Goal: Information Seeking & Learning: Learn about a topic

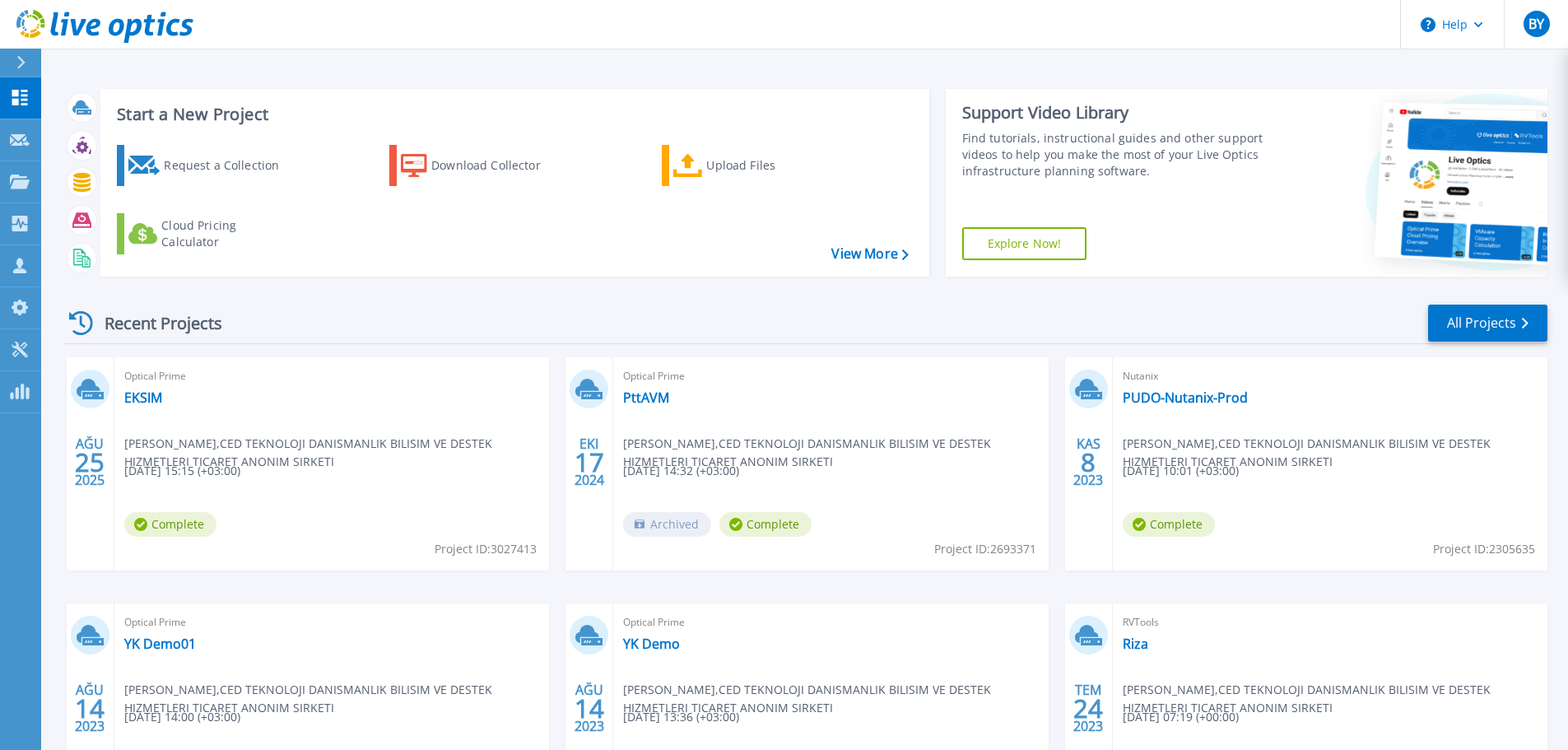
scroll to position [116, 0]
click at [150, 400] on link "EKSIM" at bounding box center [143, 397] width 38 height 16
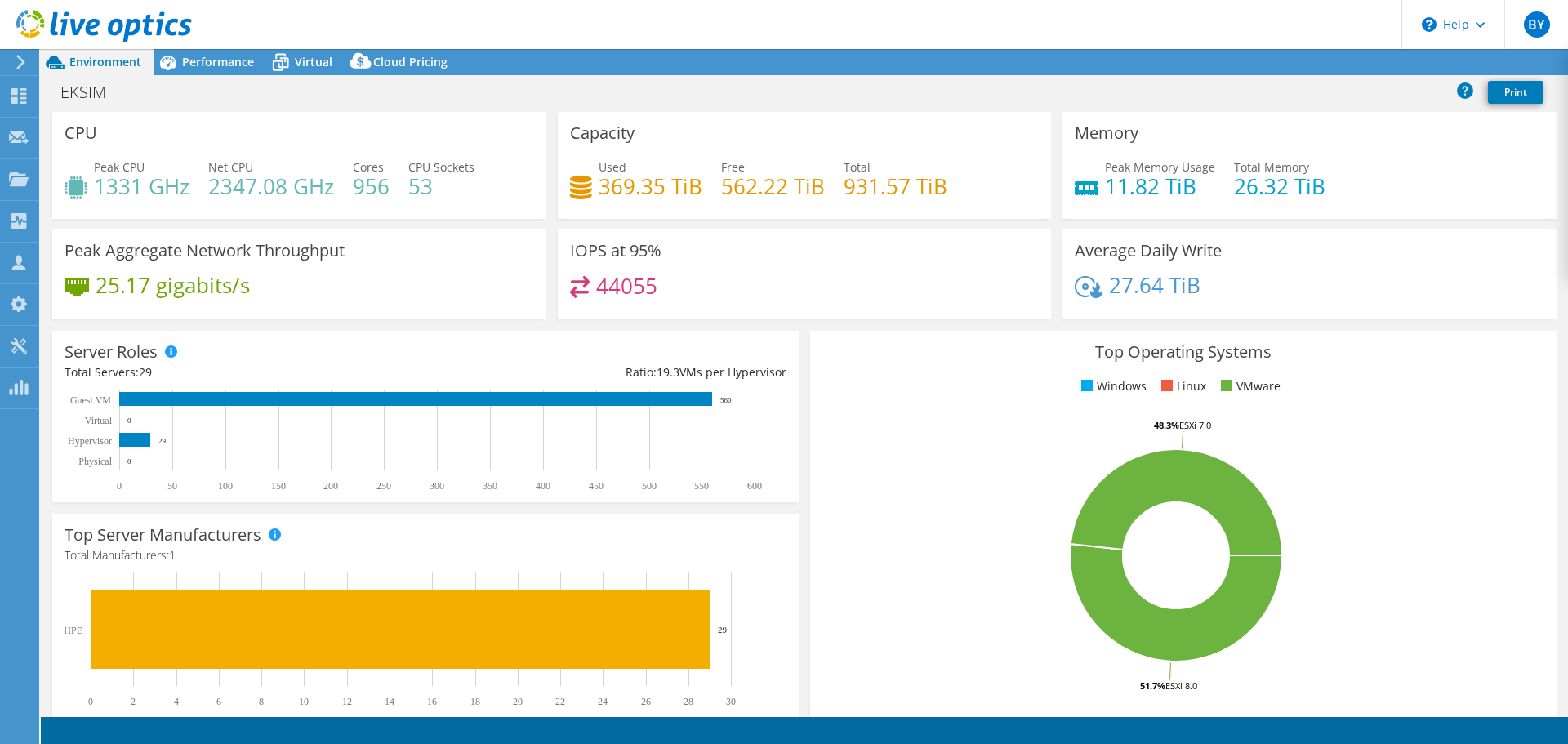
select select "USD"
click at [194, 59] on span "Performance" at bounding box center [218, 61] width 71 height 16
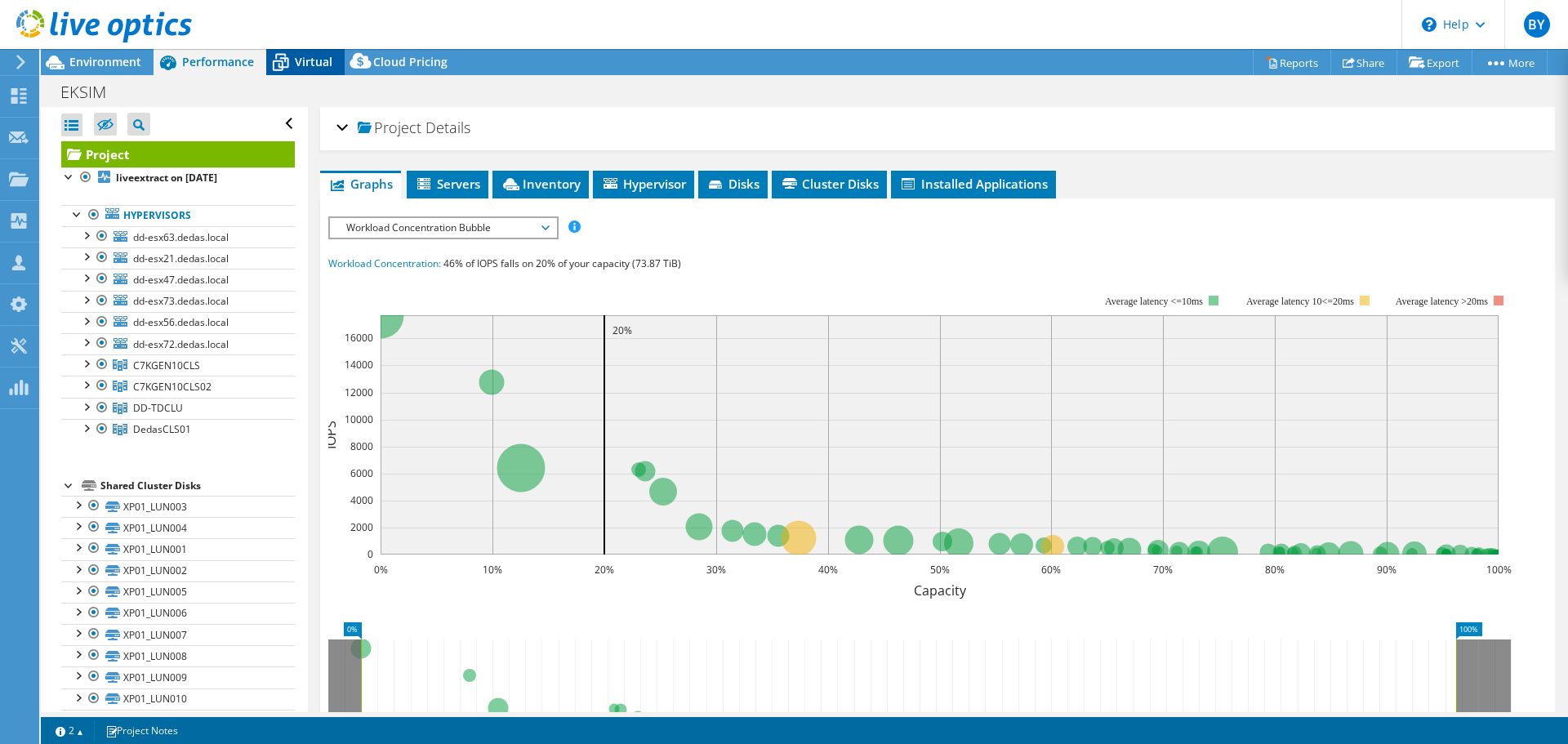
click at [292, 59] on icon at bounding box center [280, 62] width 28 height 28
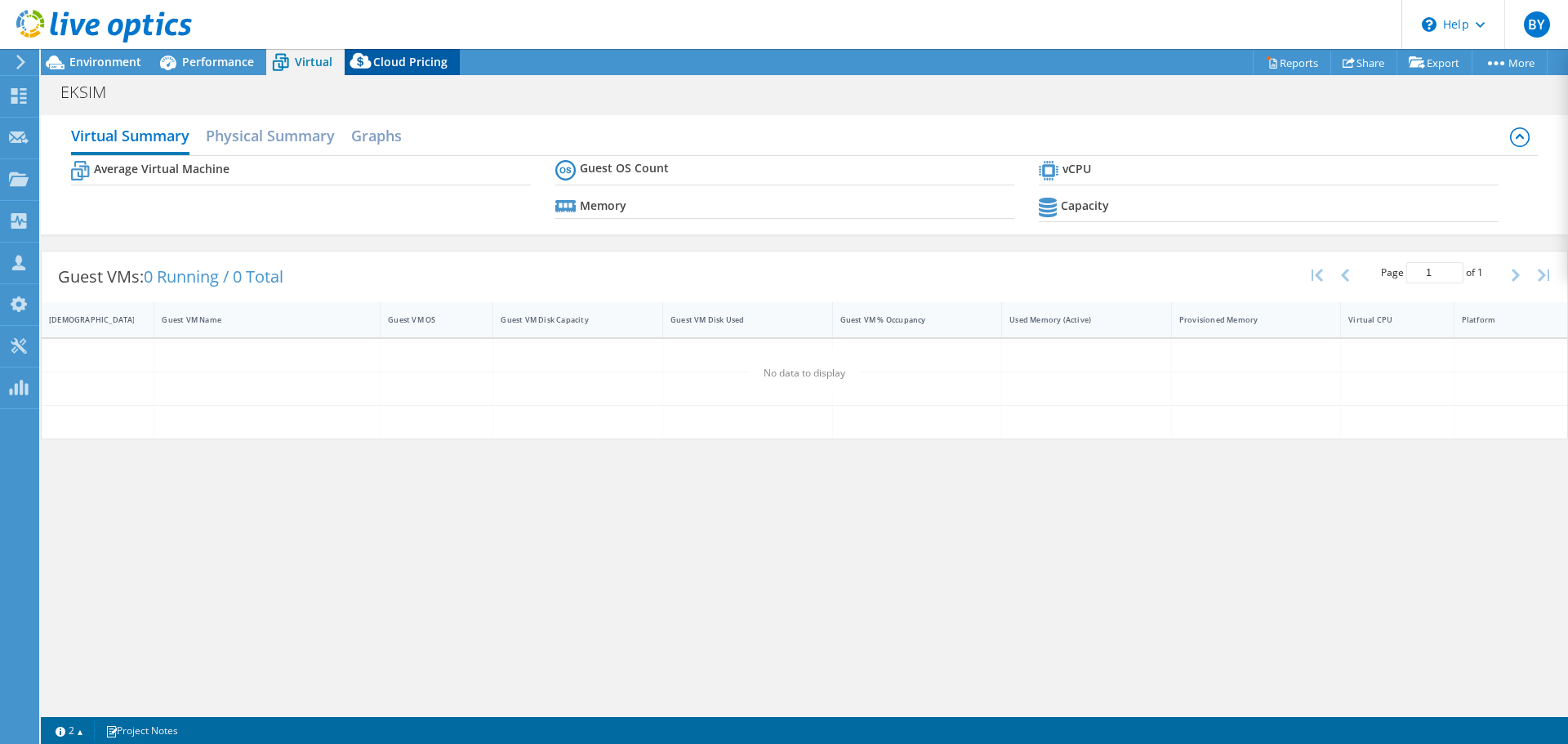
click at [396, 61] on span "Cloud Pricing" at bounding box center [410, 61] width 74 height 16
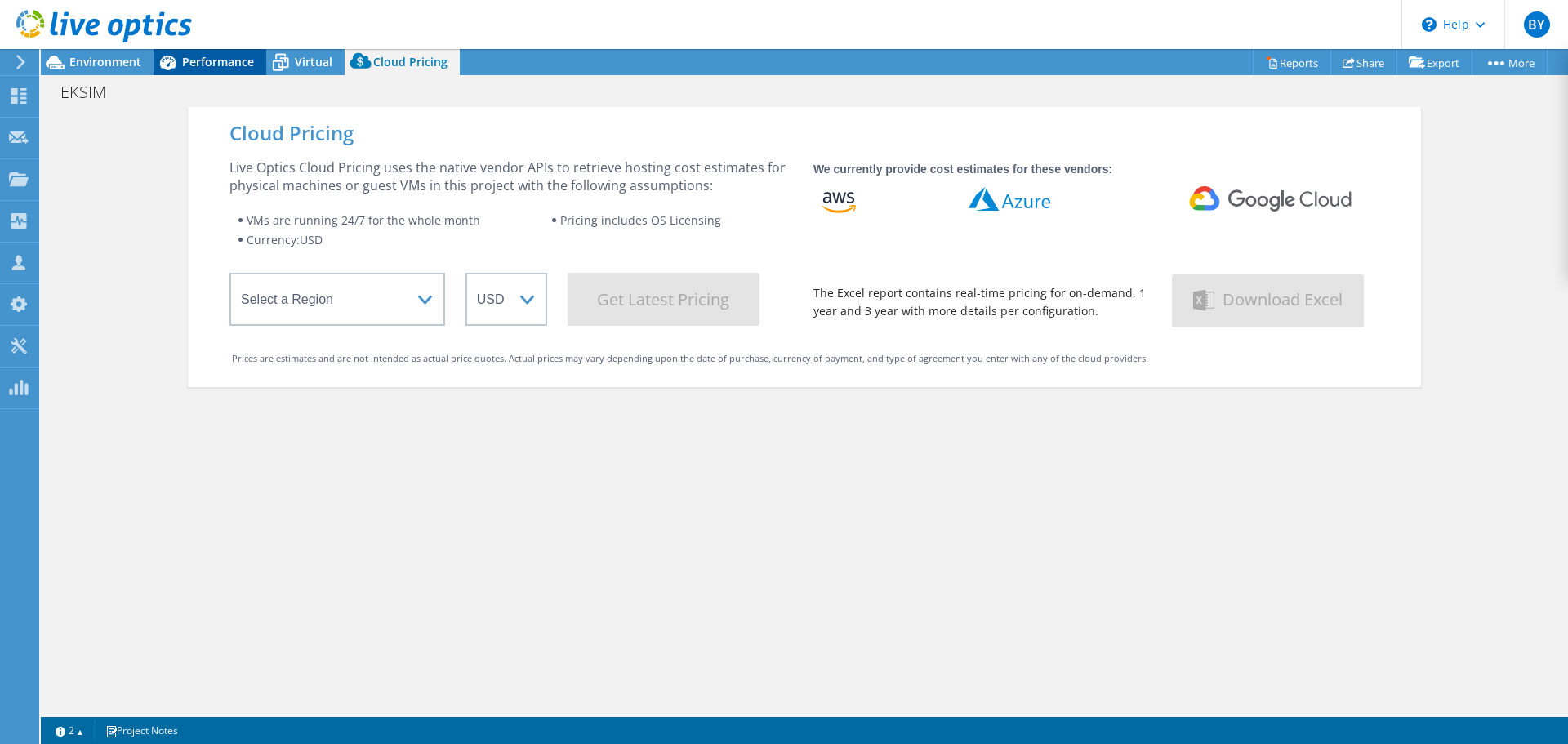
click at [231, 64] on span "Performance" at bounding box center [218, 61] width 71 height 16
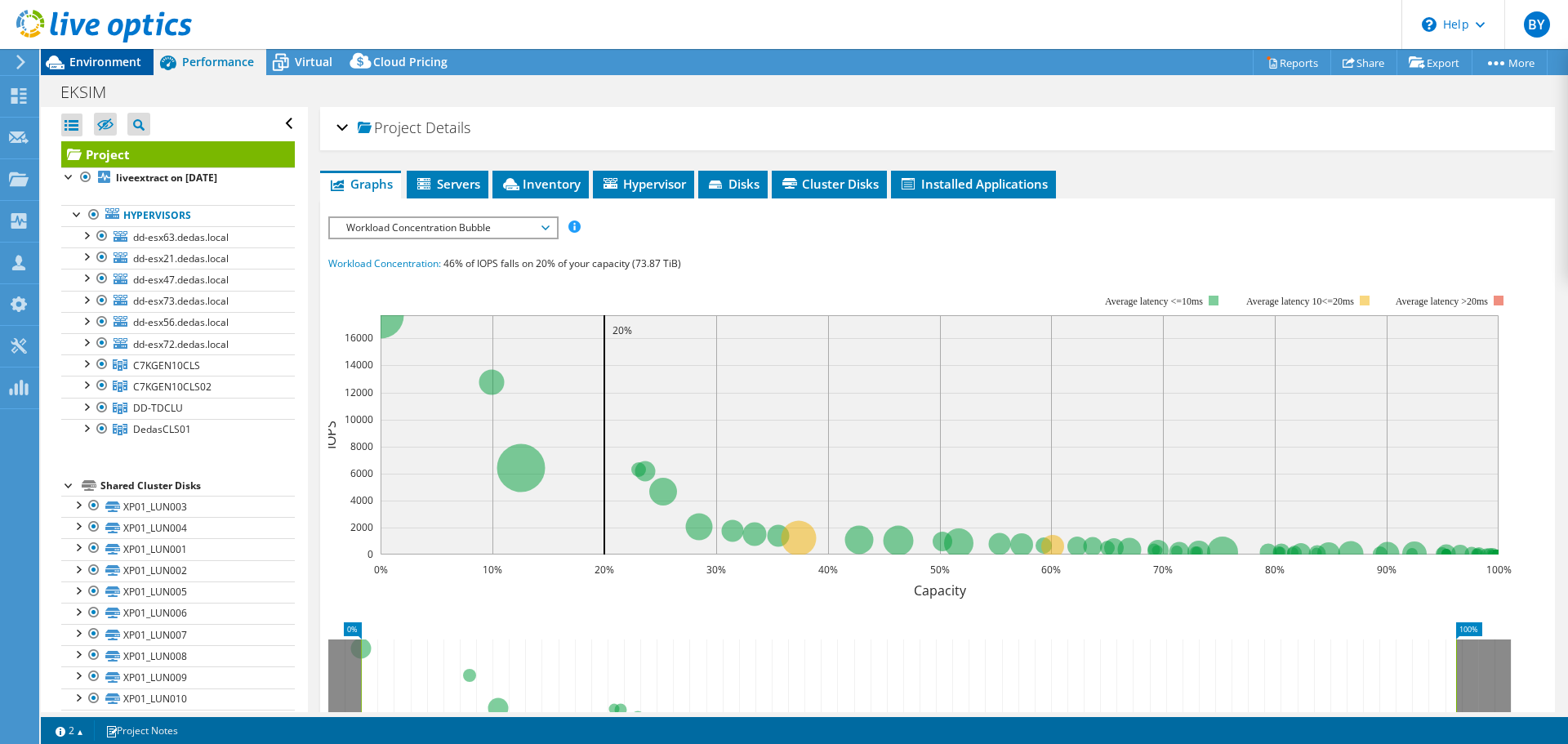
click at [132, 62] on span "Environment" at bounding box center [105, 61] width 71 height 16
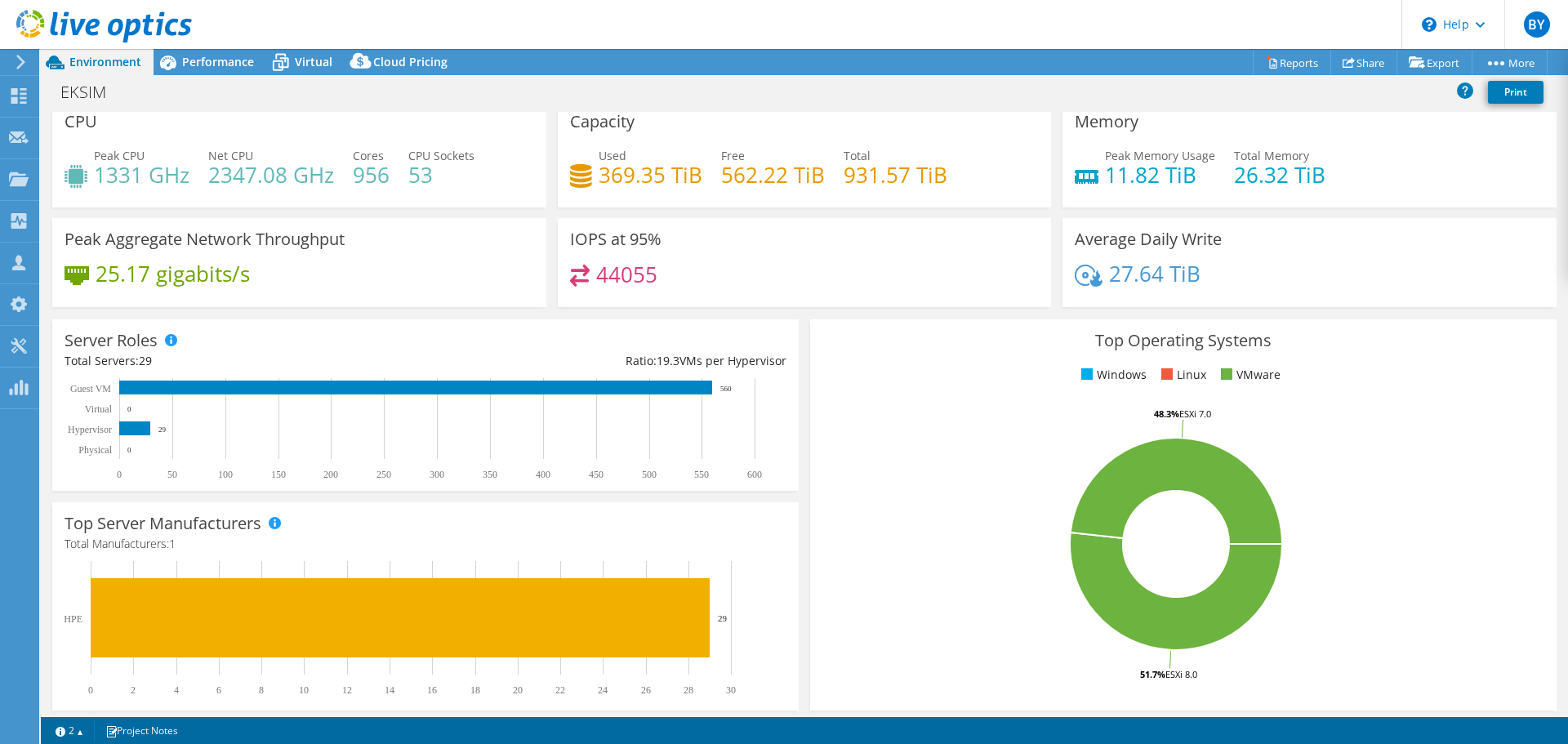
scroll to position [0, 0]
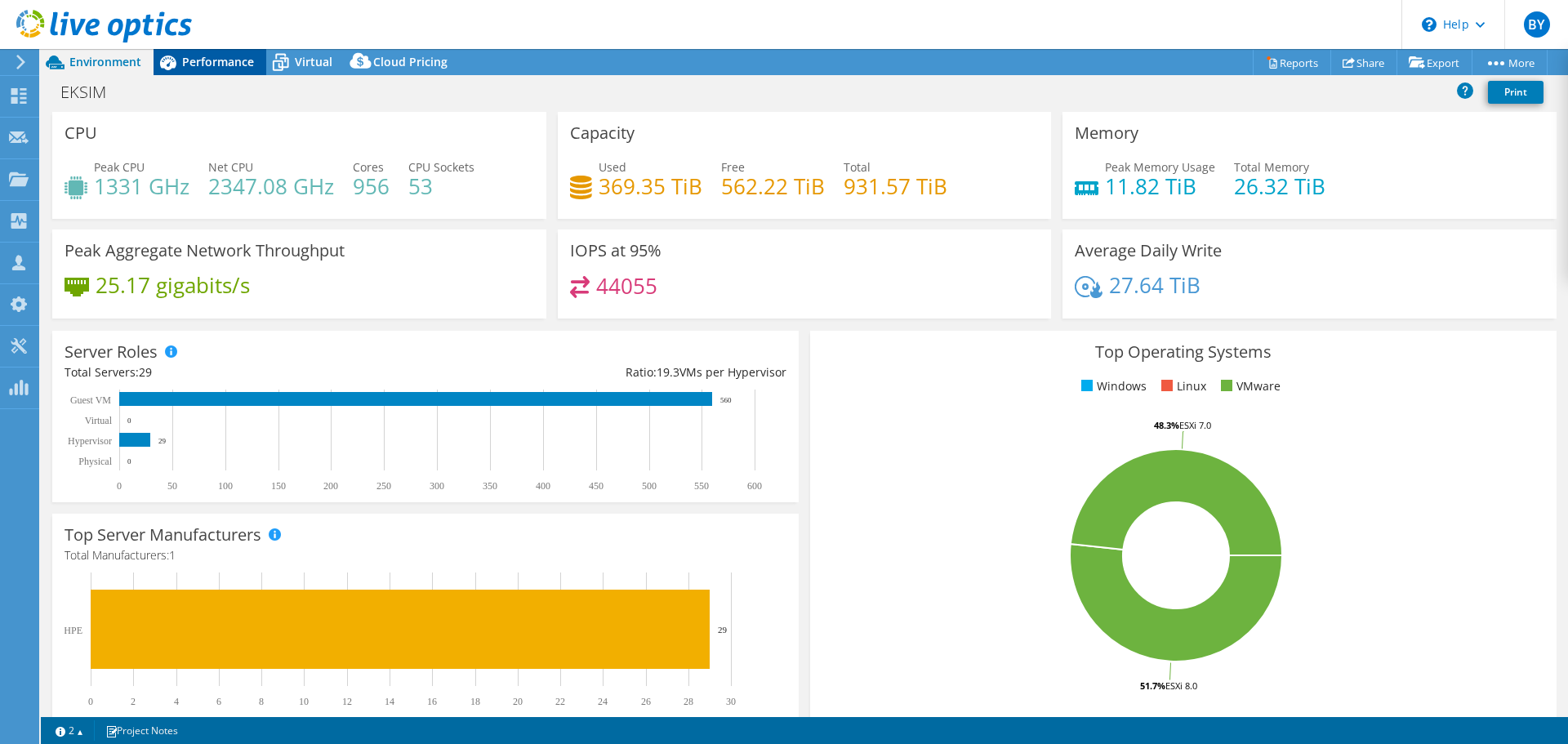
click at [221, 64] on span "Performance" at bounding box center [218, 61] width 71 height 16
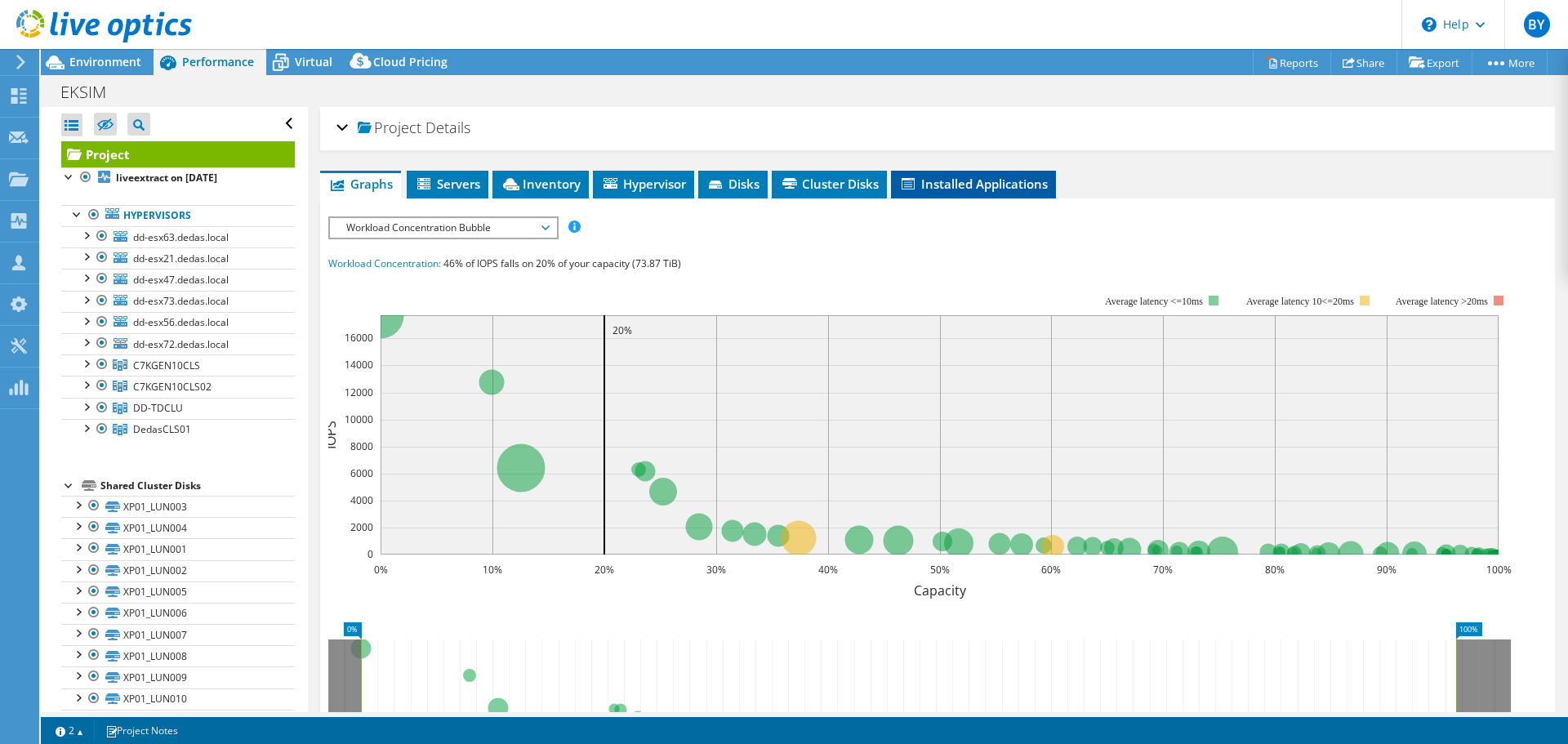
click at [1020, 188] on span "Installed Applications" at bounding box center [973, 183] width 148 height 16
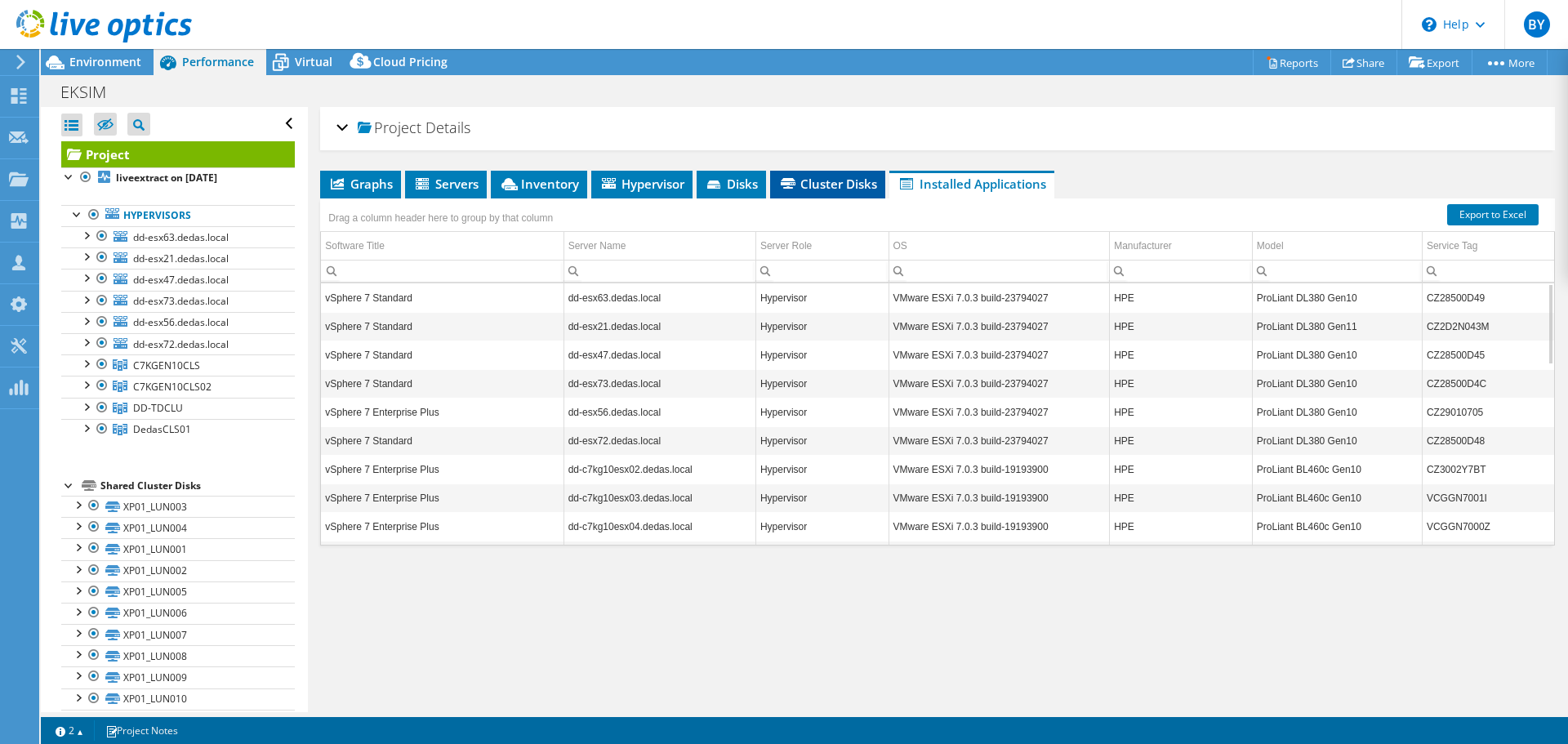
click at [829, 186] on span "Cluster Disks" at bounding box center [827, 183] width 99 height 16
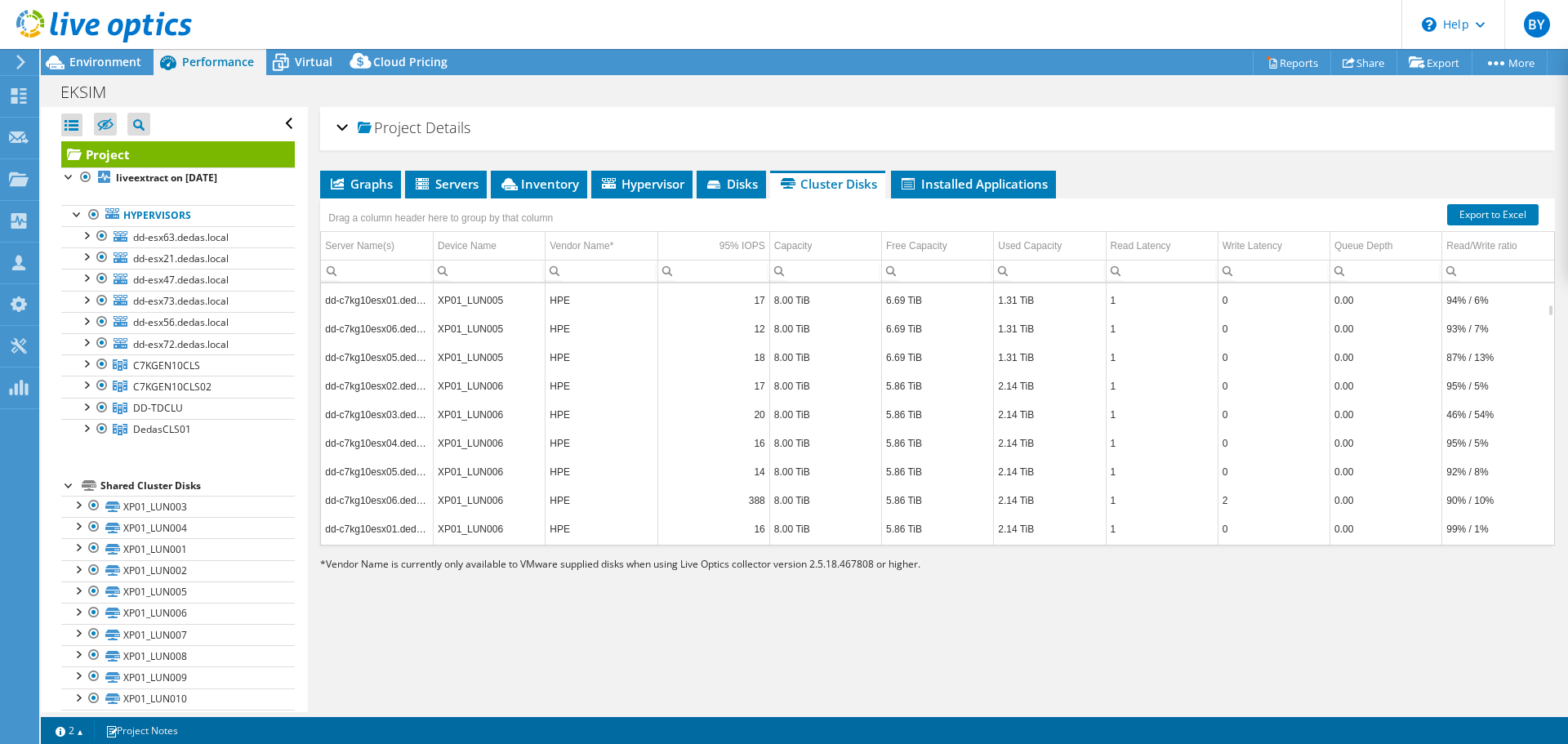
scroll to position [770, 0]
click at [709, 180] on icon at bounding box center [715, 185] width 16 height 10
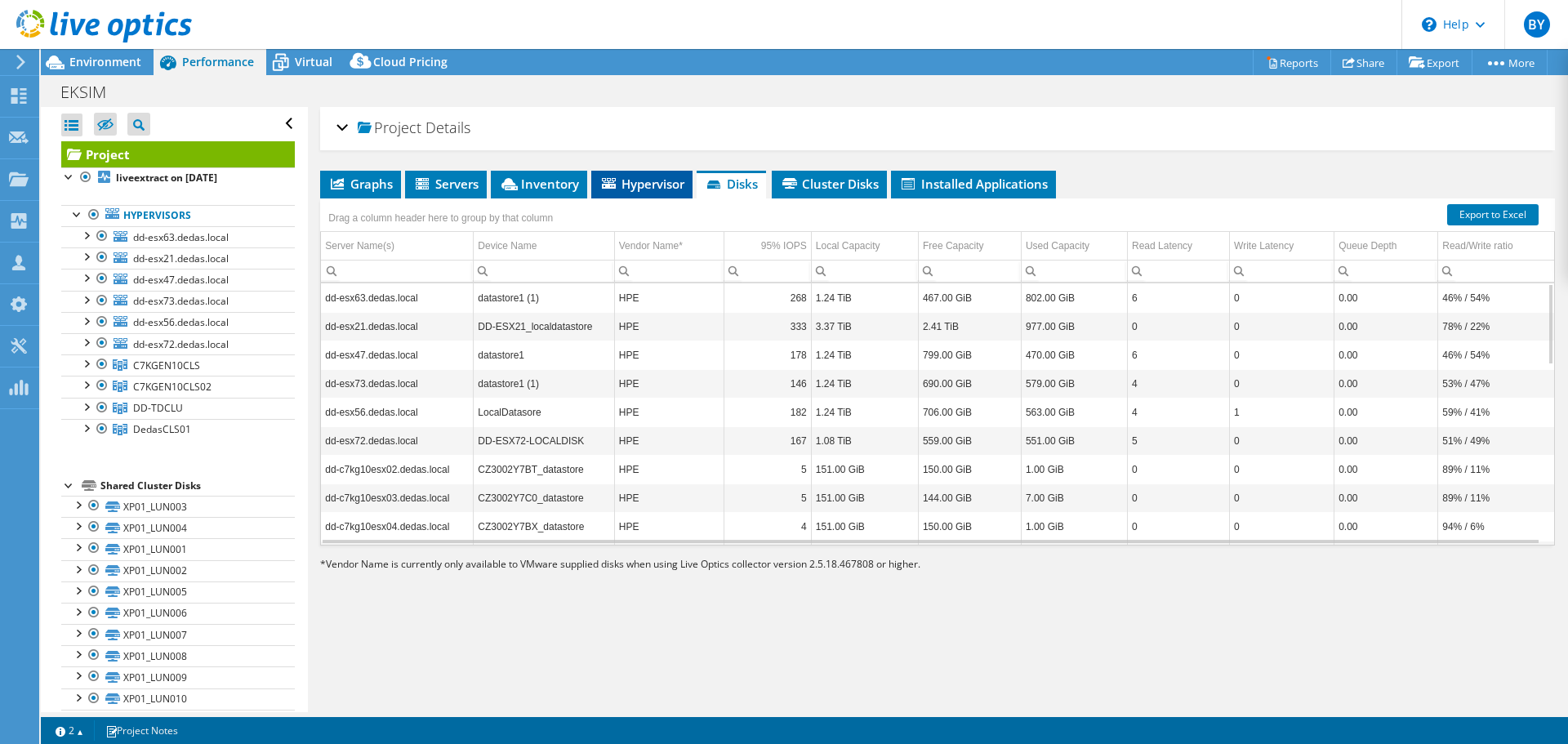
click at [620, 185] on span "Hypervisor" at bounding box center [642, 183] width 85 height 16
type textarea "H"
click at [620, 185] on span "Hypervisor" at bounding box center [642, 183] width 85 height 16
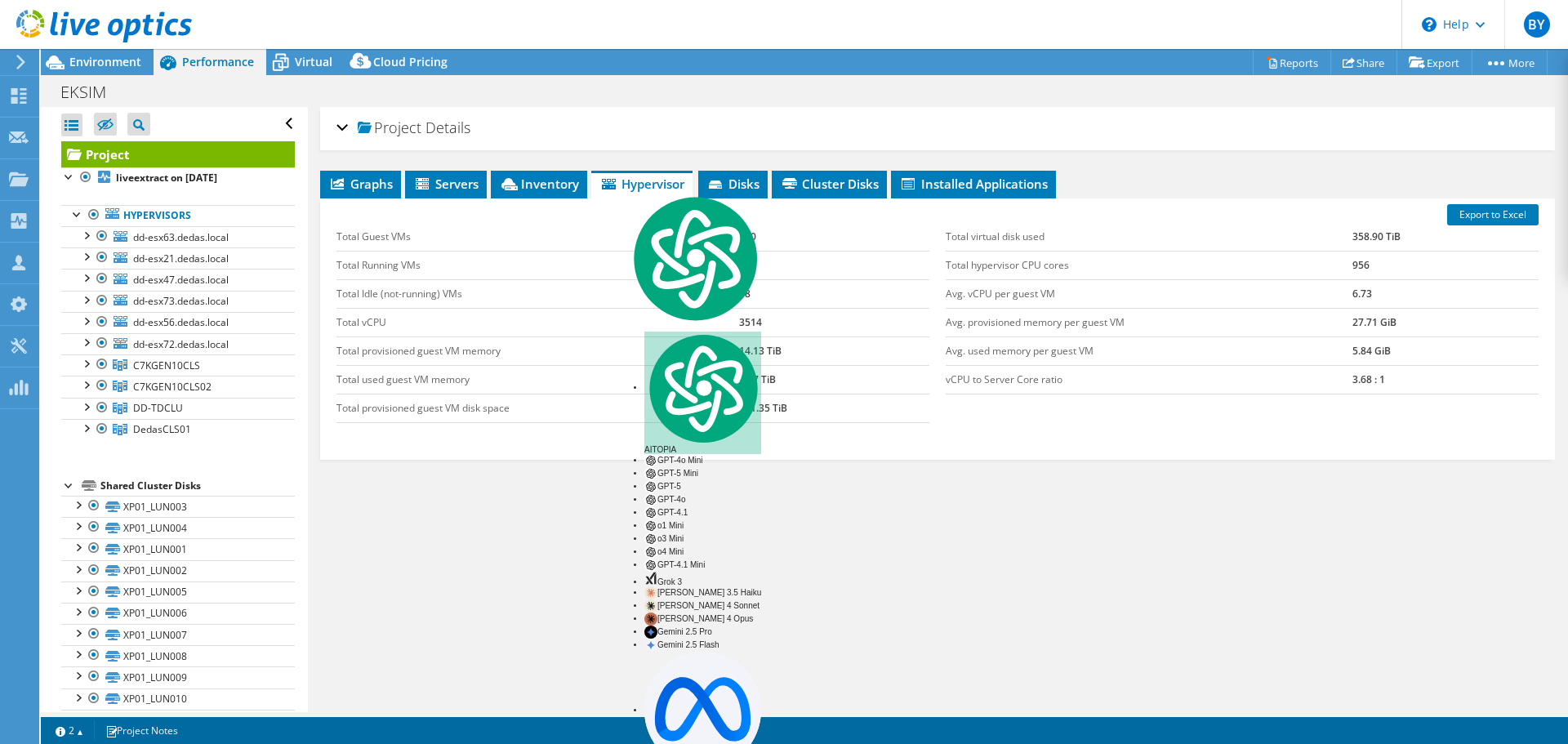
click at [511, 502] on div "Graphs Servers Inventory Hypervisor Disks Cluster Disks Installed Applications …" at bounding box center [938, 375] width 1234 height 409
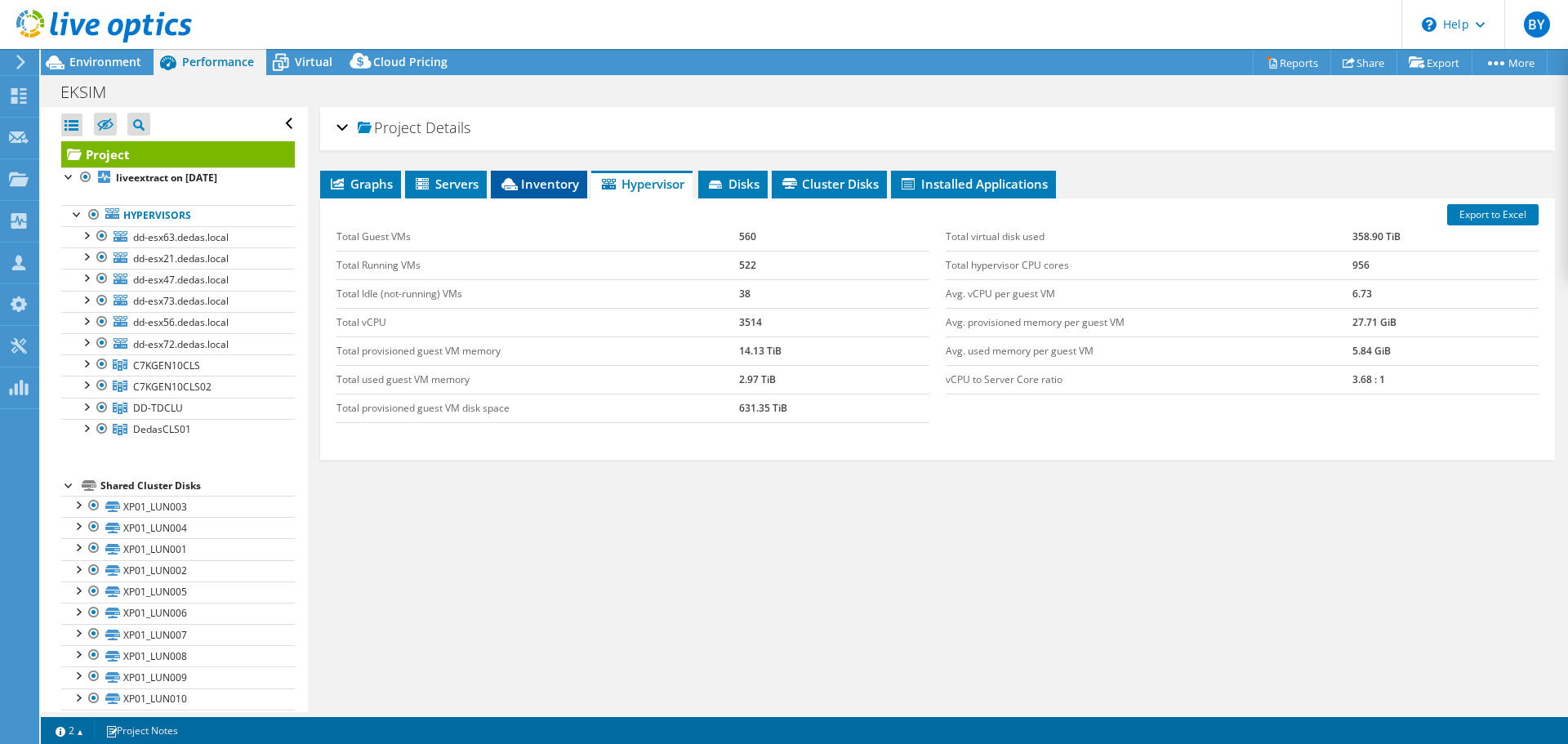
click at [534, 178] on span "Inventory" at bounding box center [538, 183] width 80 height 16
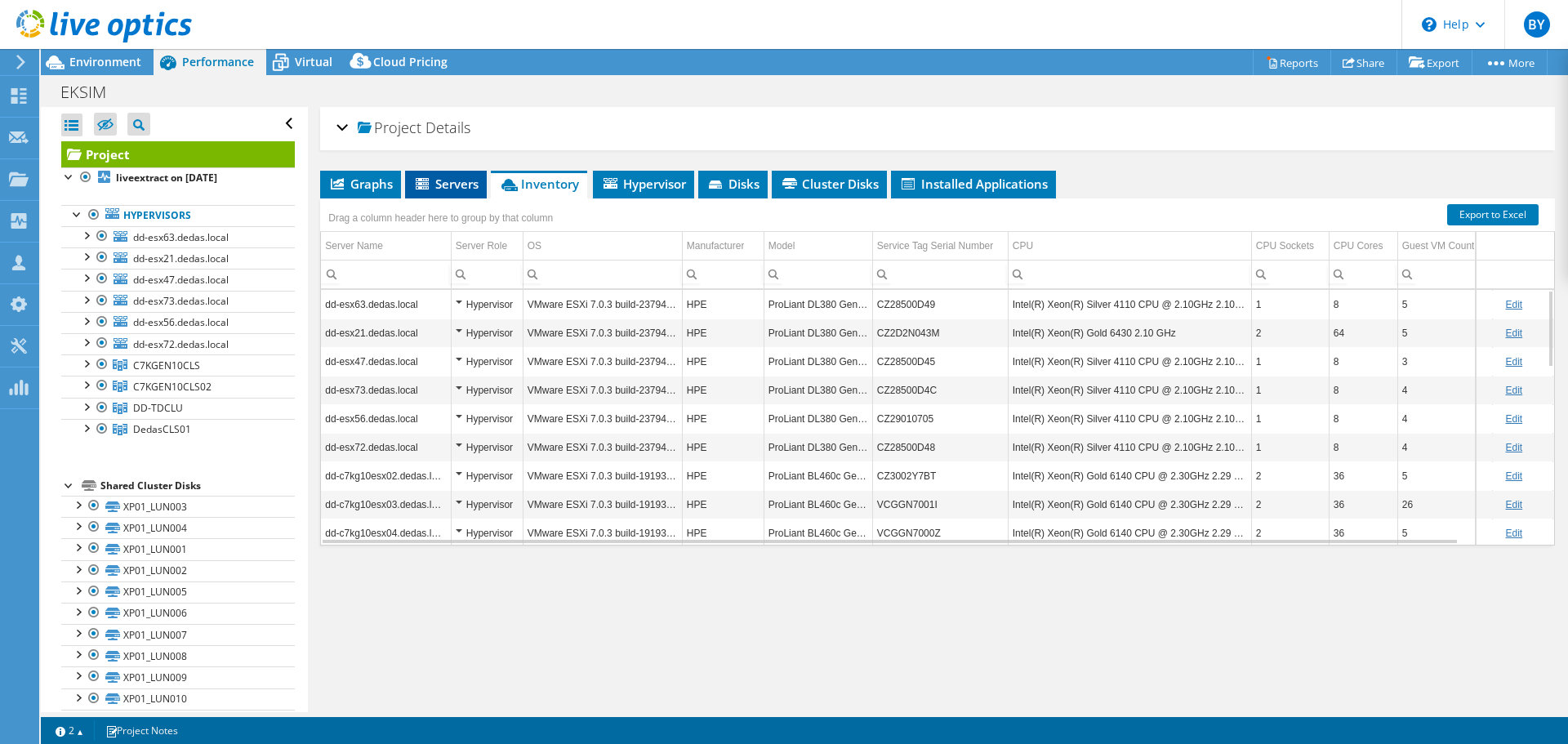
click at [473, 196] on li "Servers" at bounding box center [445, 185] width 82 height 28
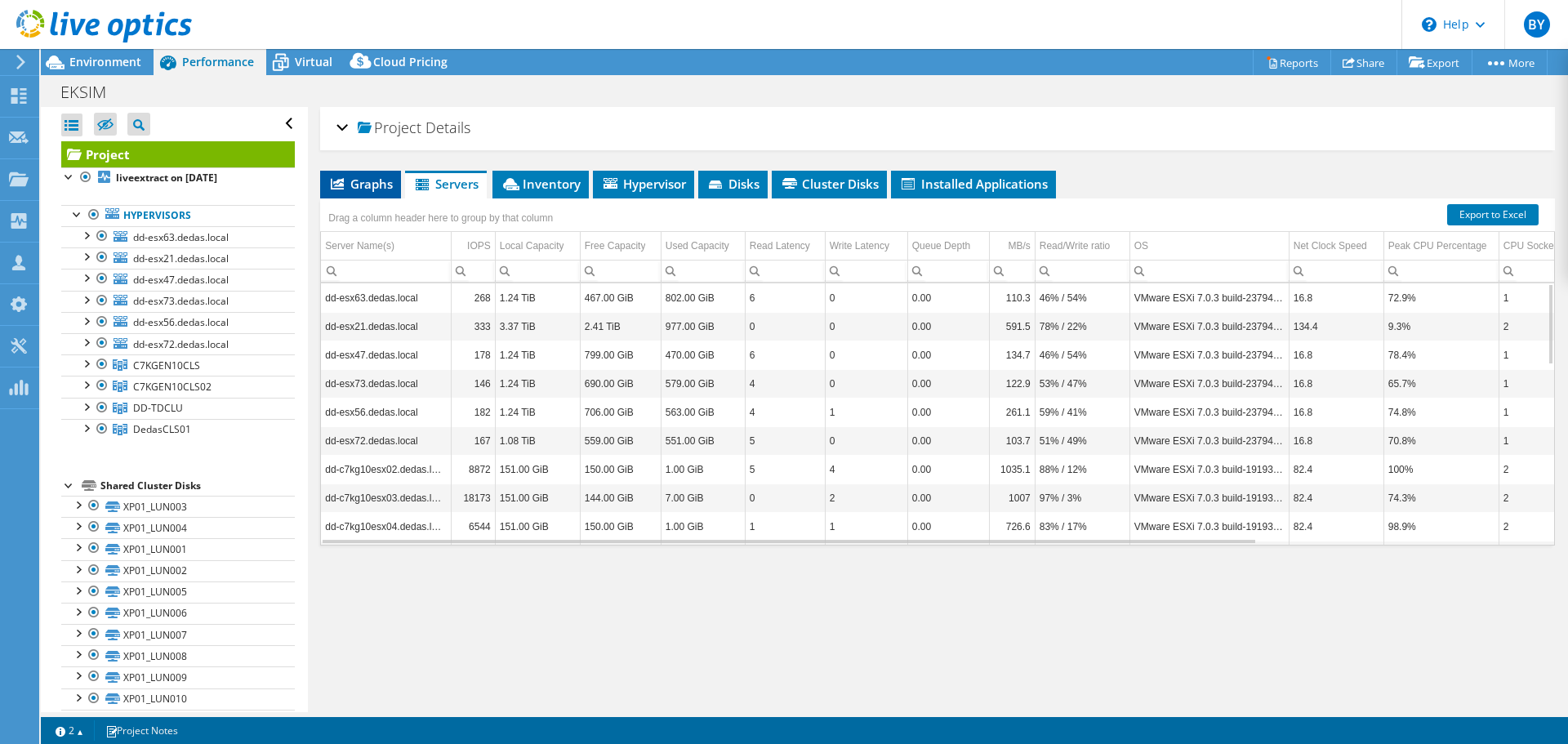
click at [365, 188] on span "Graphs" at bounding box center [360, 183] width 65 height 16
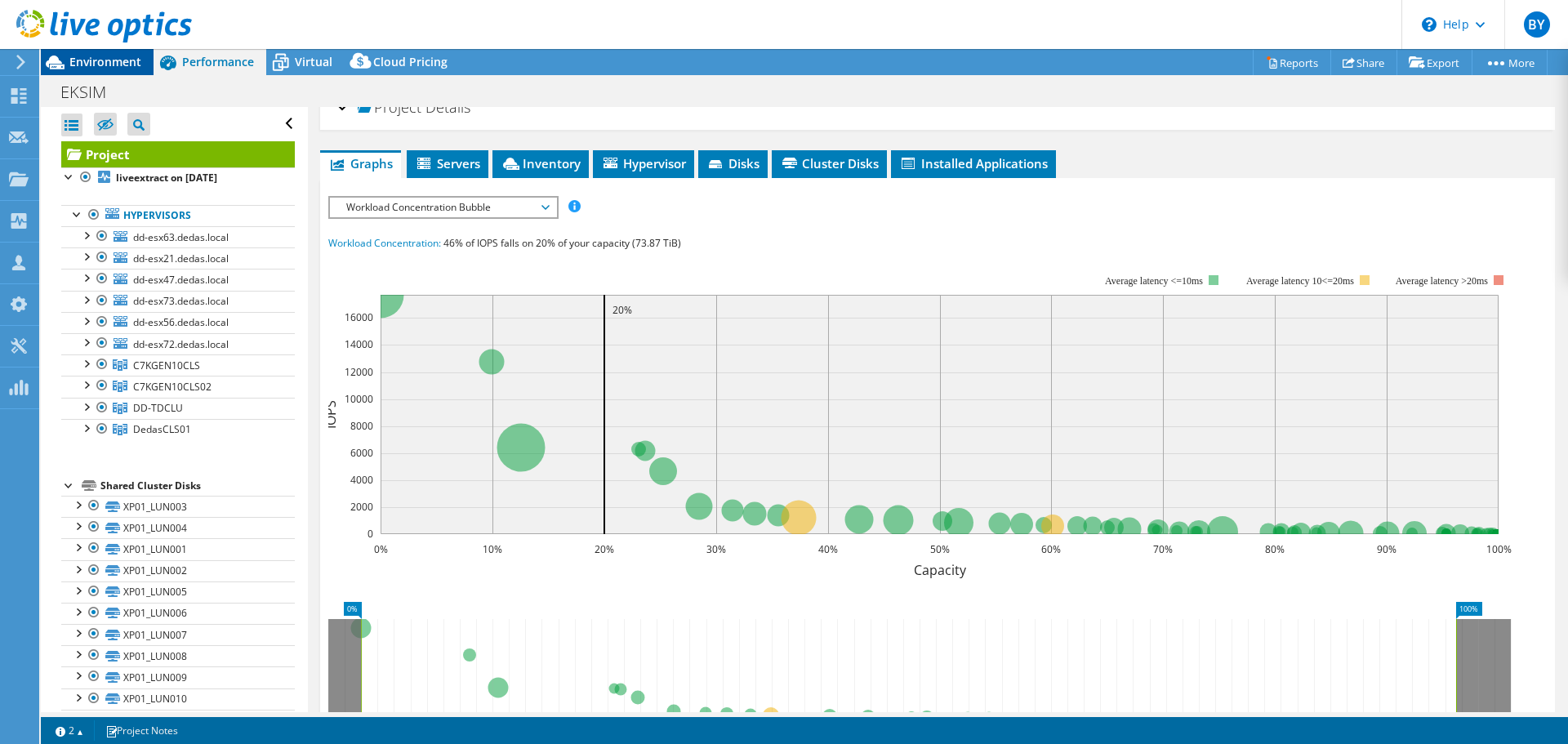
scroll to position [0, 0]
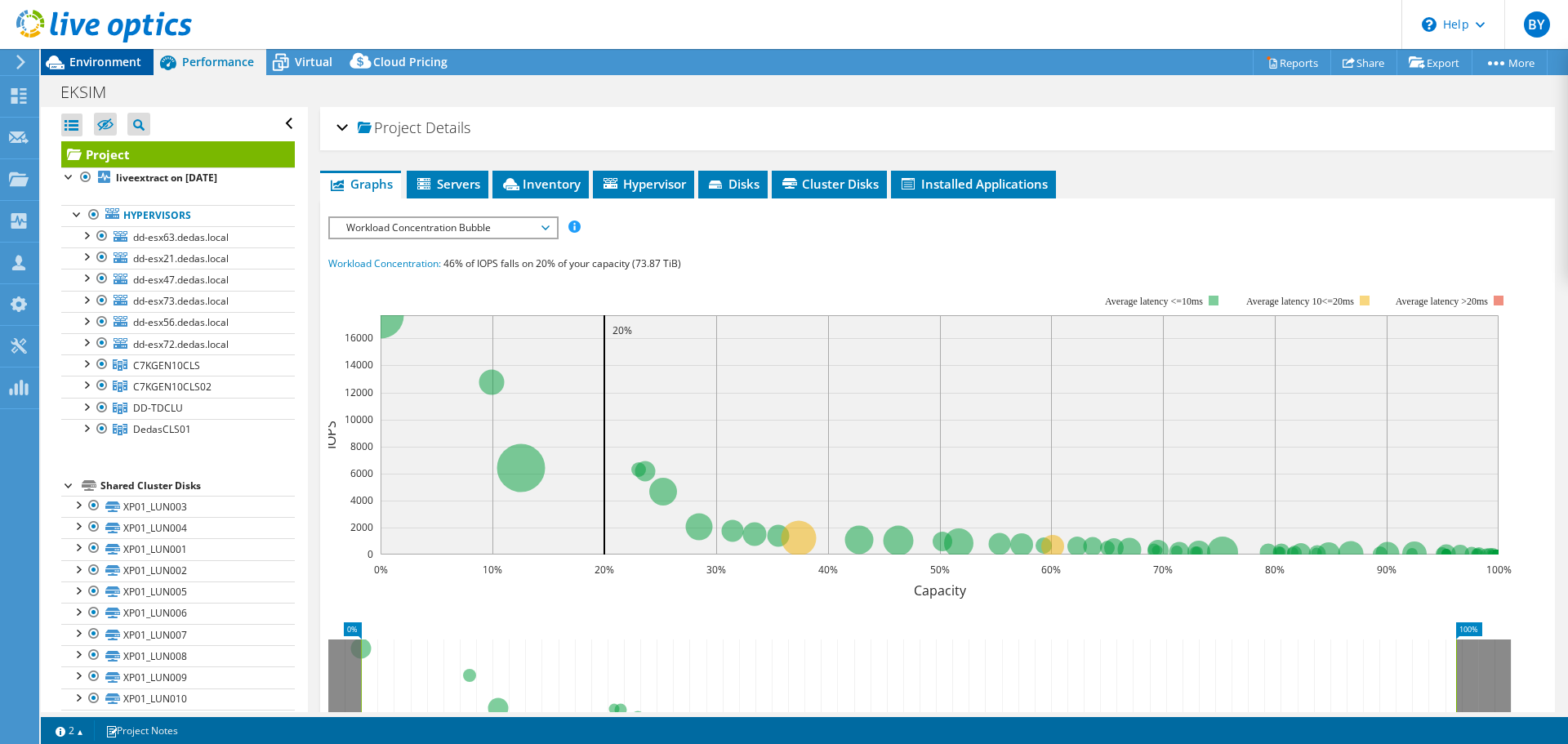
click at [117, 61] on span "Environment" at bounding box center [105, 61] width 71 height 16
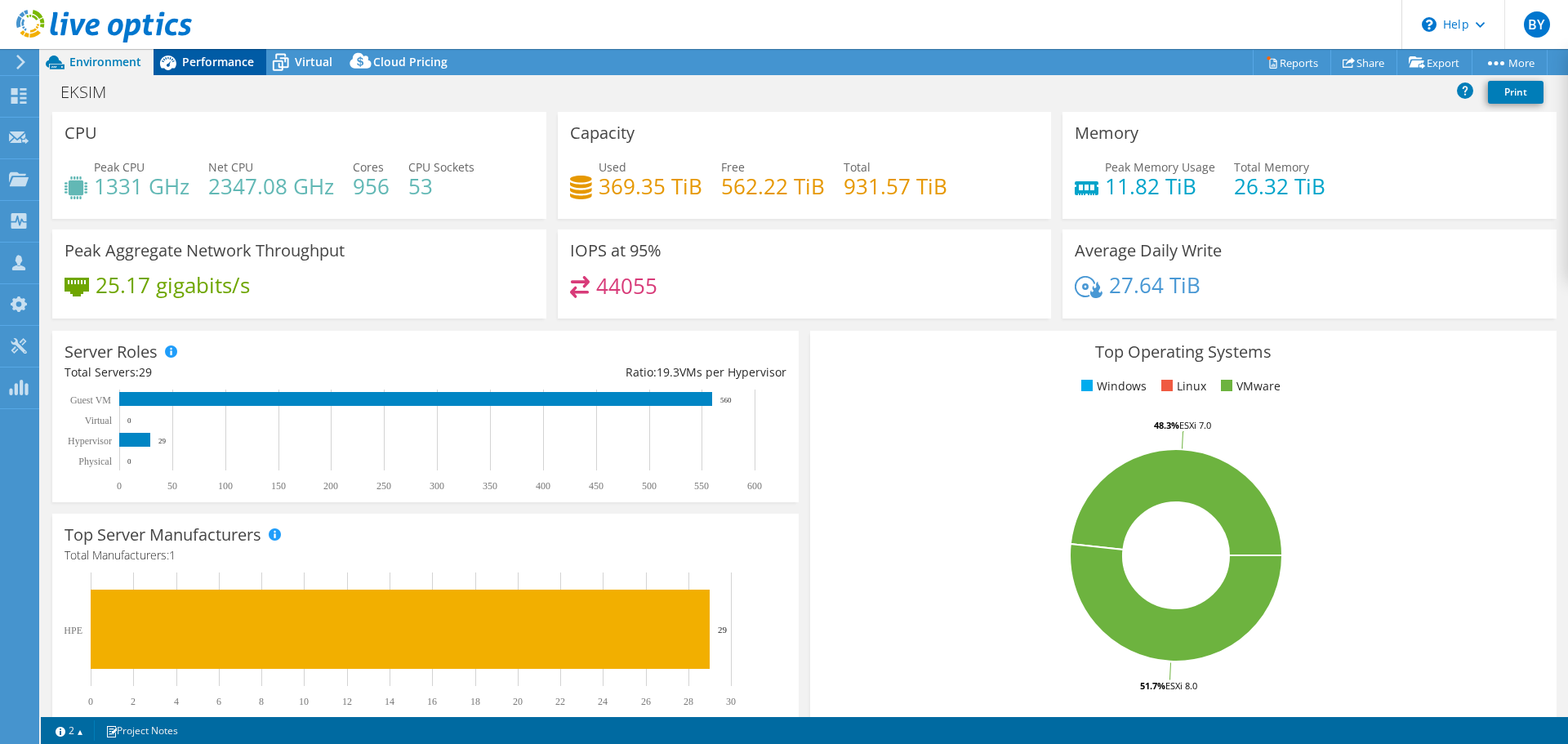
click at [216, 61] on span "Performance" at bounding box center [218, 61] width 71 height 16
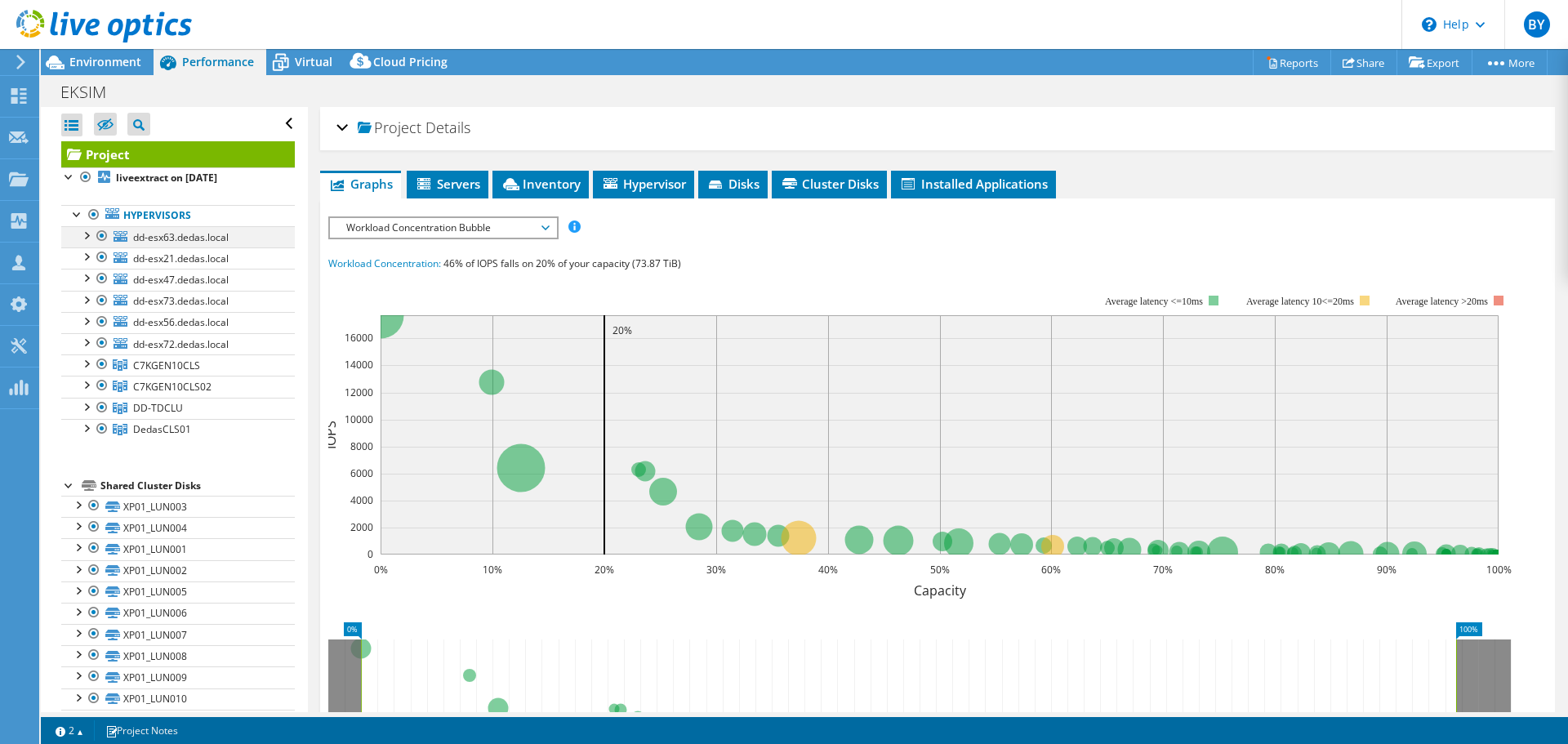
click at [86, 236] on div at bounding box center [85, 234] width 16 height 16
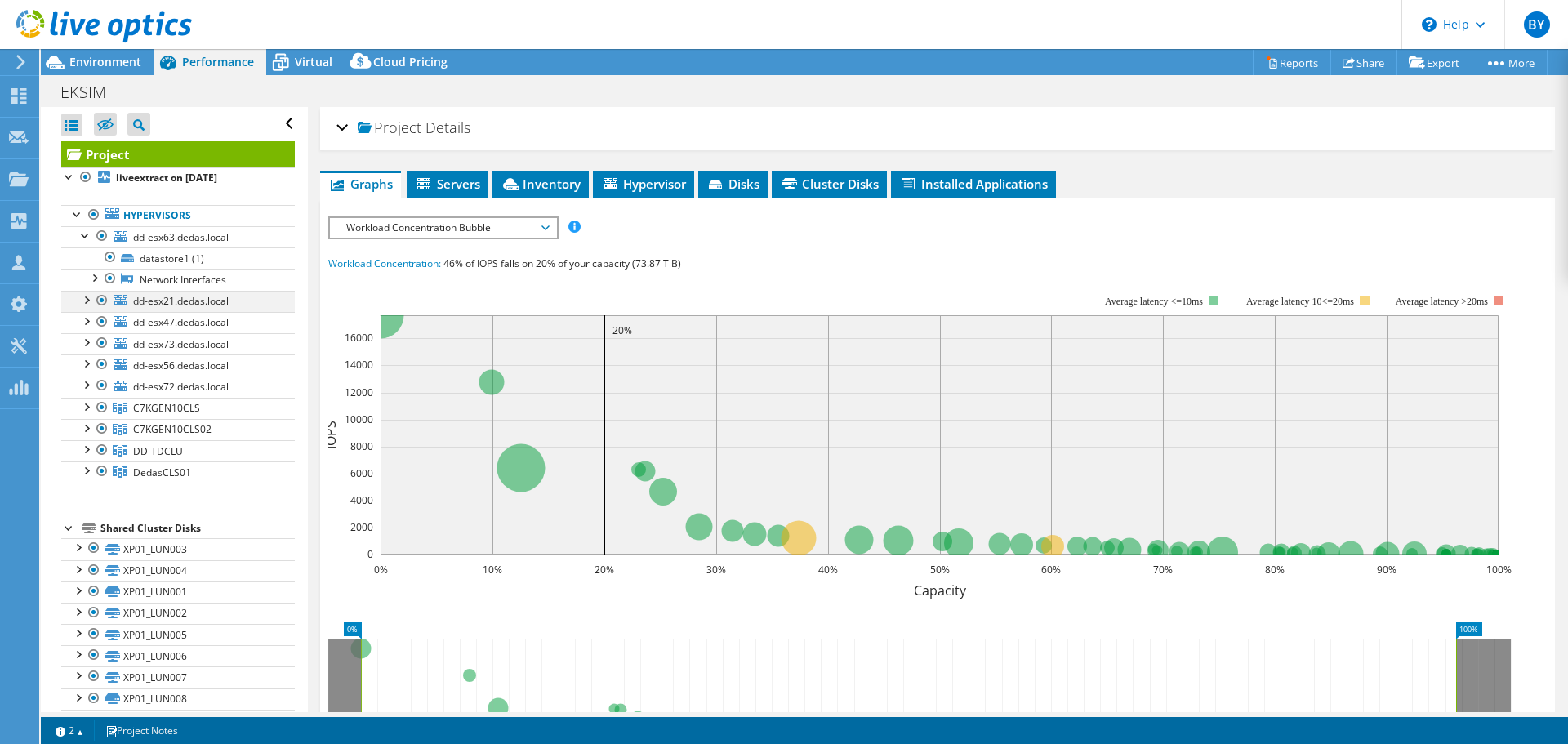
click at [87, 290] on div at bounding box center [85, 298] width 16 height 16
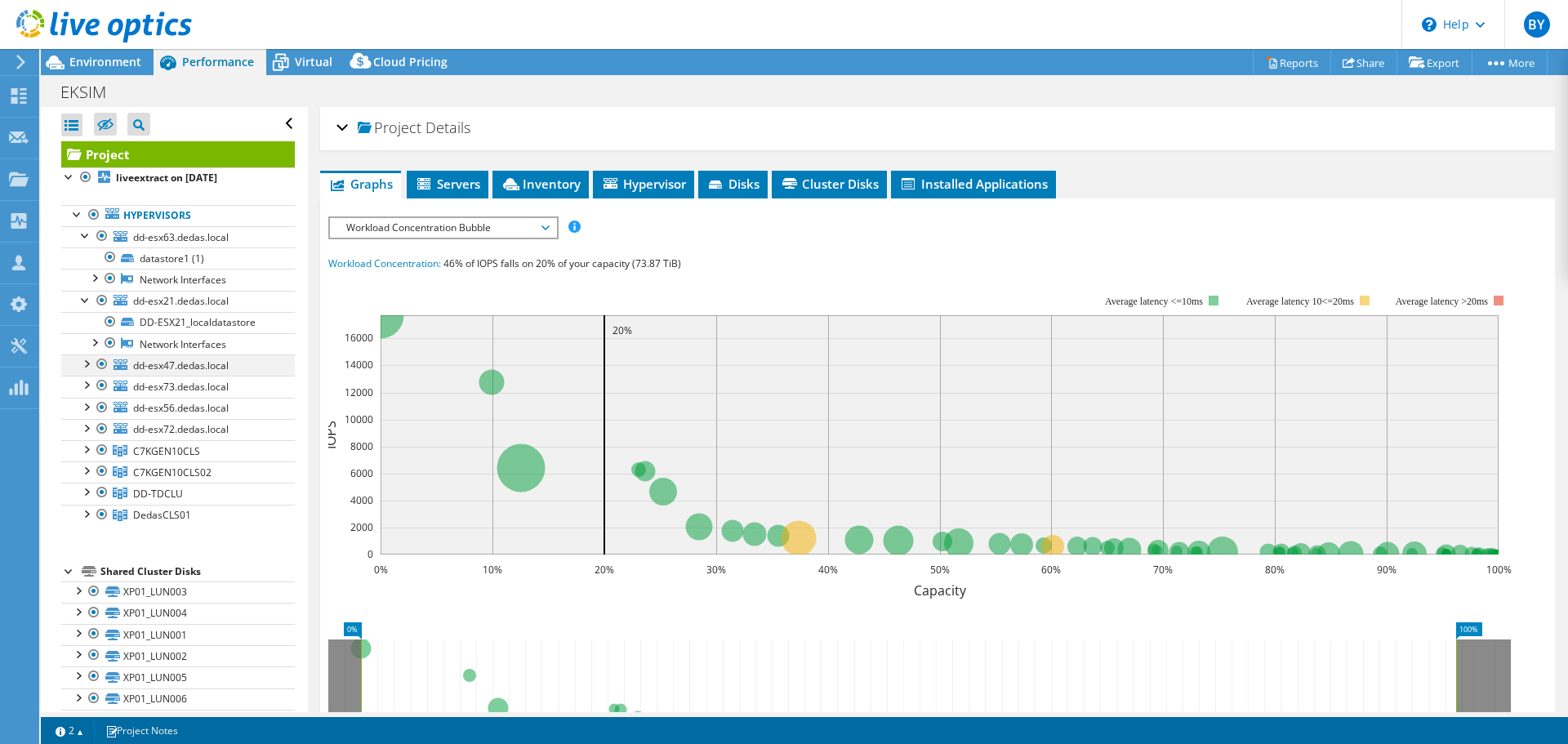
click at [85, 364] on div at bounding box center [85, 362] width 16 height 16
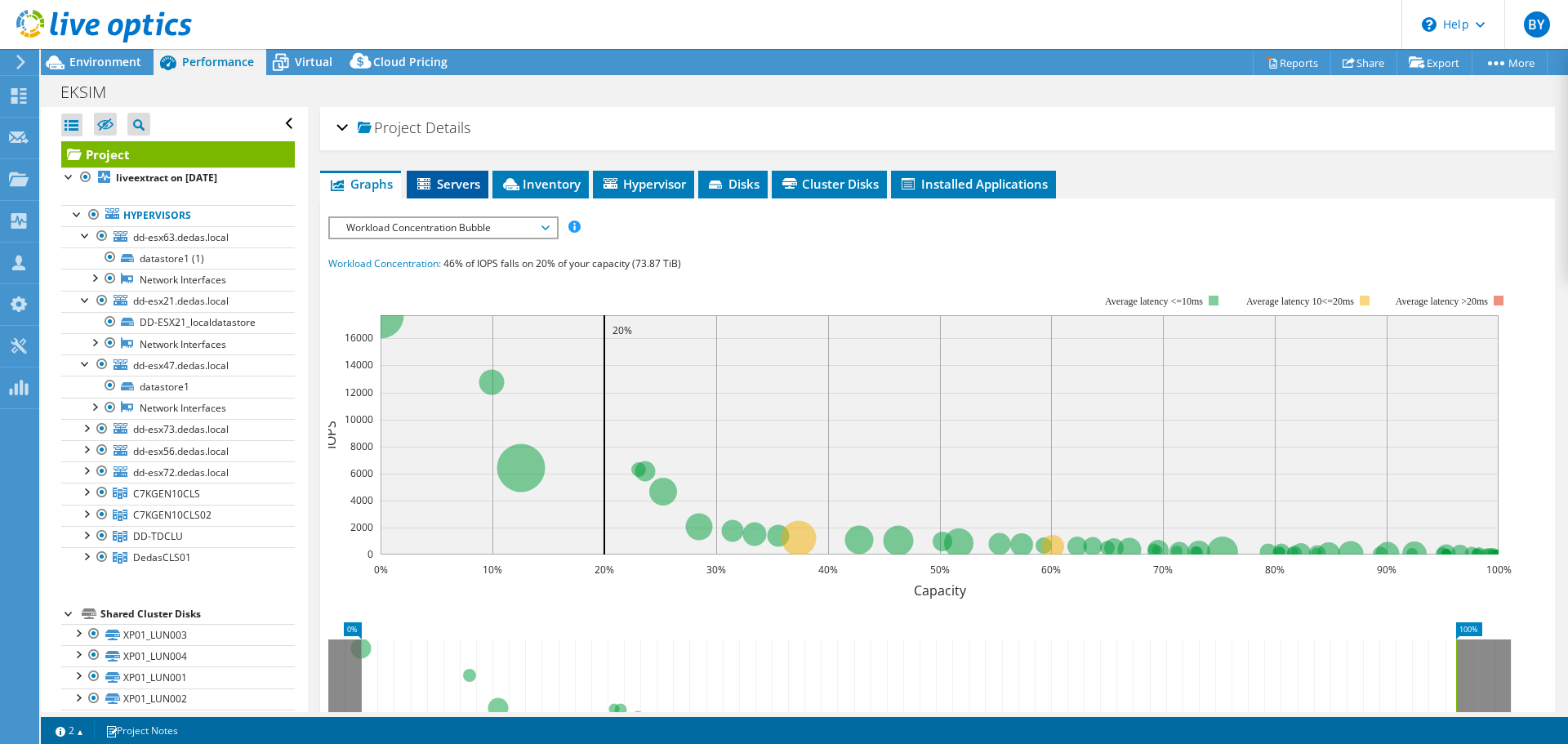
click at [453, 193] on li "Servers" at bounding box center [447, 185] width 82 height 28
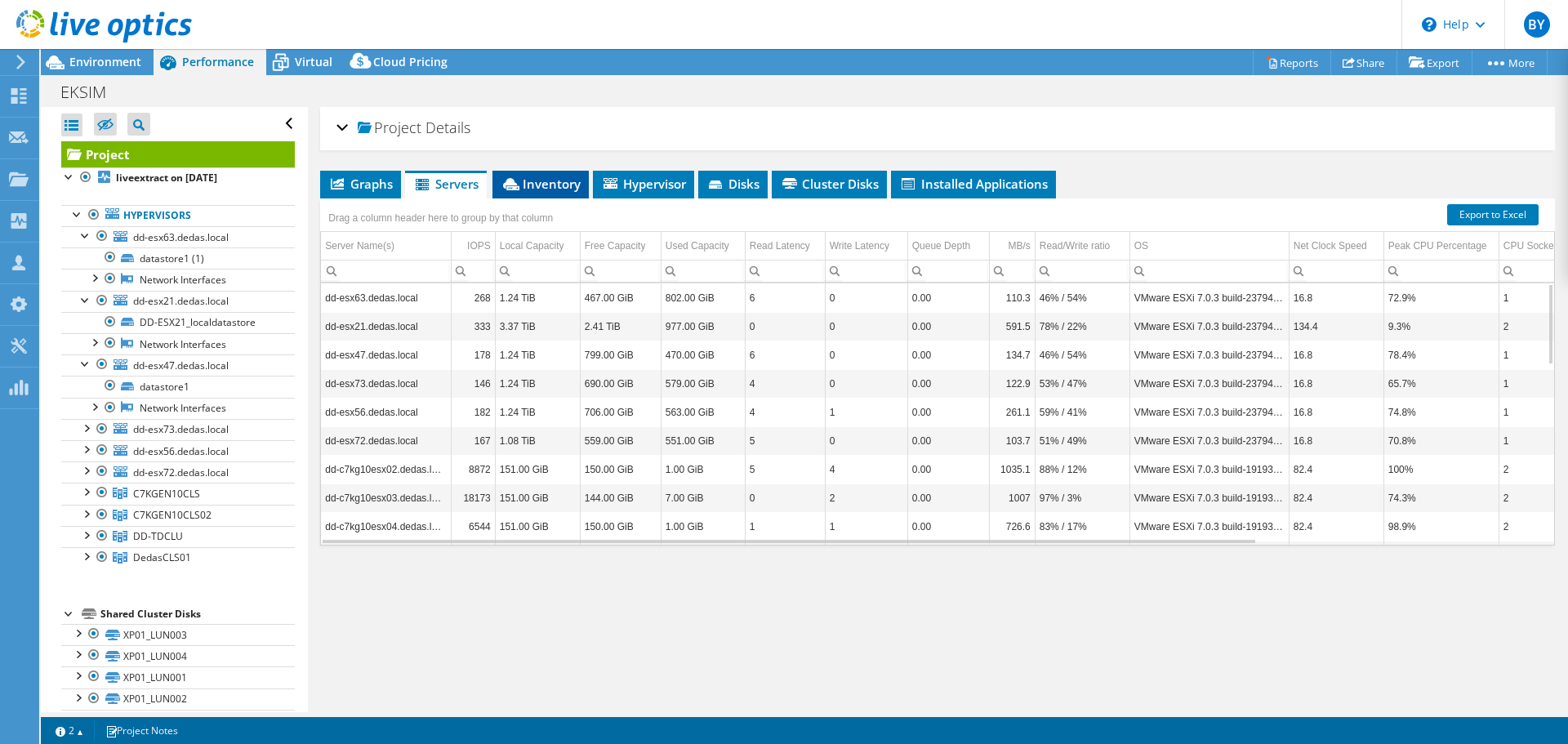
click at [526, 182] on span "Inventory" at bounding box center [540, 183] width 80 height 16
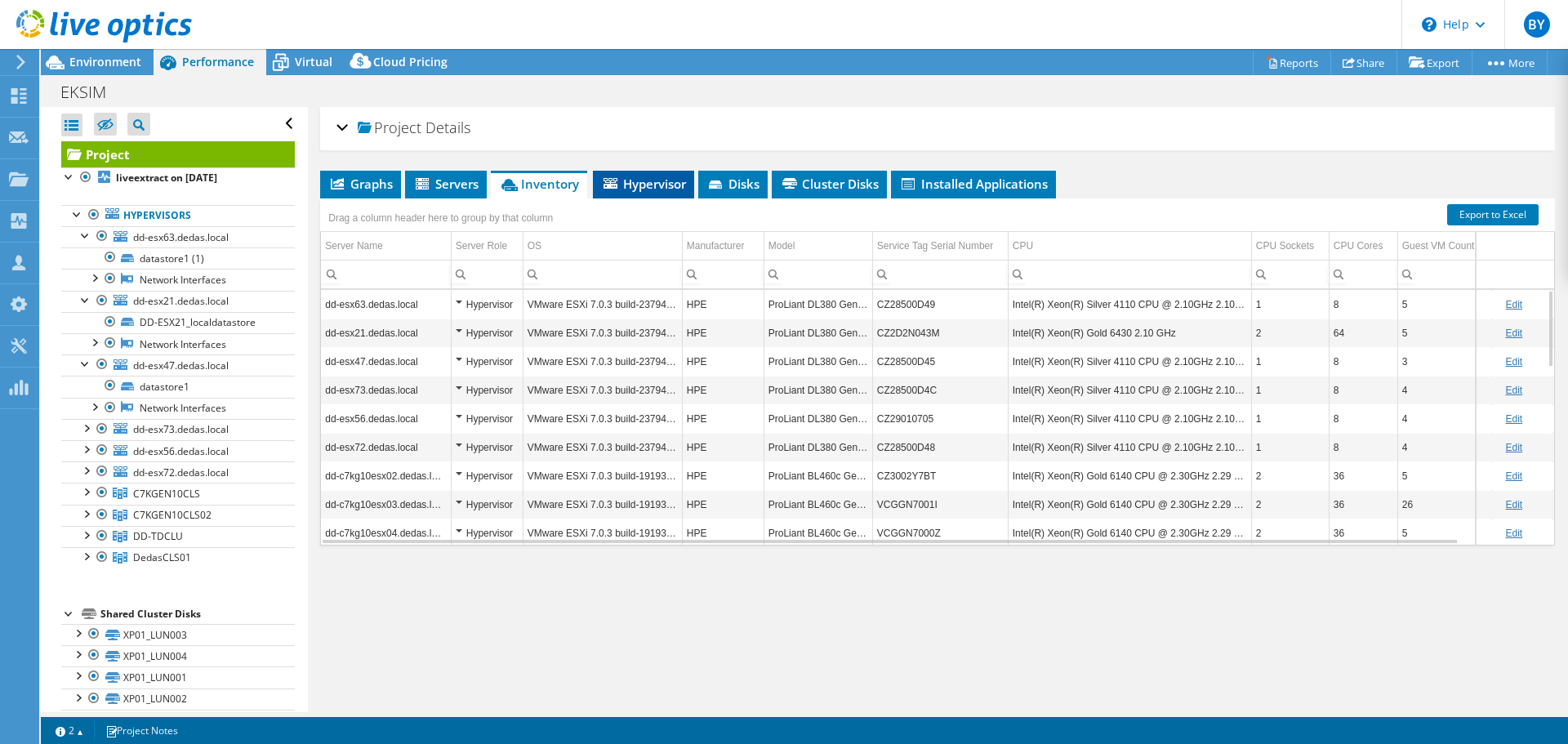
click at [660, 183] on span "Hypervisor" at bounding box center [644, 183] width 85 height 16
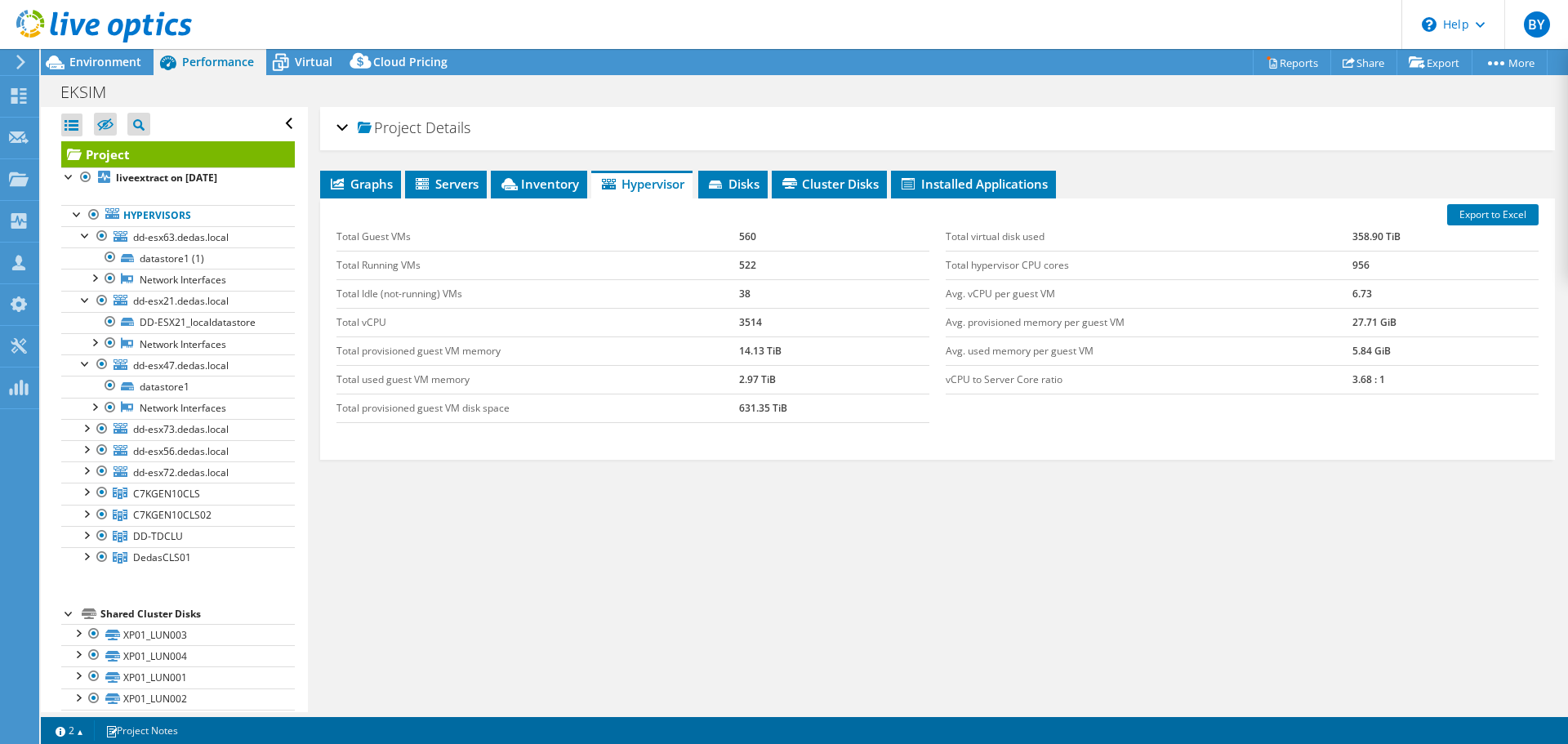
click at [103, 53] on div at bounding box center [96, 27] width 192 height 54
click at [101, 66] on span "Environment" at bounding box center [105, 61] width 71 height 16
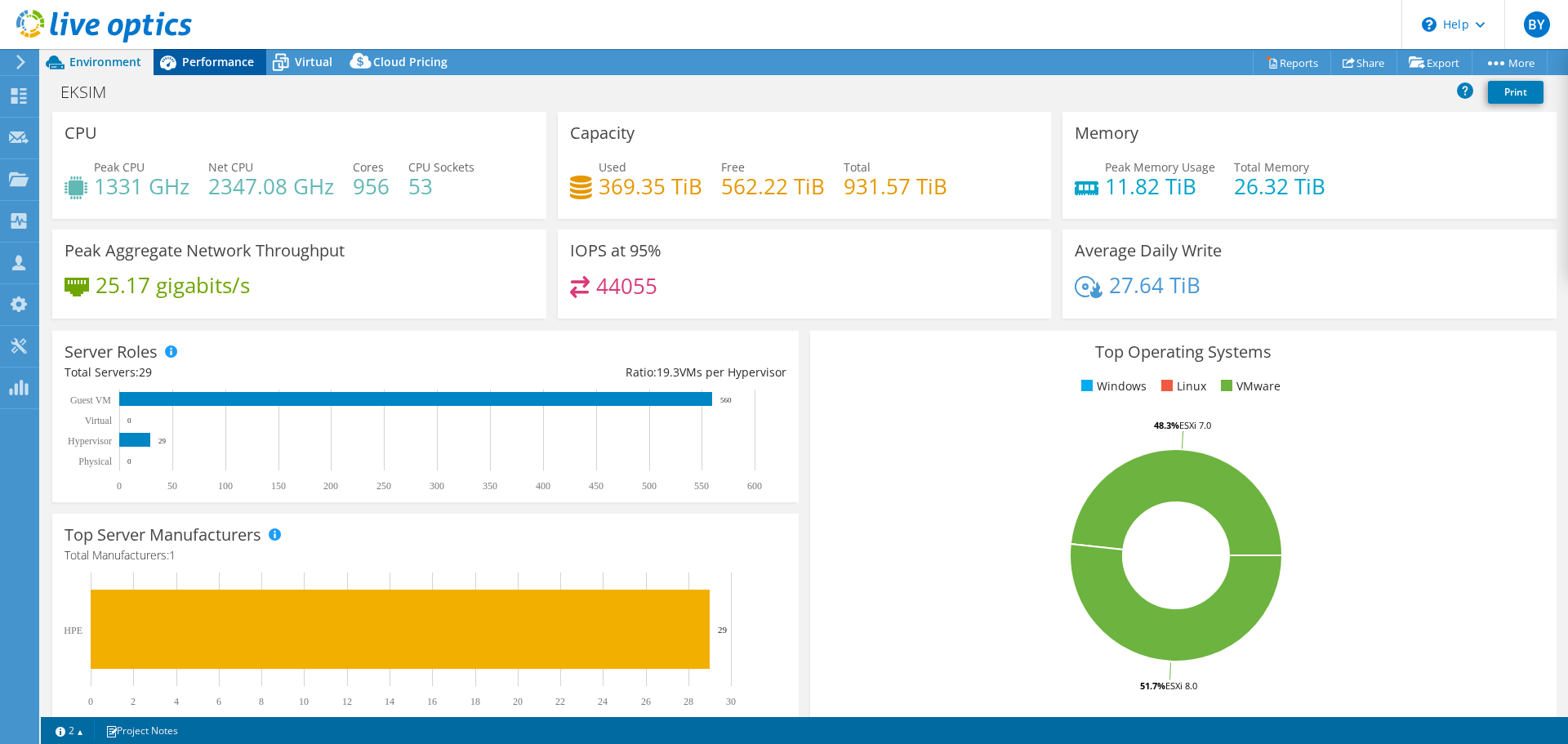
click at [200, 55] on span "Performance" at bounding box center [218, 61] width 71 height 16
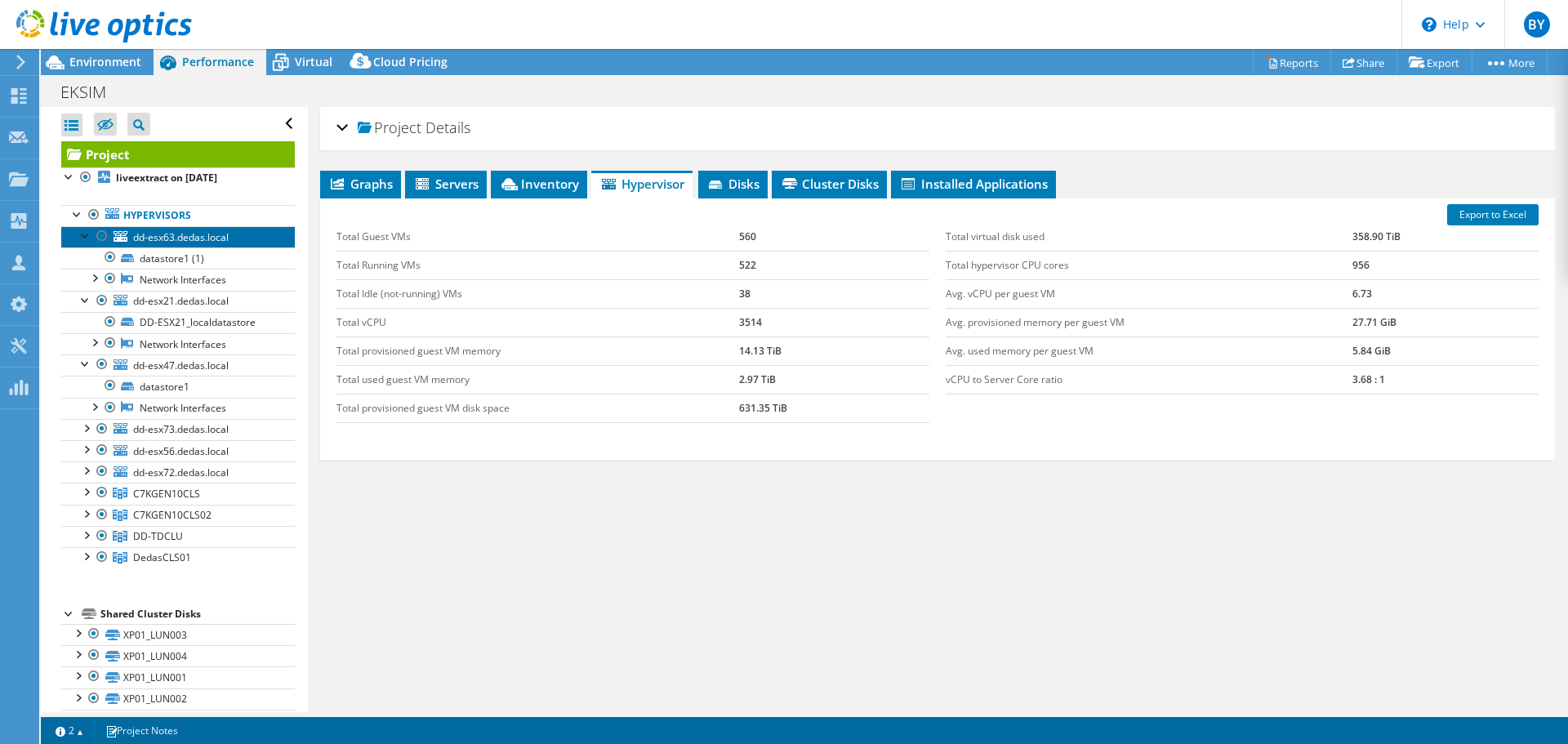
click at [149, 242] on span "dd-esx63.dedas.local" at bounding box center [181, 237] width 96 height 14
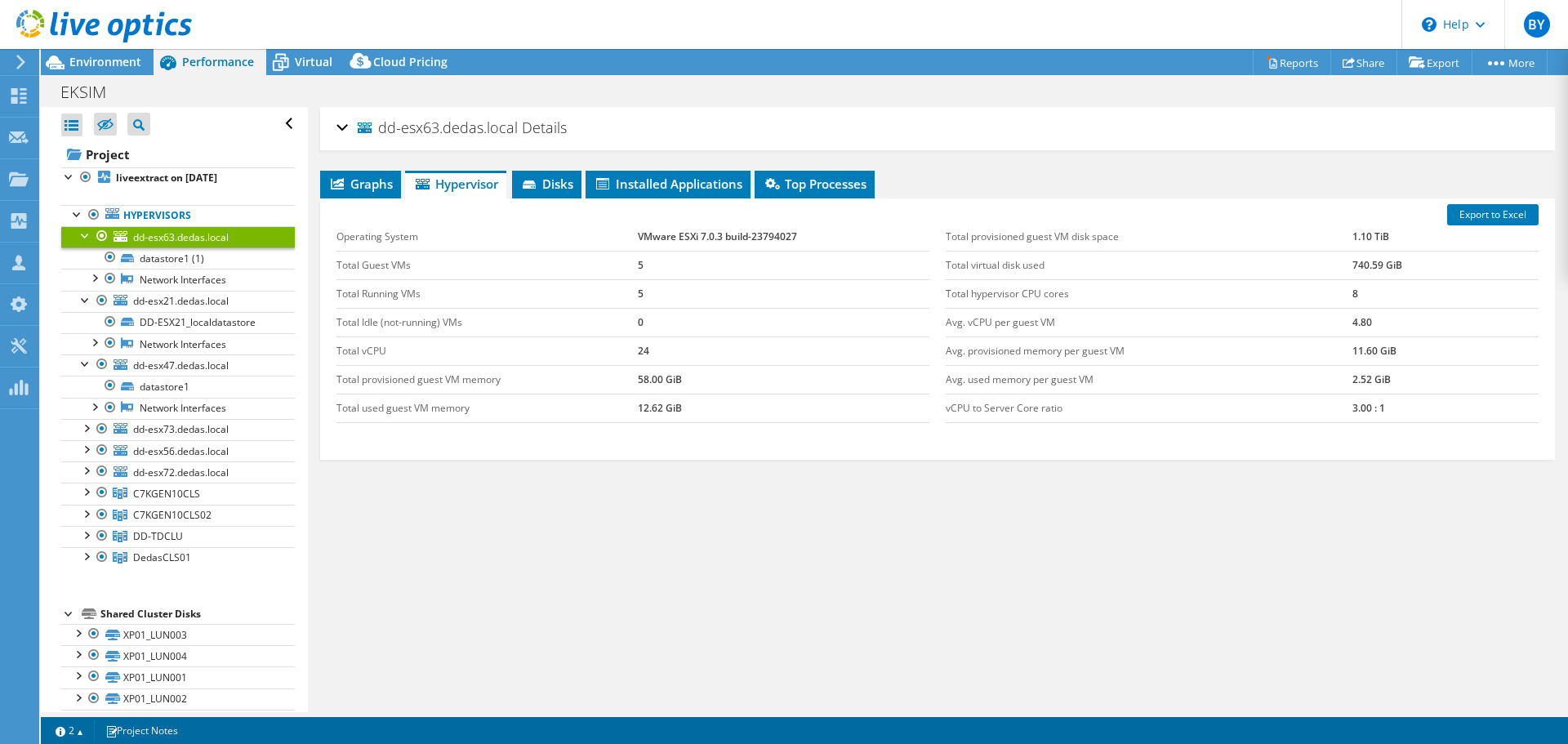
click at [78, 237] on div at bounding box center [85, 234] width 16 height 16
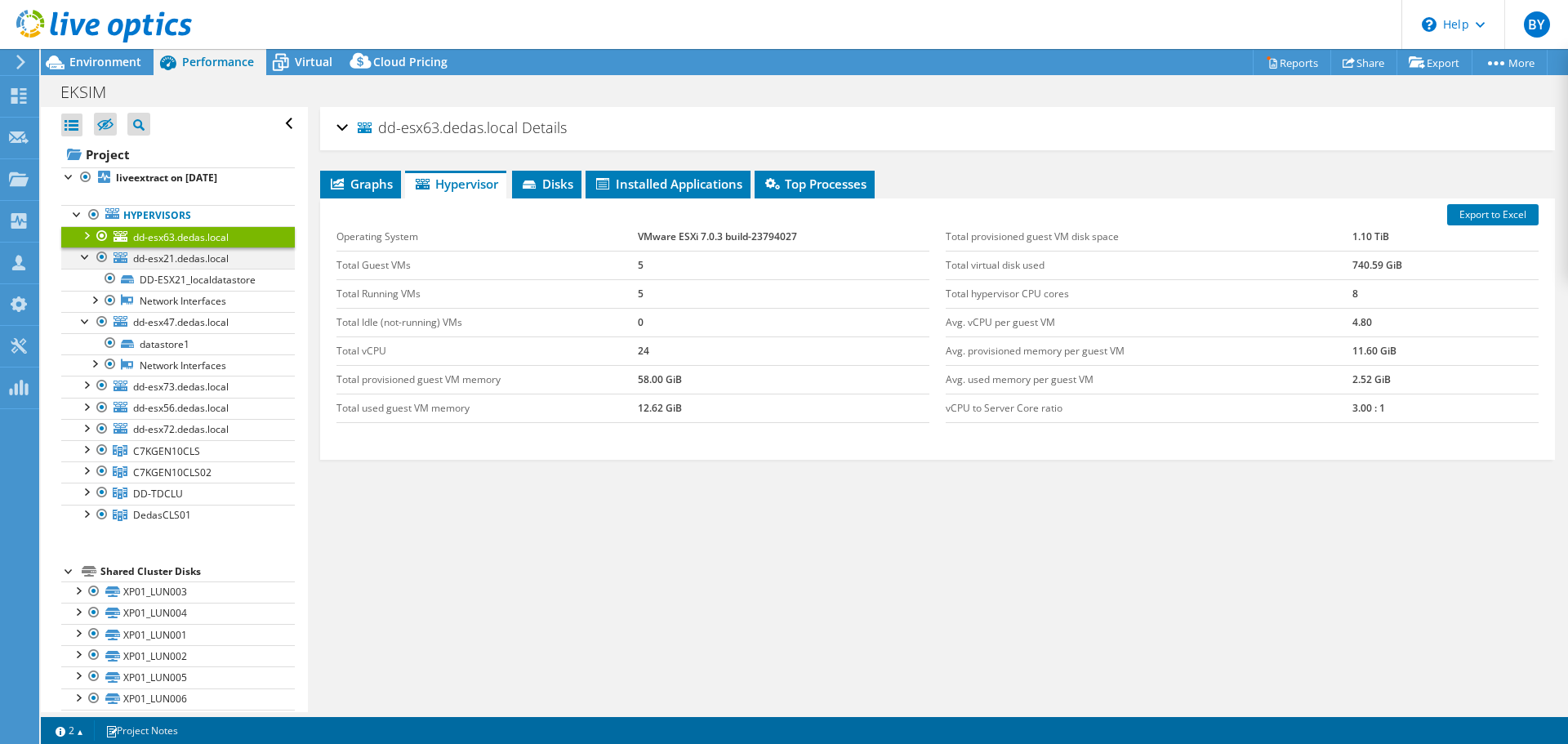
click at [78, 262] on div at bounding box center [85, 255] width 16 height 16
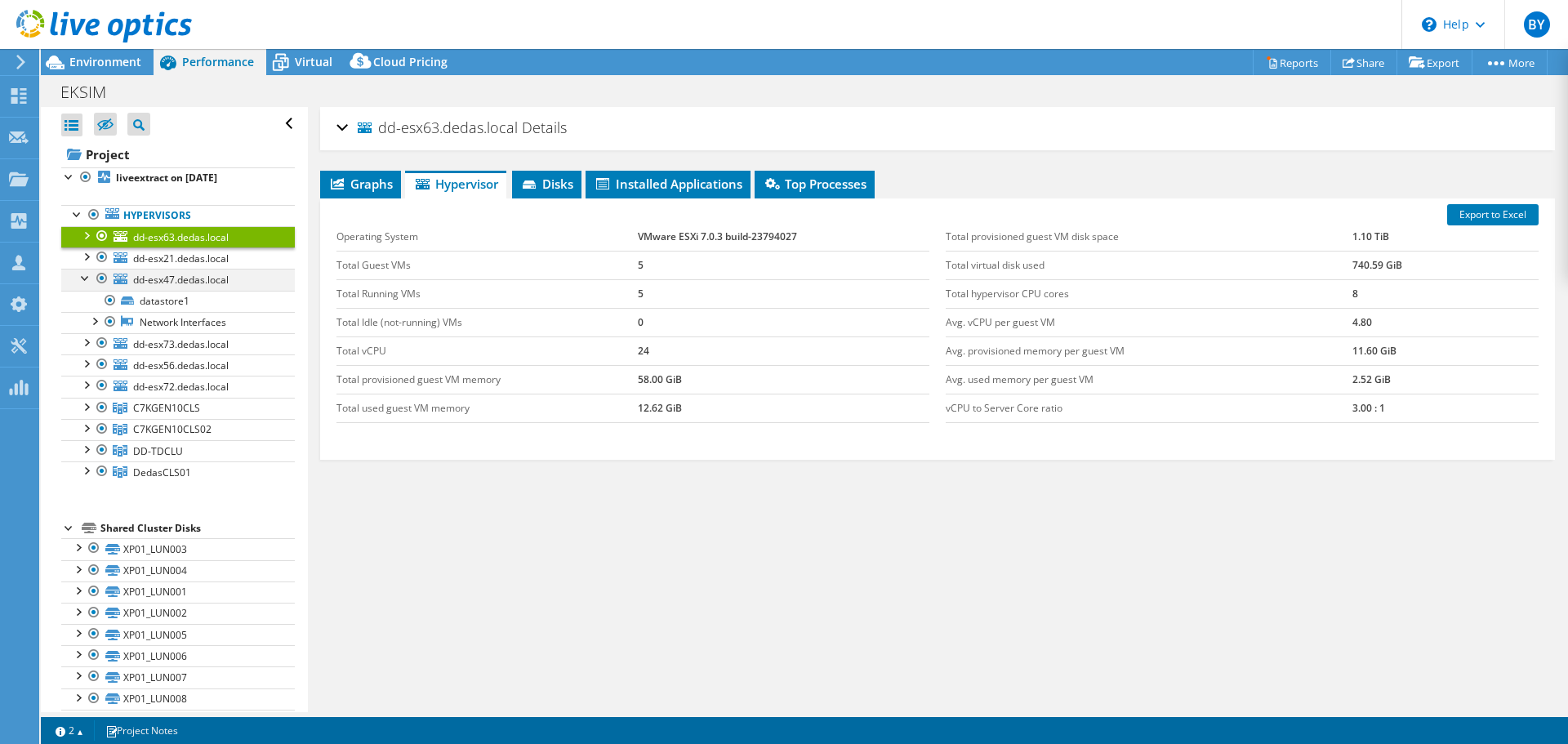
click at [83, 281] on div at bounding box center [85, 276] width 16 height 16
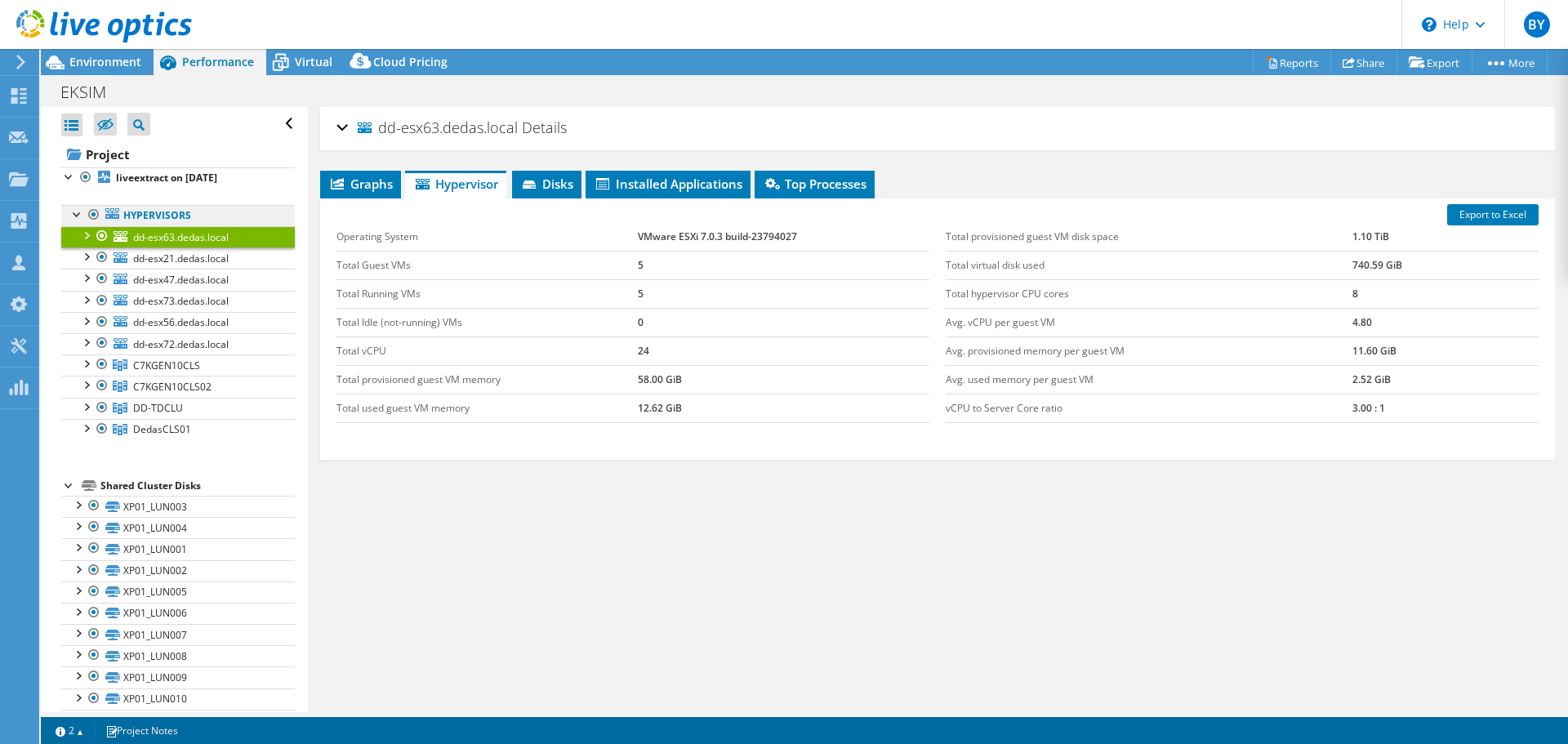
click at [136, 220] on link "Hypervisors" at bounding box center [178, 215] width 234 height 22
click at [85, 262] on div at bounding box center [85, 255] width 16 height 16
click at [85, 316] on div at bounding box center [85, 319] width 16 height 16
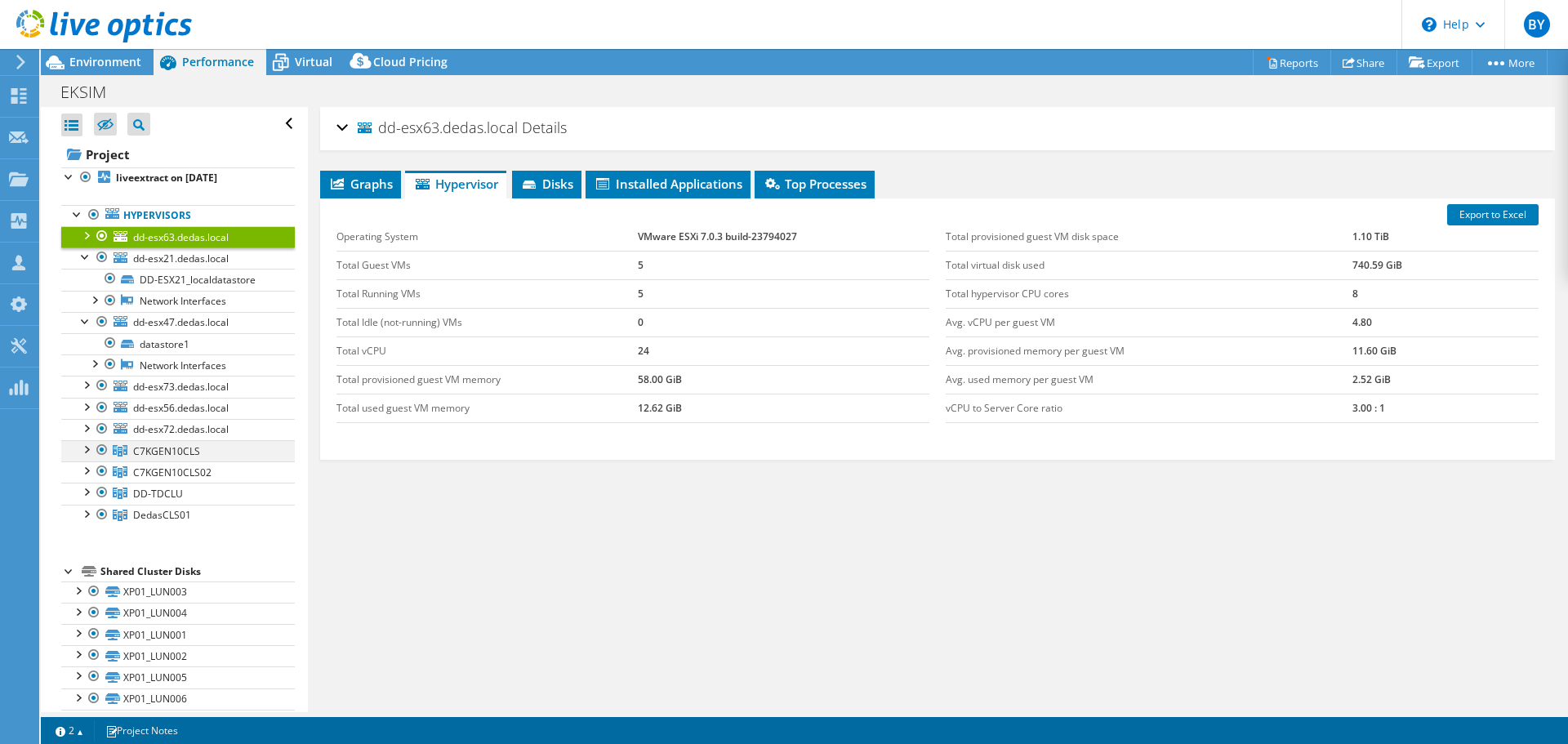
click at [89, 454] on div at bounding box center [85, 447] width 16 height 16
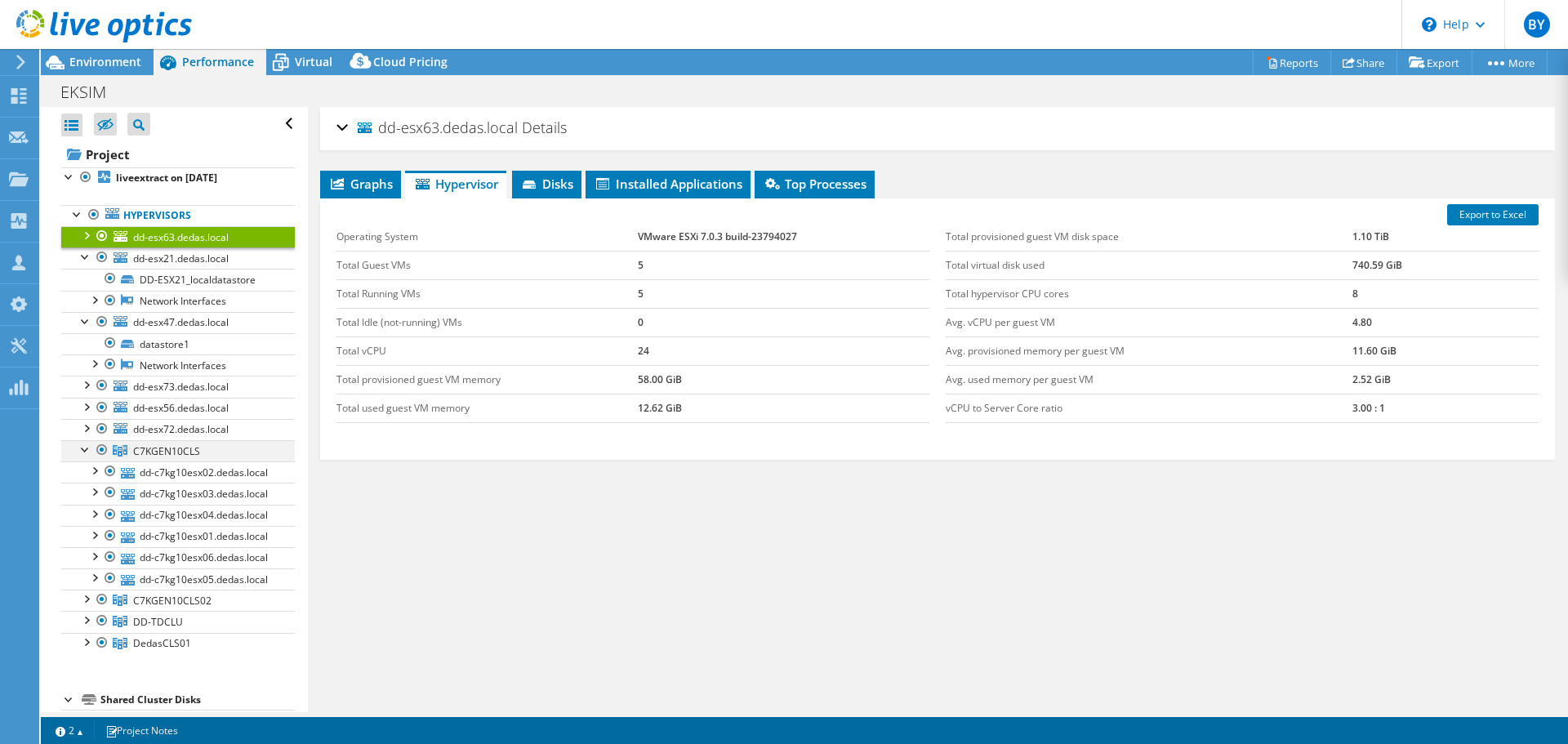
click at [90, 447] on div at bounding box center [85, 447] width 16 height 16
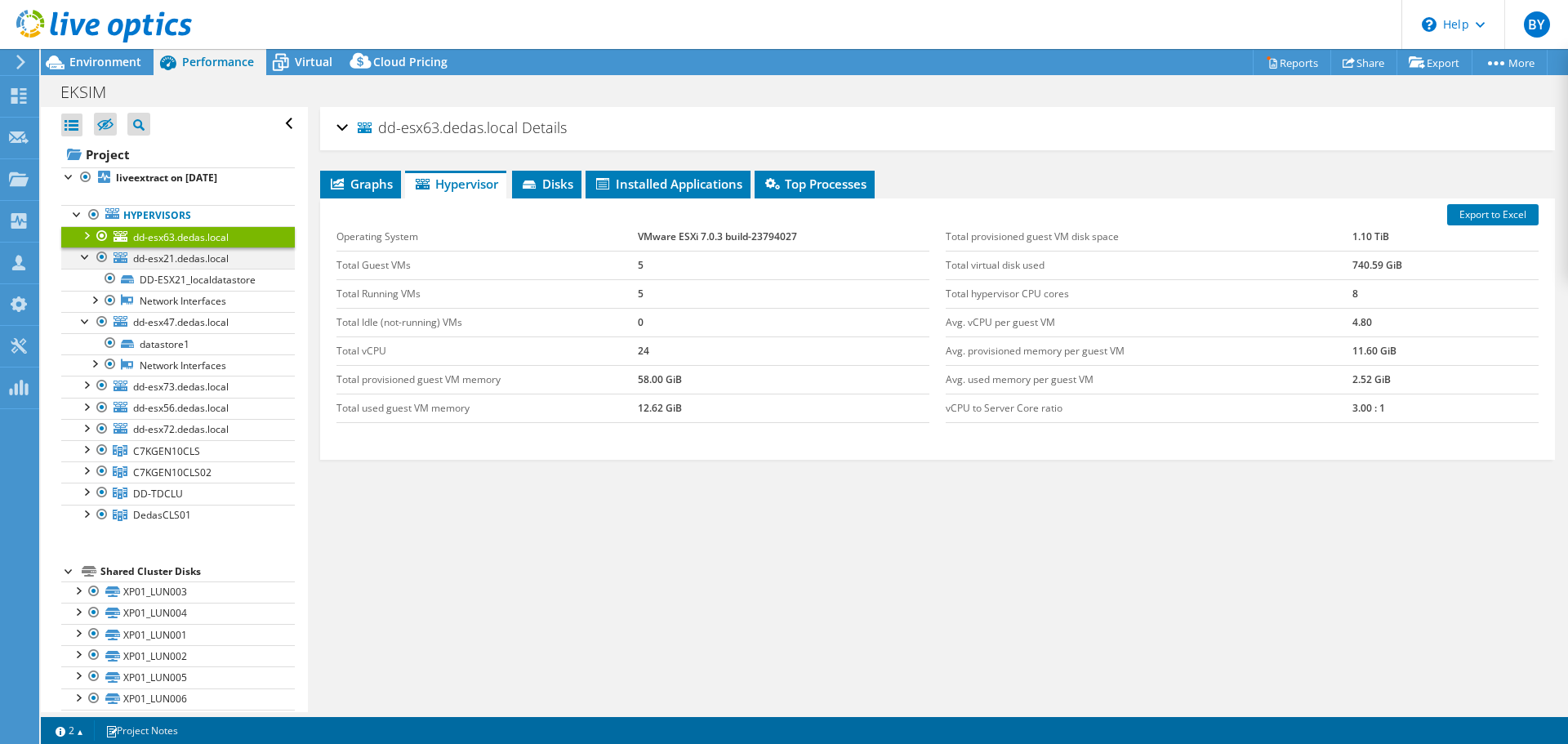
click at [85, 250] on div at bounding box center [85, 255] width 16 height 16
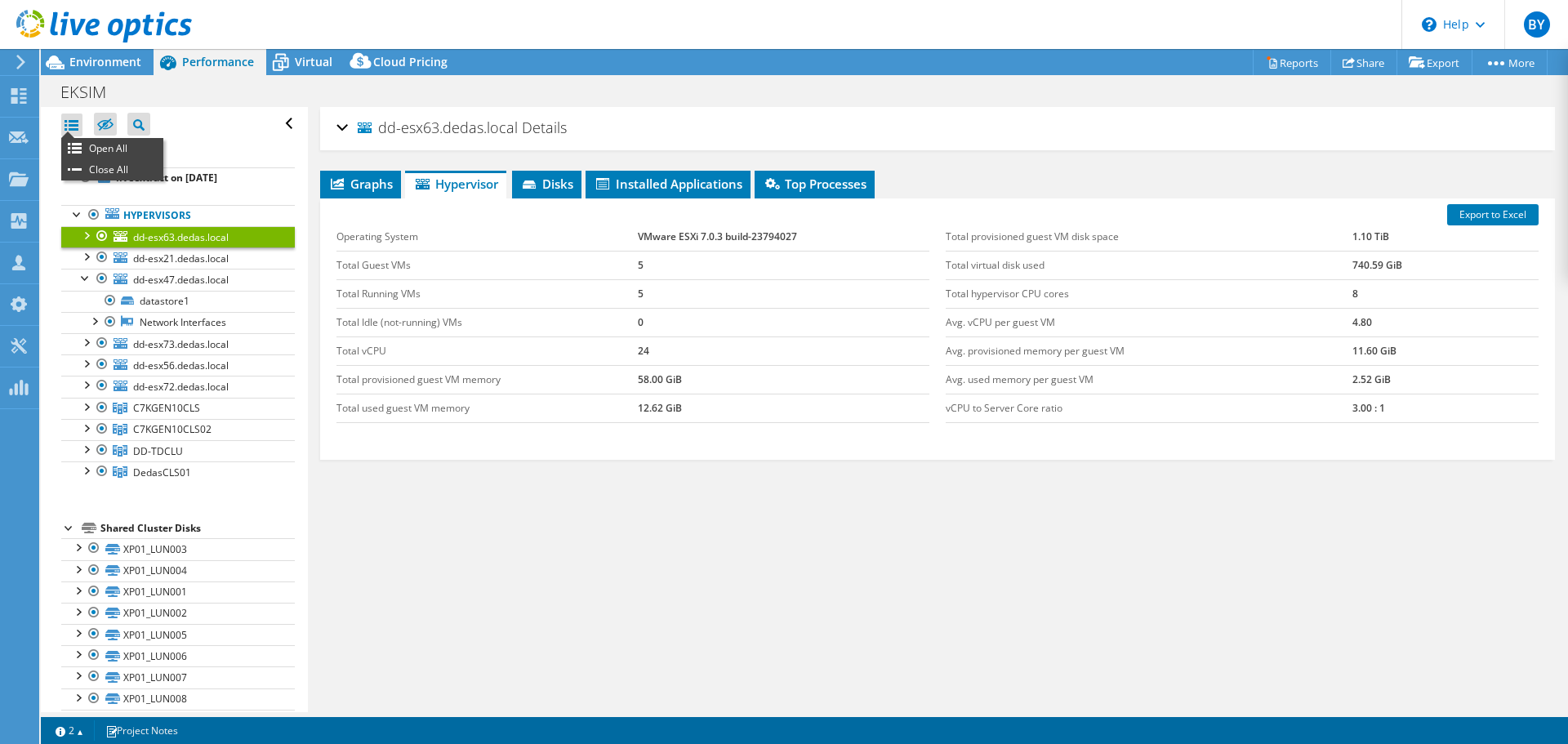
click at [78, 125] on div at bounding box center [71, 125] width 22 height 23
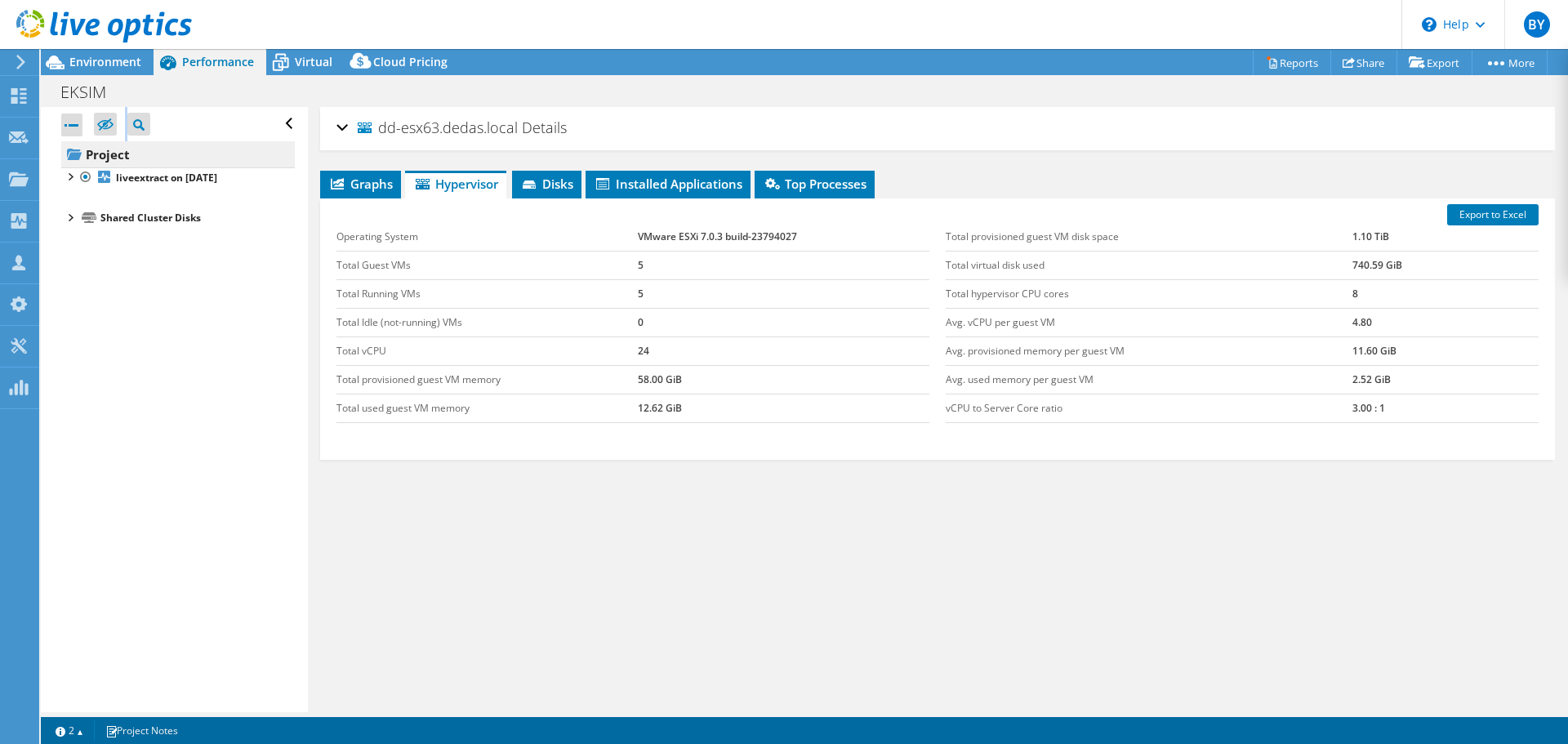
drag, startPoint x: 78, startPoint y: 125, endPoint x: 78, endPoint y: 161, distance: 36.0
click at [78, 161] on div "Open All Close All Hide Excluded Nodes Project Tree Filter" at bounding box center [178, 167] width 234 height 121
click at [73, 160] on icon at bounding box center [74, 154] width 15 height 15
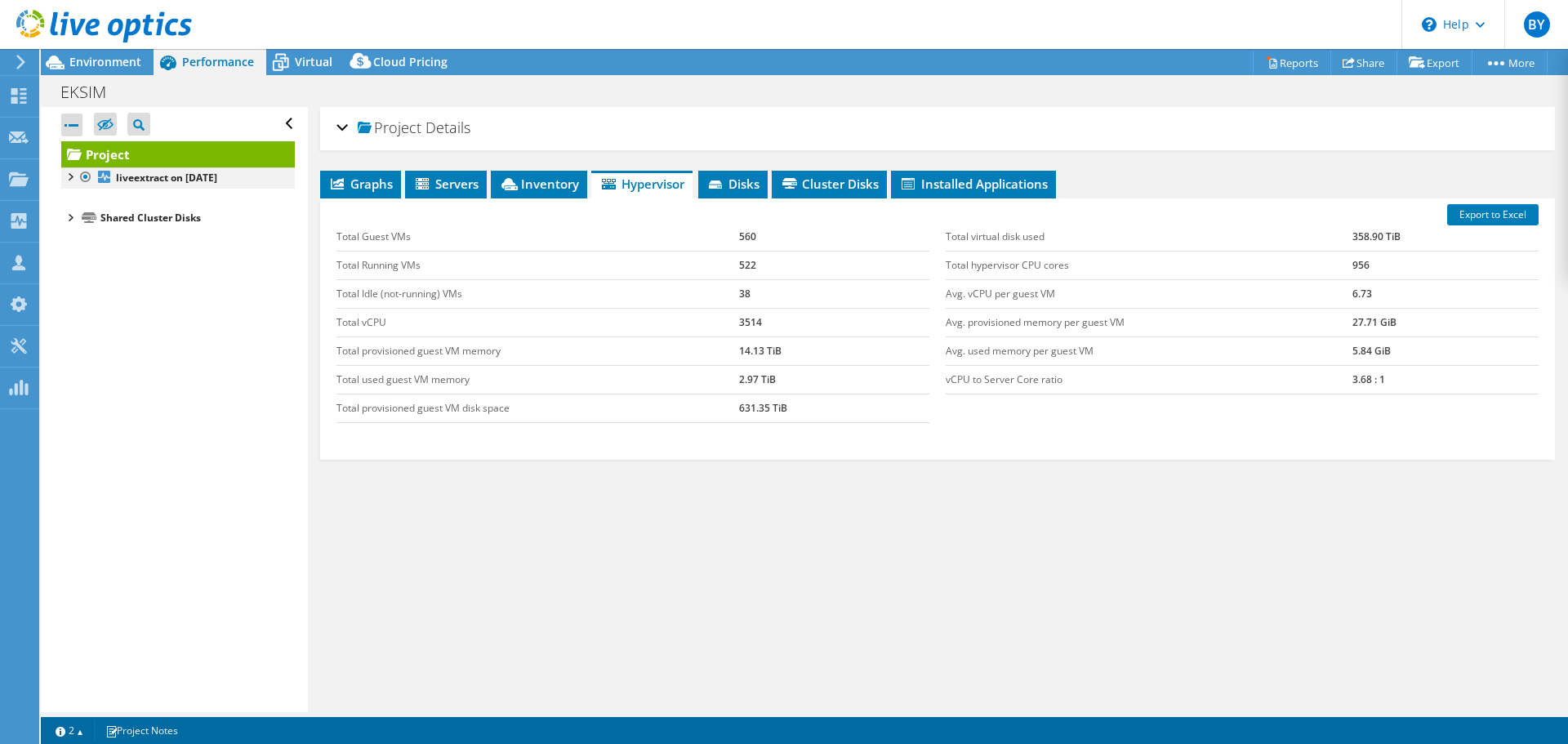
click at [71, 178] on div at bounding box center [69, 175] width 16 height 16
click at [77, 215] on div at bounding box center [77, 212] width 16 height 16
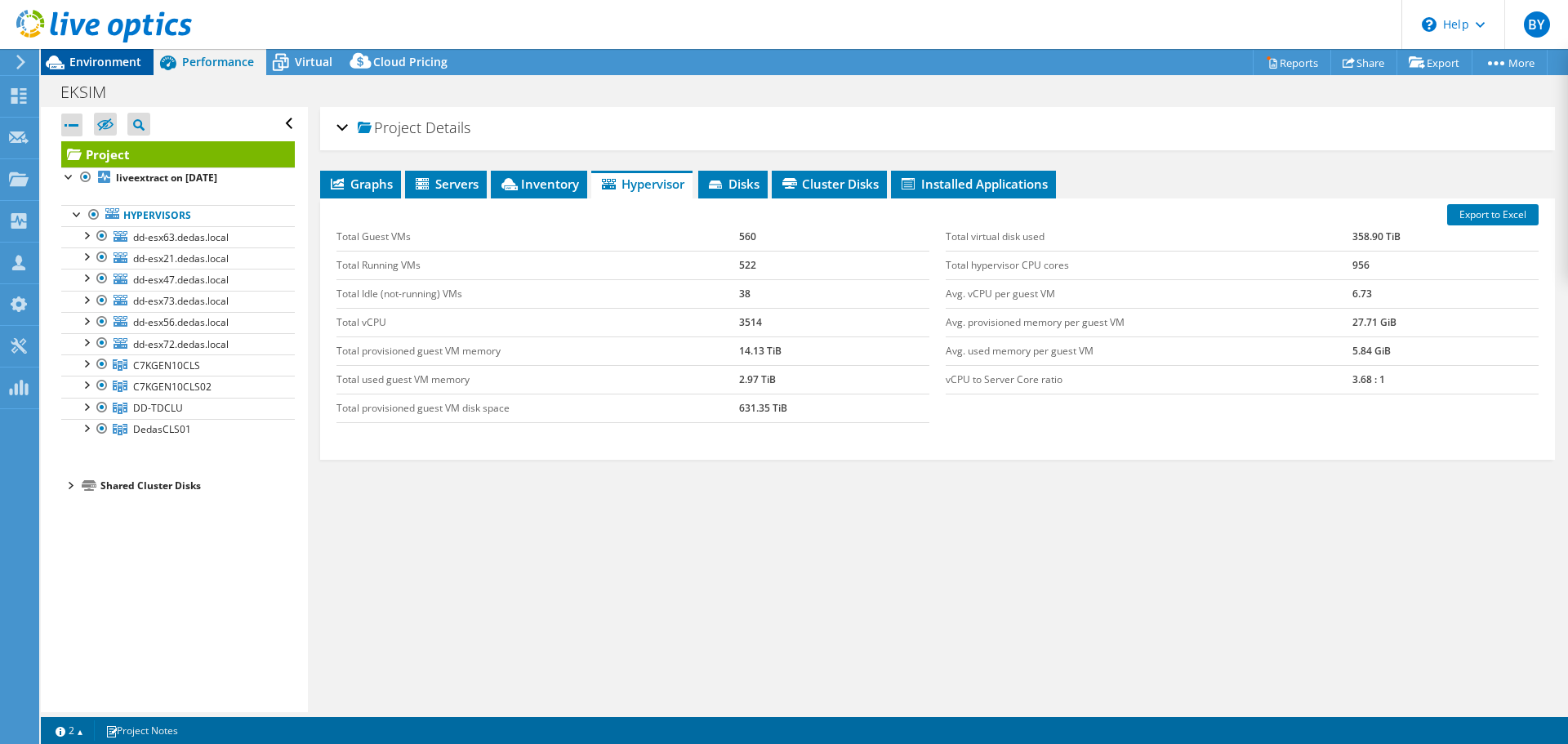
click at [121, 63] on span "Environment" at bounding box center [105, 61] width 71 height 16
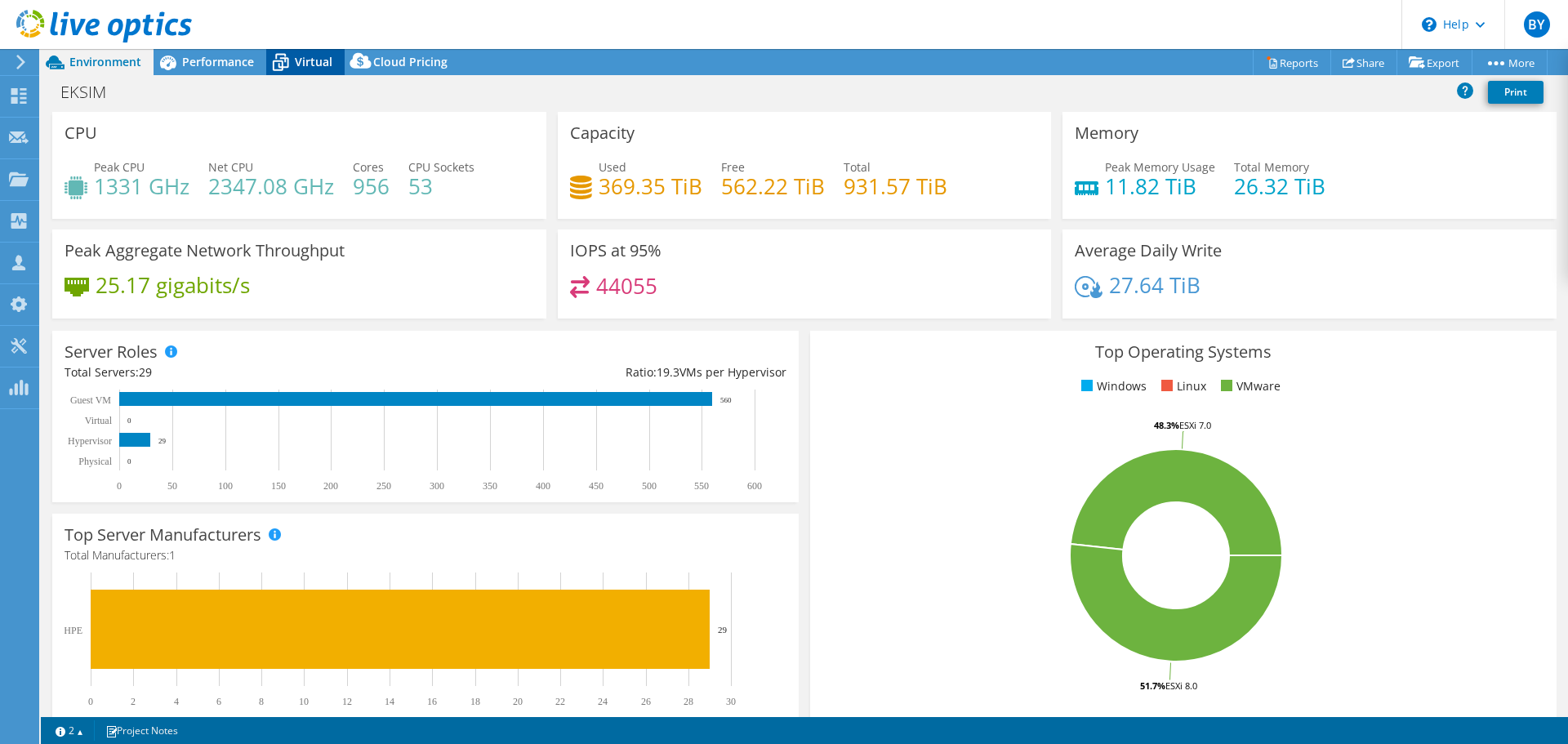
click at [303, 65] on span "Virtual" at bounding box center [314, 61] width 38 height 16
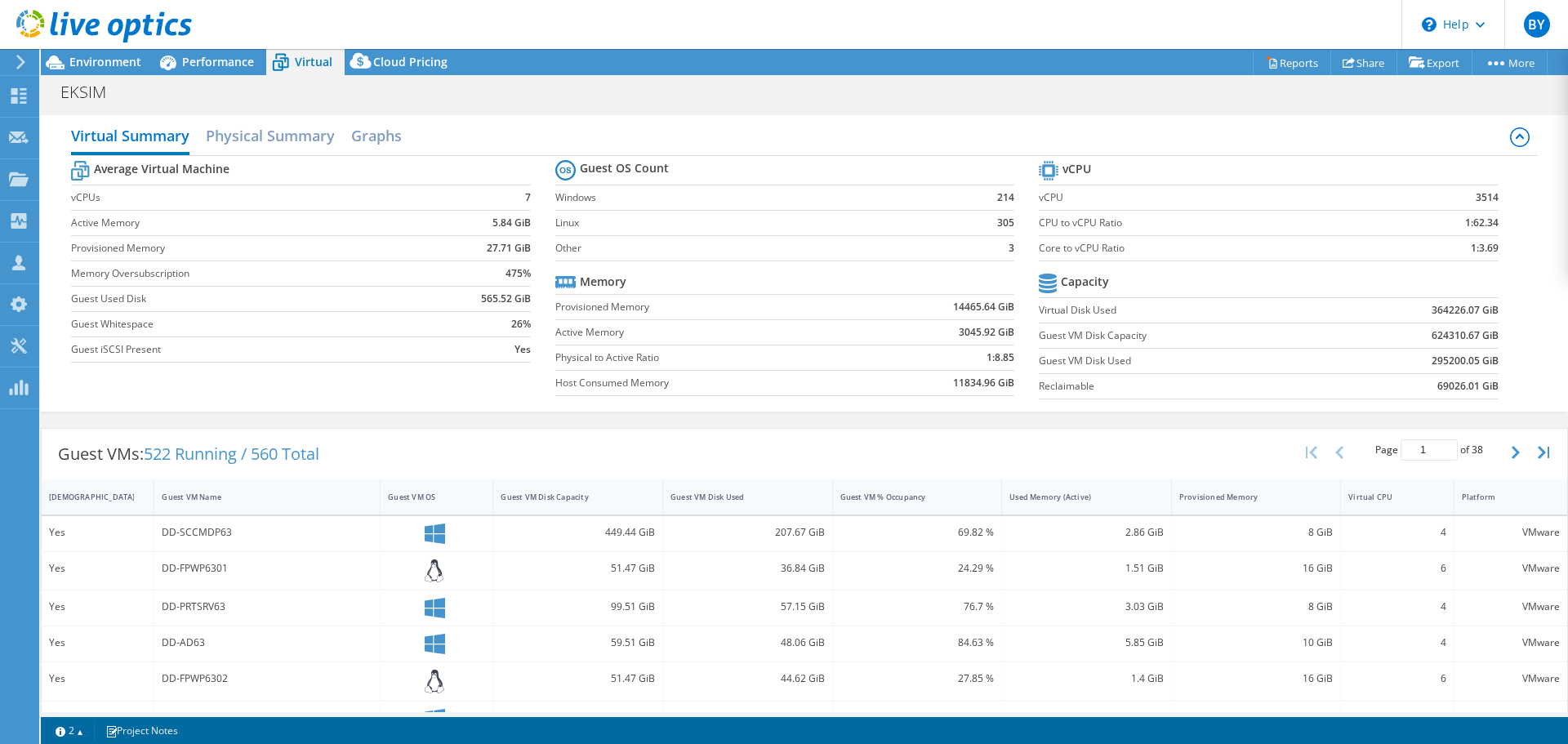
click at [201, 78] on div "EKSIM Print" at bounding box center [803, 92] width 1527 height 30
click at [204, 66] on span "Performance" at bounding box center [218, 61] width 71 height 16
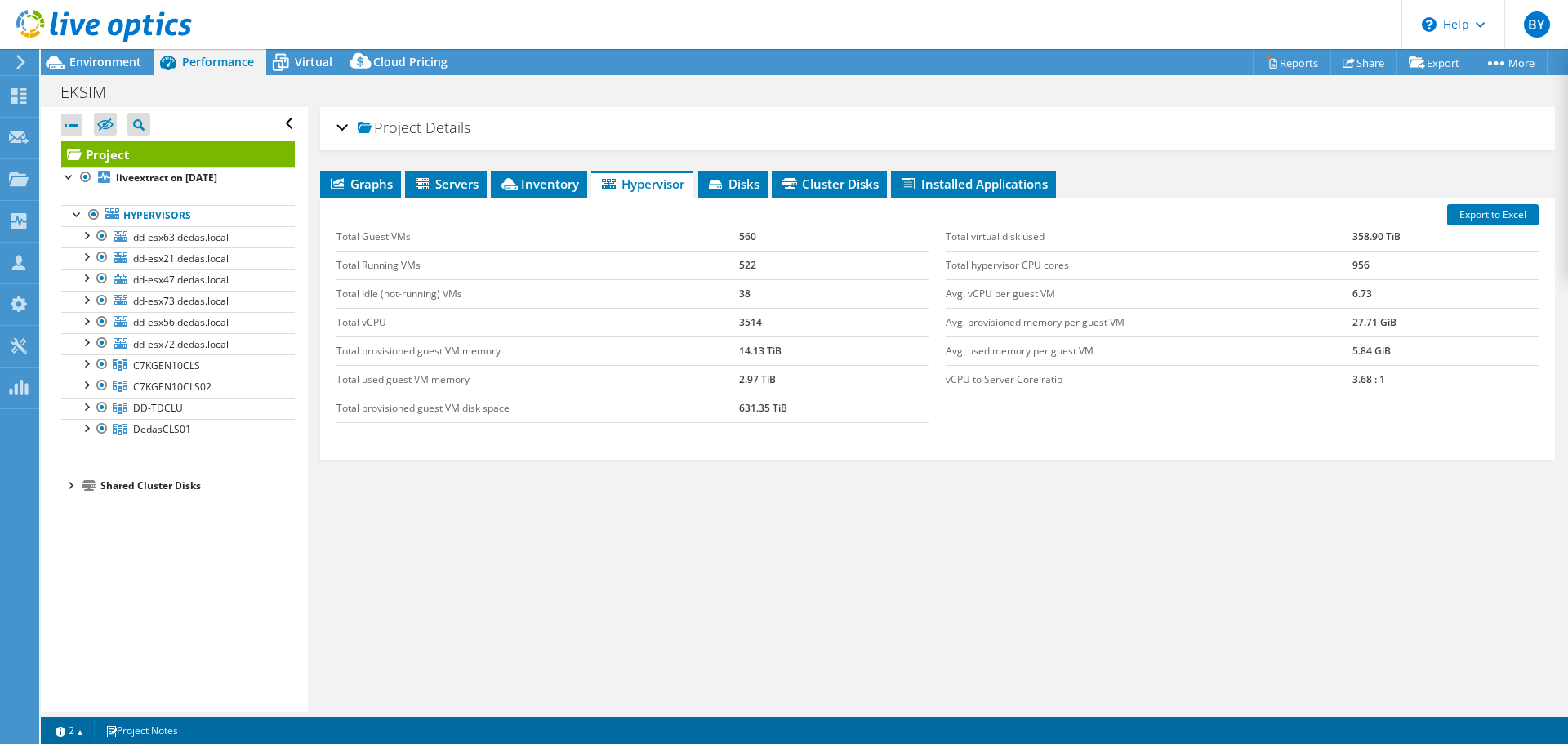
click at [401, 133] on span "Project" at bounding box center [390, 128] width 64 height 16
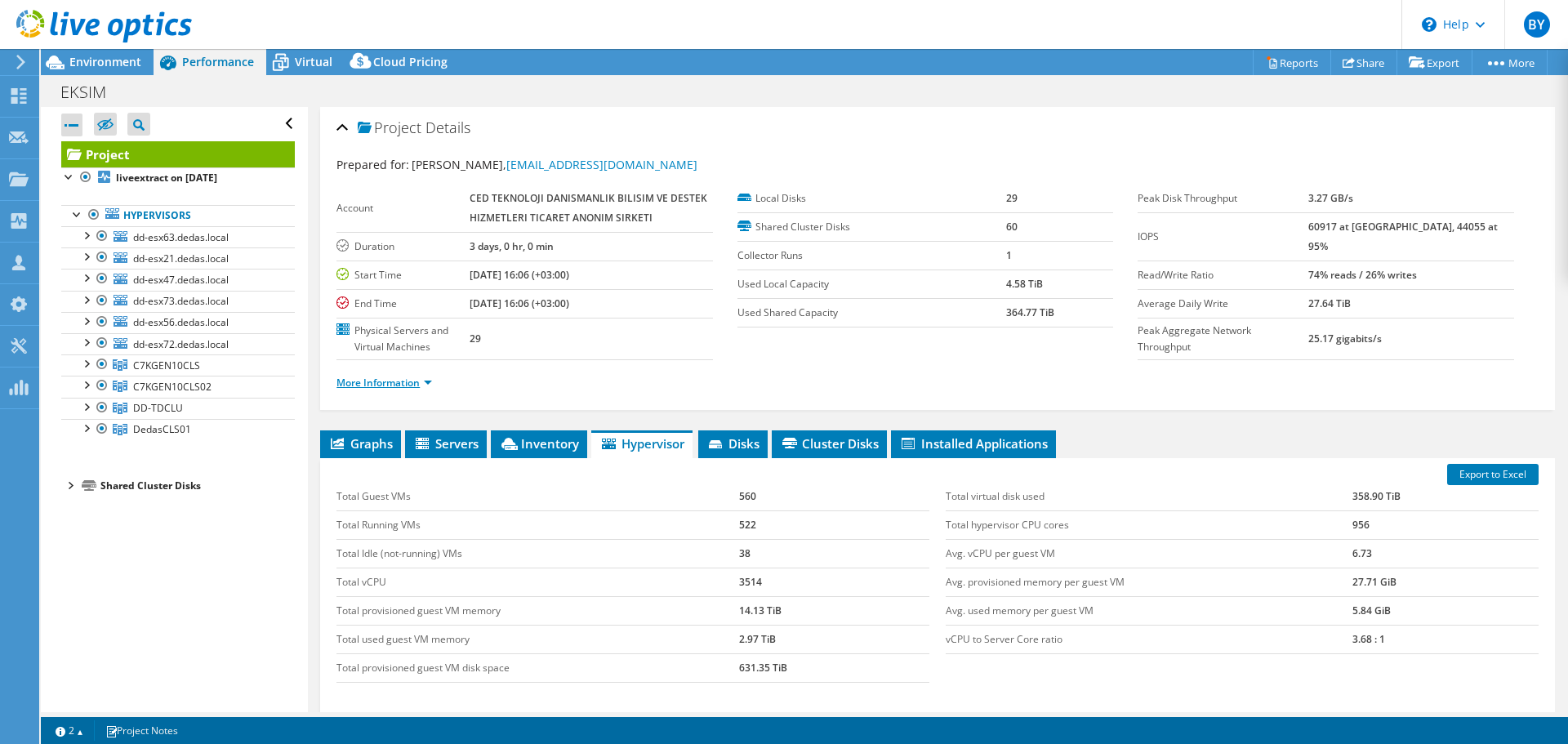
click at [411, 377] on link "More Information" at bounding box center [384, 382] width 96 height 14
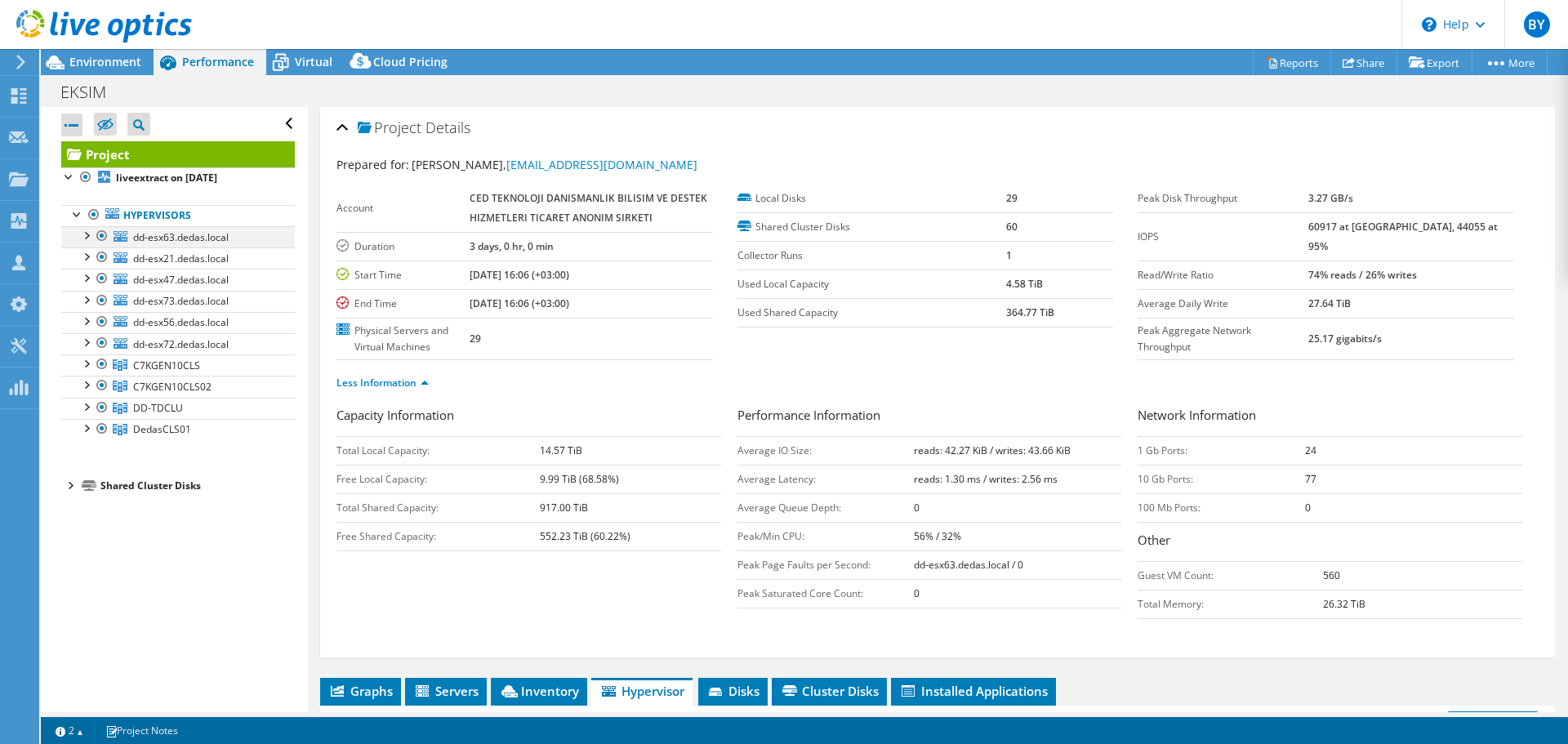
click at [85, 240] on div at bounding box center [85, 234] width 16 height 16
click at [77, 128] on div at bounding box center [71, 125] width 22 height 23
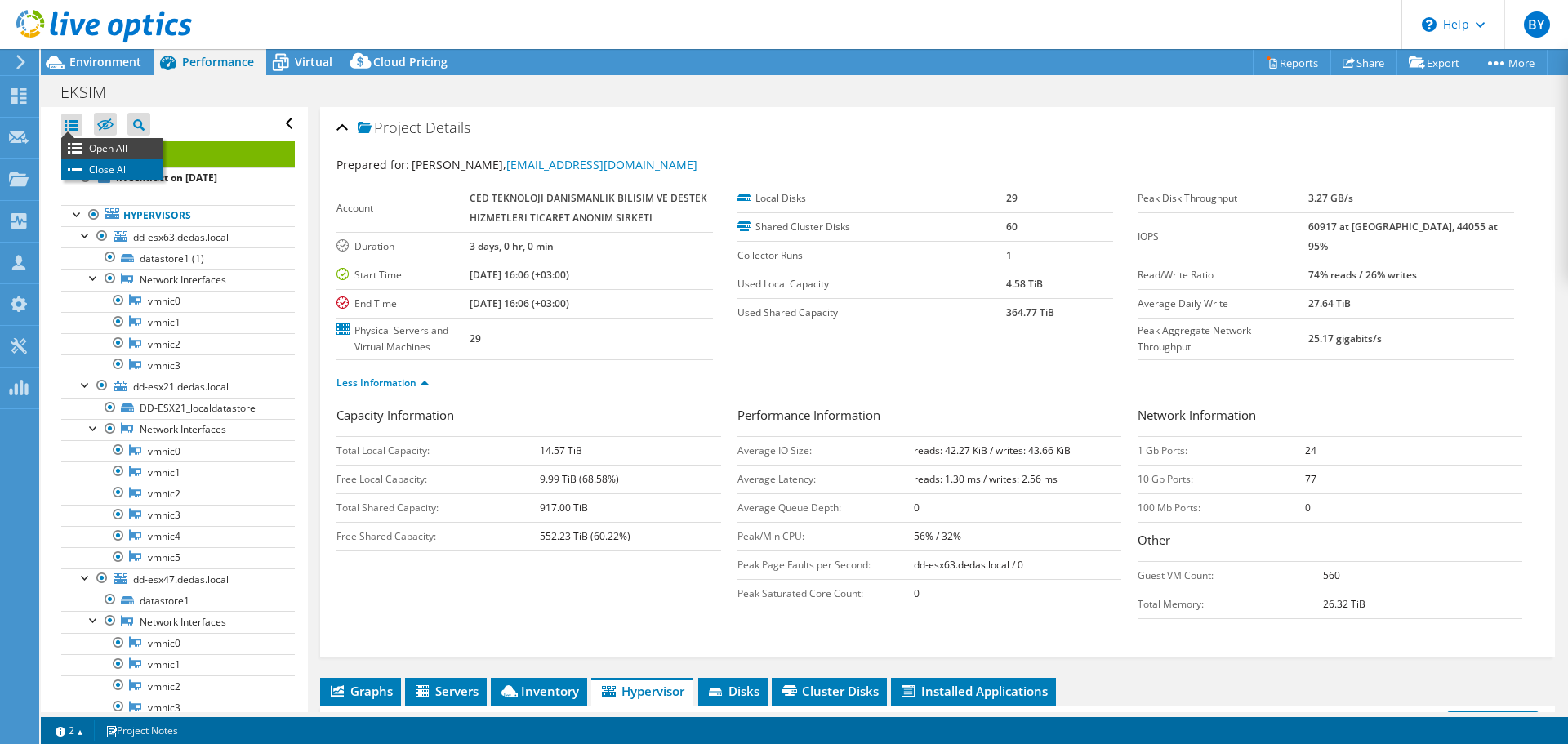
click at [85, 171] on li "Close All" at bounding box center [112, 169] width 102 height 22
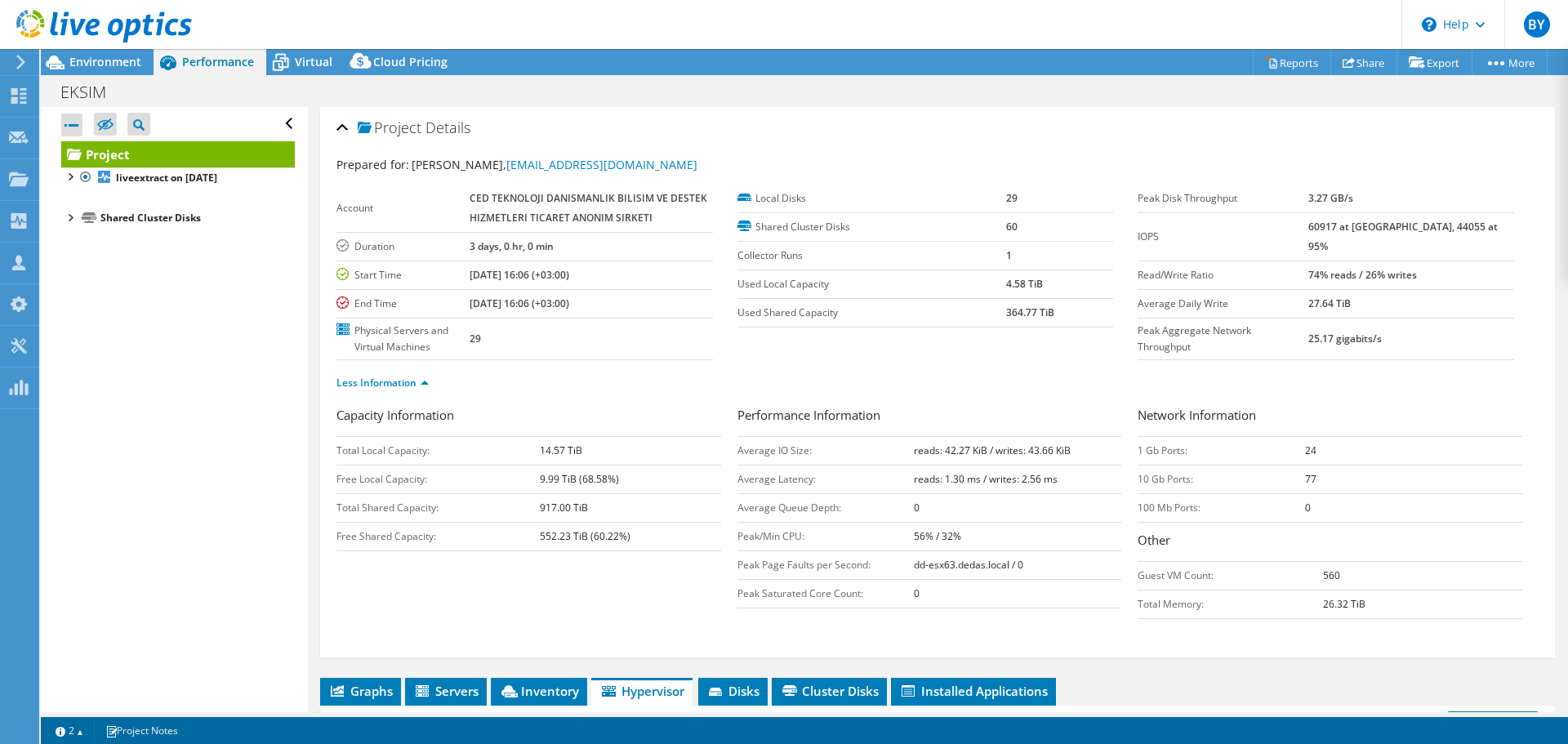
click at [69, 213] on div at bounding box center [69, 216] width 16 height 16
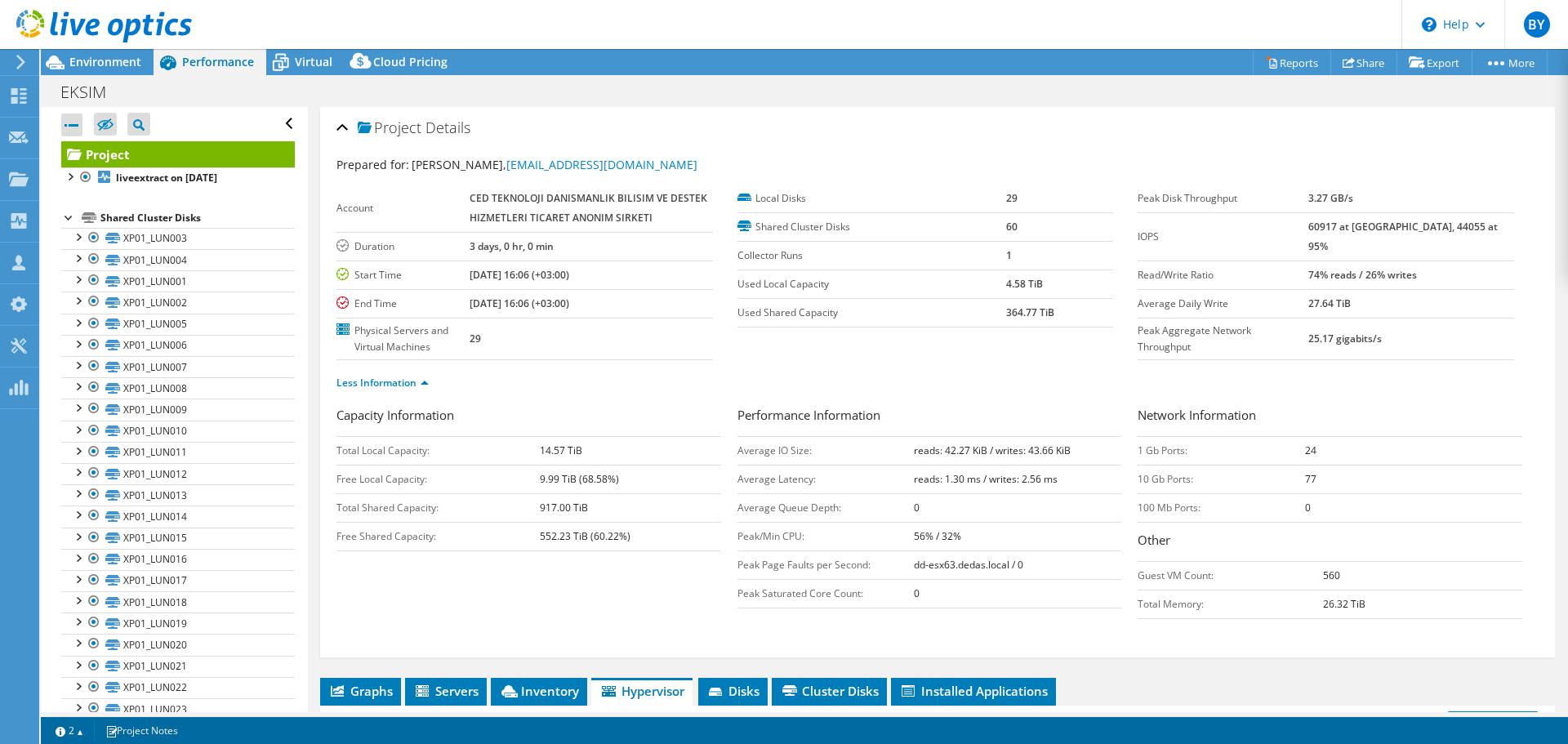
click at [69, 214] on div at bounding box center [69, 216] width 16 height 16
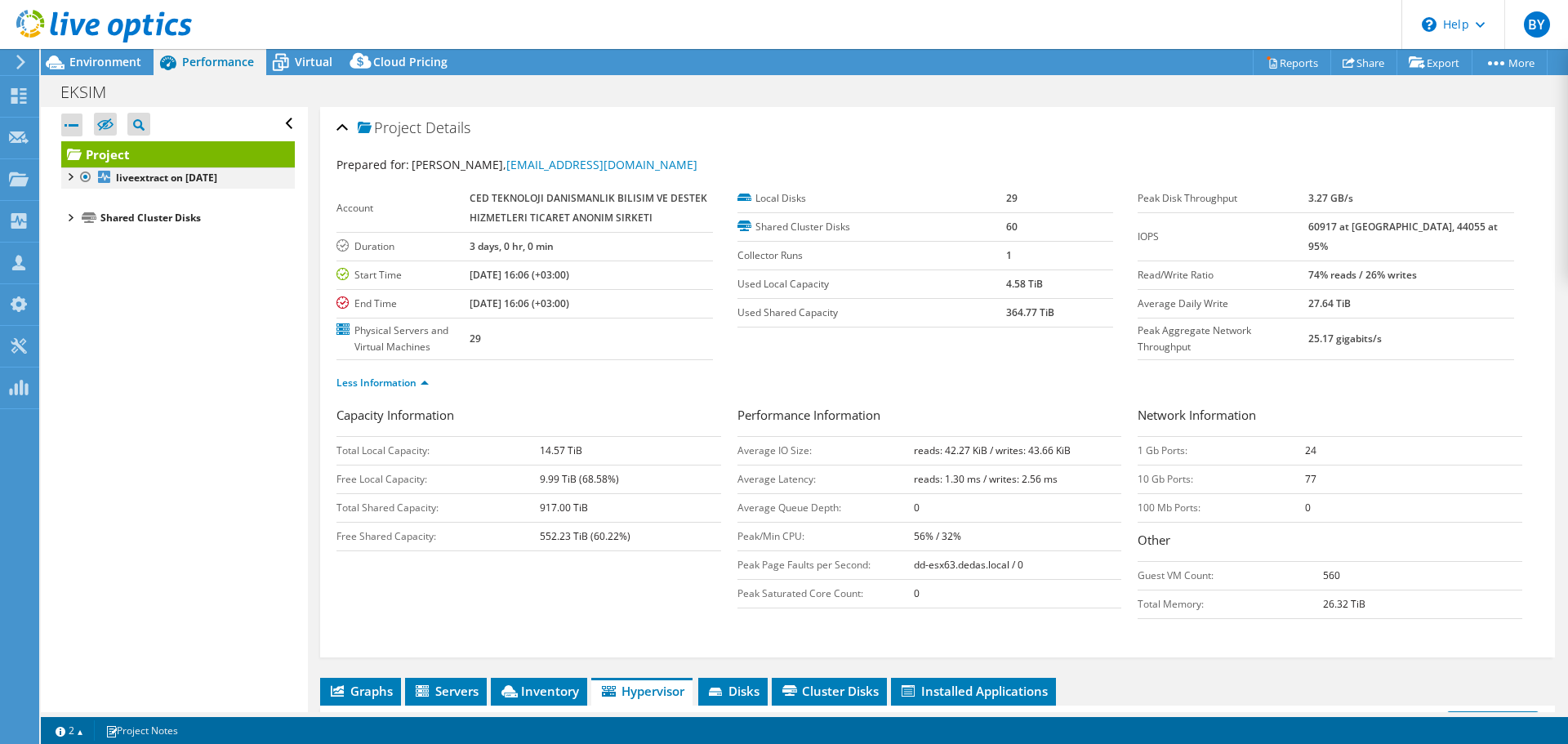
click at [70, 174] on div at bounding box center [69, 175] width 16 height 16
click at [78, 211] on div at bounding box center [77, 212] width 16 height 16
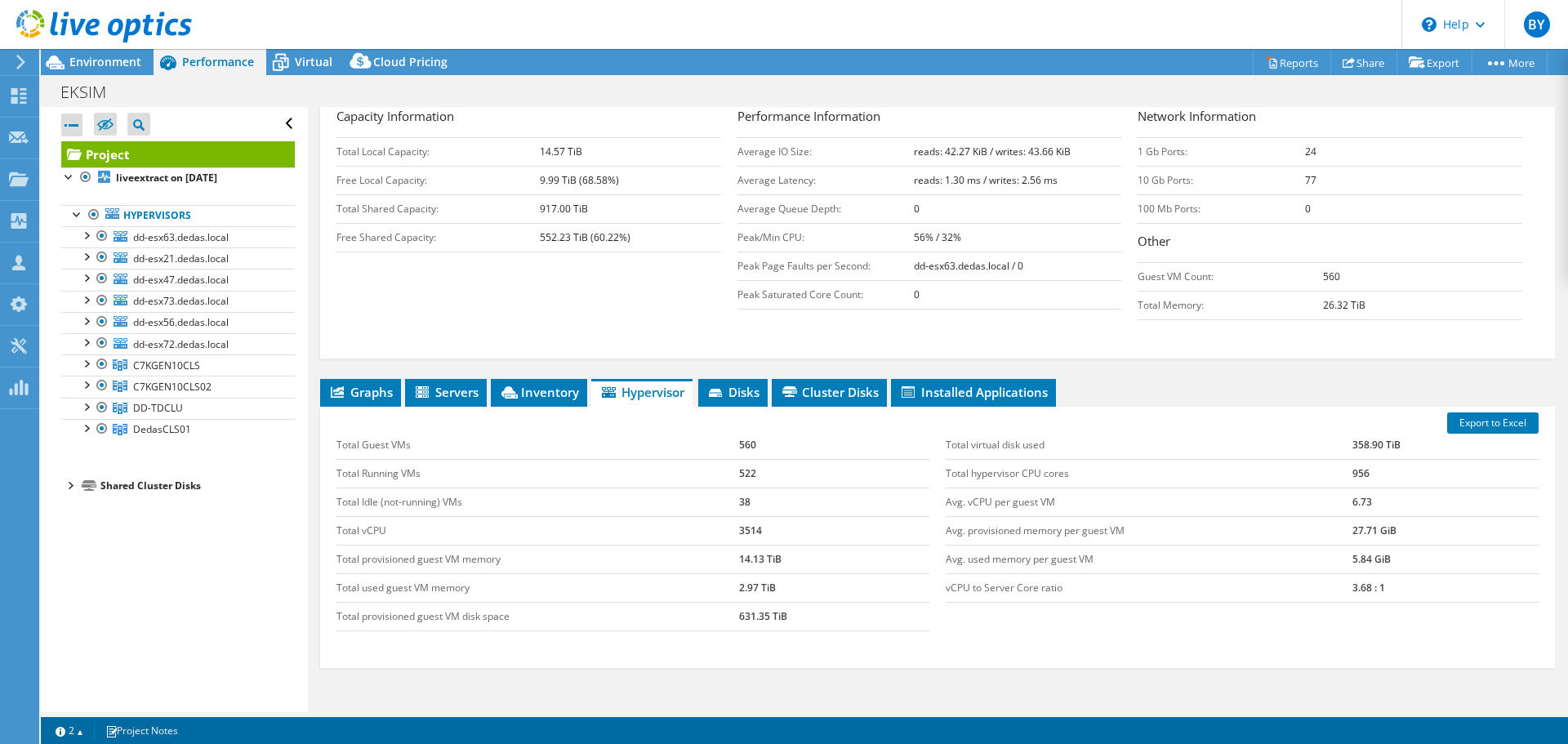
scroll to position [300, 0]
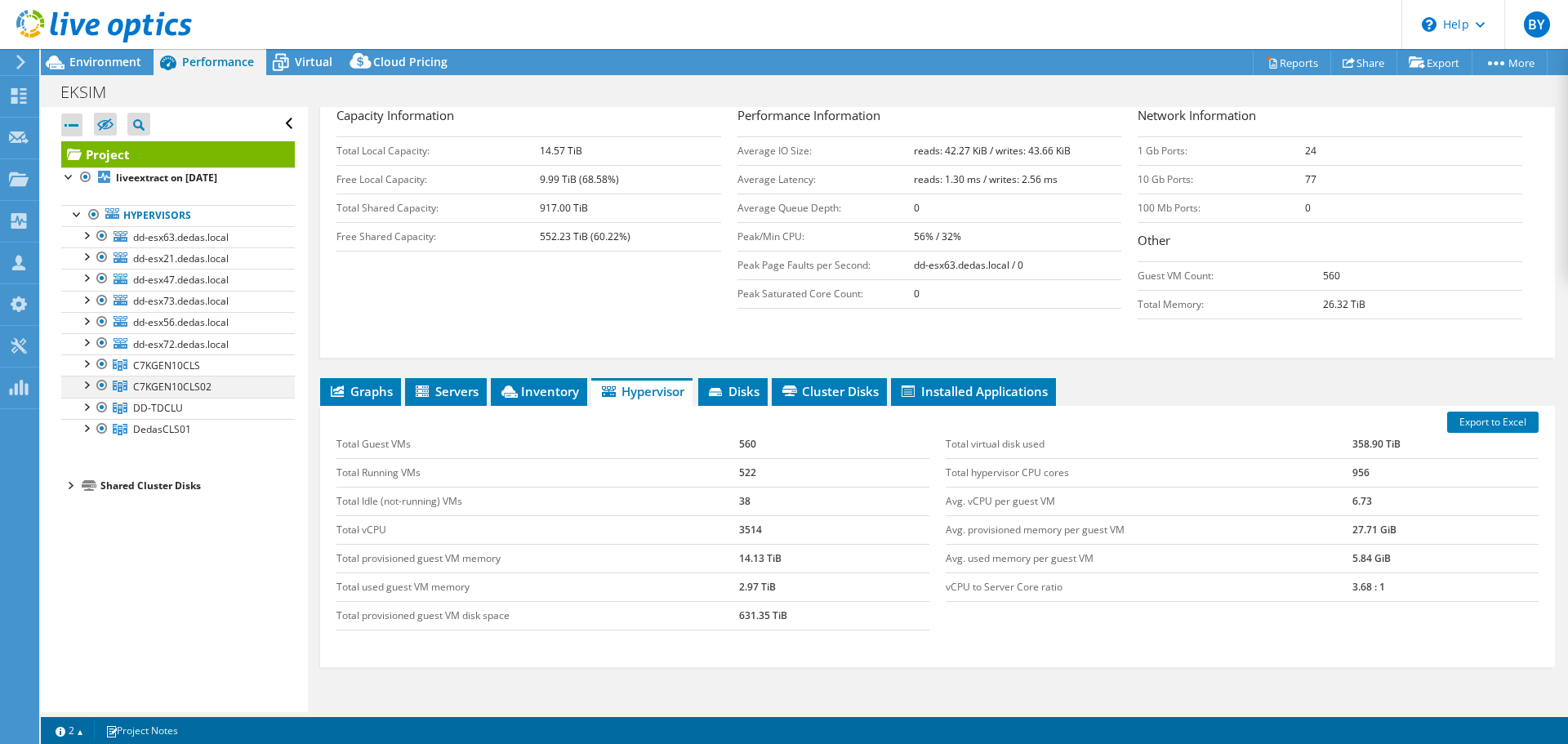
click at [88, 383] on div at bounding box center [85, 383] width 16 height 16
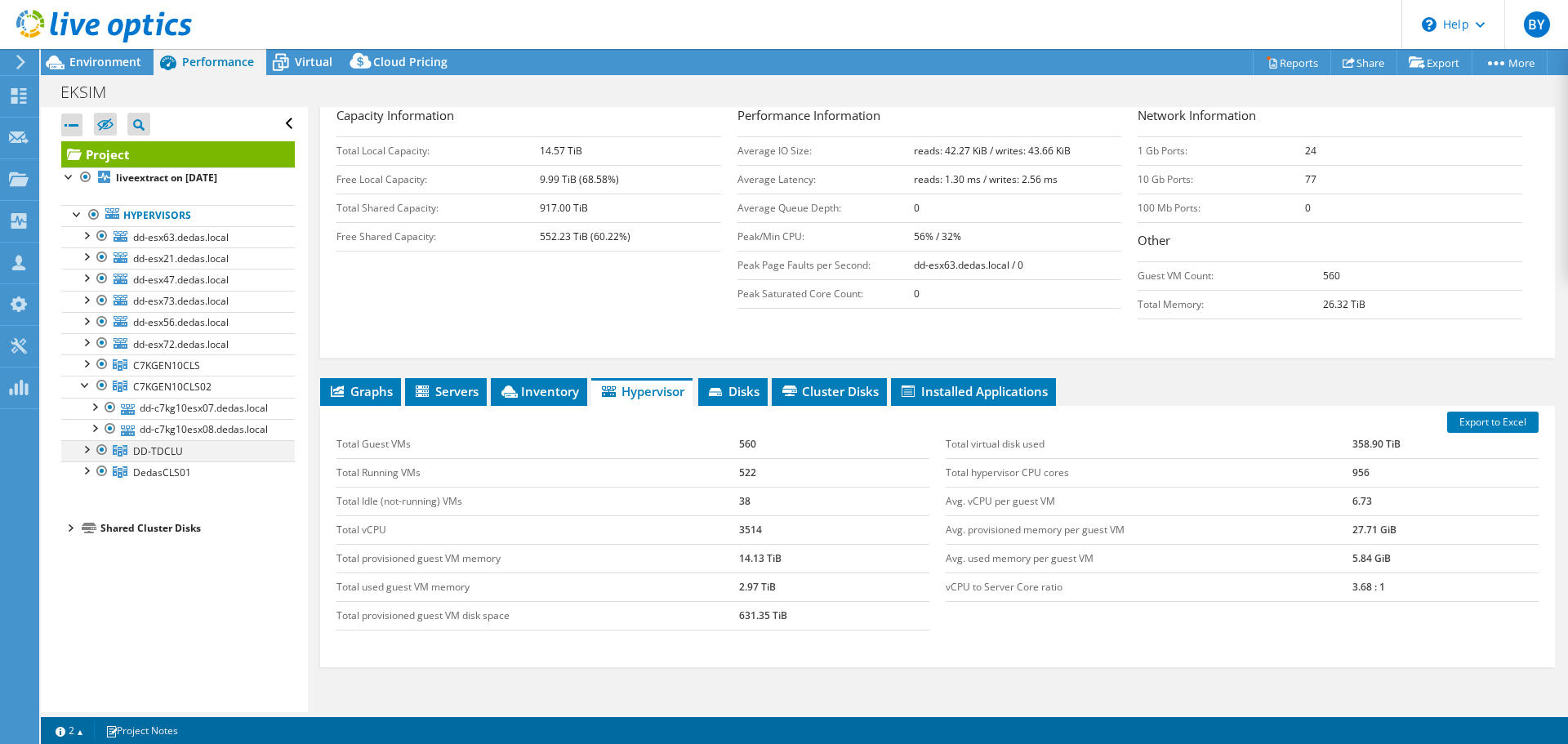
click at [87, 457] on div at bounding box center [85, 447] width 16 height 16
click at [85, 520] on div at bounding box center [85, 512] width 16 height 16
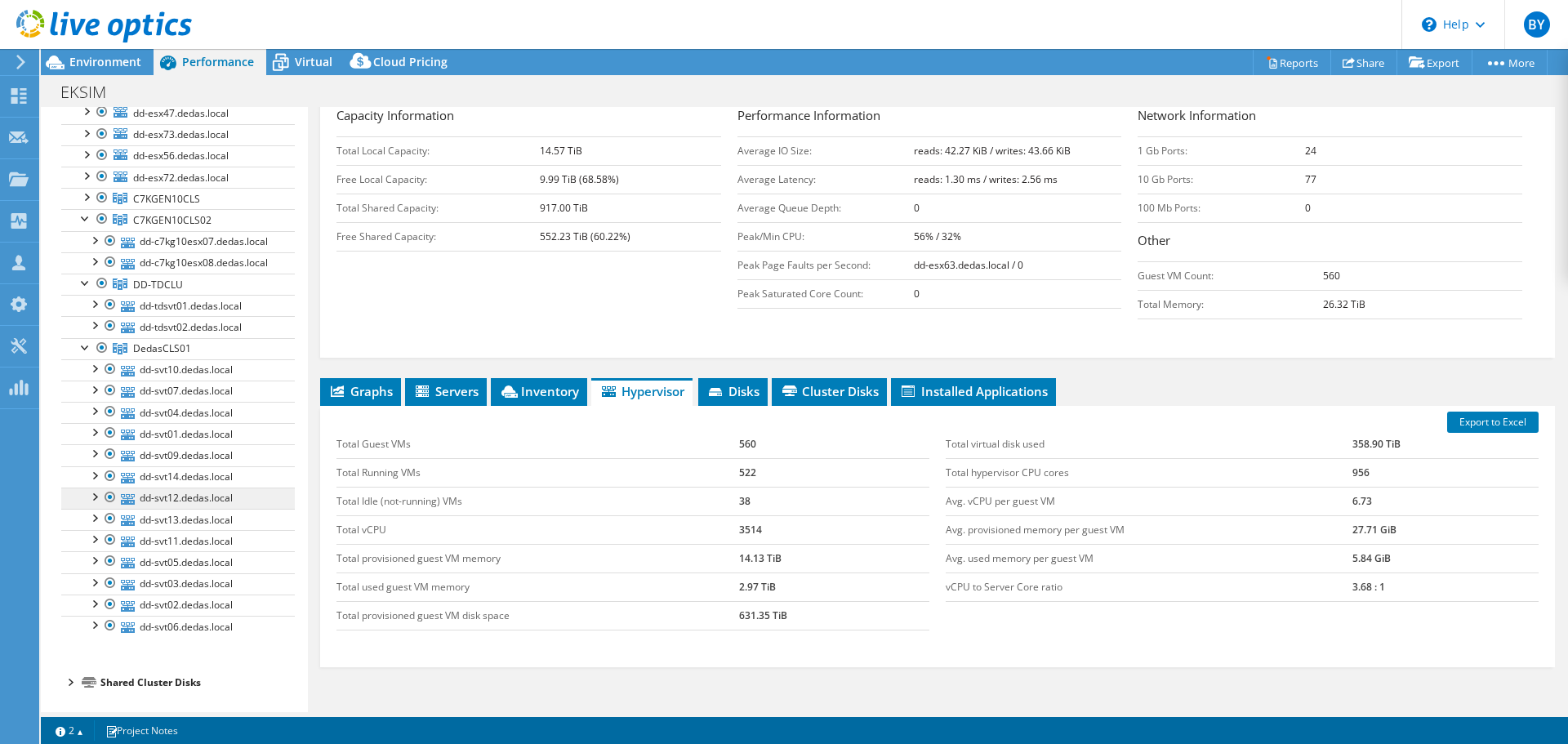
scroll to position [196, 0]
click at [187, 349] on span "DedasCLS01" at bounding box center [163, 348] width 58 height 14
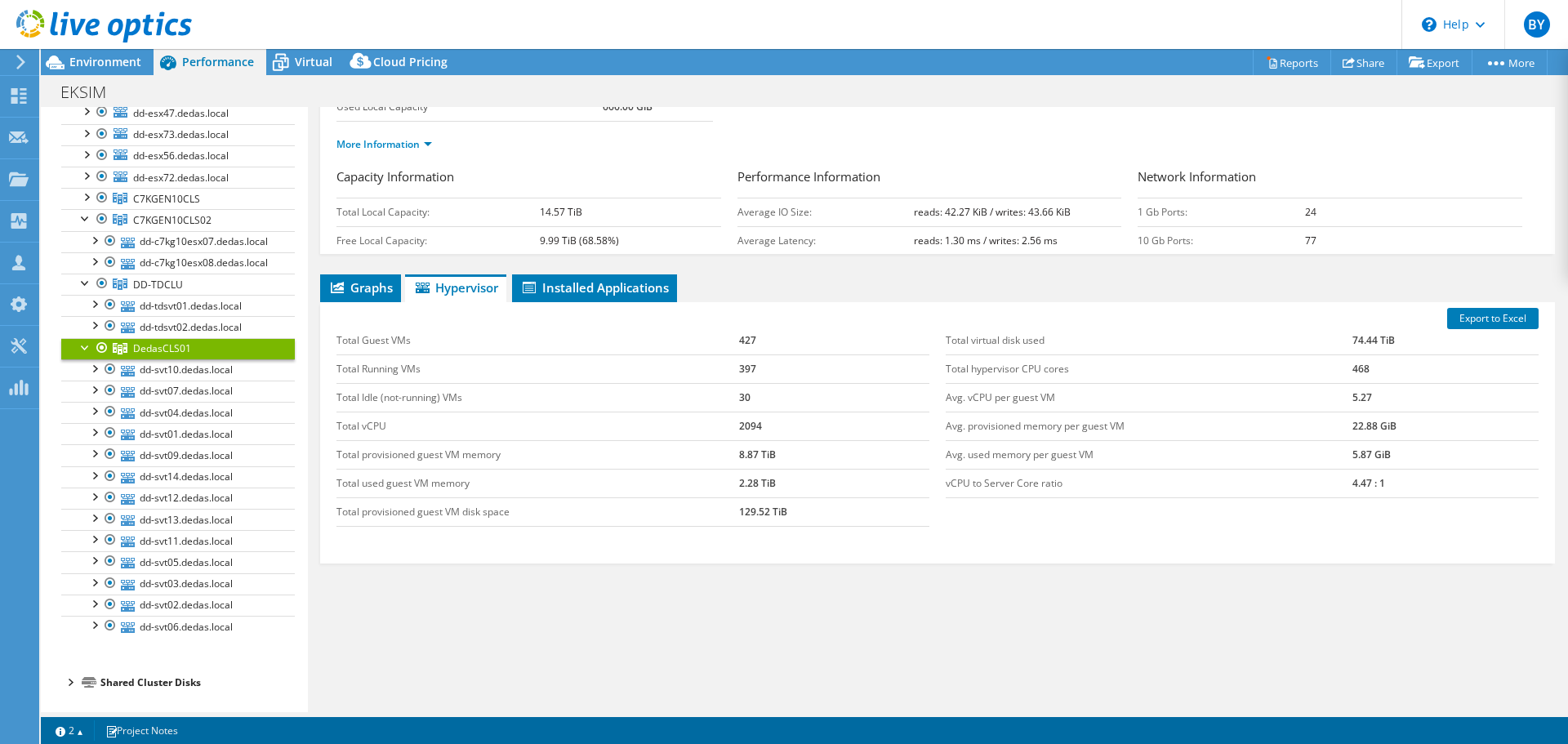
scroll to position [66, 0]
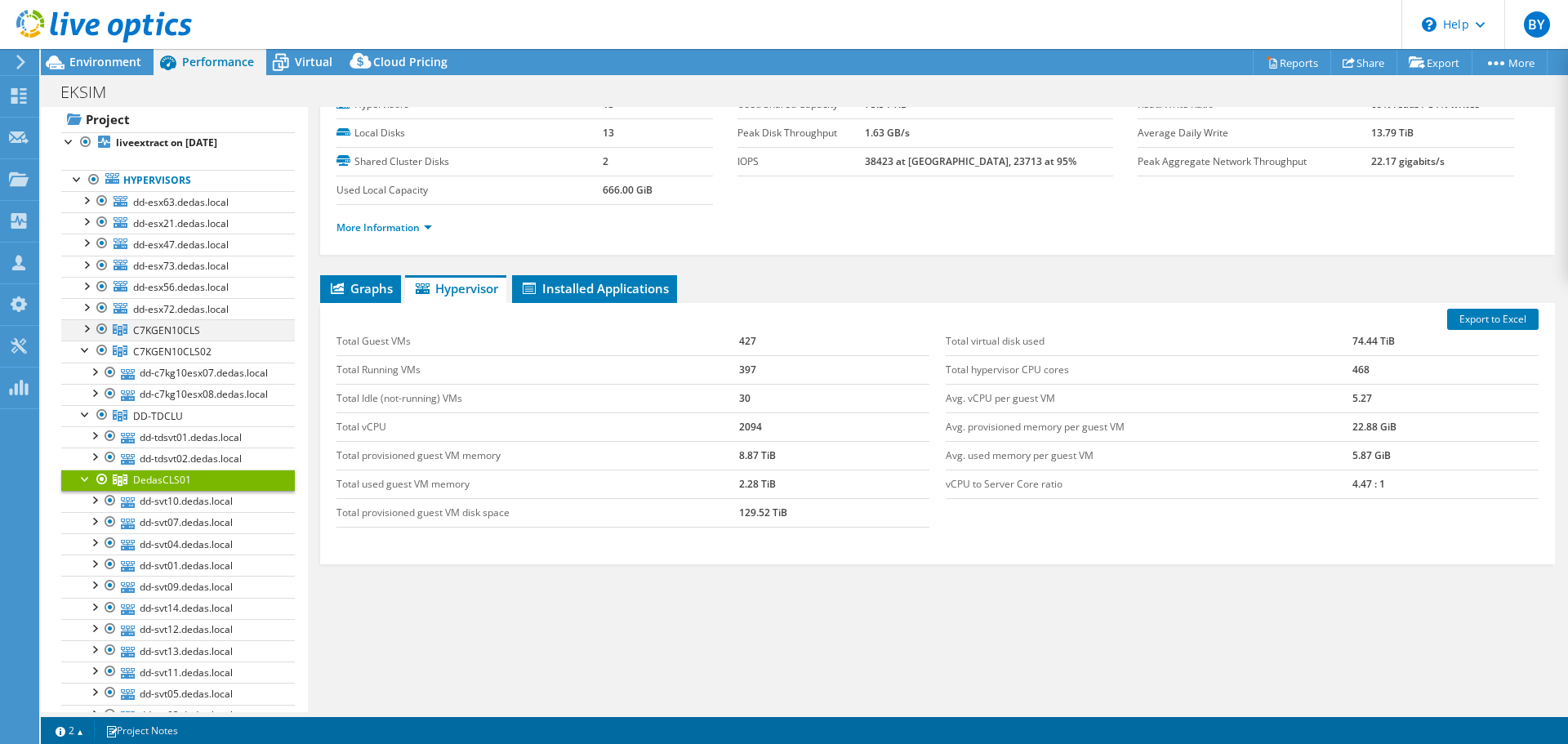
click at [87, 326] on div at bounding box center [85, 327] width 16 height 16
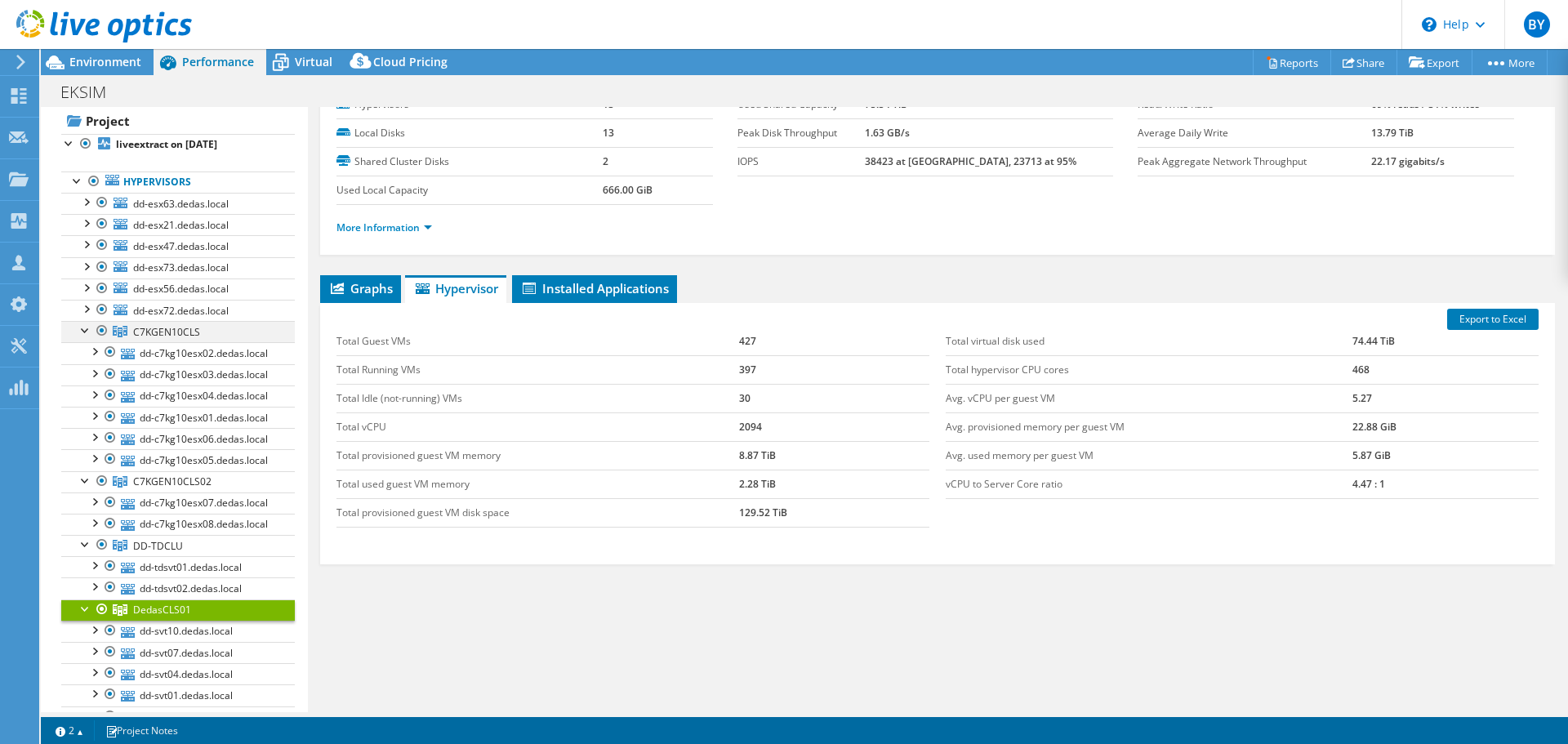
scroll to position [33, 0]
click at [158, 334] on span "C7KGEN10CLS" at bounding box center [166, 333] width 67 height 14
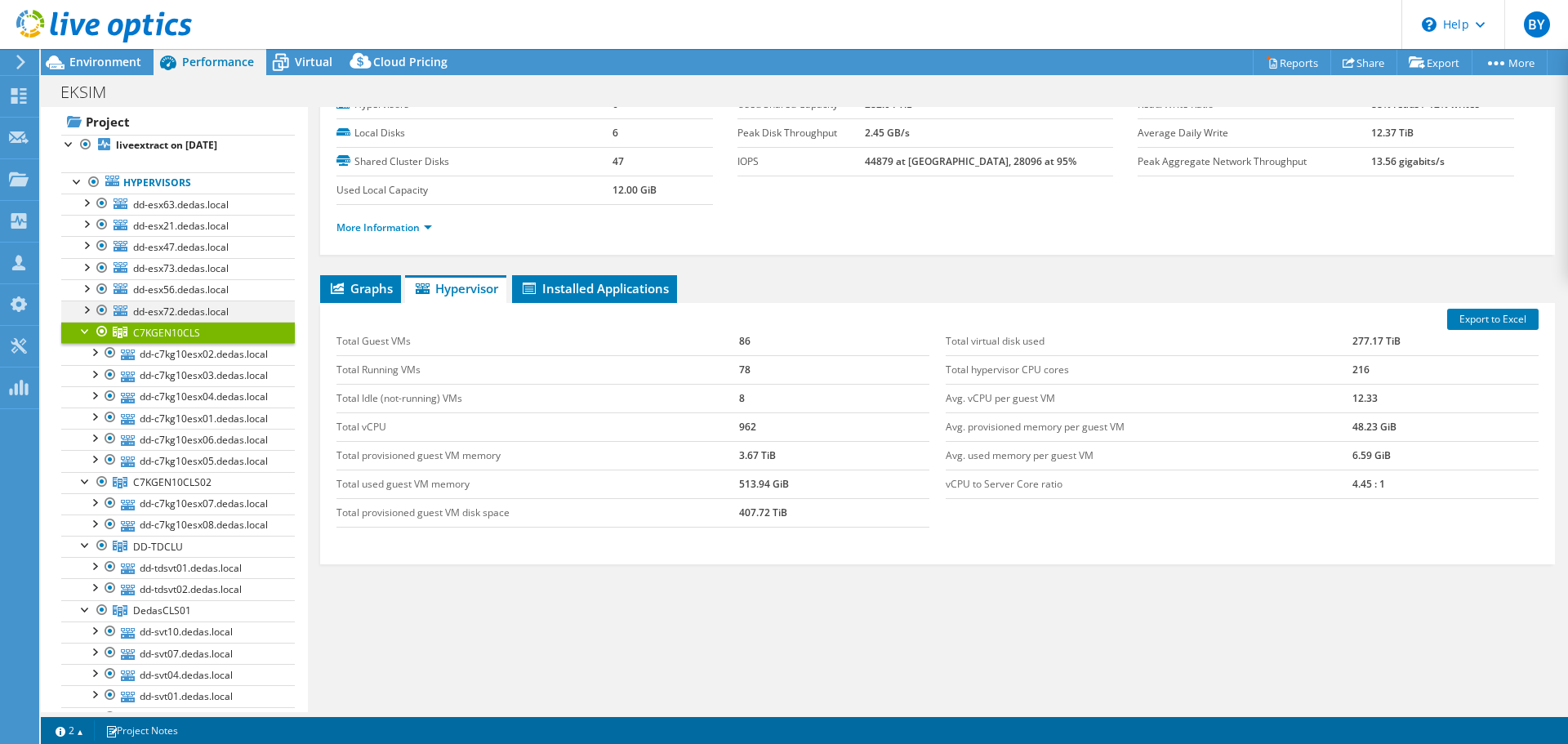
click at [93, 308] on div at bounding box center [85, 308] width 16 height 16
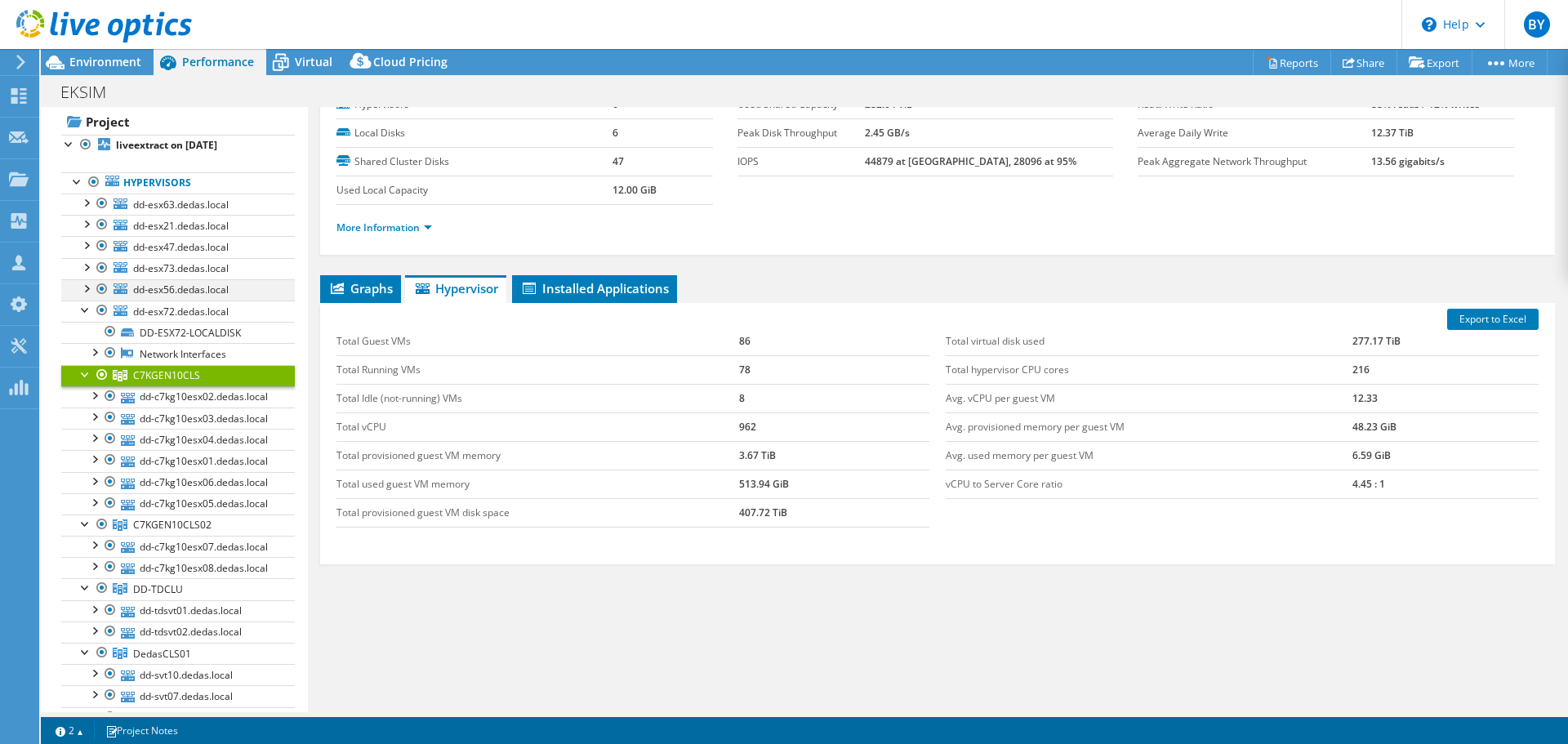
click at [90, 293] on div at bounding box center [85, 287] width 16 height 16
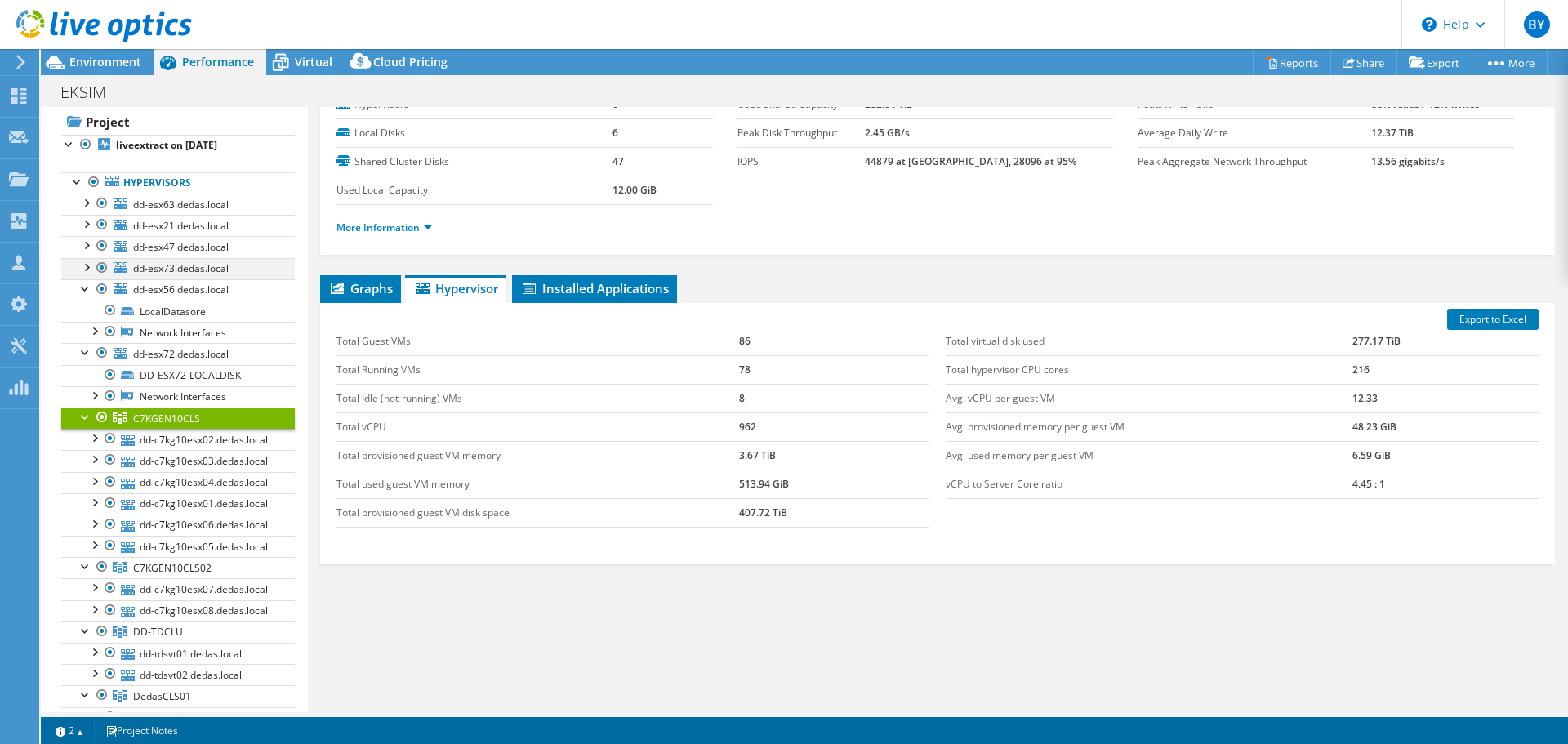
click at [90, 269] on div at bounding box center [85, 266] width 16 height 16
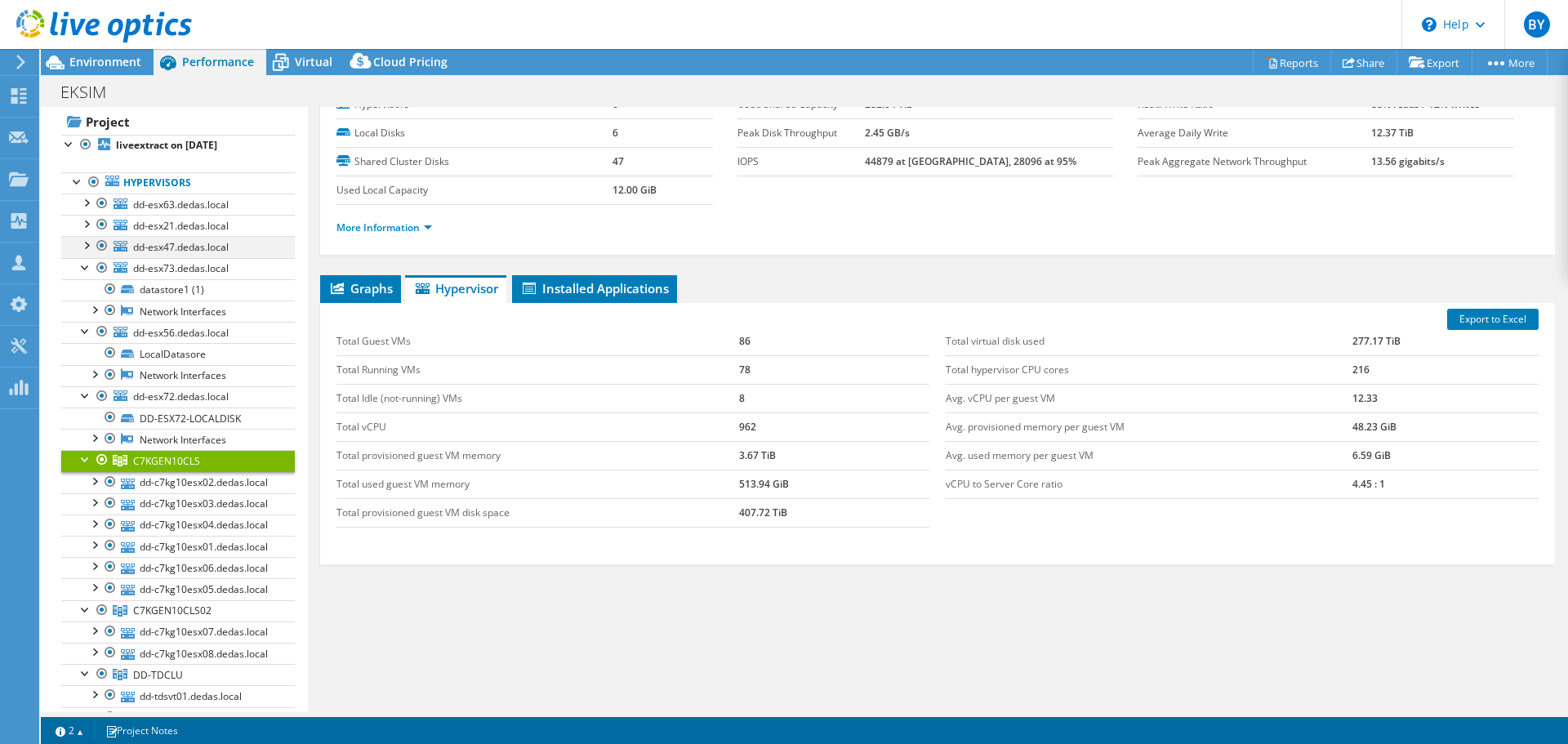
click at [86, 248] on div at bounding box center [85, 243] width 16 height 16
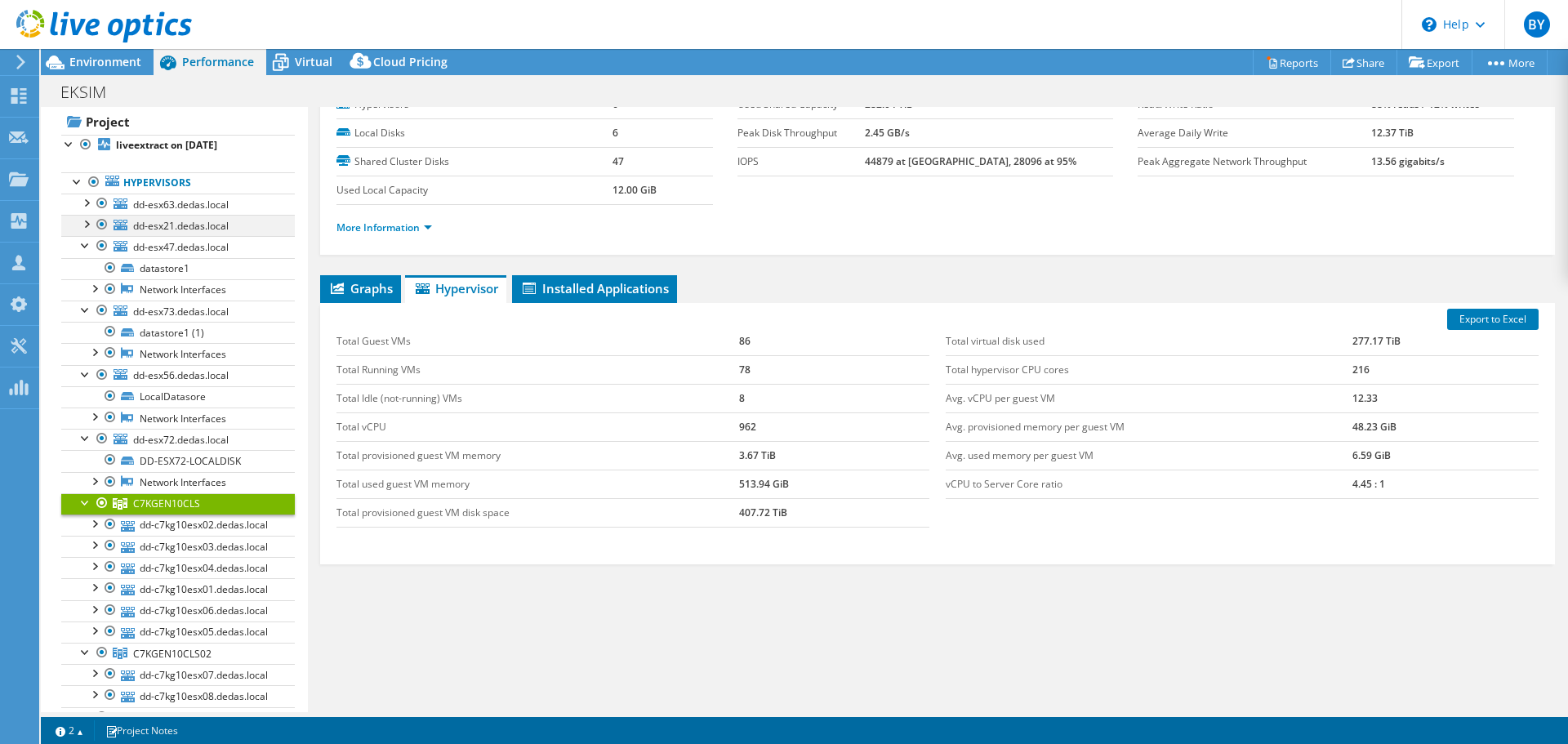
click at [86, 226] on div at bounding box center [85, 223] width 16 height 16
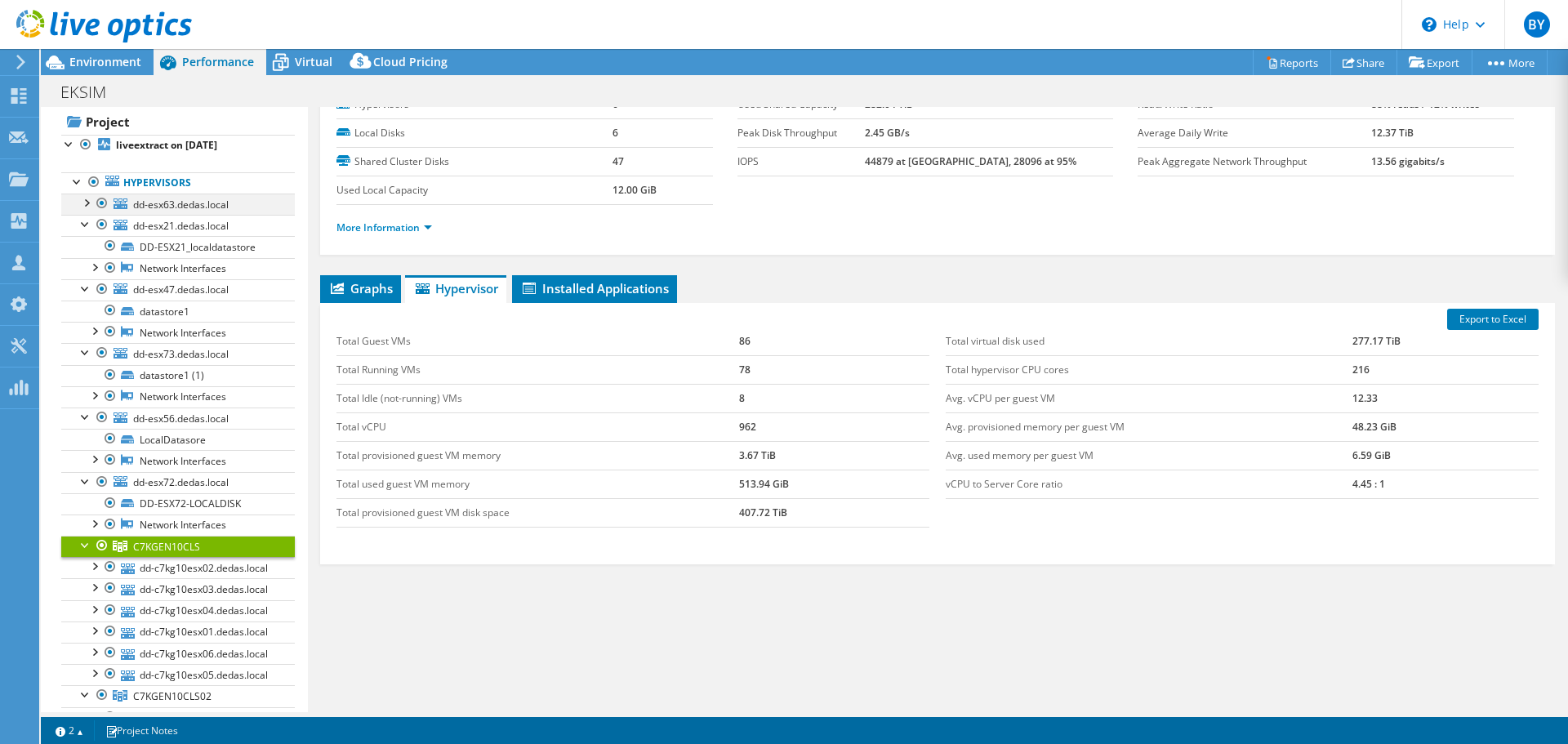
click at [87, 205] on div at bounding box center [85, 201] width 16 height 16
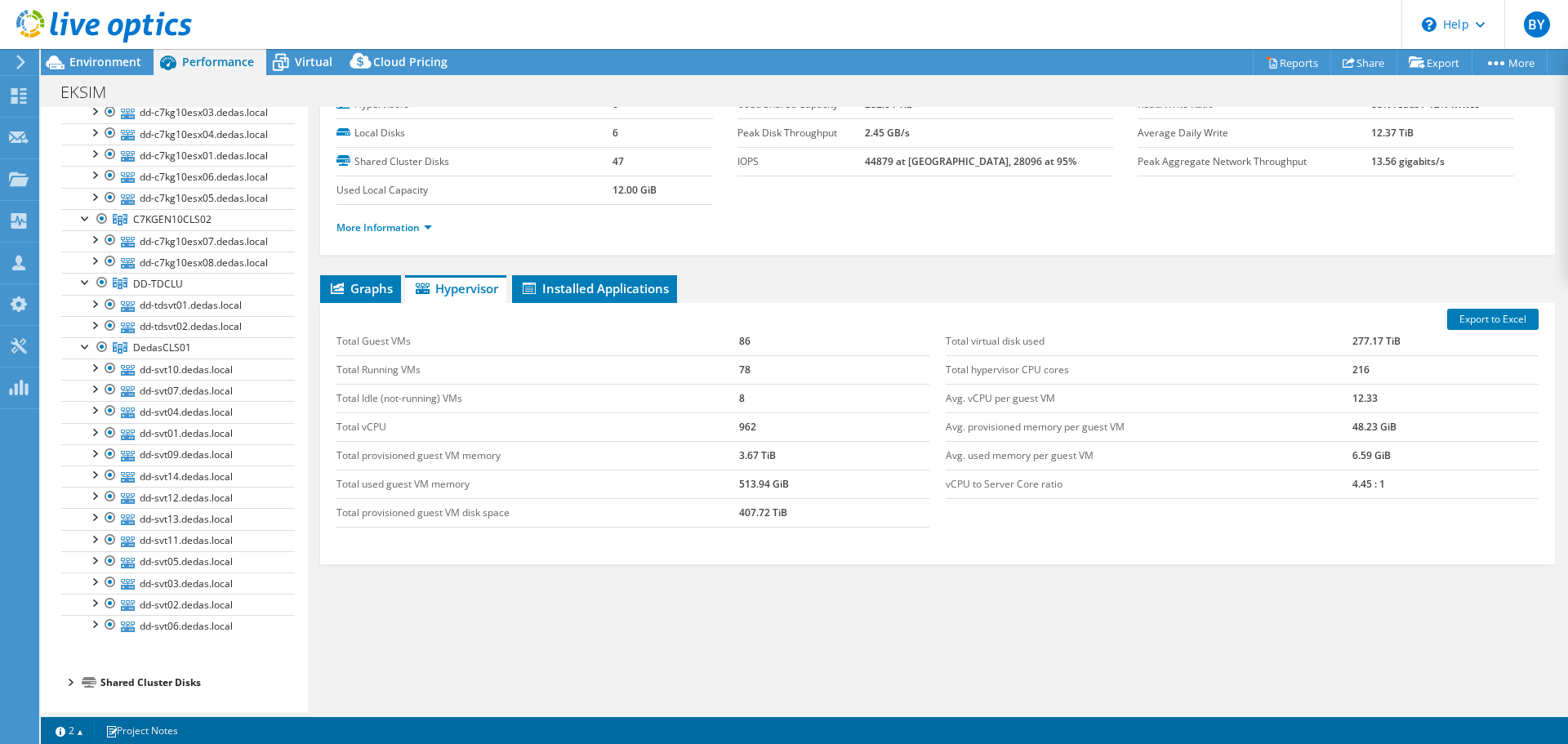
scroll to position [670, 0]
click at [95, 367] on div at bounding box center [93, 366] width 16 height 16
click at [95, 289] on div at bounding box center [93, 280] width 16 height 16
click at [192, 352] on link "DedasCLS01" at bounding box center [178, 348] width 234 height 22
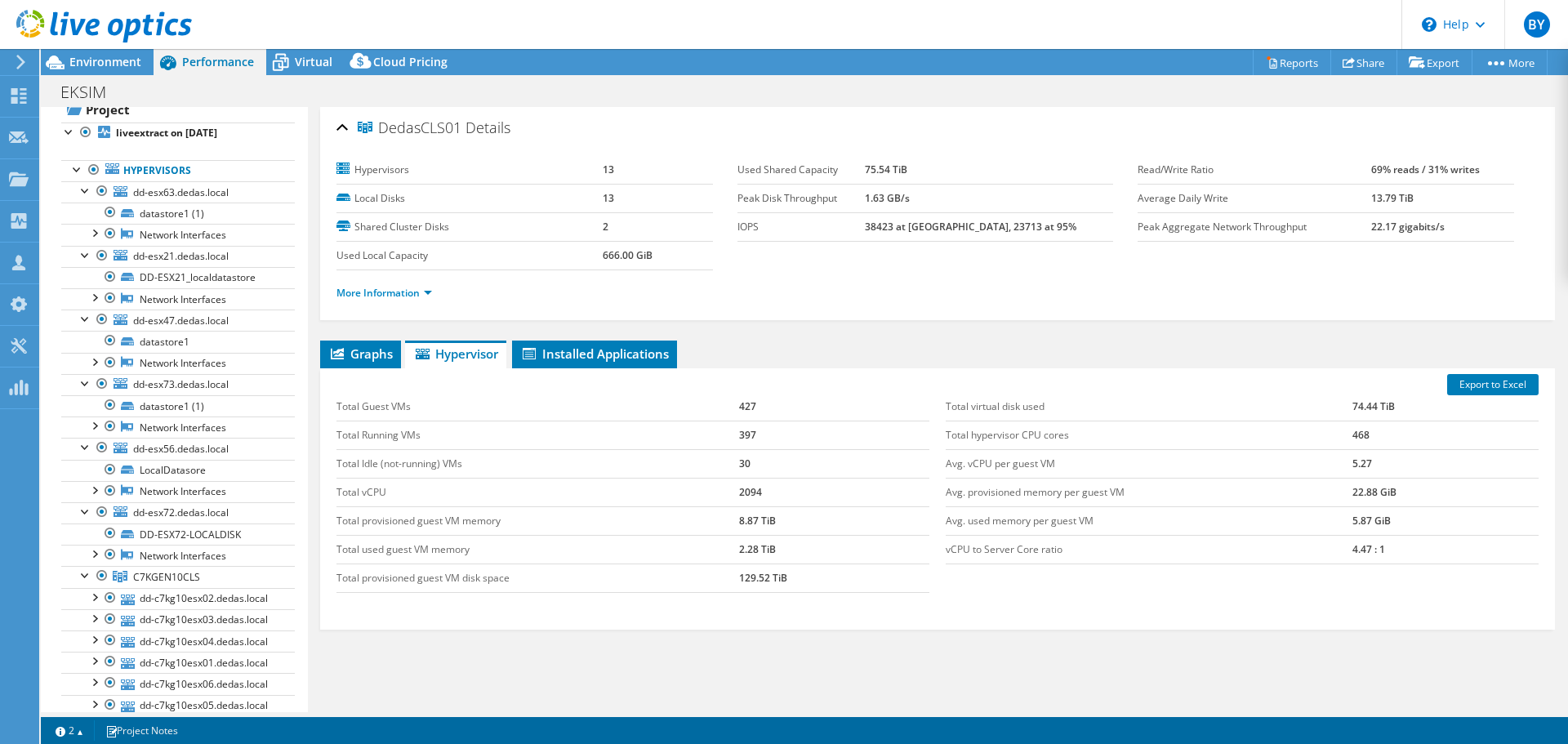
scroll to position [0, 0]
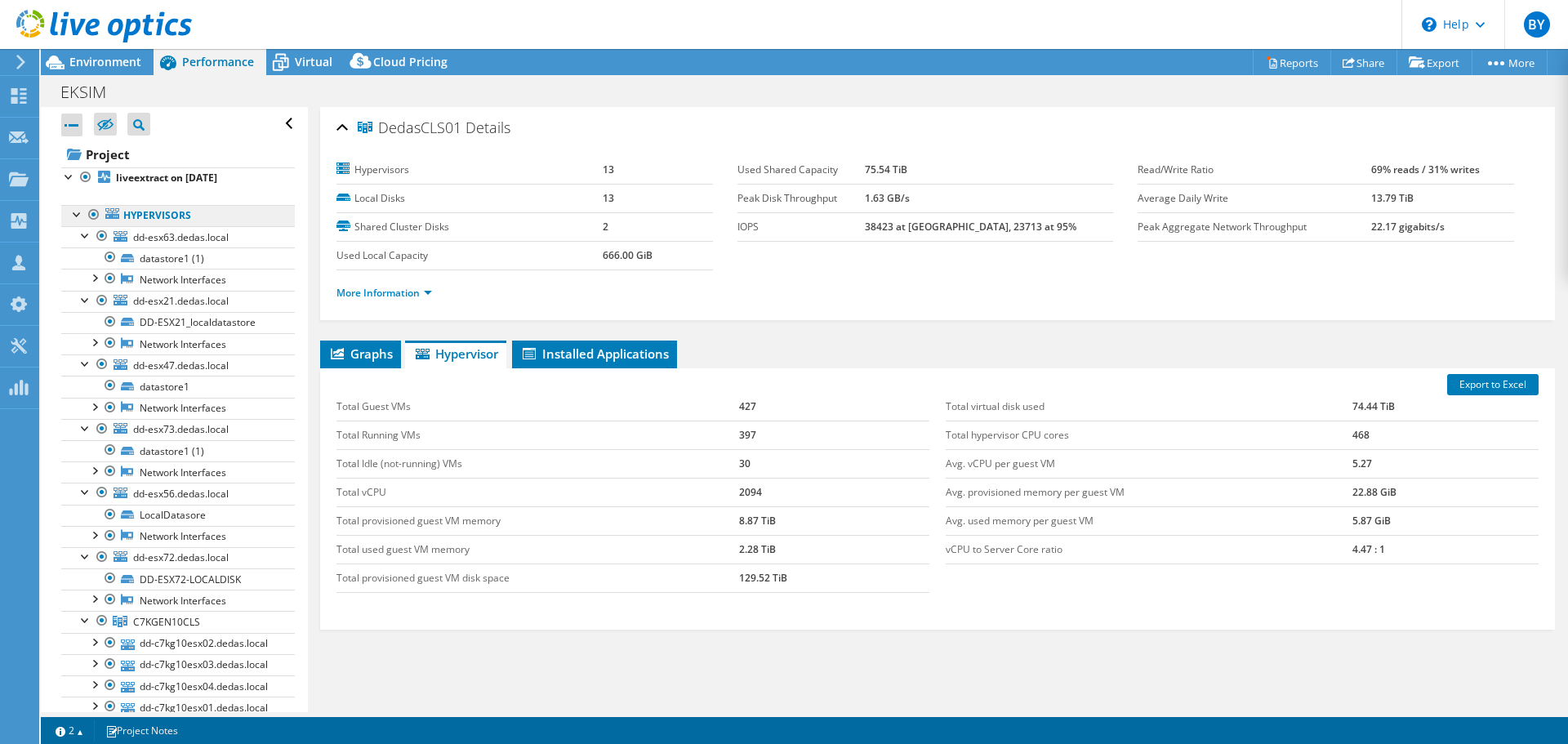
click at [79, 222] on link "Hypervisors" at bounding box center [178, 215] width 234 height 22
click at [89, 235] on div at bounding box center [85, 234] width 16 height 16
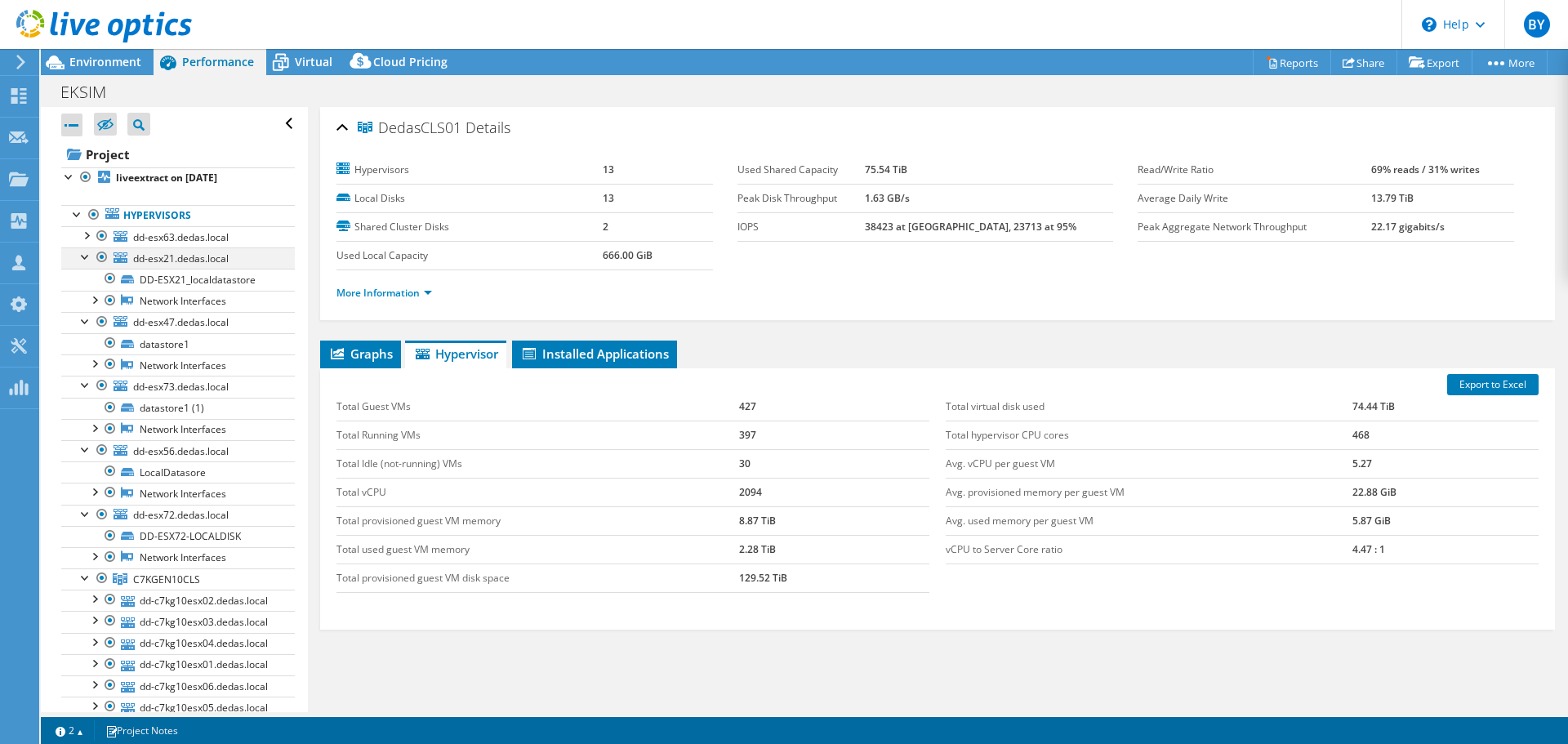
click at [85, 258] on div at bounding box center [85, 255] width 16 height 16
click at [87, 277] on div at bounding box center [85, 276] width 16 height 16
click at [88, 300] on div at bounding box center [85, 298] width 16 height 16
click at [86, 324] on div at bounding box center [85, 319] width 16 height 16
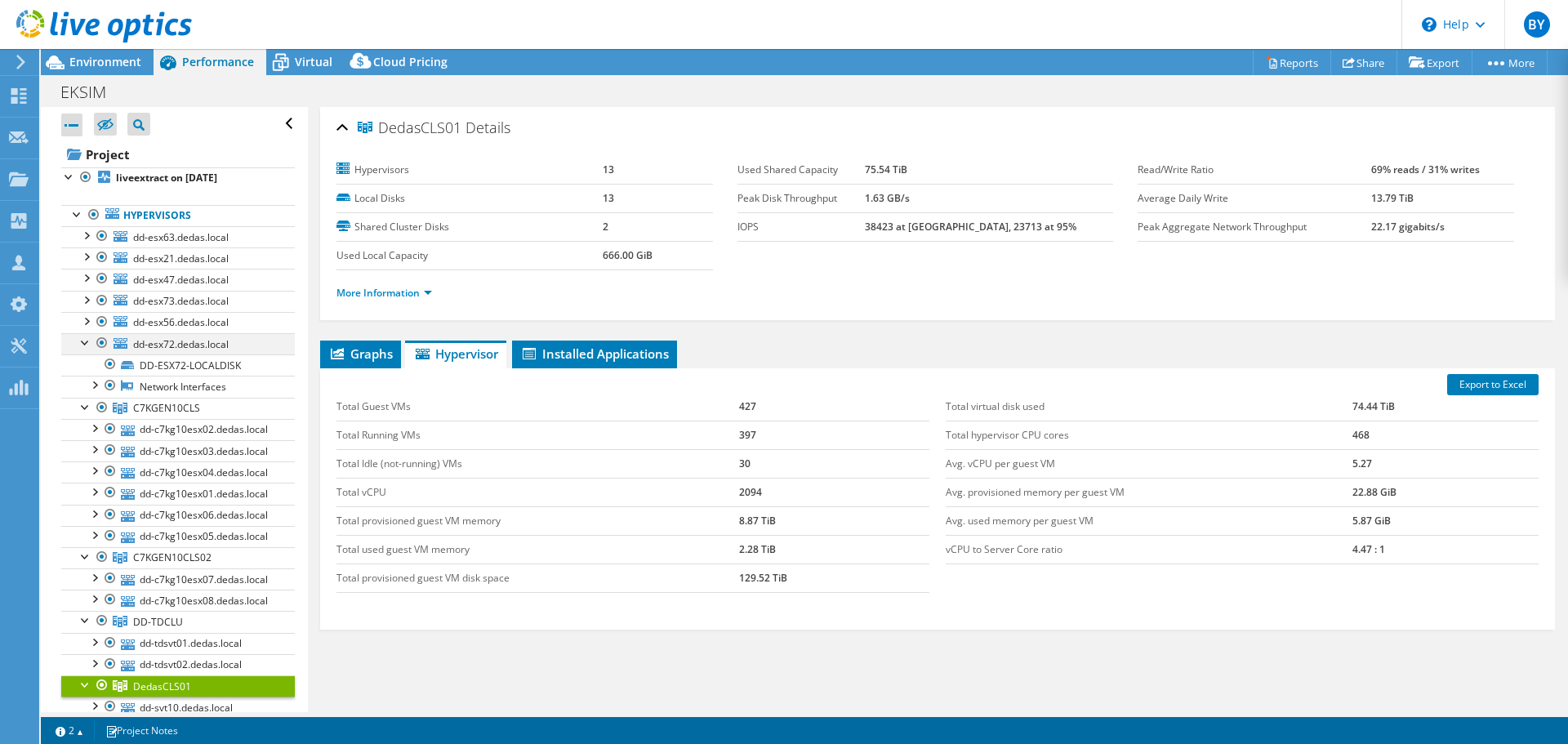
click at [85, 348] on div at bounding box center [85, 341] width 16 height 16
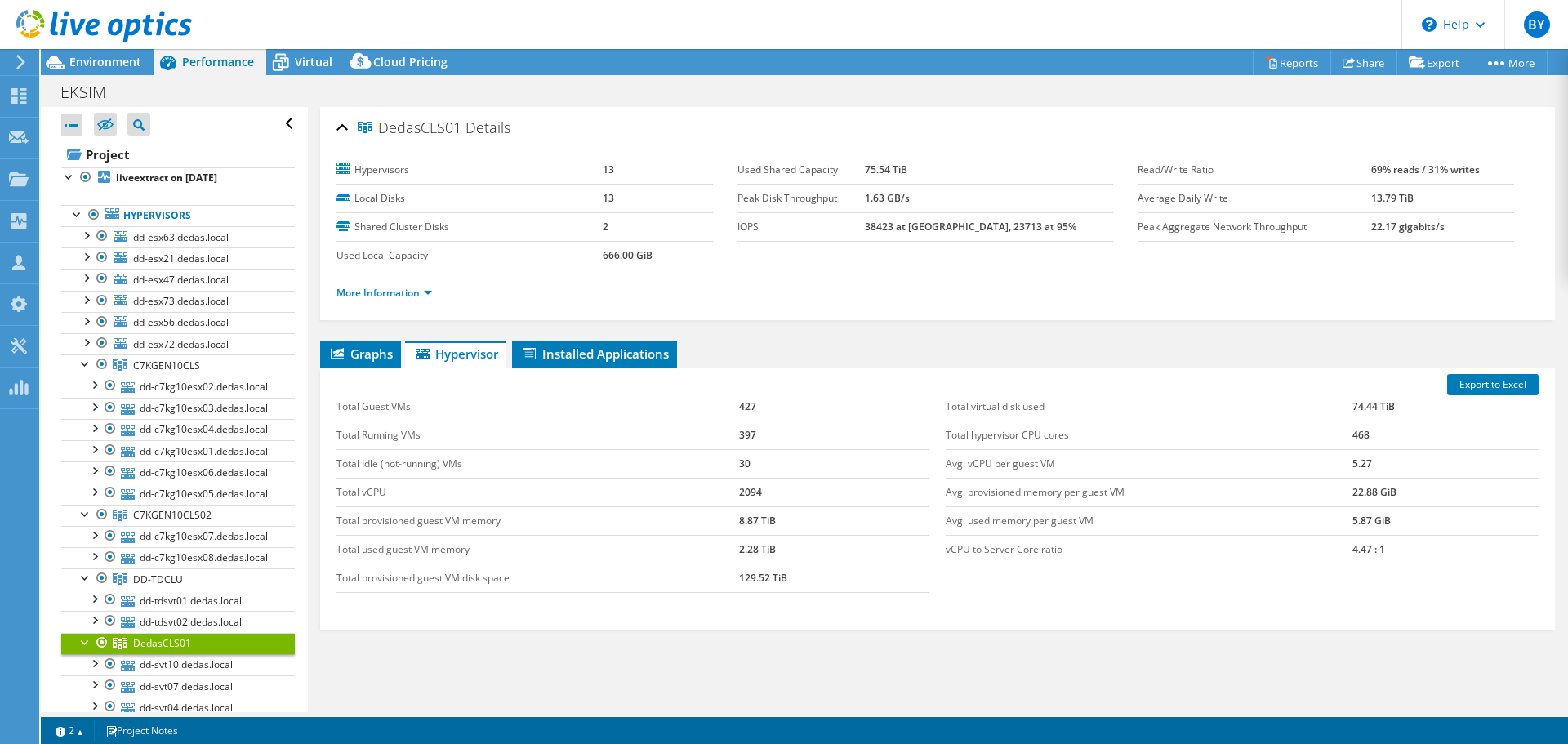
click at [86, 366] on div at bounding box center [85, 362] width 16 height 16
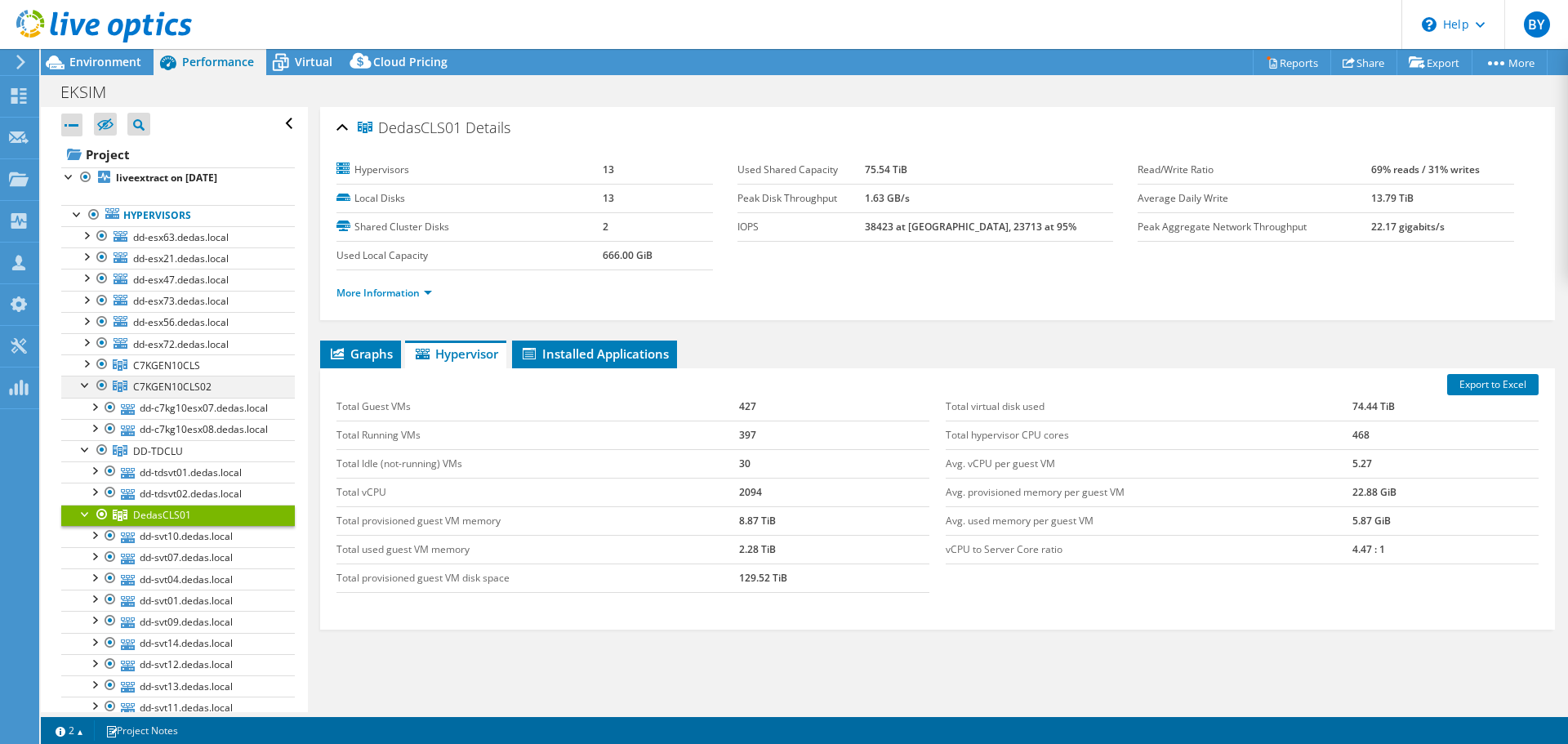
click at [85, 385] on div at bounding box center [85, 383] width 16 height 16
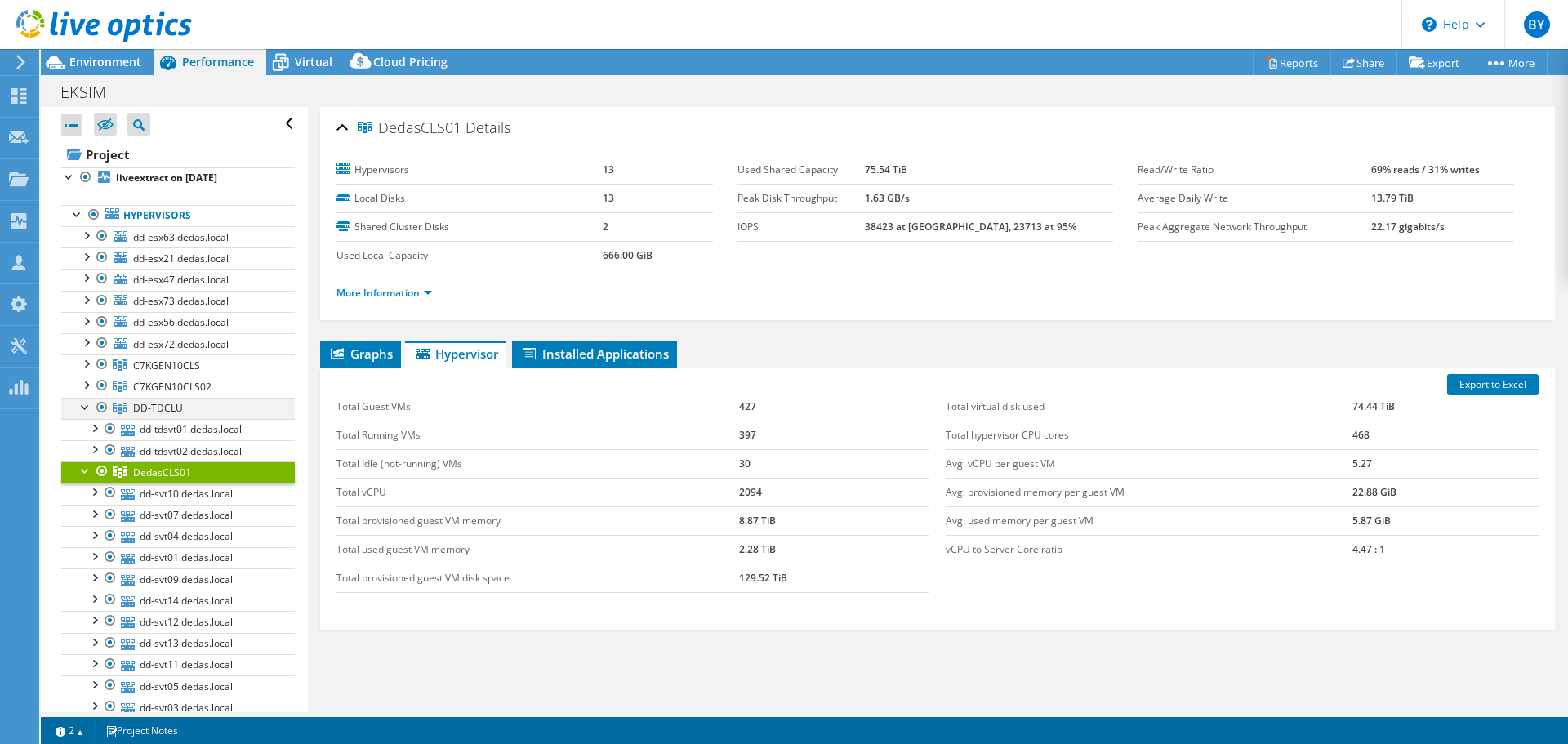
click at [84, 413] on div at bounding box center [85, 405] width 16 height 16
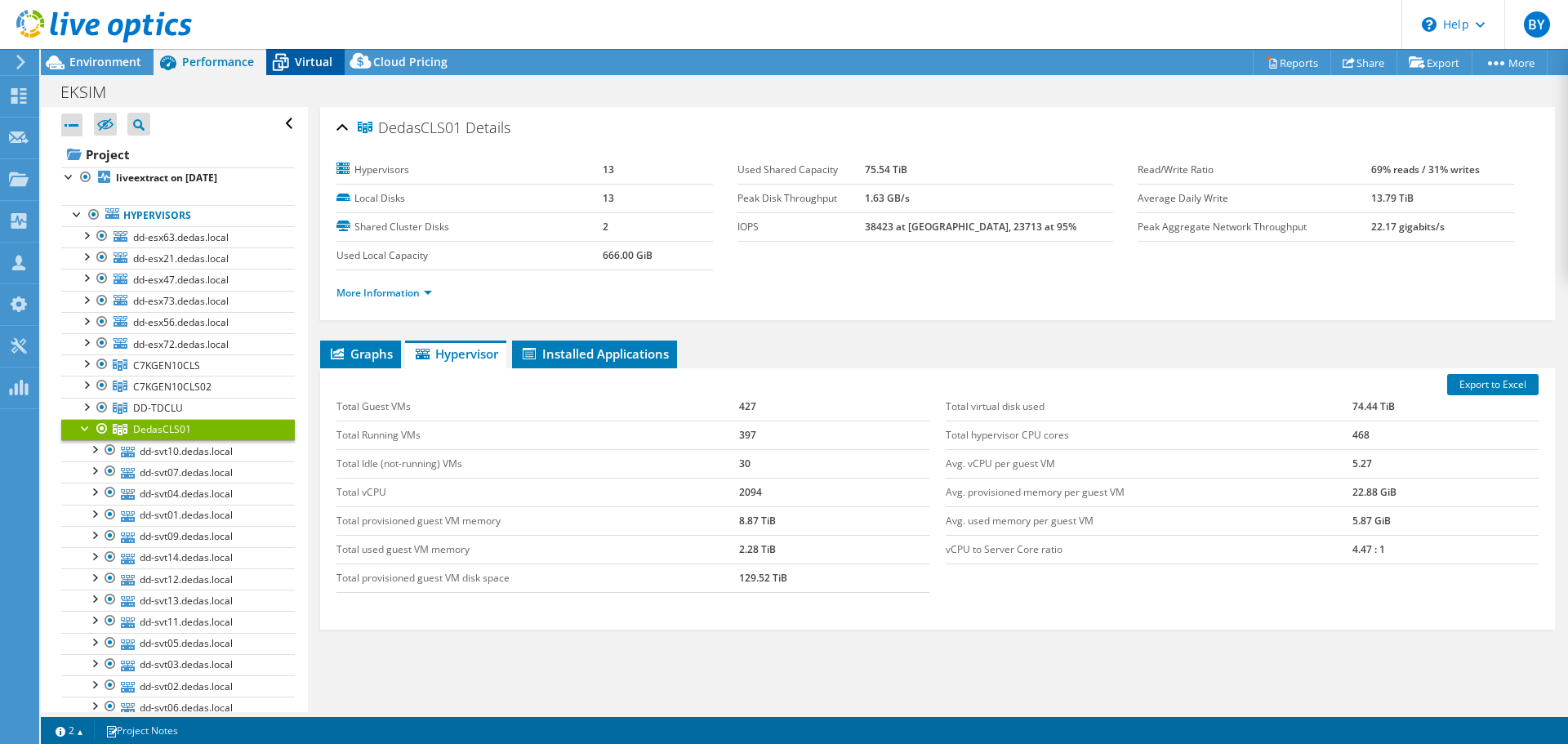
click at [306, 73] on div "Virtual" at bounding box center [304, 62] width 78 height 26
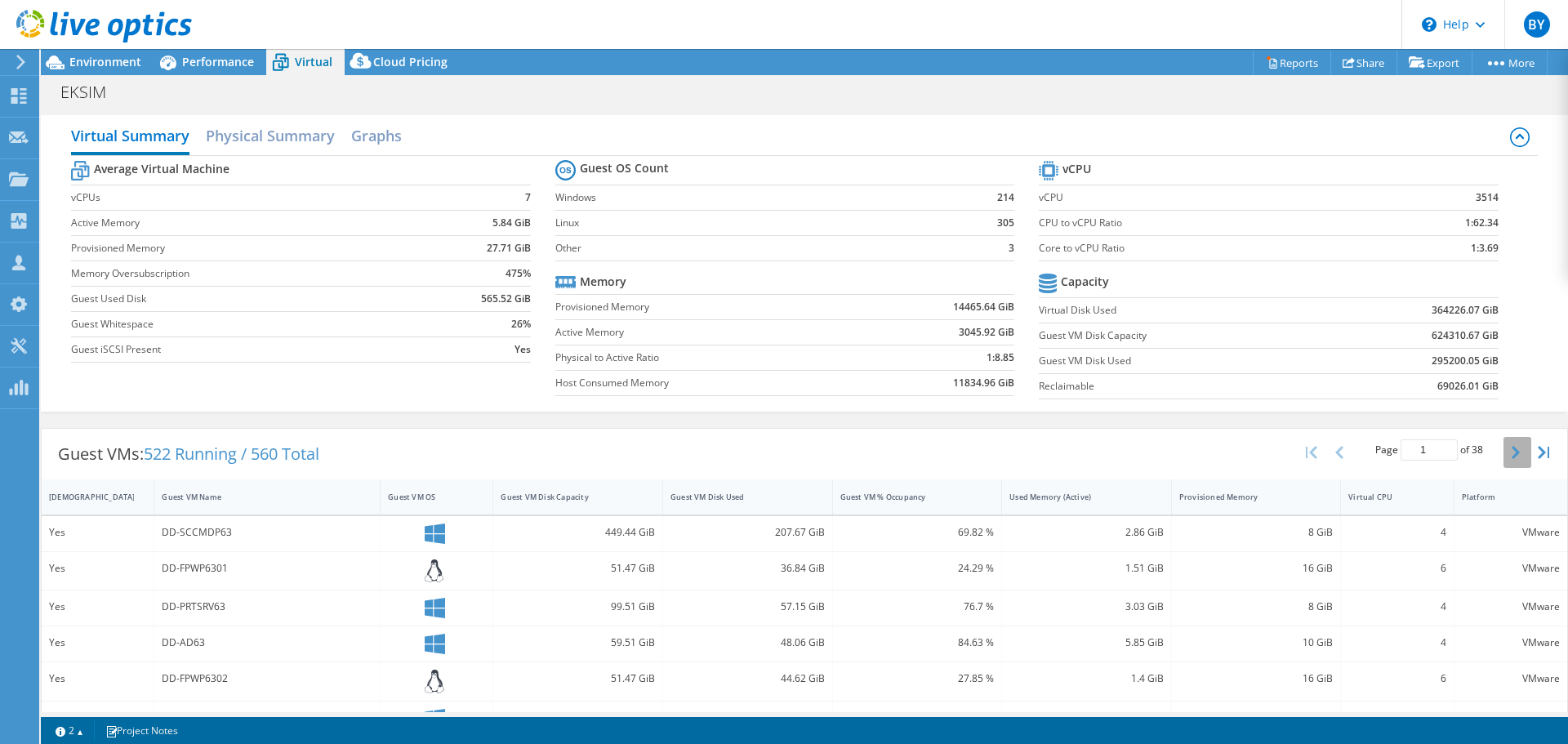
click at [1512, 455] on icon "button" at bounding box center [1515, 452] width 8 height 13
type input "2"
click at [294, 140] on h2 "Physical Summary" at bounding box center [270, 137] width 129 height 36
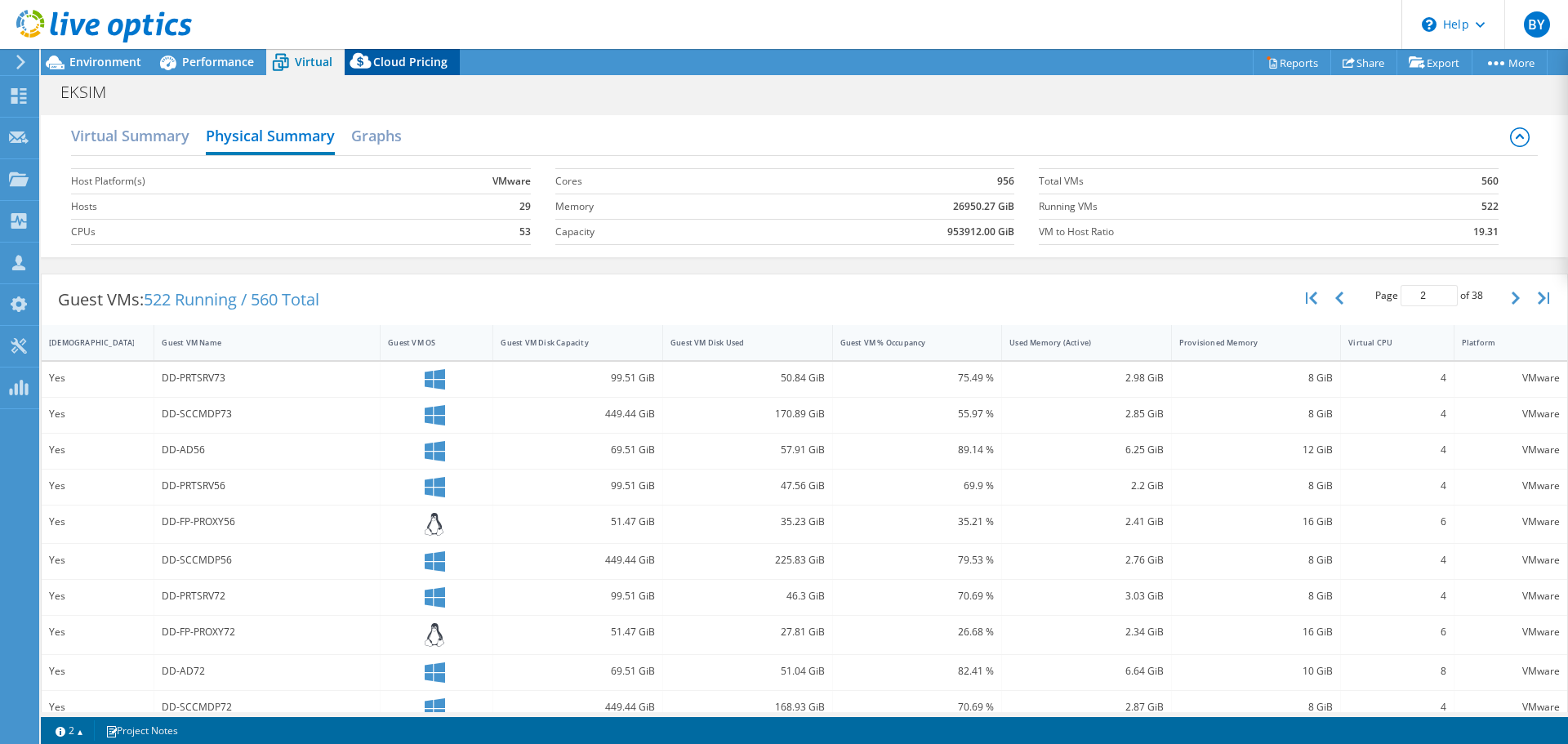
click at [388, 60] on span "Cloud Pricing" at bounding box center [410, 61] width 74 height 16
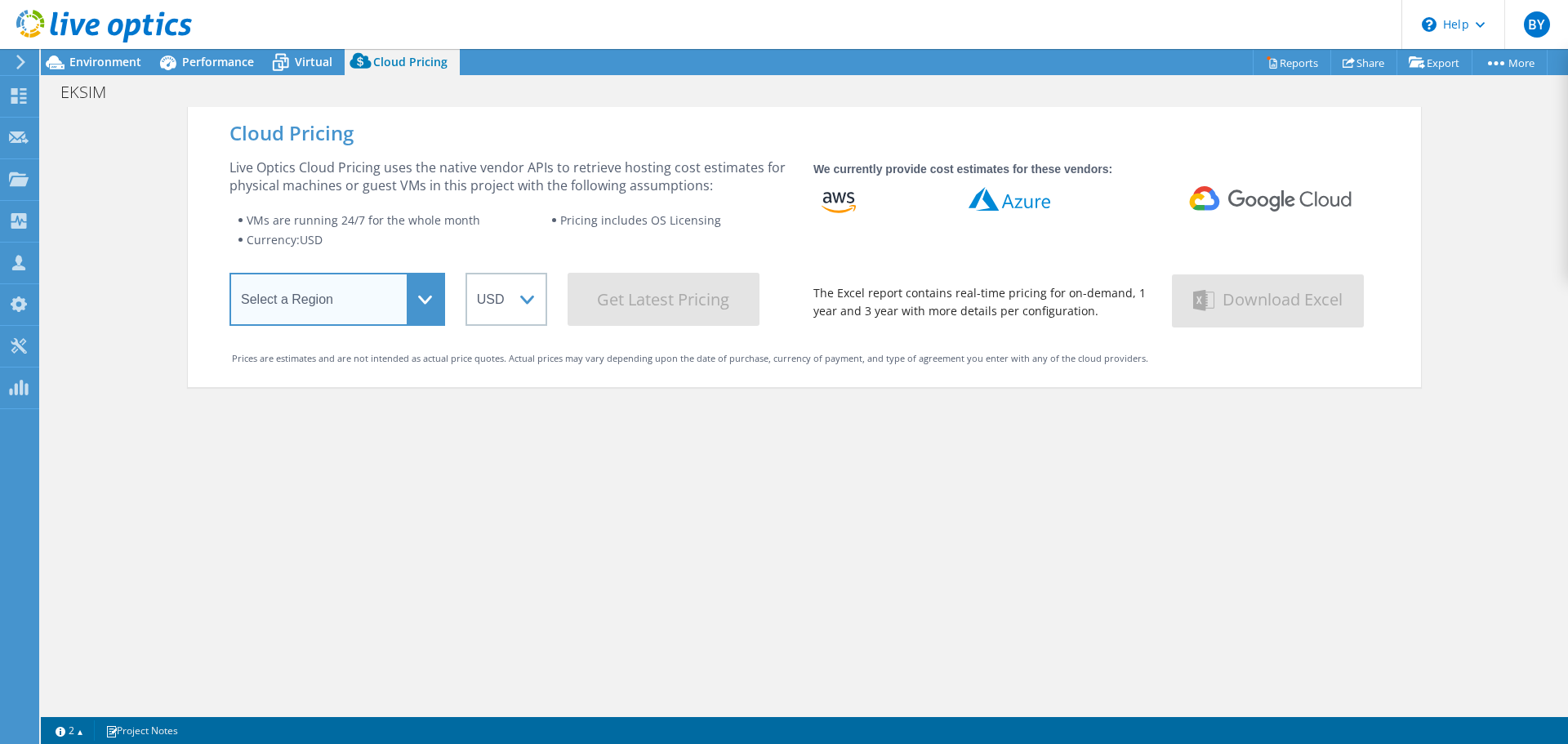
click at [336, 313] on select "Select a Region Asia Pacific (Hong Kong) Asia Pacific (Mumbai) Asia Pacific (Se…" at bounding box center [336, 299] width 215 height 53
click at [358, 210] on li "VMs are running 24/7 for the whole month" at bounding box center [395, 220] width 314 height 20
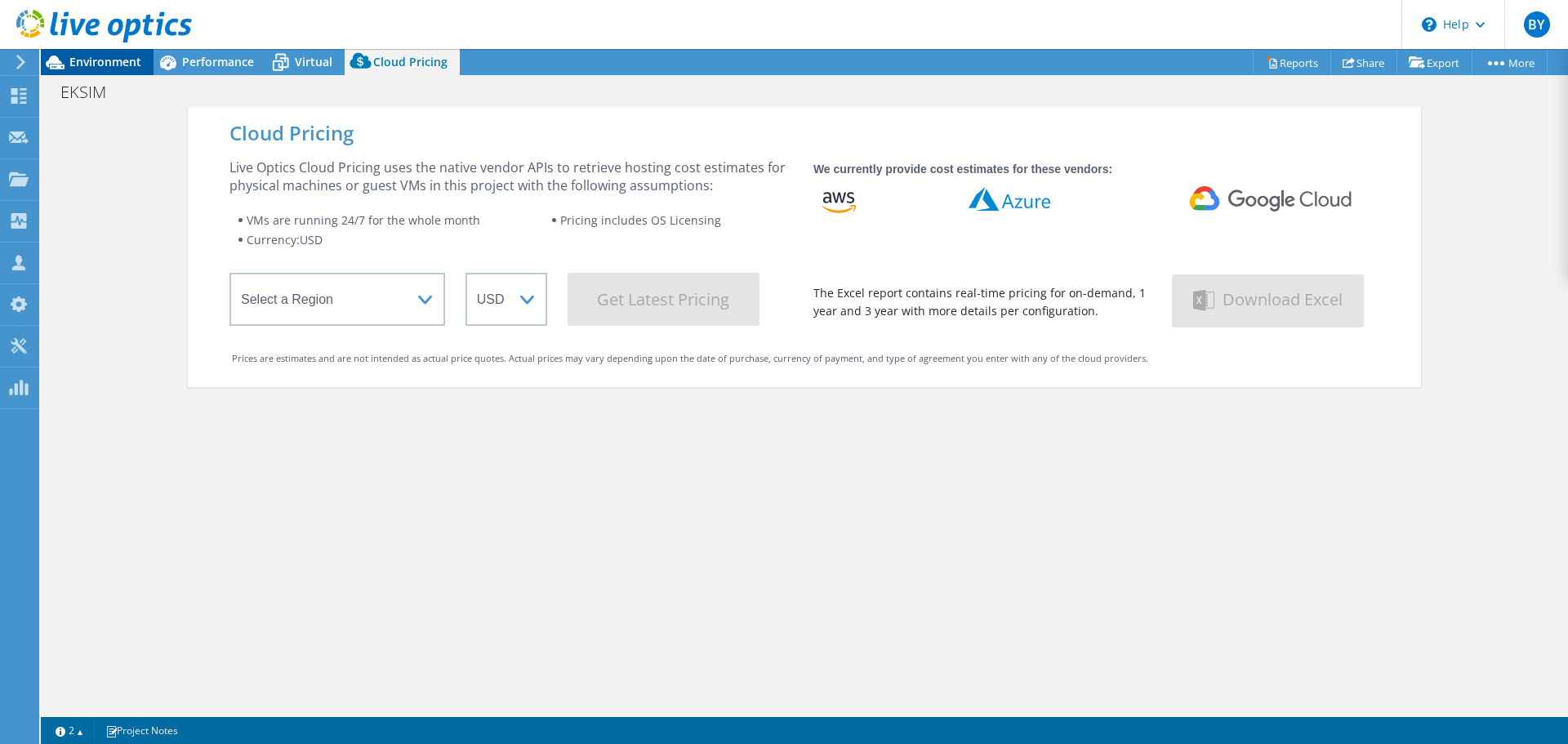
click at [78, 61] on span "Environment" at bounding box center [105, 61] width 71 height 16
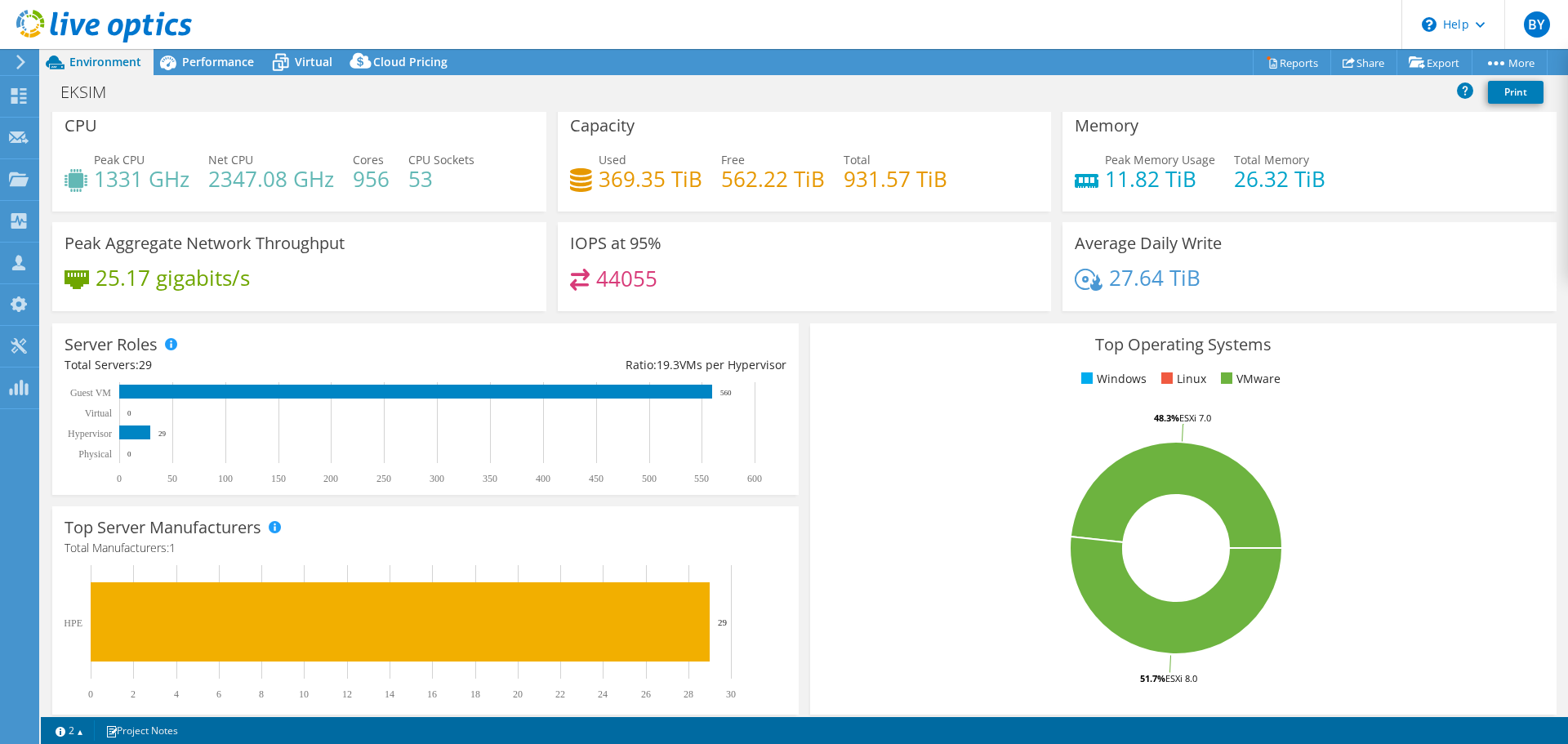
scroll to position [0, 0]
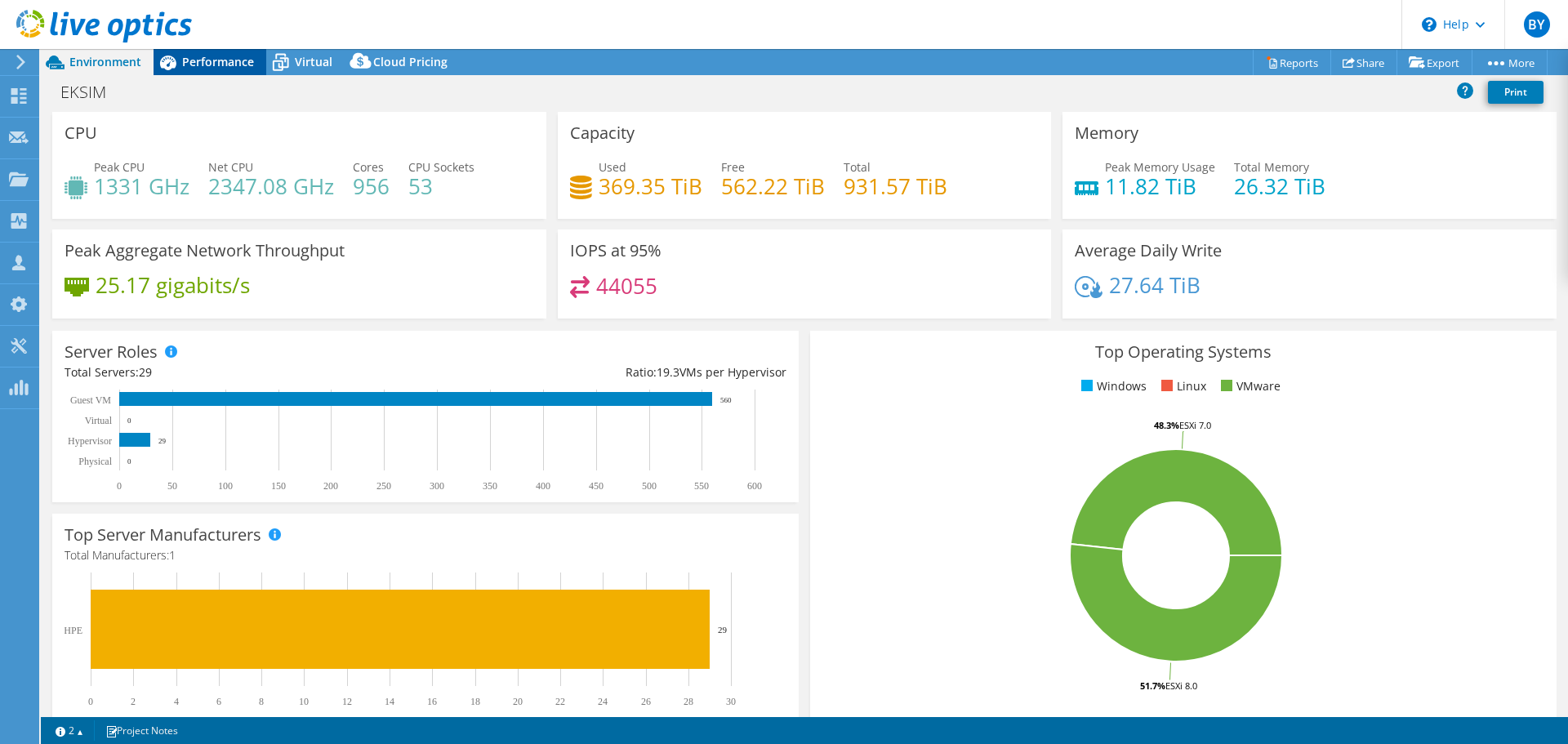
click at [212, 60] on span "Performance" at bounding box center [218, 61] width 71 height 16
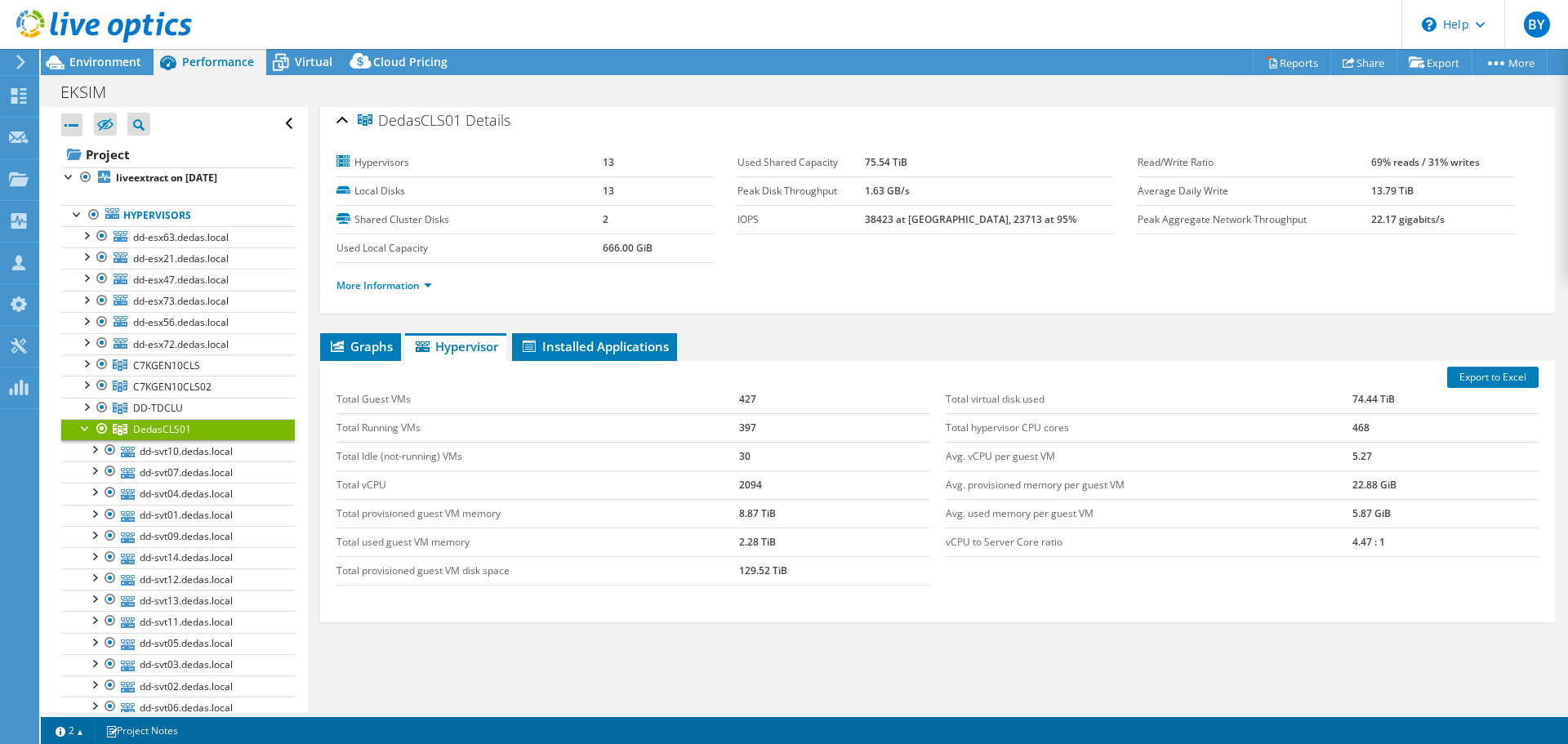
scroll to position [5, 0]
click at [163, 221] on link "Hypervisors" at bounding box center [178, 215] width 234 height 22
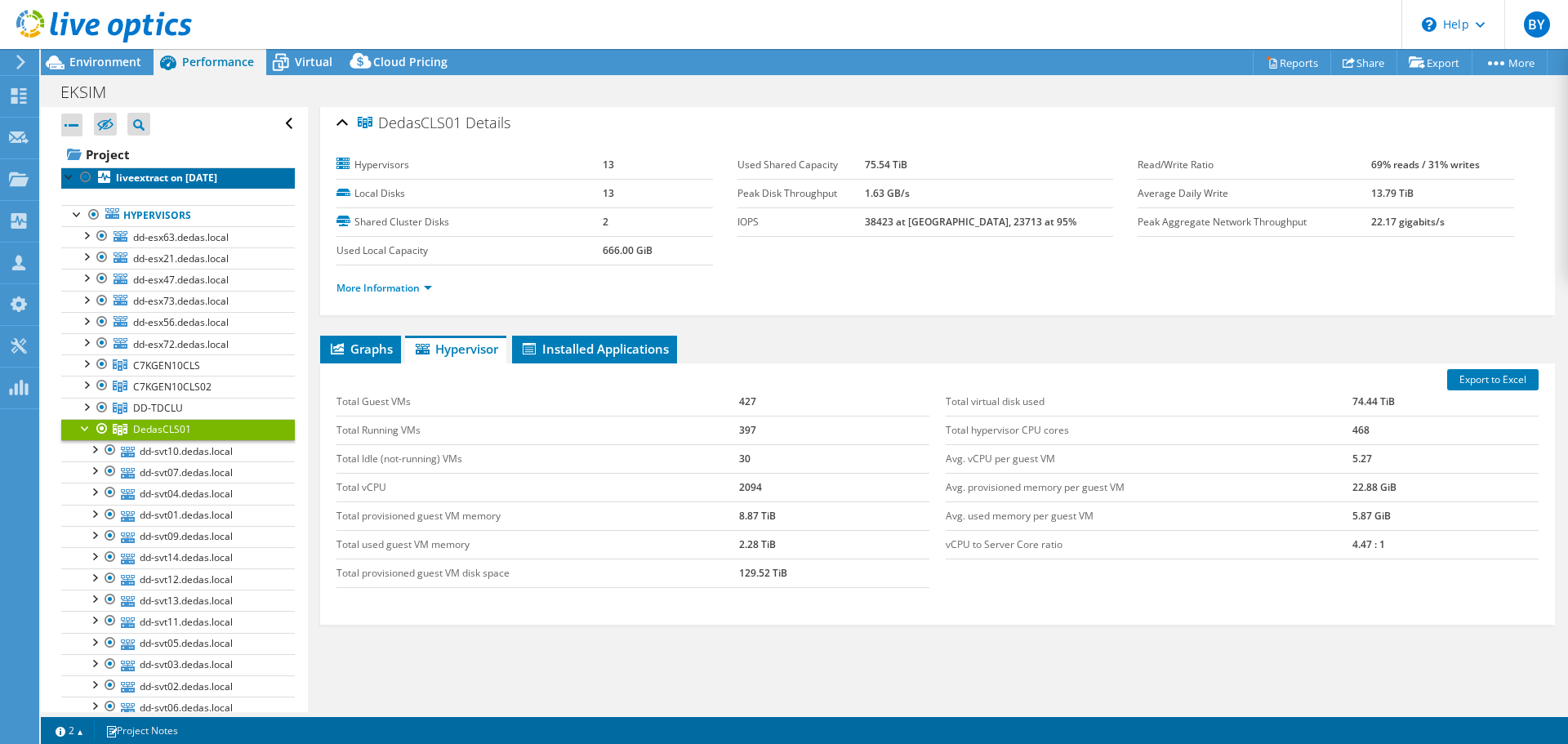
click at [158, 182] on b "liveextract on [DATE]" at bounding box center [166, 178] width 101 height 14
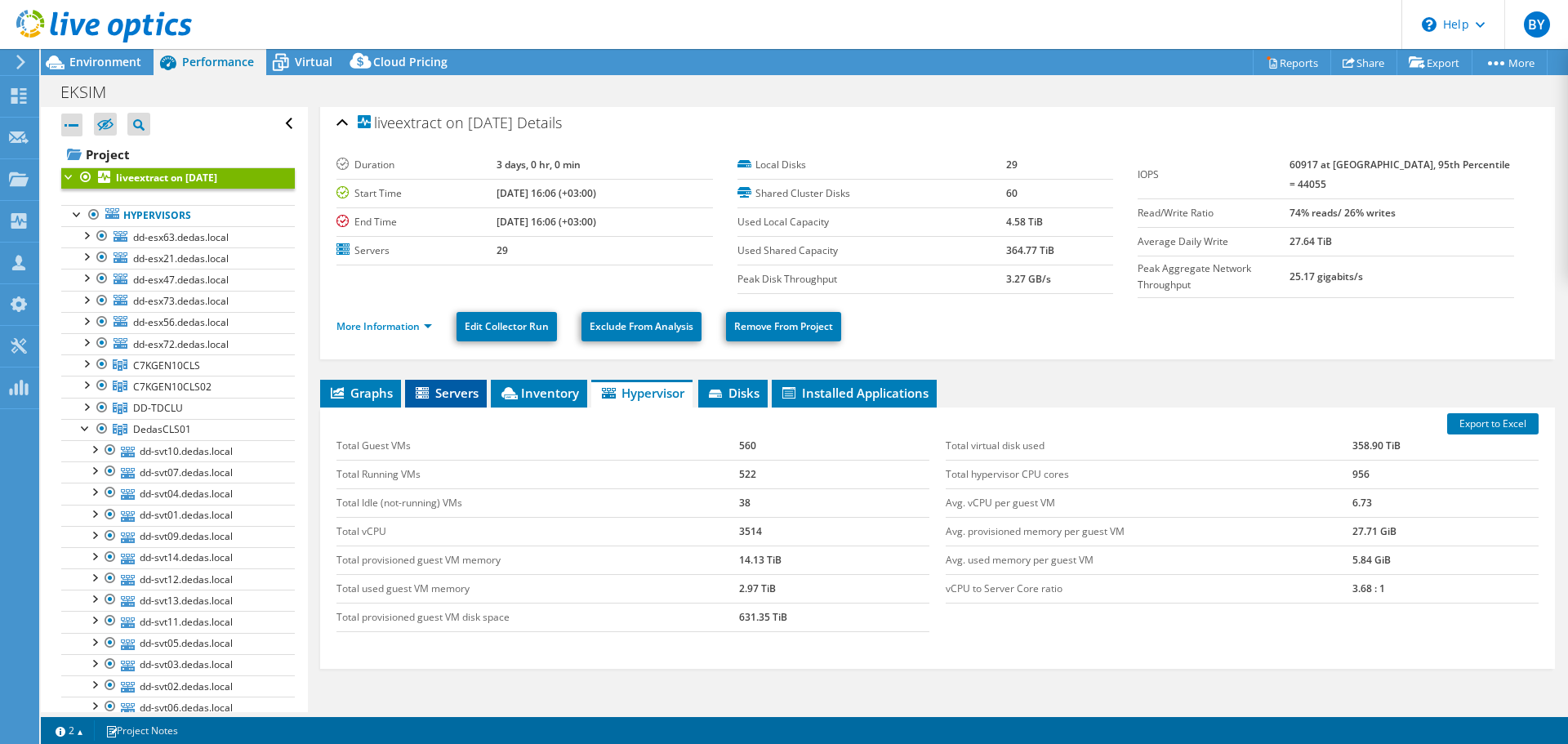
click at [454, 392] on span "Servers" at bounding box center [446, 392] width 66 height 16
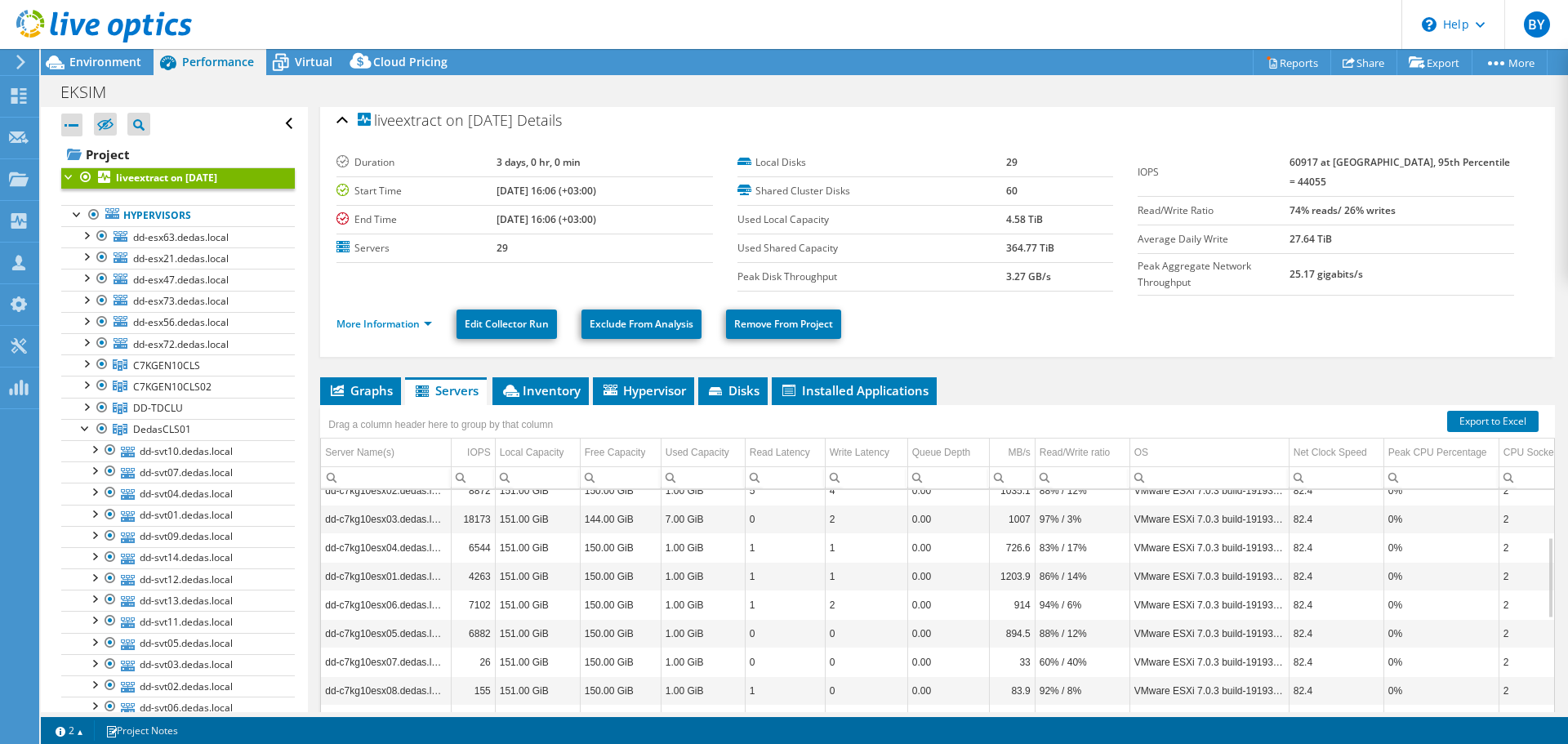
scroll to position [0, 0]
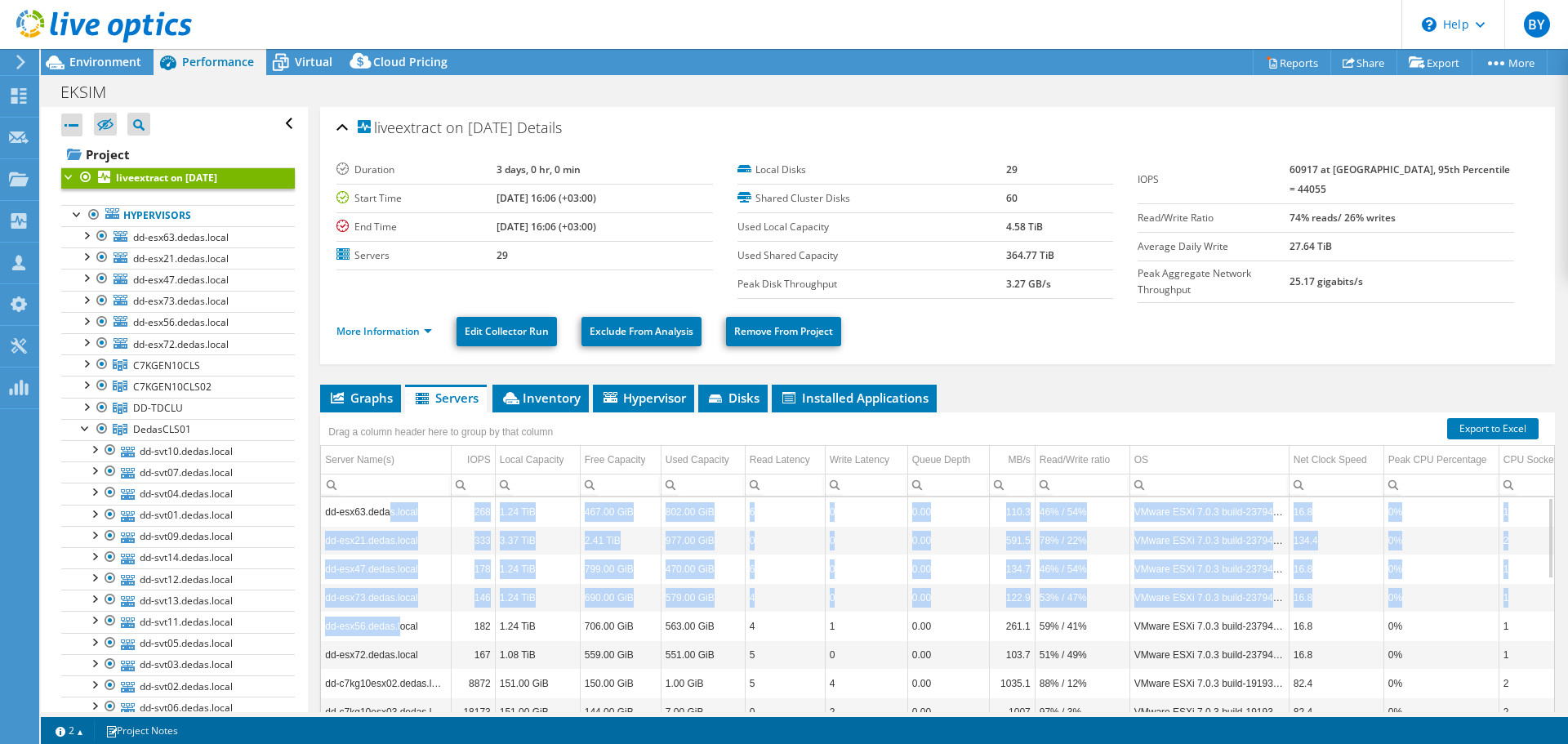
drag, startPoint x: 388, startPoint y: 515, endPoint x: 396, endPoint y: 628, distance: 113.3
click at [464, 508] on td "268" at bounding box center [473, 511] width 44 height 28
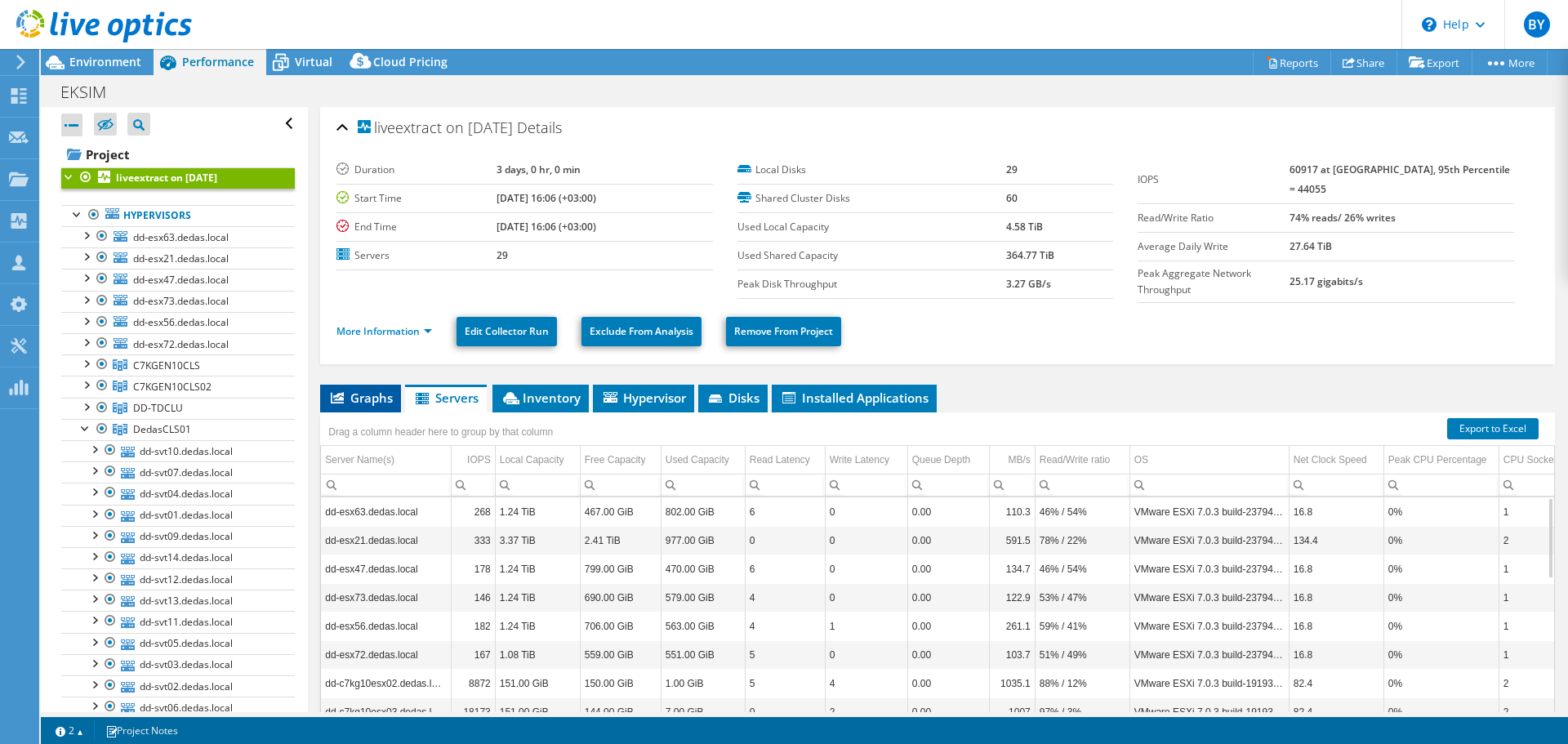
click at [380, 390] on span "Graphs" at bounding box center [360, 397] width 65 height 16
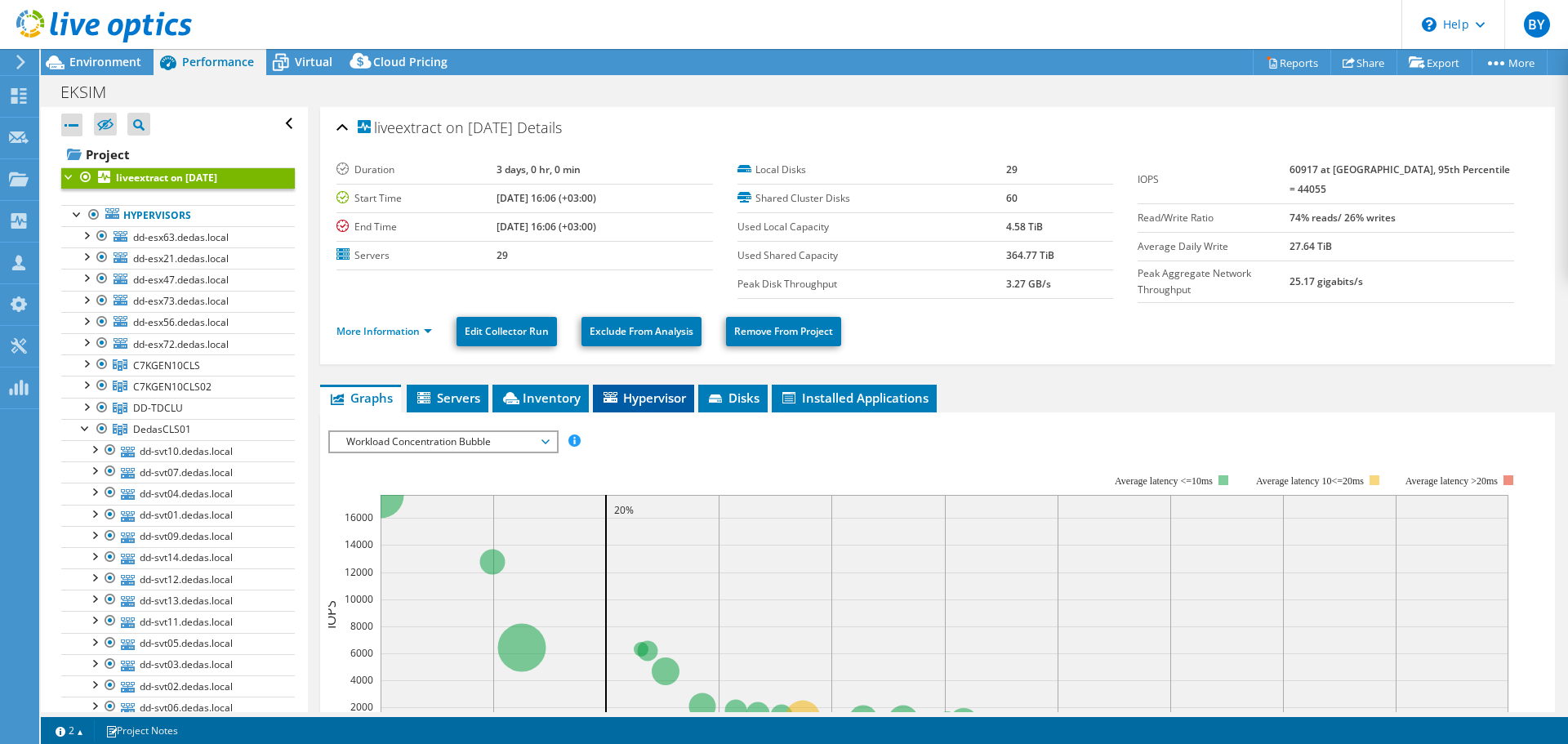
click at [641, 402] on li "Hypervisor" at bounding box center [644, 398] width 101 height 28
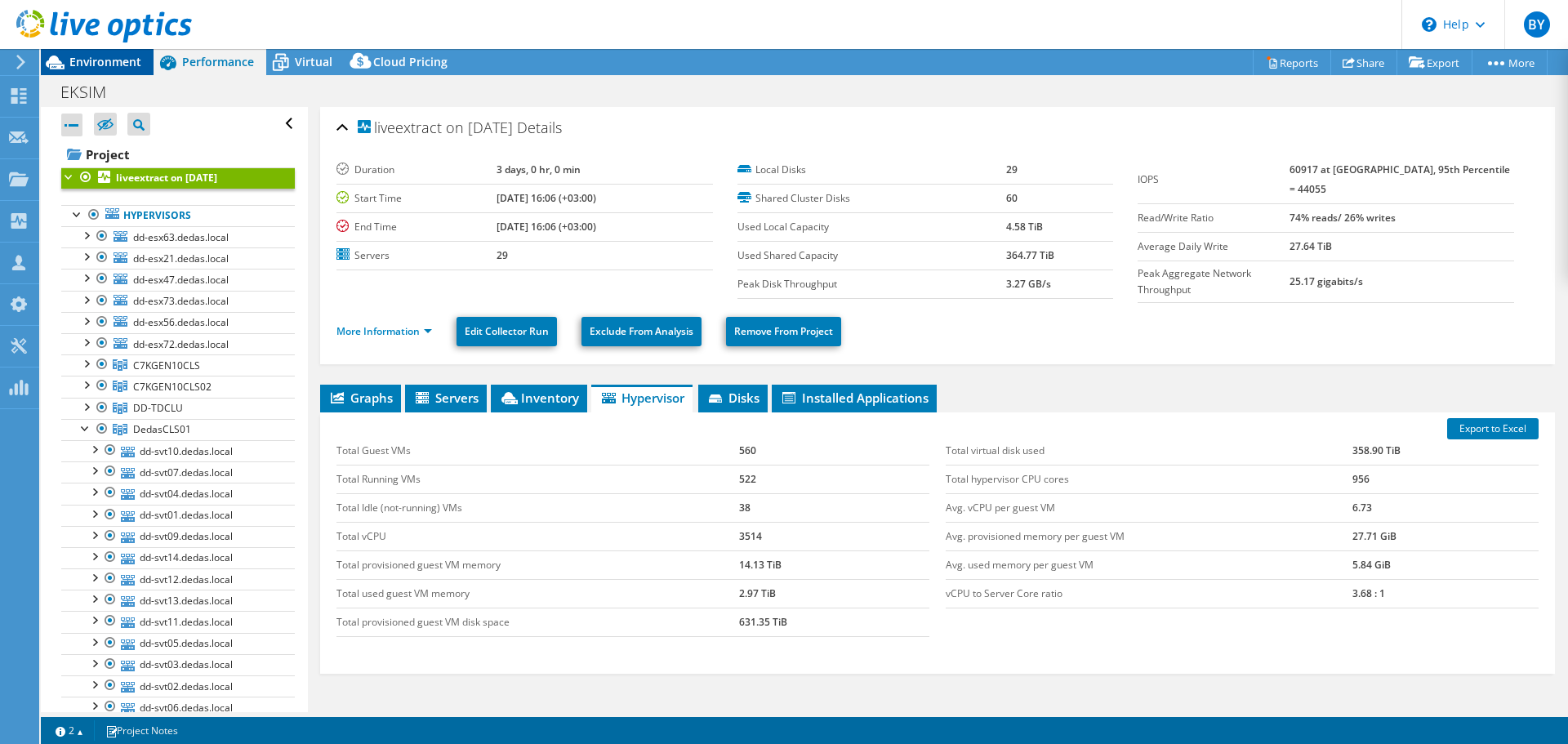
click at [117, 62] on span "Environment" at bounding box center [105, 61] width 71 height 16
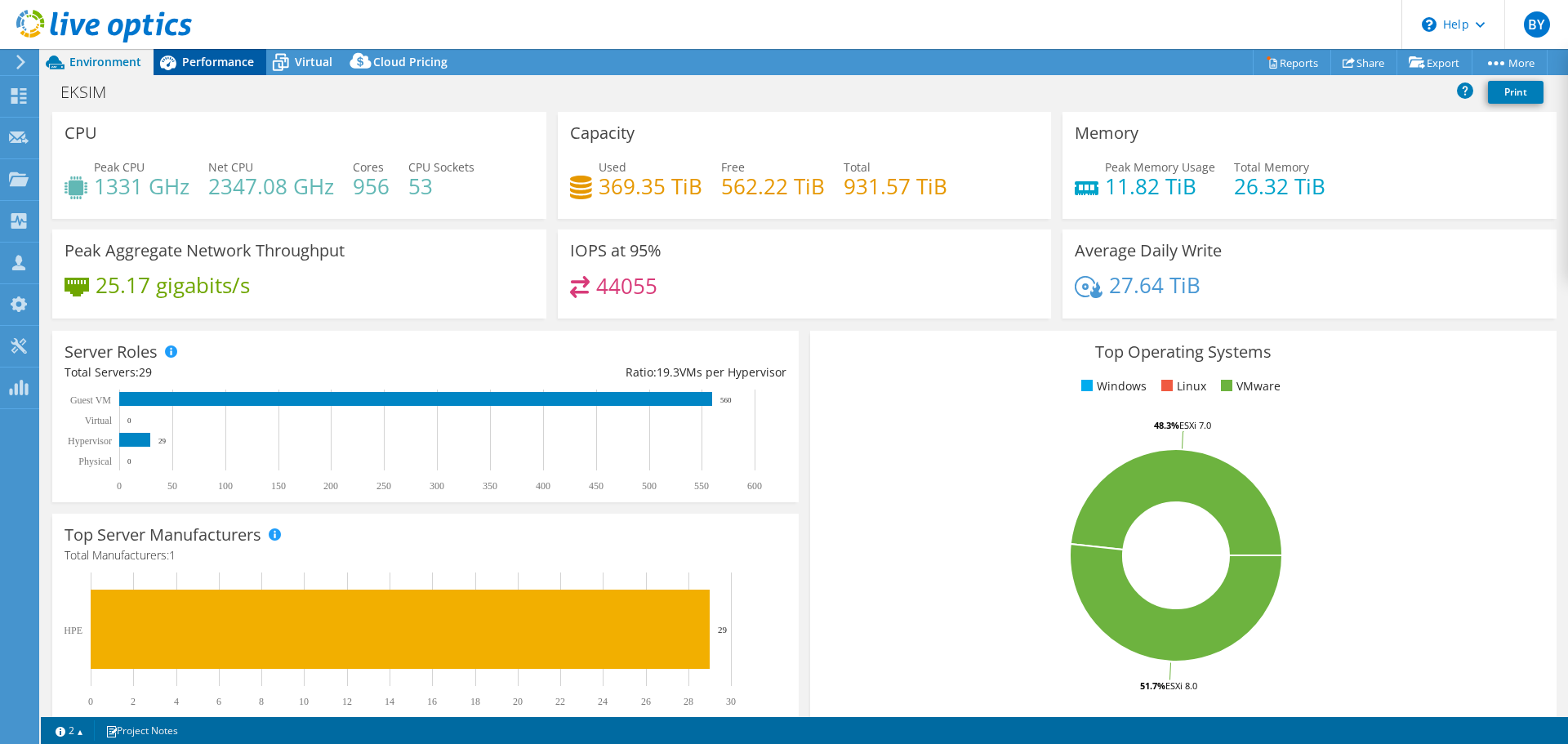
click at [227, 74] on div "Performance" at bounding box center [210, 62] width 113 height 26
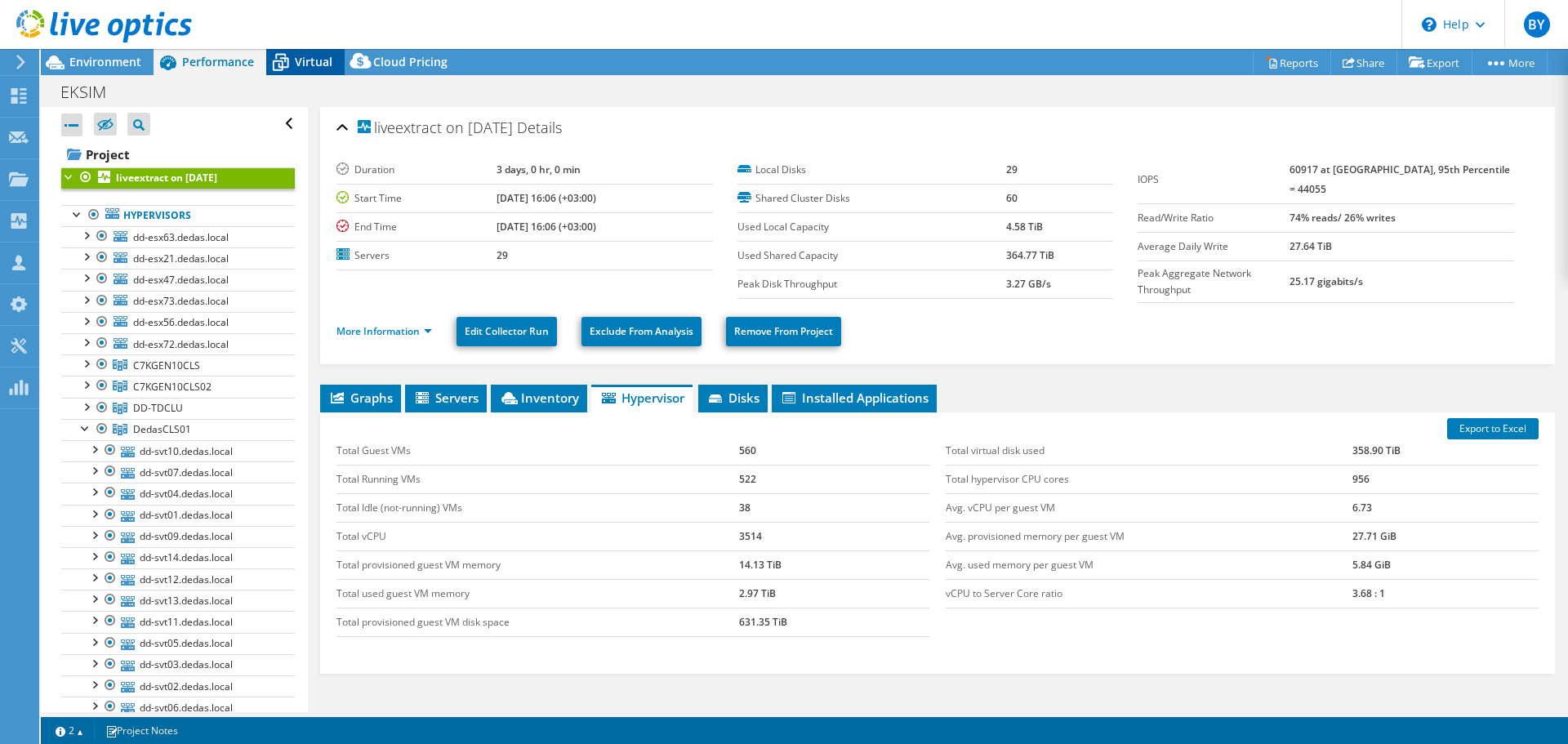
click at [332, 59] on div "Virtual" at bounding box center [304, 62] width 78 height 26
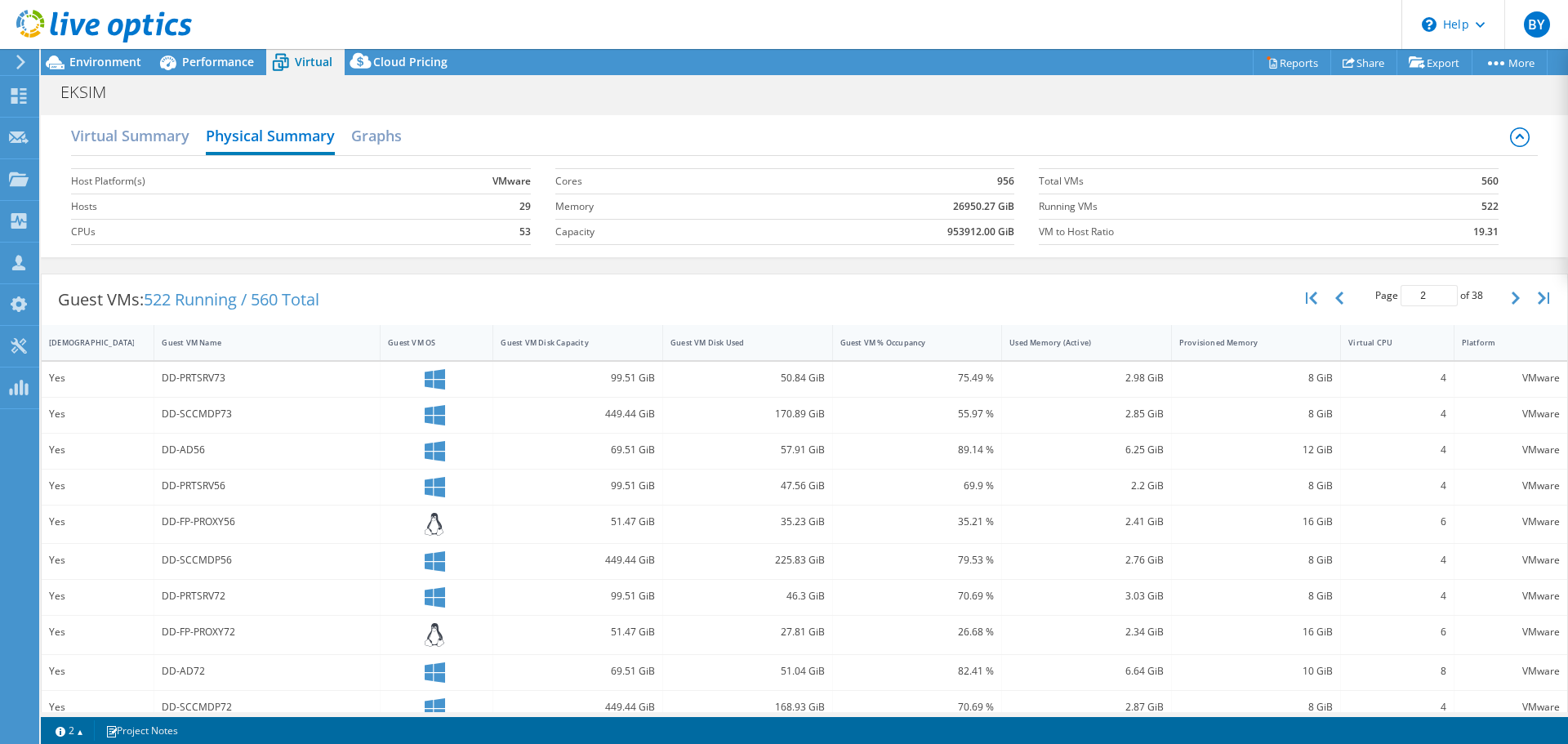
click at [530, 203] on section "Host Platform(s) VMware Hosts 29 CPUs 53" at bounding box center [313, 206] width 483 height 93
drag, startPoint x: 504, startPoint y: 206, endPoint x: 536, endPoint y: 204, distance: 32.1
click at [536, 204] on section "Host Platform(s) VMware Hosts 29 CPUs 53" at bounding box center [313, 206] width 483 height 93
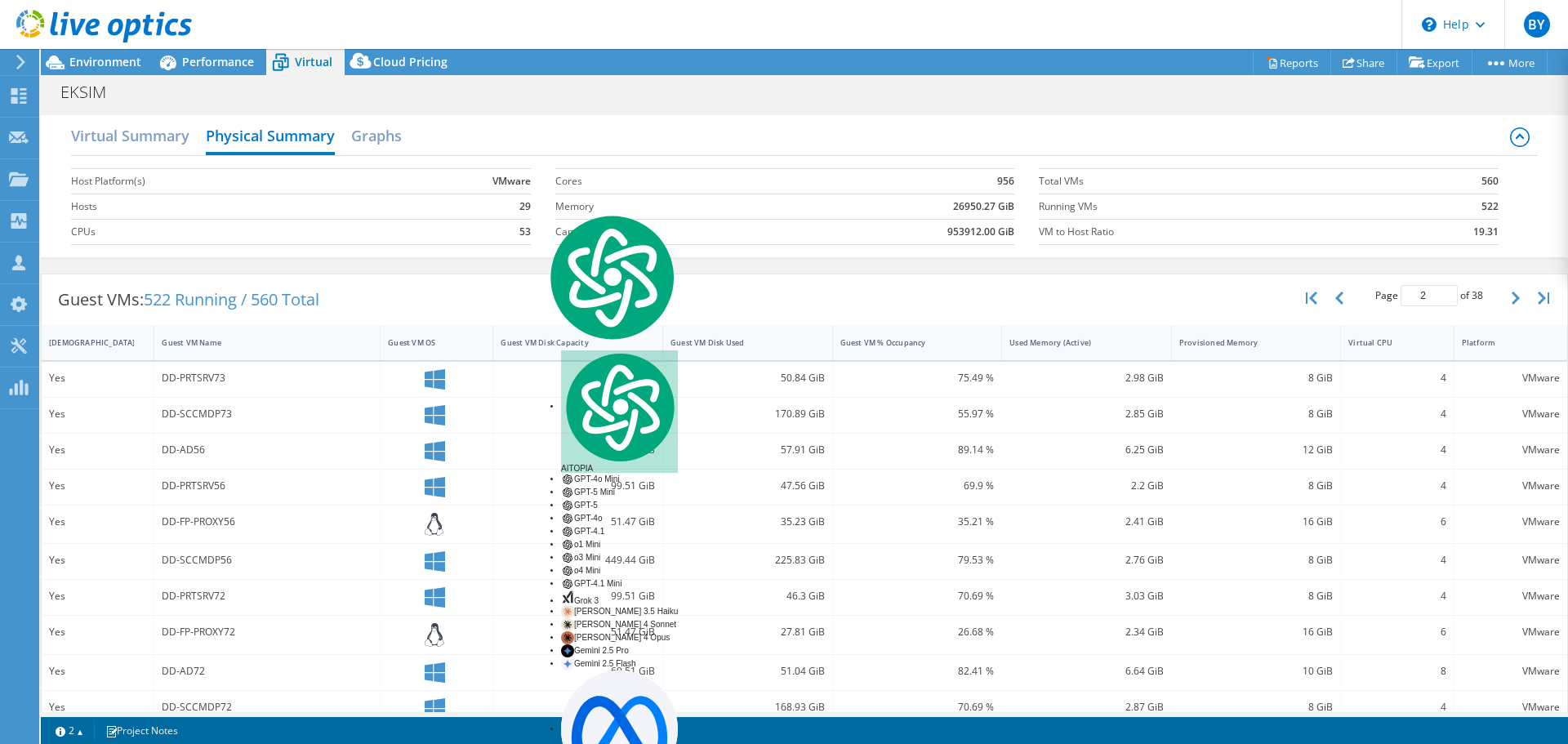
click at [510, 206] on td "29" at bounding box center [458, 206] width 147 height 25
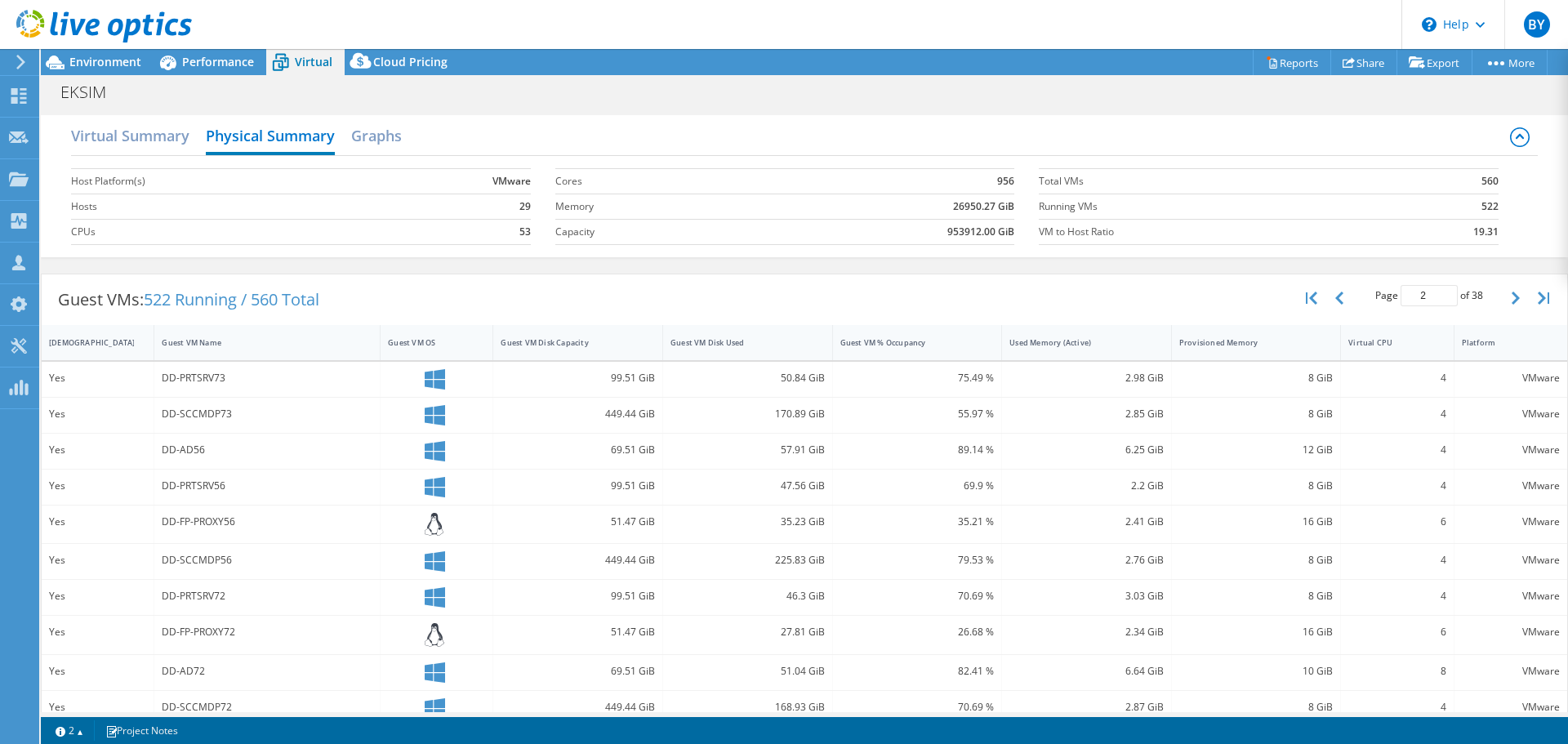
drag, startPoint x: 508, startPoint y: 209, endPoint x: 501, endPoint y: 205, distance: 8.1
click at [501, 205] on td "29" at bounding box center [458, 206] width 147 height 25
drag, startPoint x: 519, startPoint y: 203, endPoint x: 527, endPoint y: 204, distance: 8.1
click at [527, 204] on section "Host Platform(s) VMware Hosts 29 CPUs 53" at bounding box center [313, 206] width 483 height 93
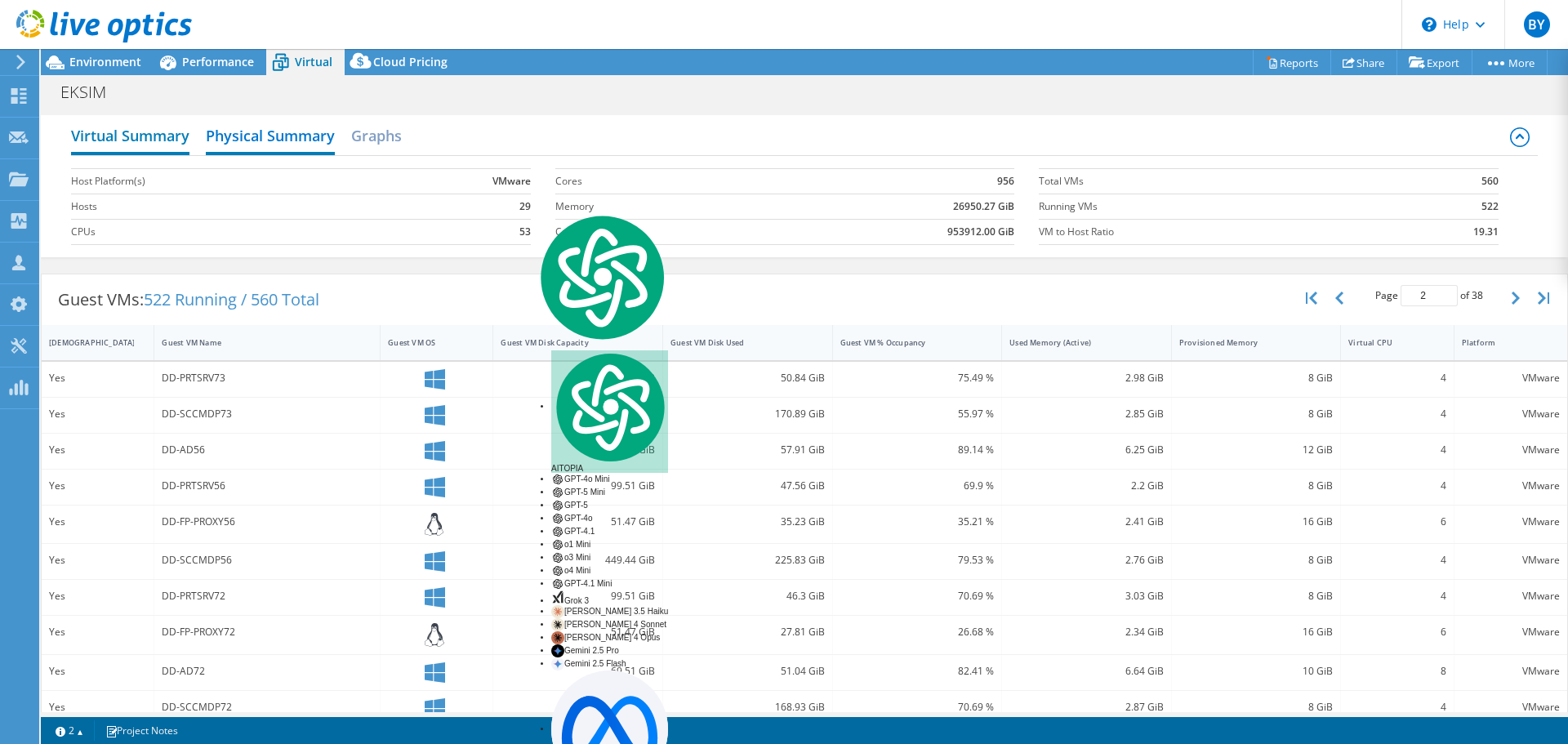
click at [159, 142] on h2 "Virtual Summary" at bounding box center [131, 137] width 118 height 36
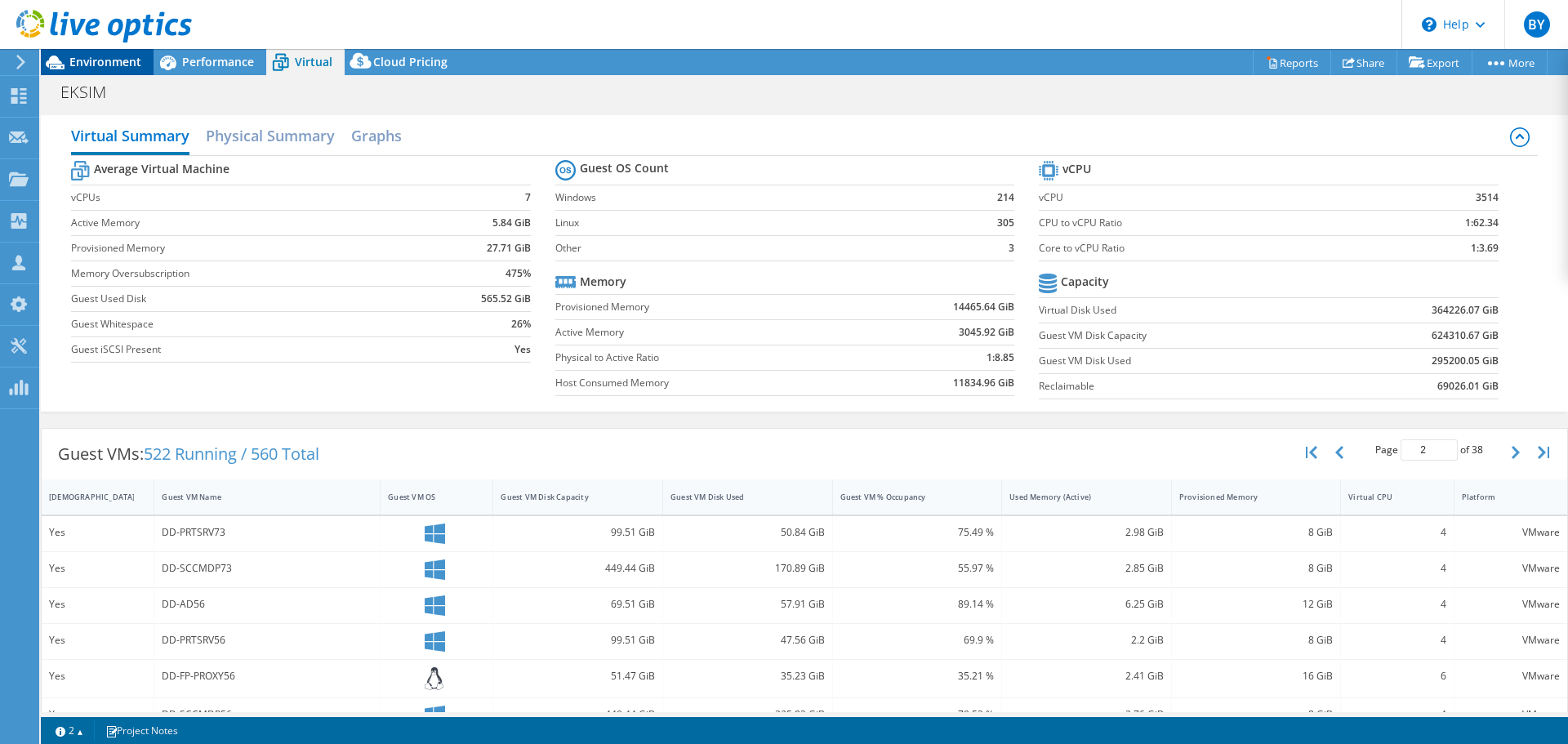
click at [101, 66] on span "Environment" at bounding box center [105, 61] width 71 height 16
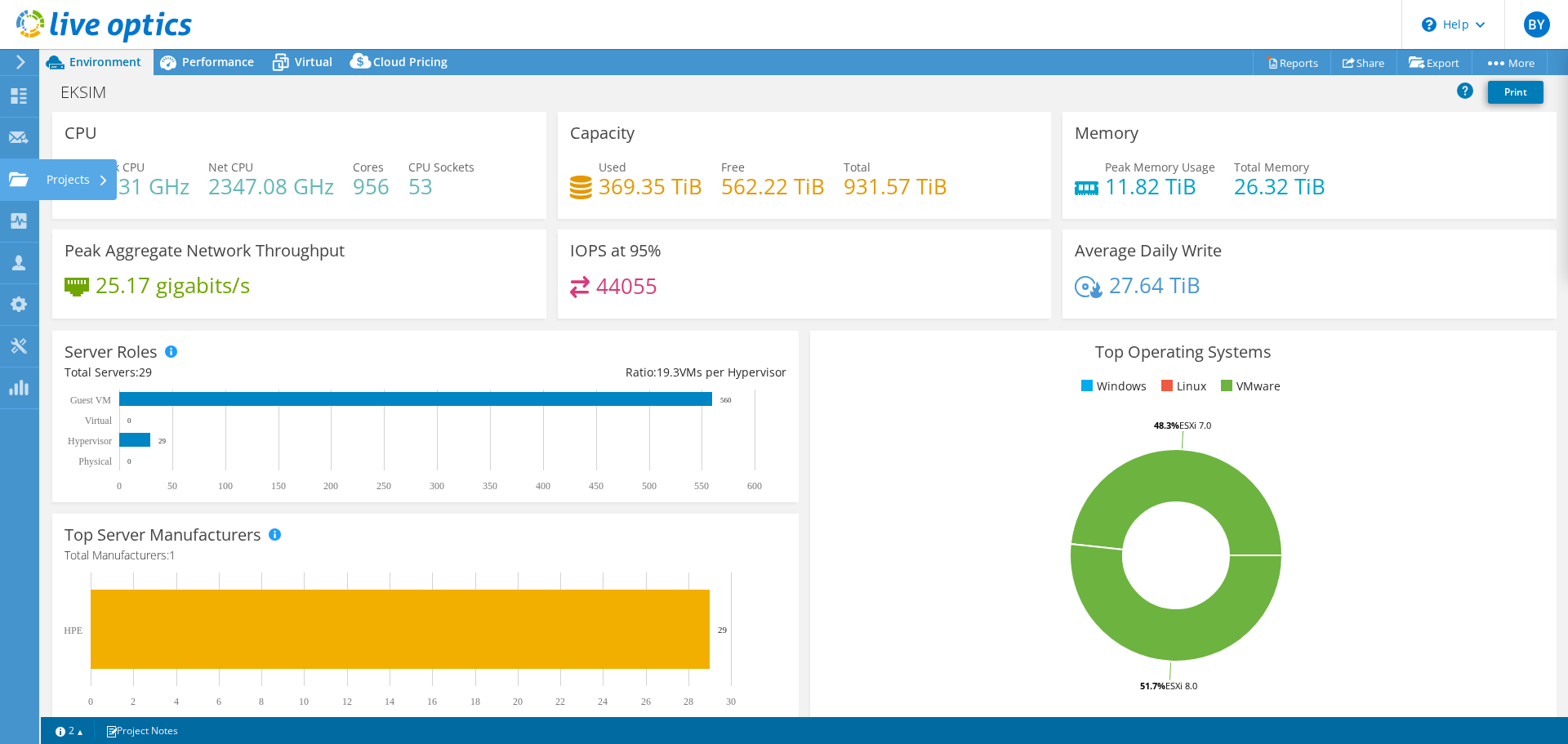
click at [28, 188] on div at bounding box center [19, 180] width 20 height 18
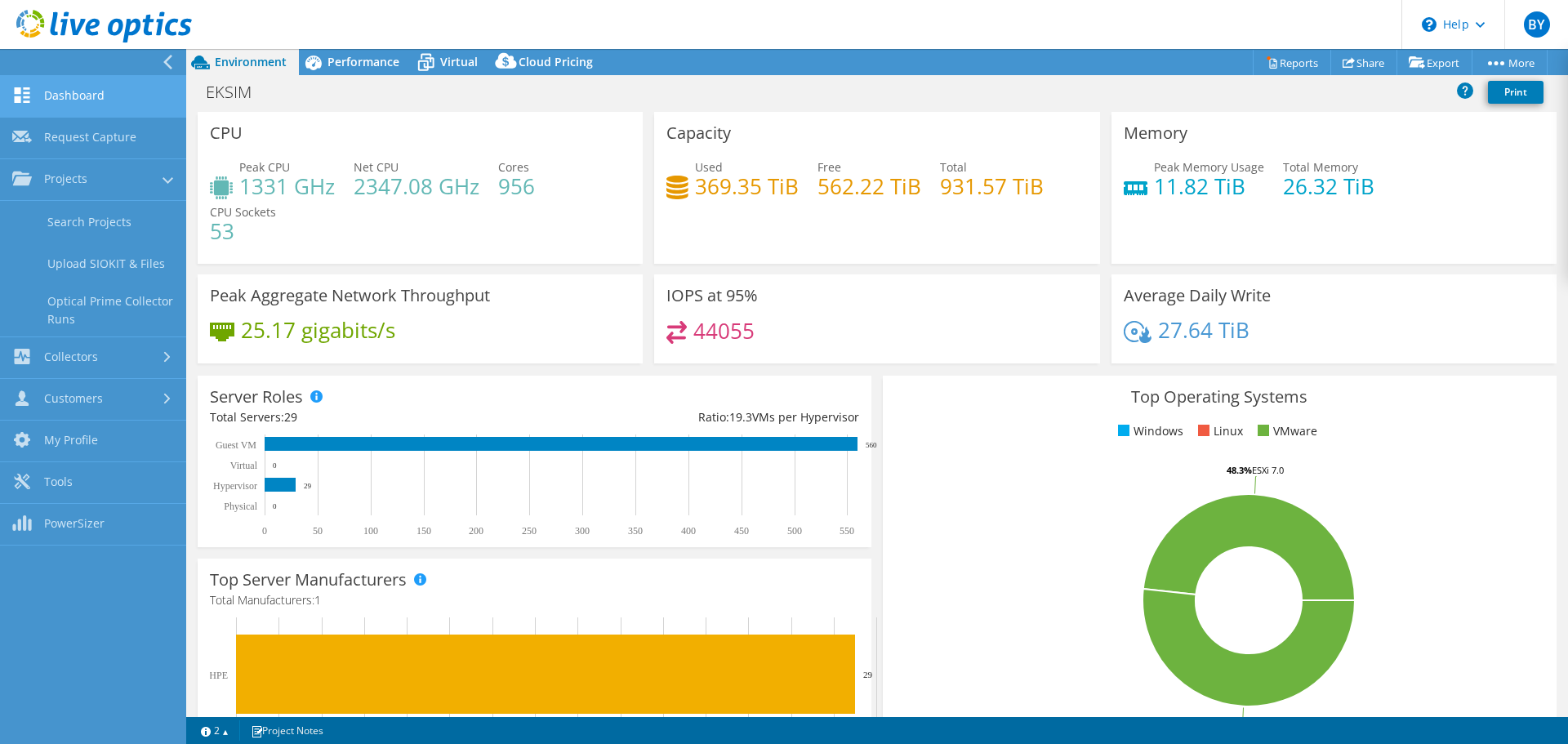
click at [79, 101] on link "Dashboard" at bounding box center [93, 97] width 186 height 41
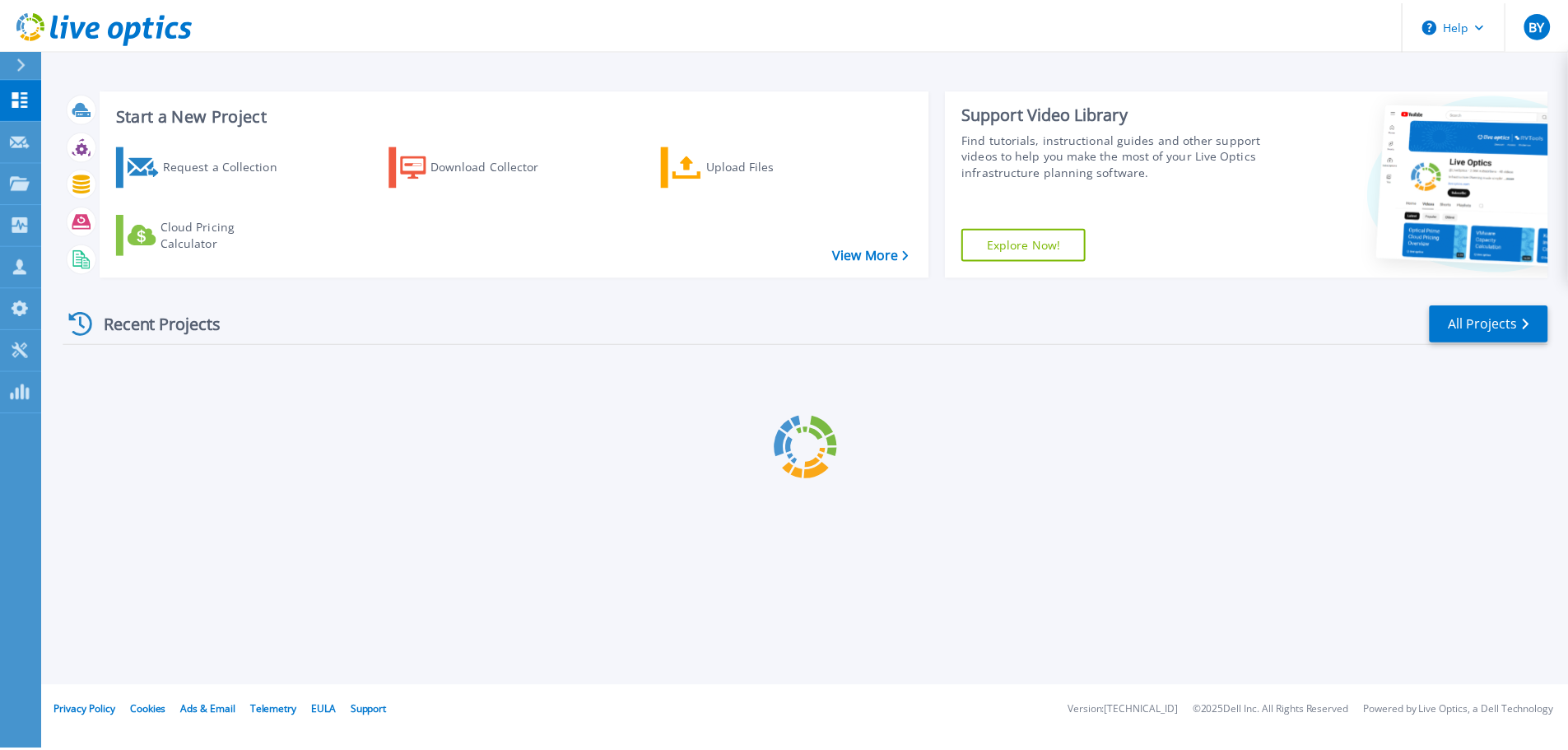
scroll to position [116, 0]
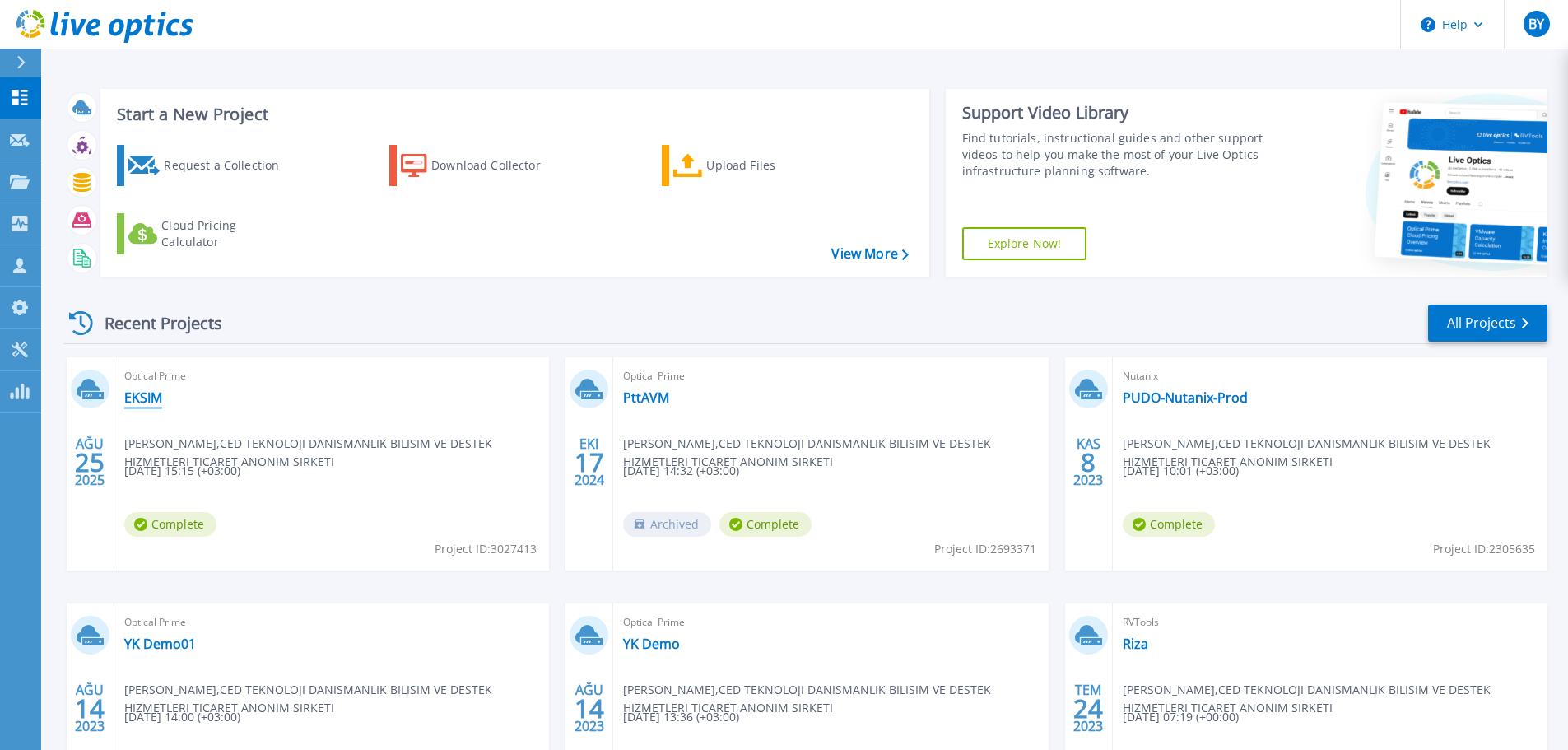
click at [140, 402] on link "EKSIM" at bounding box center [143, 397] width 38 height 16
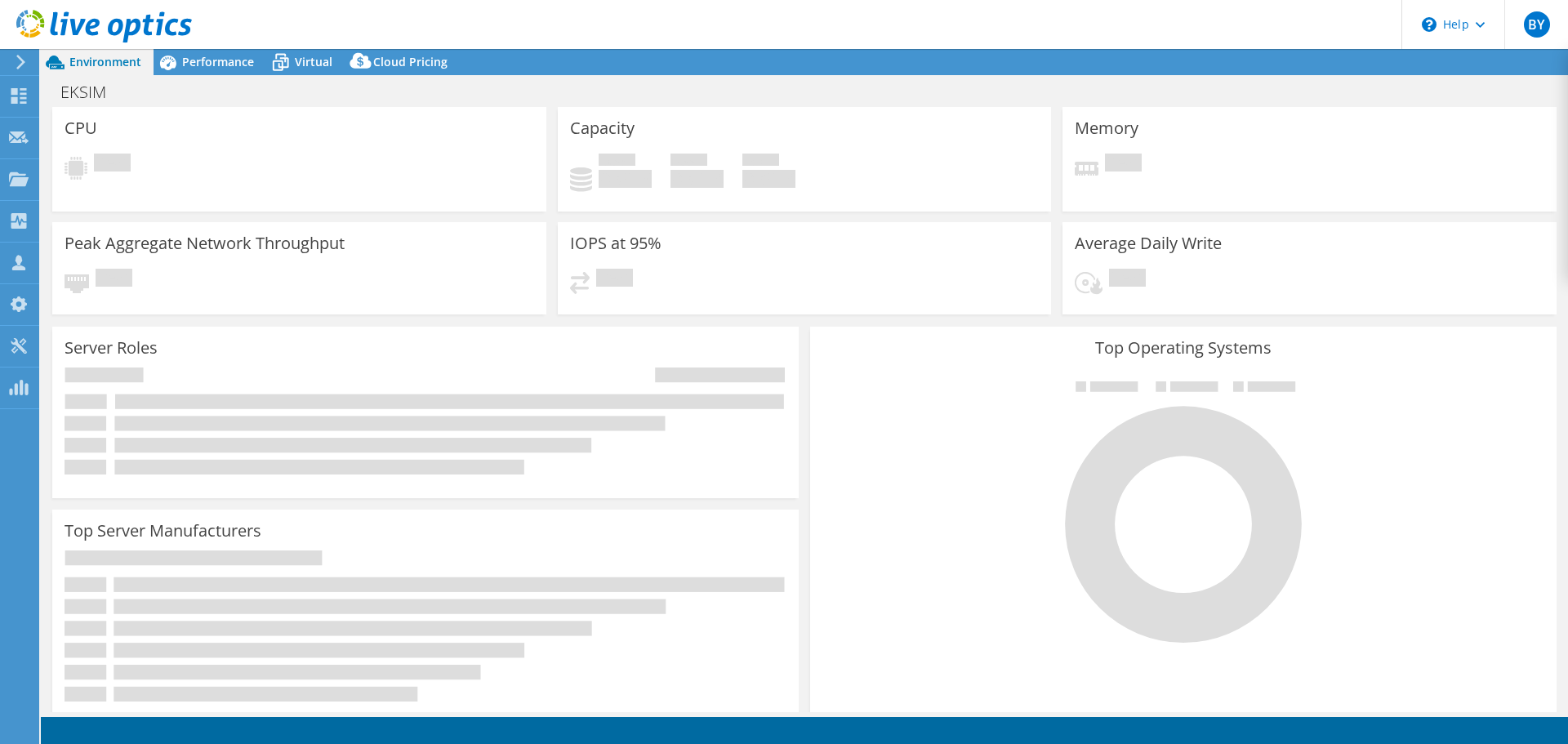
scroll to position [116, 0]
select select "USD"
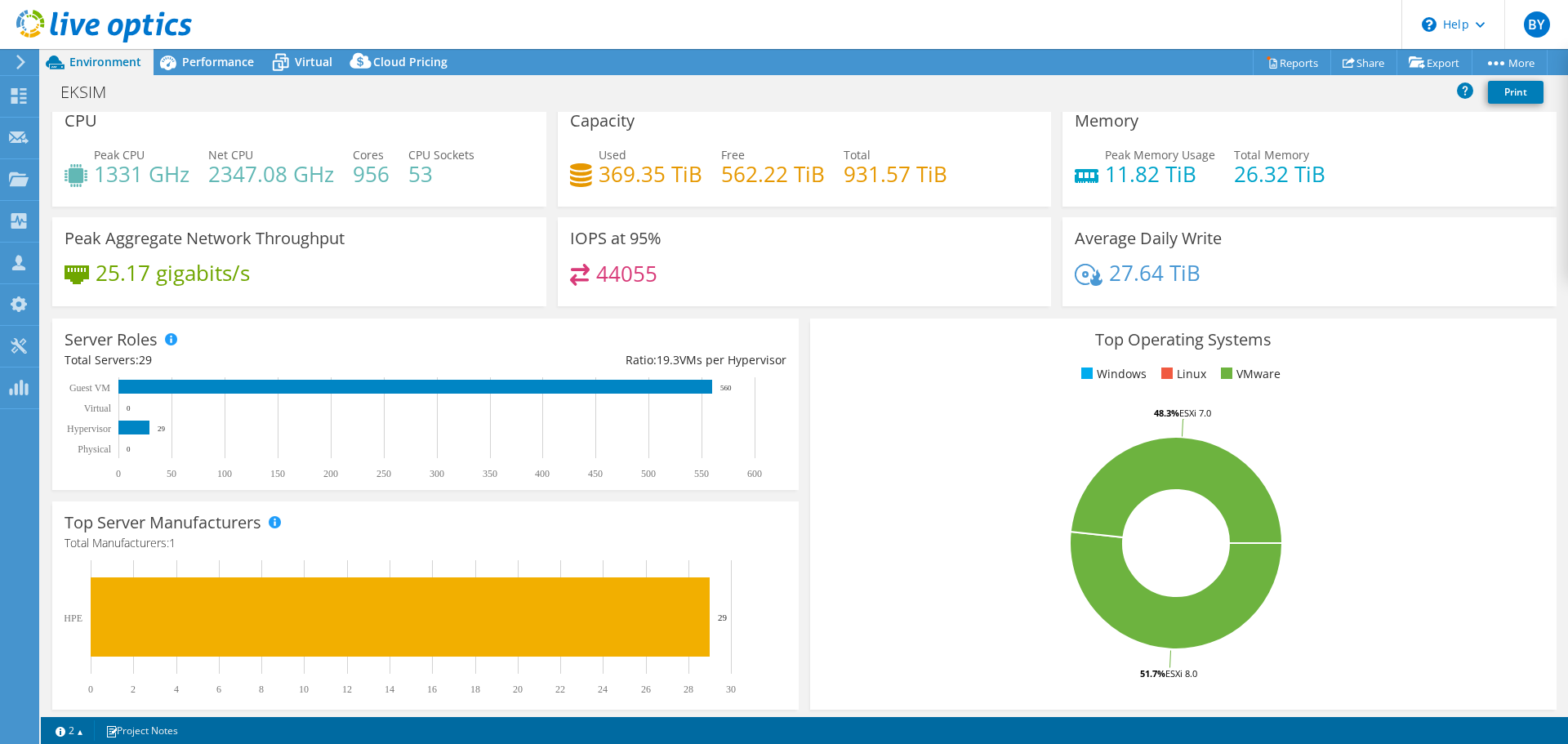
scroll to position [0, 0]
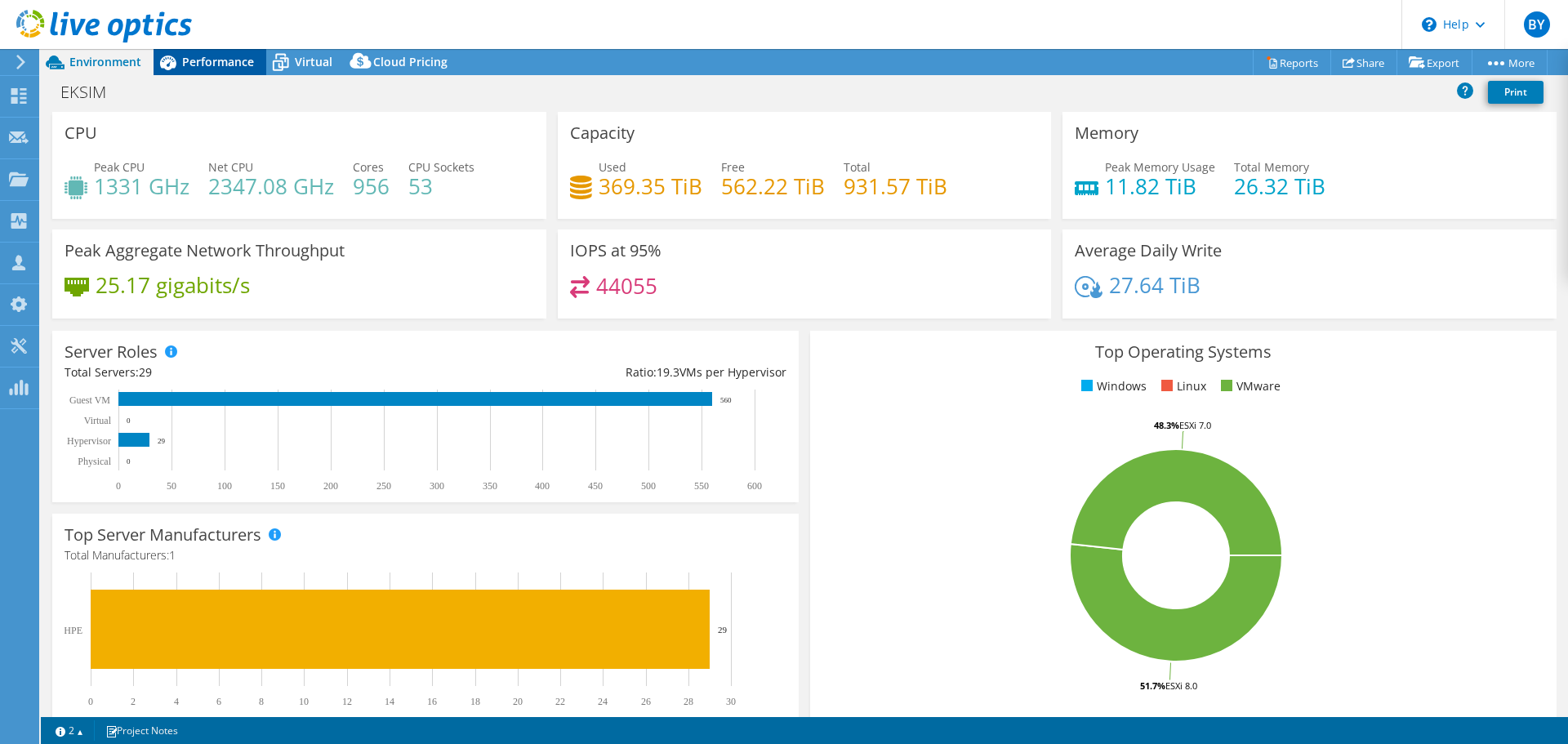
click at [218, 60] on span "Performance" at bounding box center [218, 61] width 71 height 16
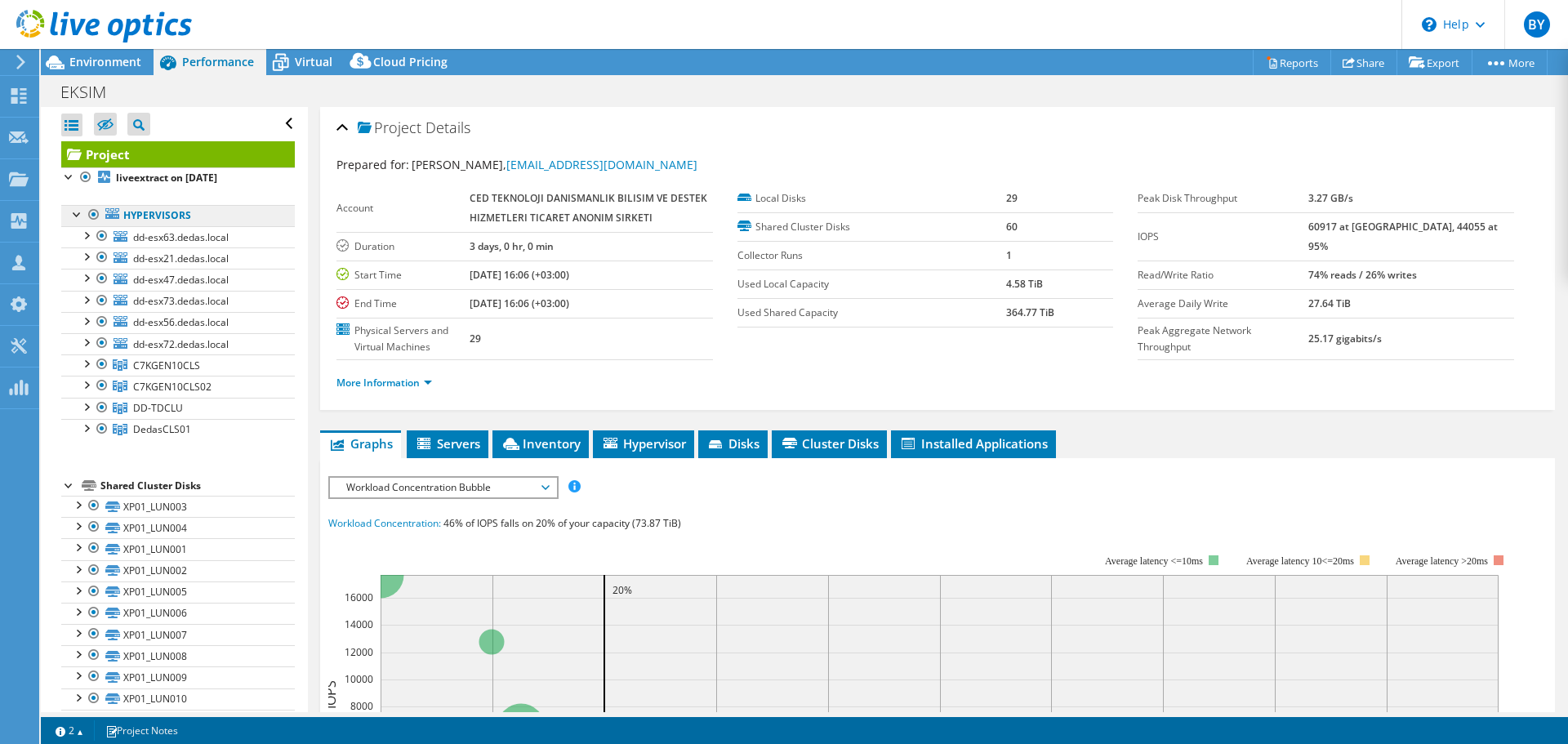
click at [150, 208] on link "Hypervisors" at bounding box center [178, 215] width 234 height 22
click at [147, 216] on link "Hypervisors" at bounding box center [178, 215] width 234 height 22
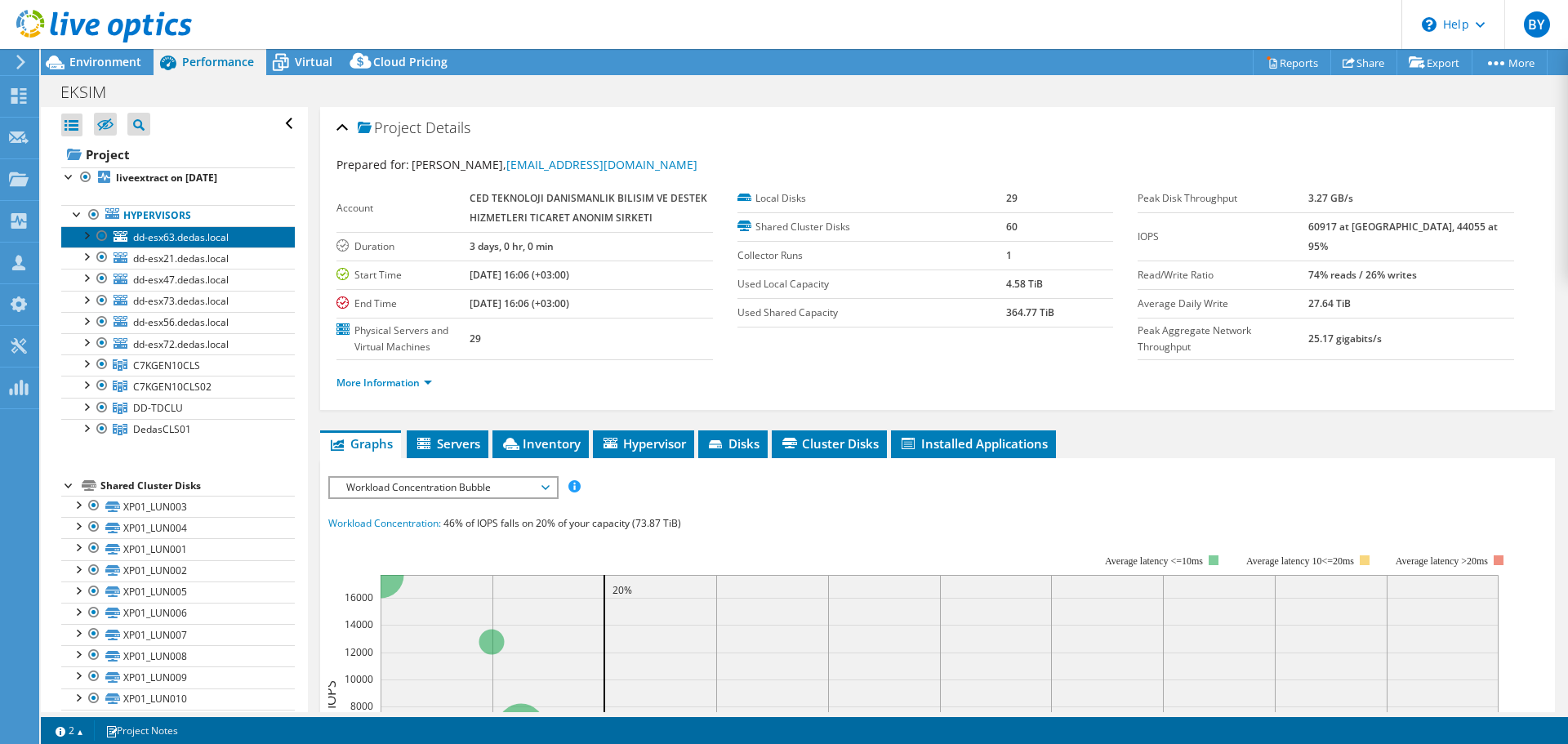
click at [148, 241] on span "dd-esx63.dedas.local" at bounding box center [181, 237] width 96 height 14
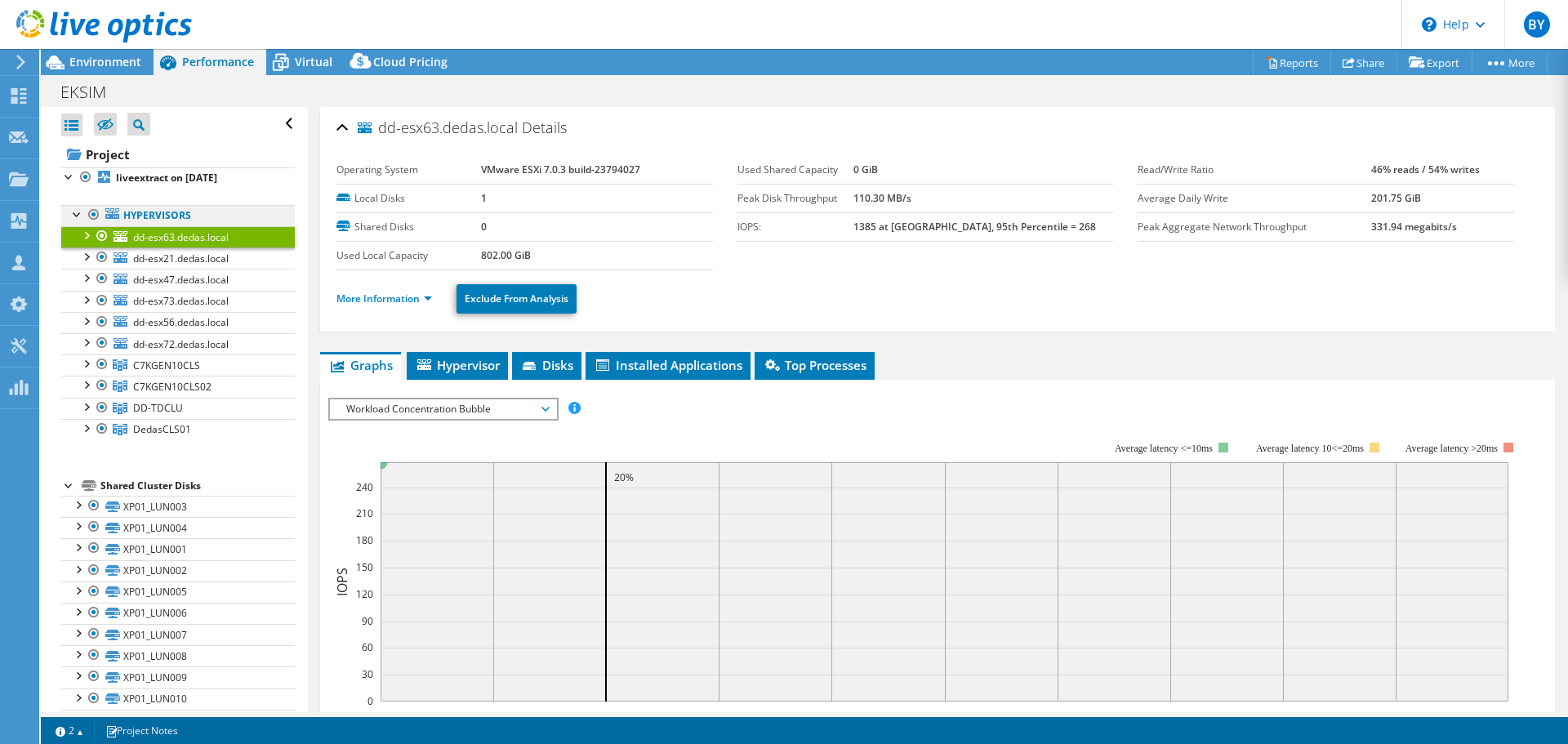
click at [154, 215] on link "Hypervisors" at bounding box center [178, 215] width 234 height 22
click at [164, 270] on link "dd-esx47.dedas.local" at bounding box center [178, 279] width 234 height 22
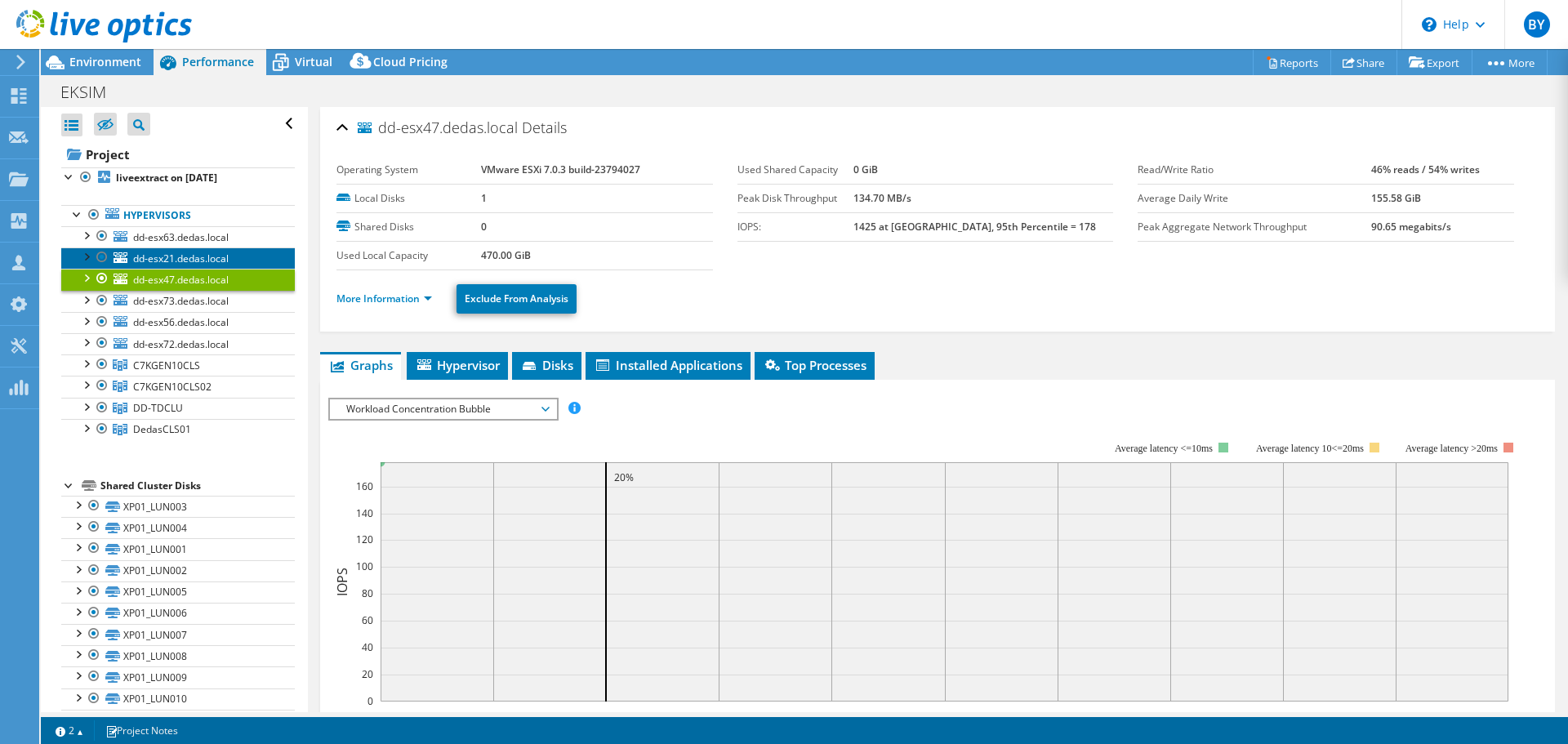
click at [163, 253] on span "dd-esx21.dedas.local" at bounding box center [181, 258] width 96 height 14
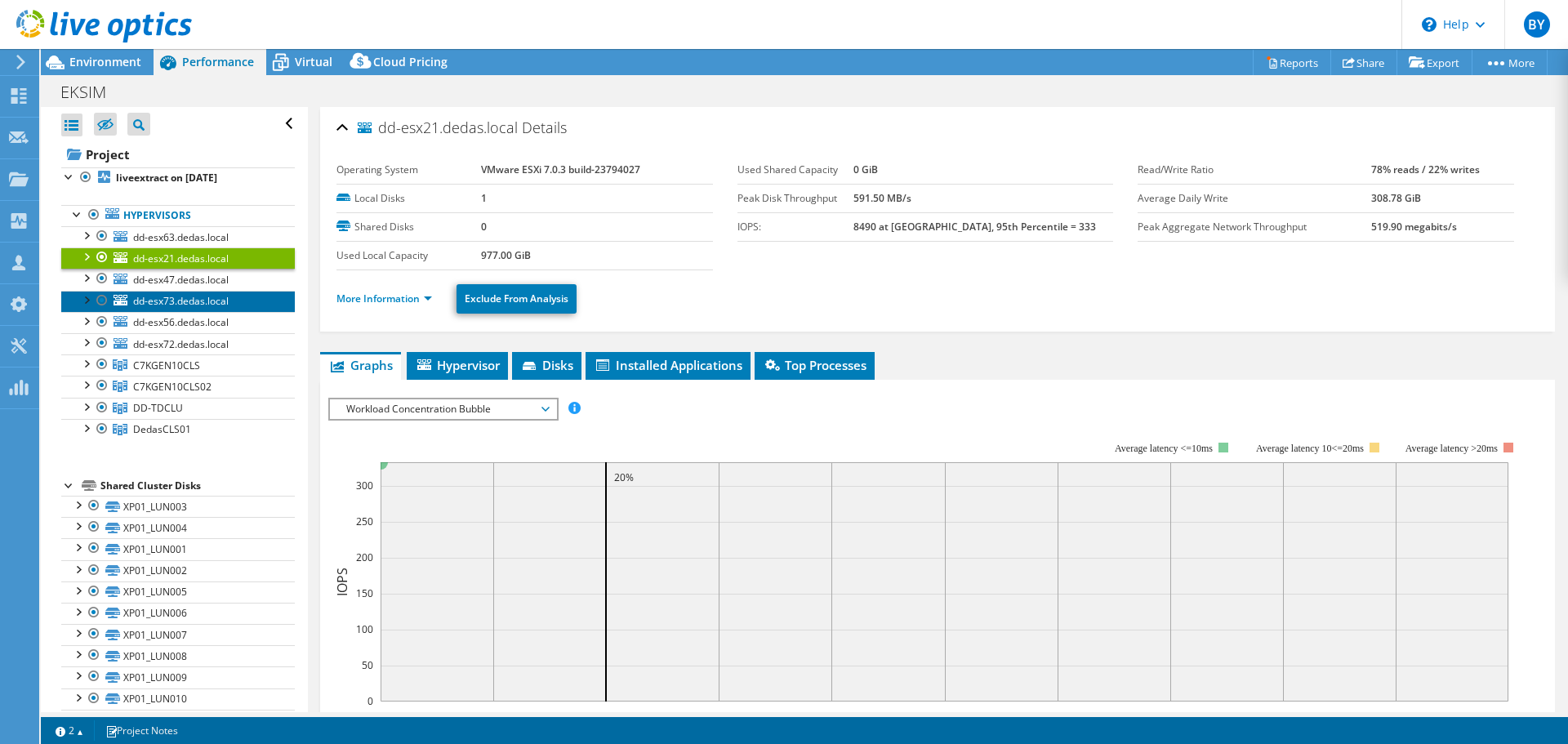
click at [167, 290] on link "dd-esx73.dedas.local" at bounding box center [178, 301] width 234 height 22
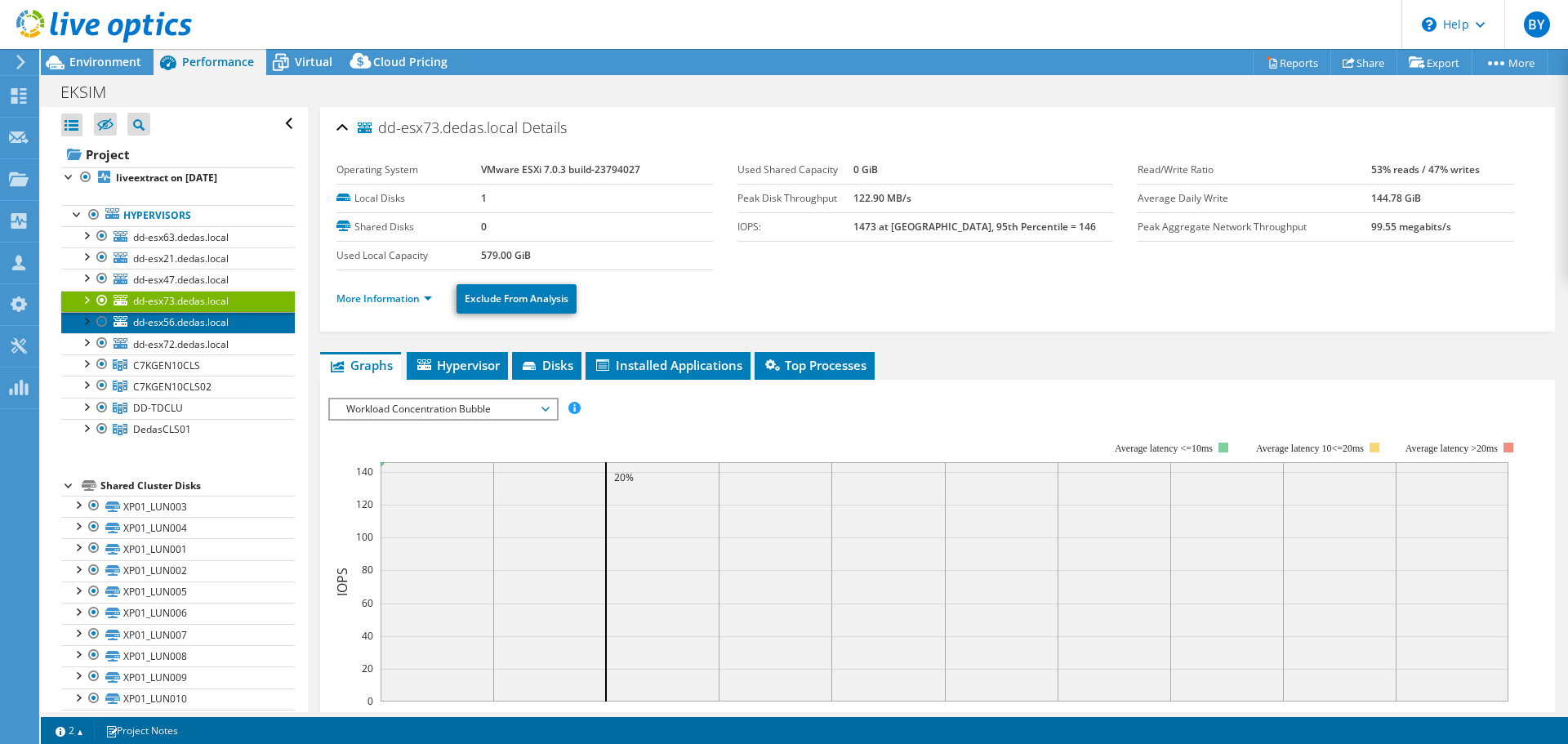
click at [171, 326] on span "dd-esx56.dedas.local" at bounding box center [181, 321] width 96 height 14
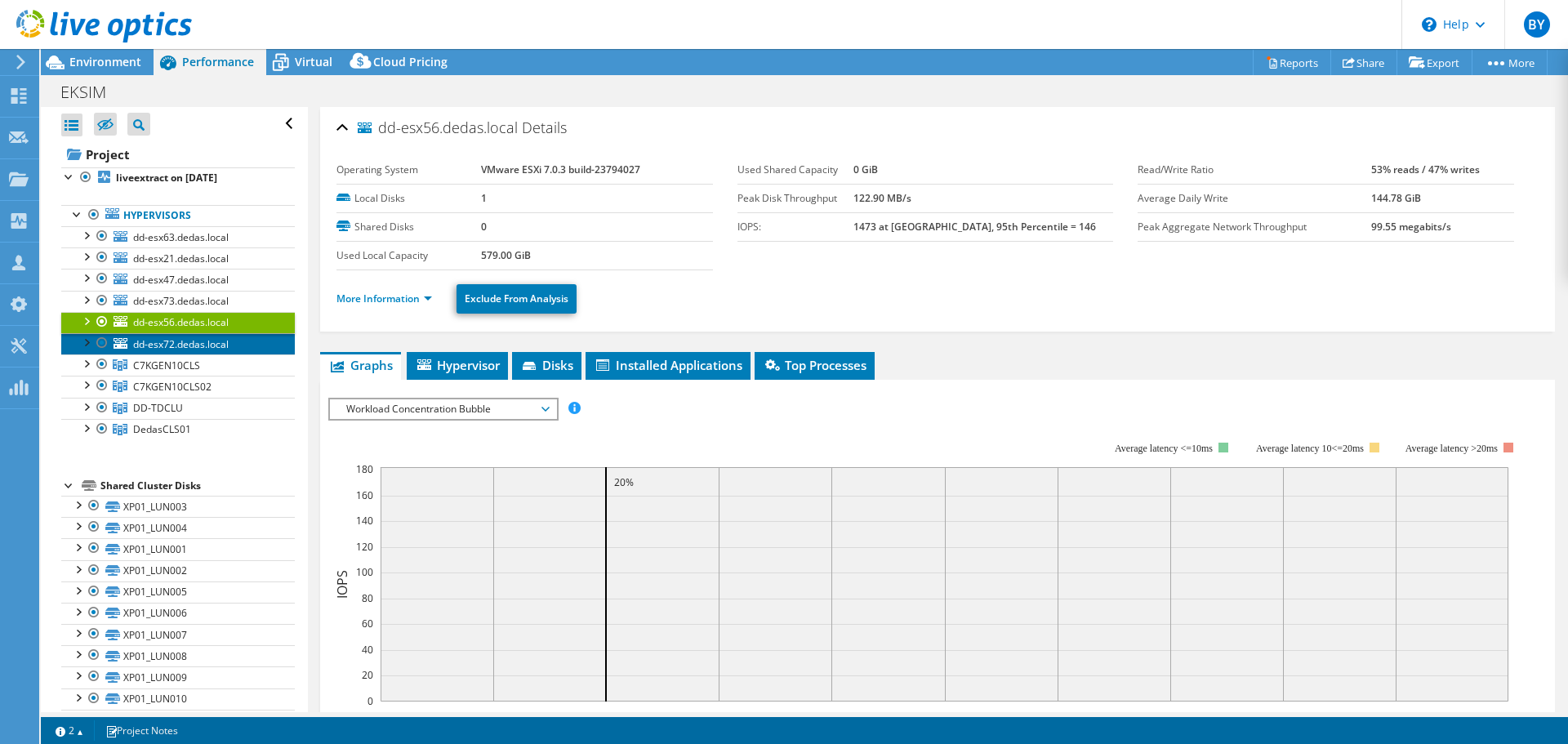
click at [174, 343] on span "dd-esx72.dedas.local" at bounding box center [181, 344] width 96 height 14
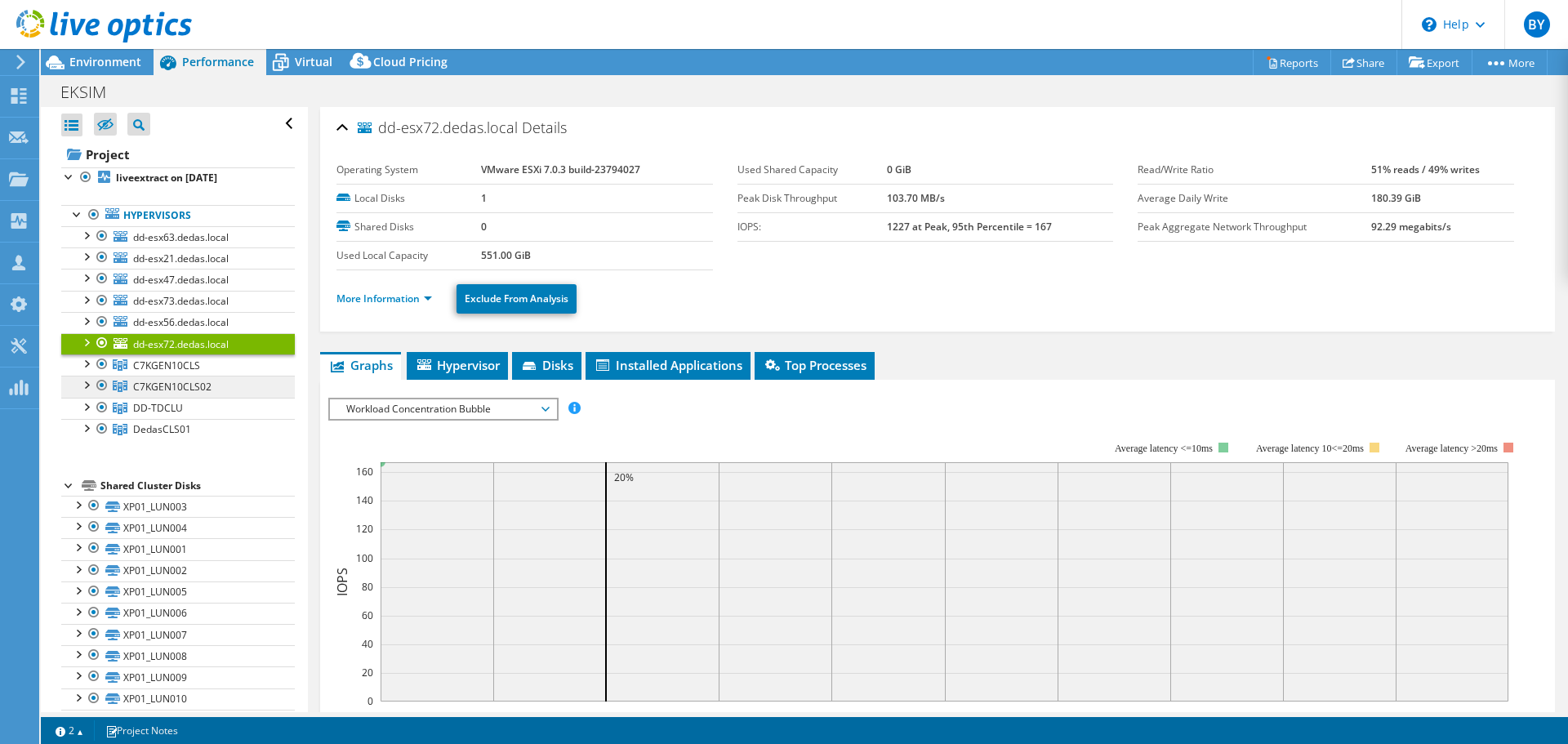
click at [178, 395] on link "C7KGEN10CLS02" at bounding box center [178, 386] width 234 height 22
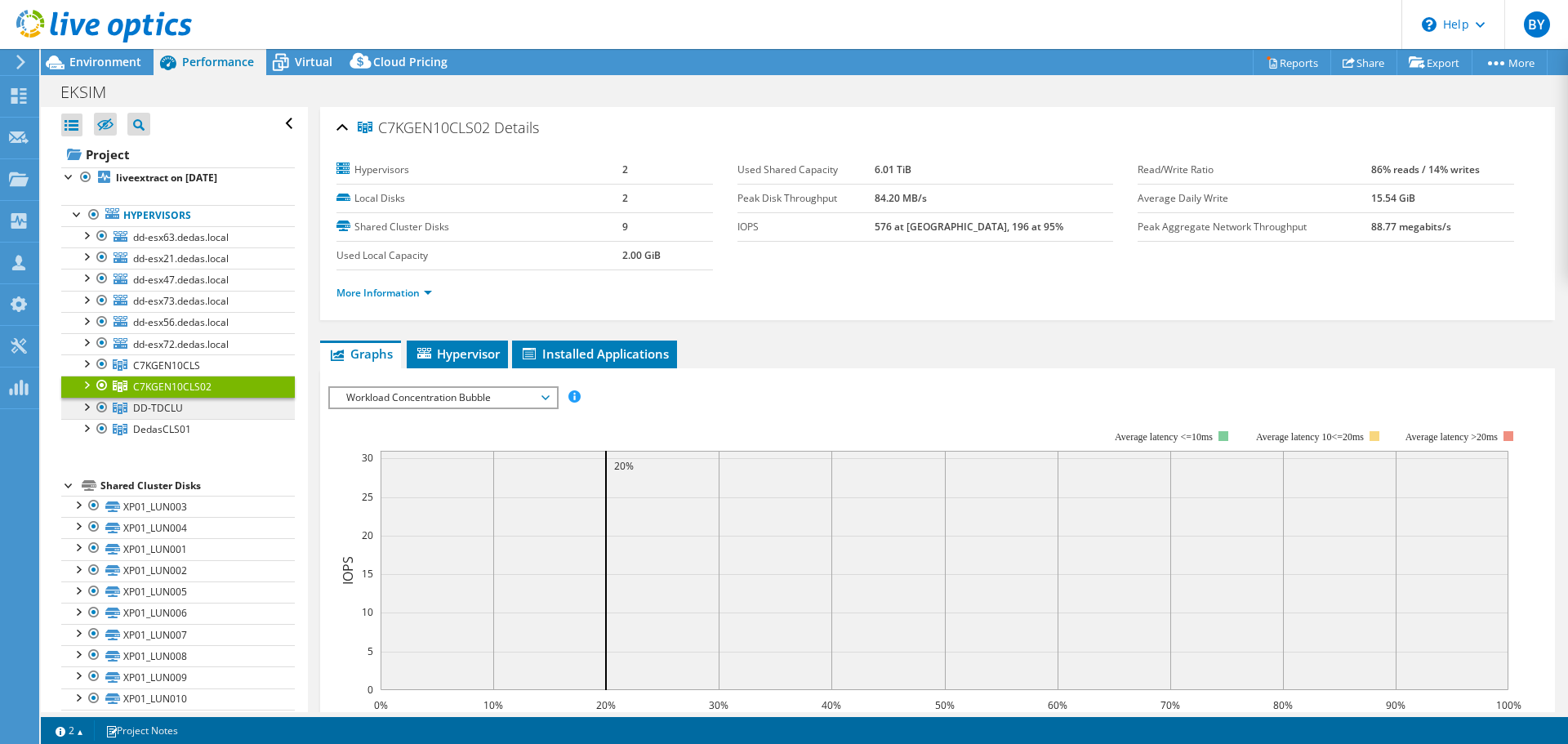
click at [178, 417] on link "DD-TDCLU" at bounding box center [178, 408] width 234 height 22
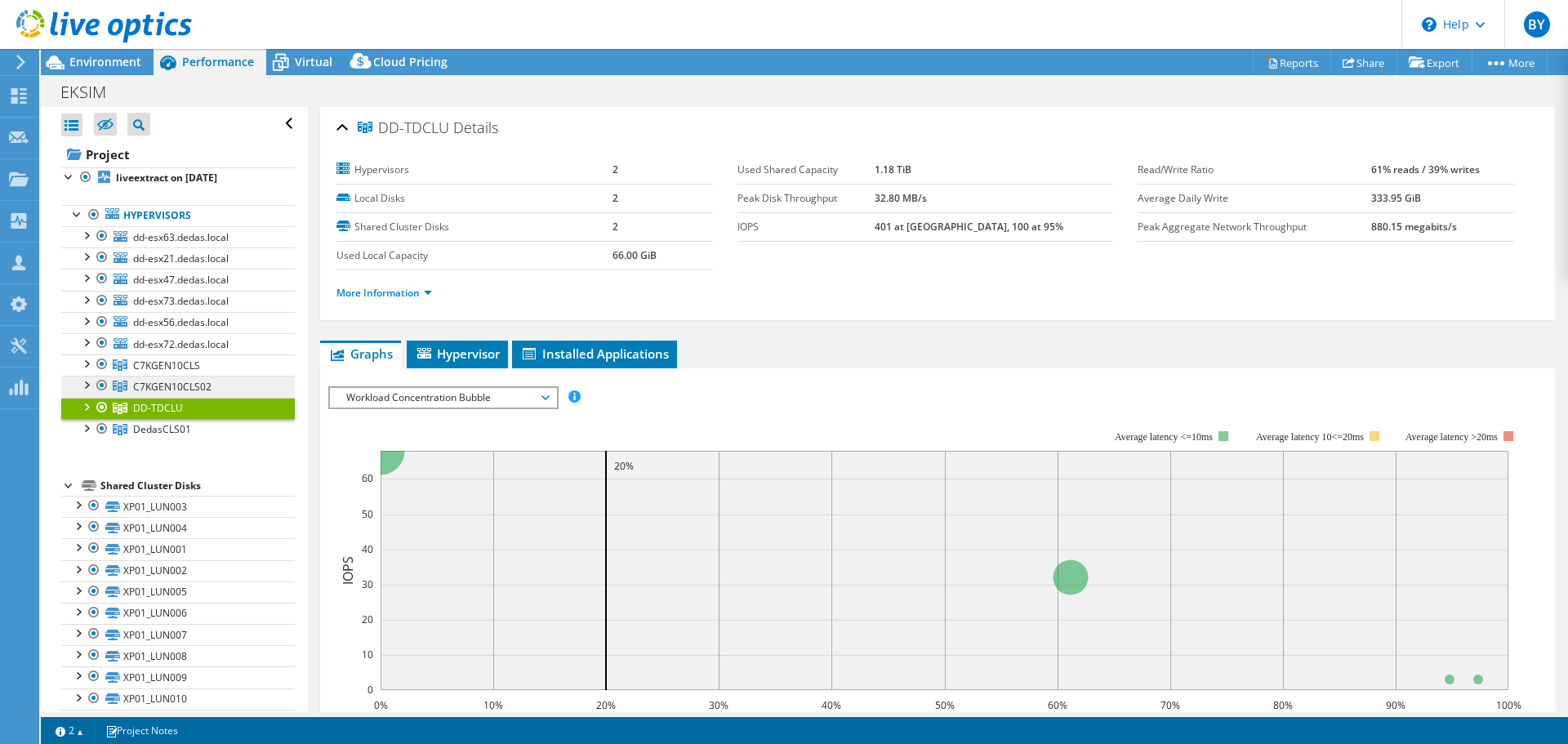
click at [172, 383] on span "C7KGEN10CLS02" at bounding box center [172, 386] width 78 height 14
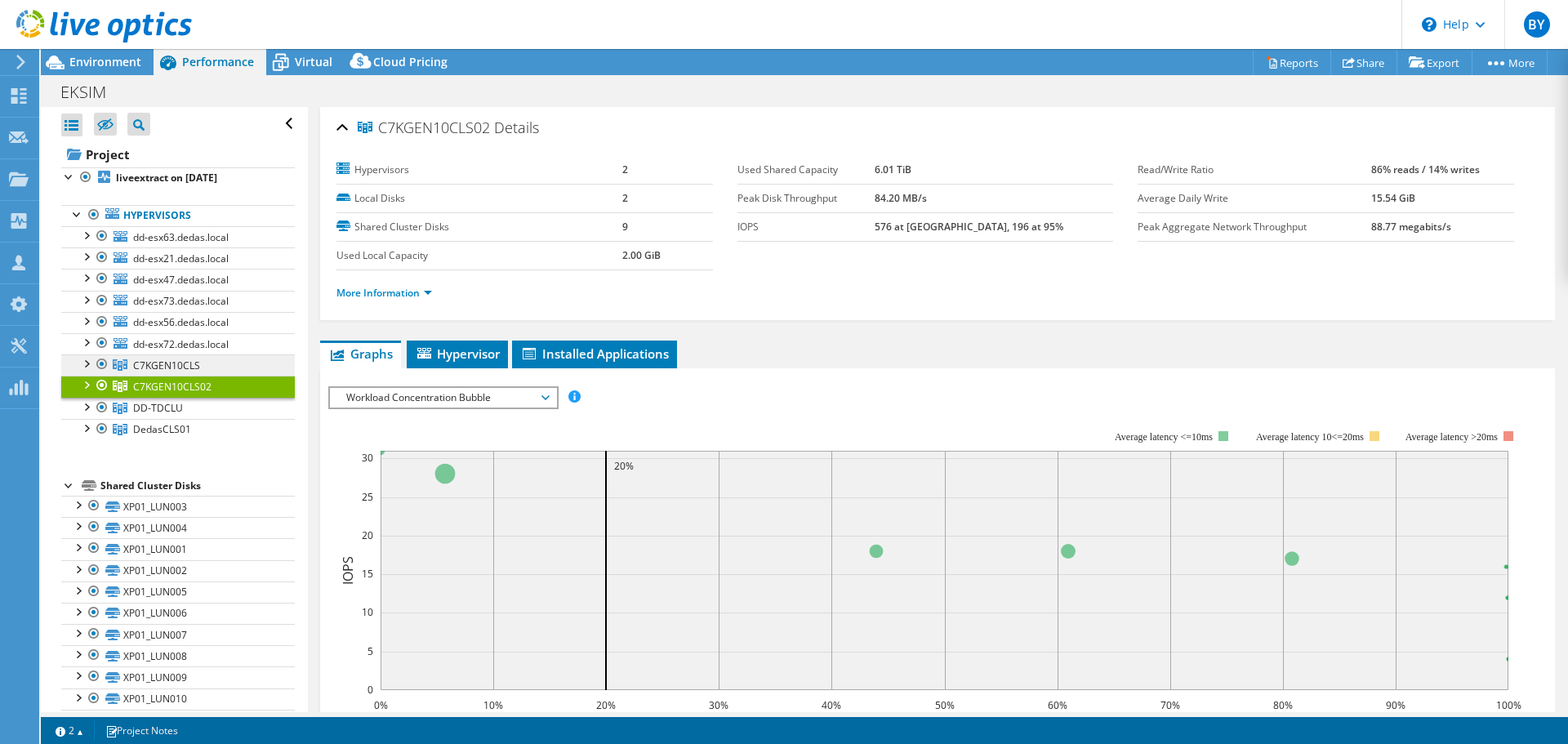
click at [172, 361] on span "C7KGEN10CLS" at bounding box center [166, 365] width 67 height 14
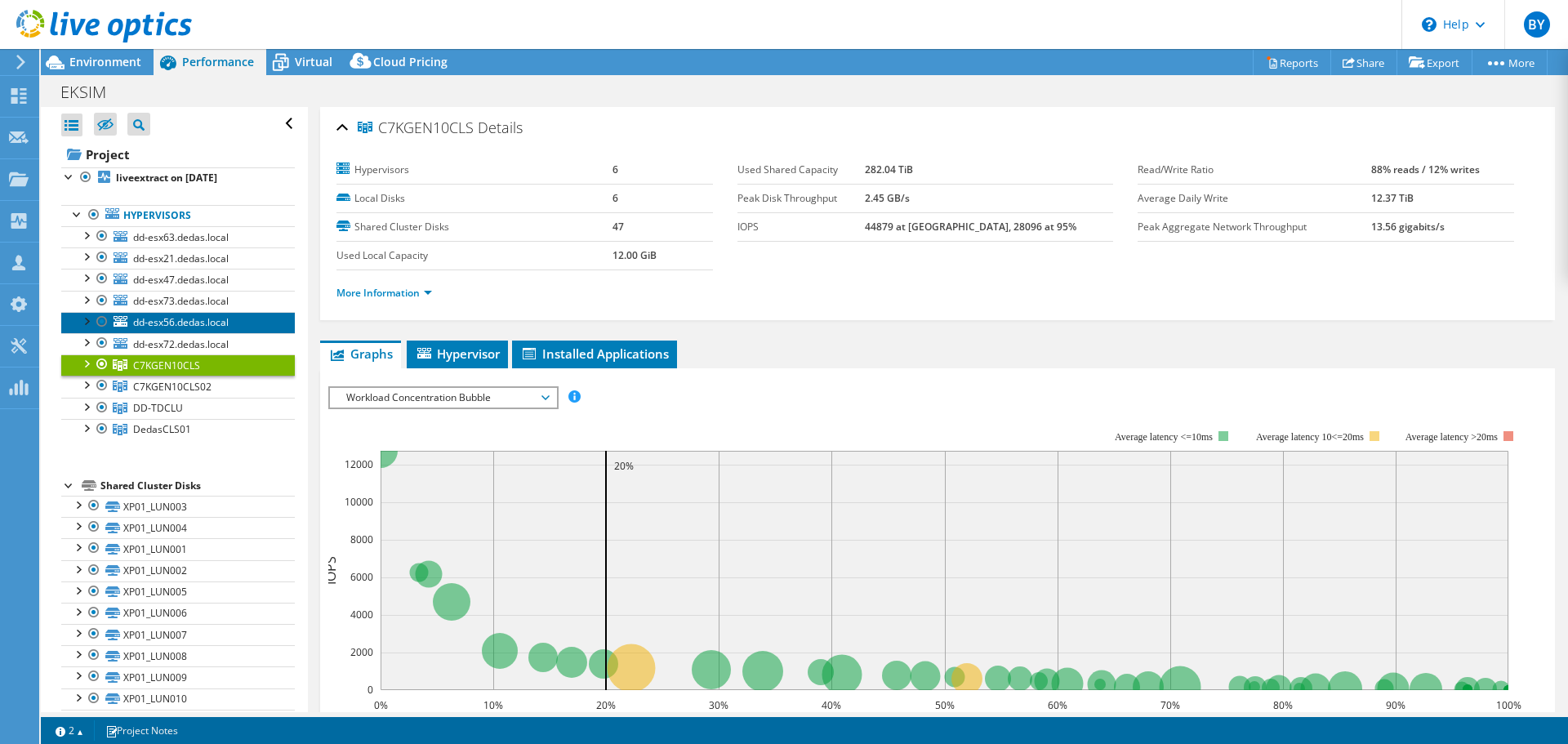
click at [171, 325] on span "dd-esx56.dedas.local" at bounding box center [181, 321] width 96 height 14
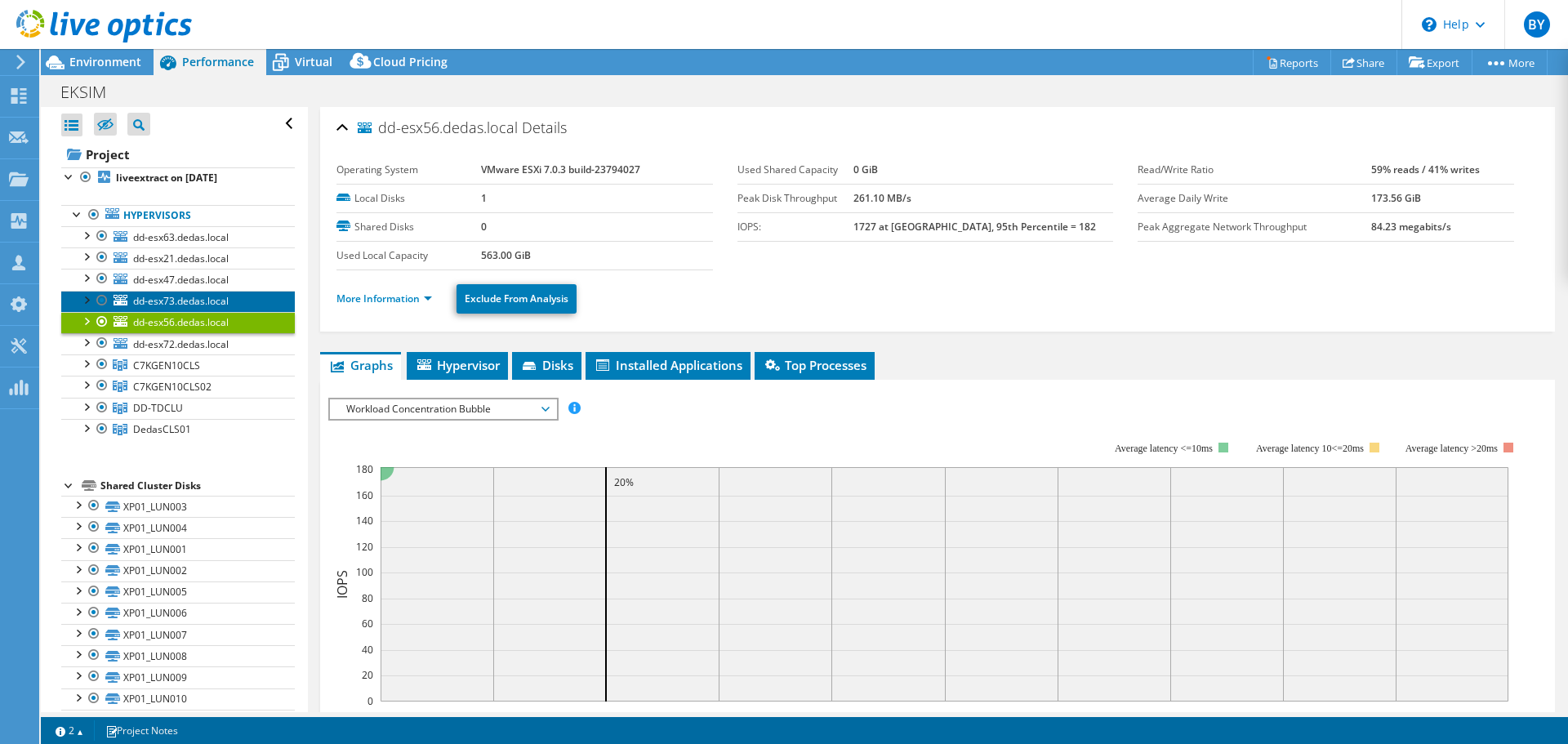
click at [171, 301] on span "dd-esx73.dedas.local" at bounding box center [181, 301] width 96 height 14
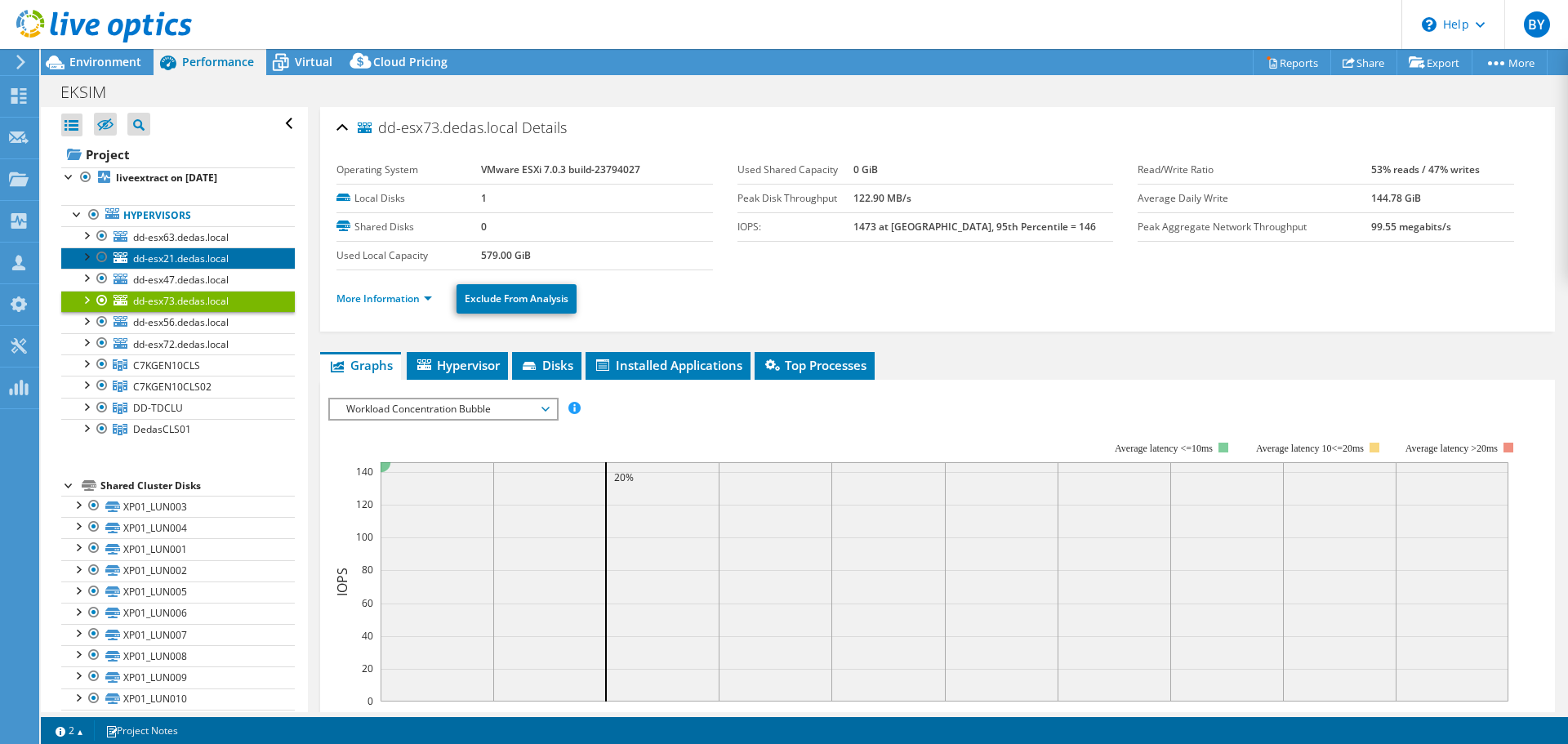
click at [171, 267] on link "dd-esx21.dedas.local" at bounding box center [178, 257] width 234 height 22
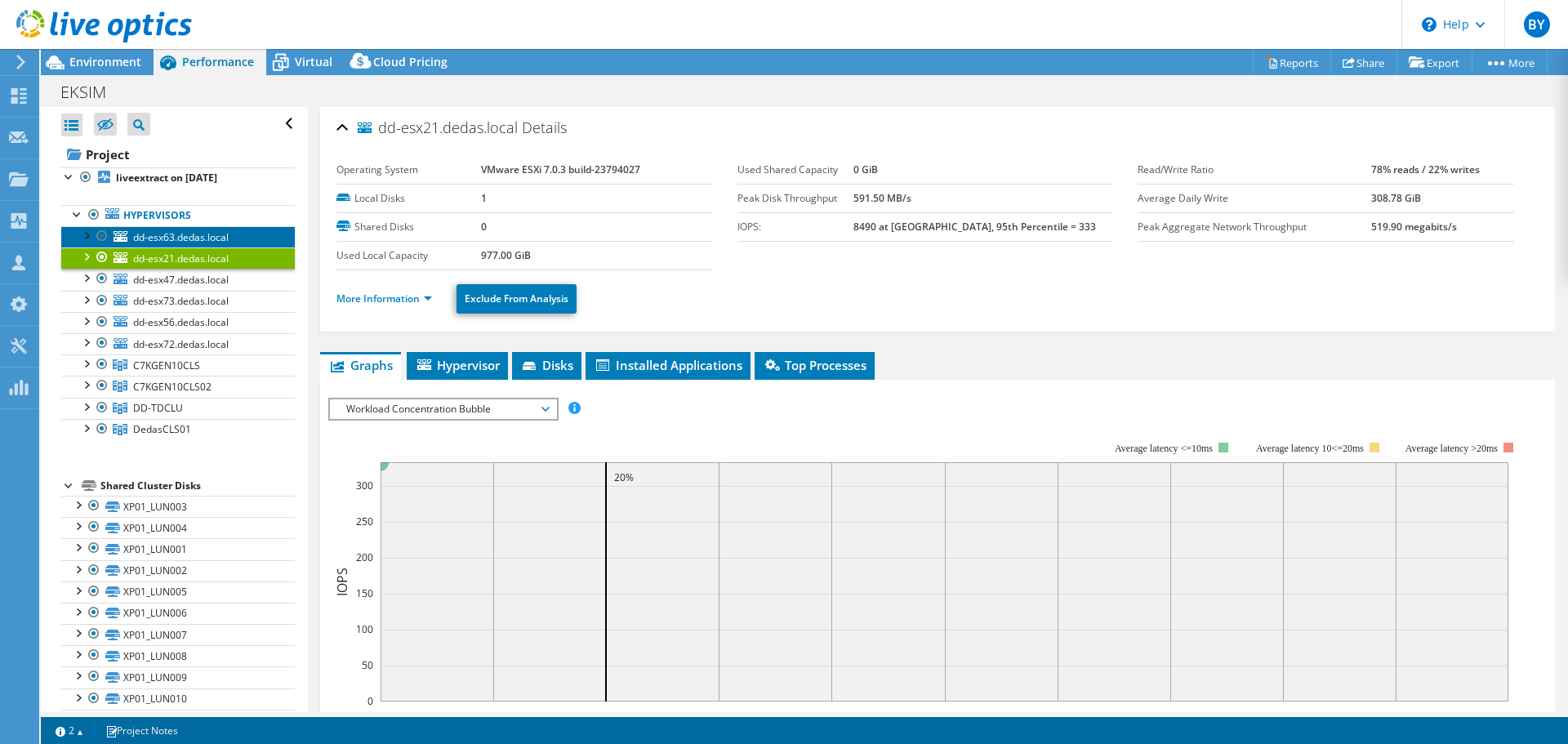
click at [171, 244] on link "dd-esx63.dedas.local" at bounding box center [178, 237] width 234 height 22
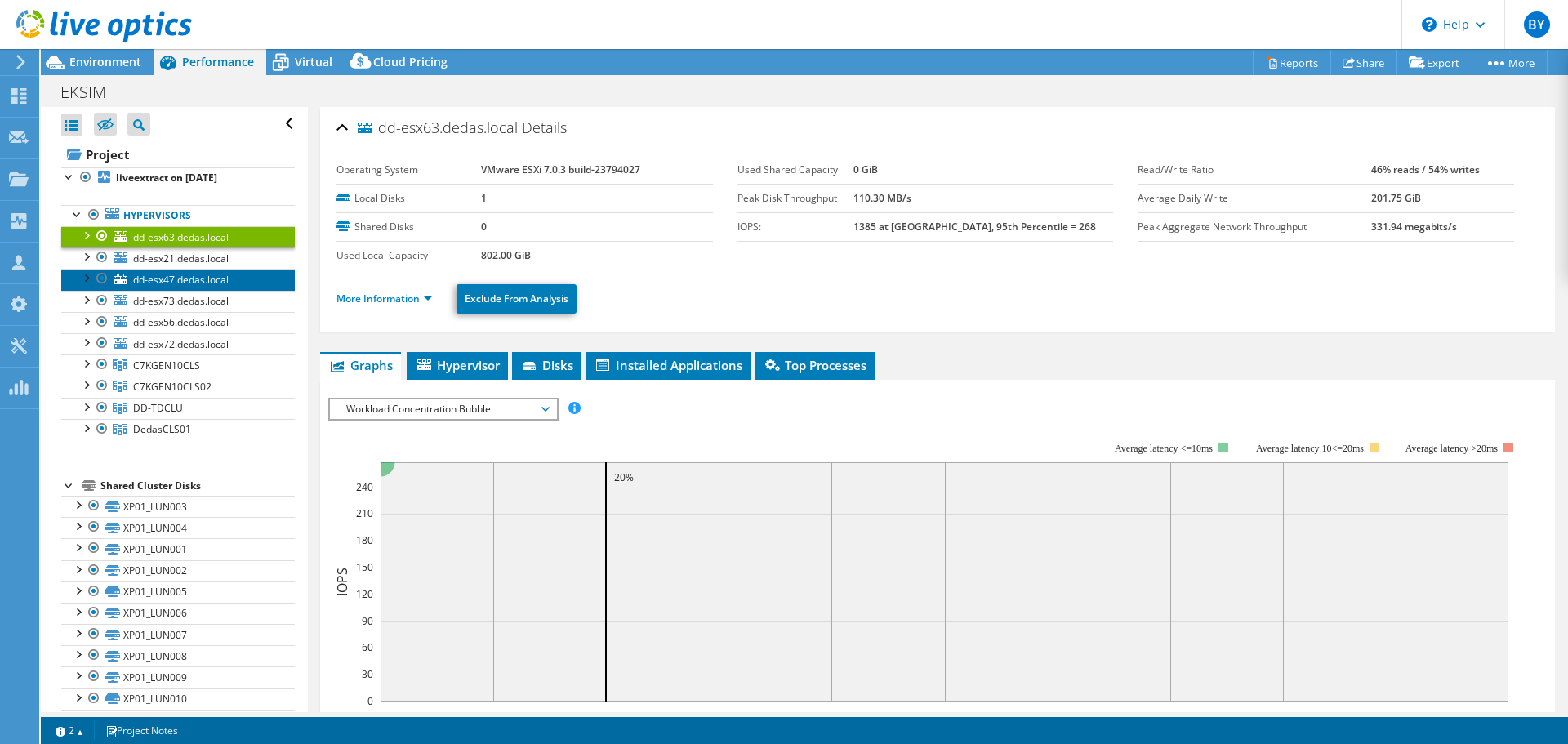
click at [171, 278] on span "dd-esx47.dedas.local" at bounding box center [181, 279] width 96 height 14
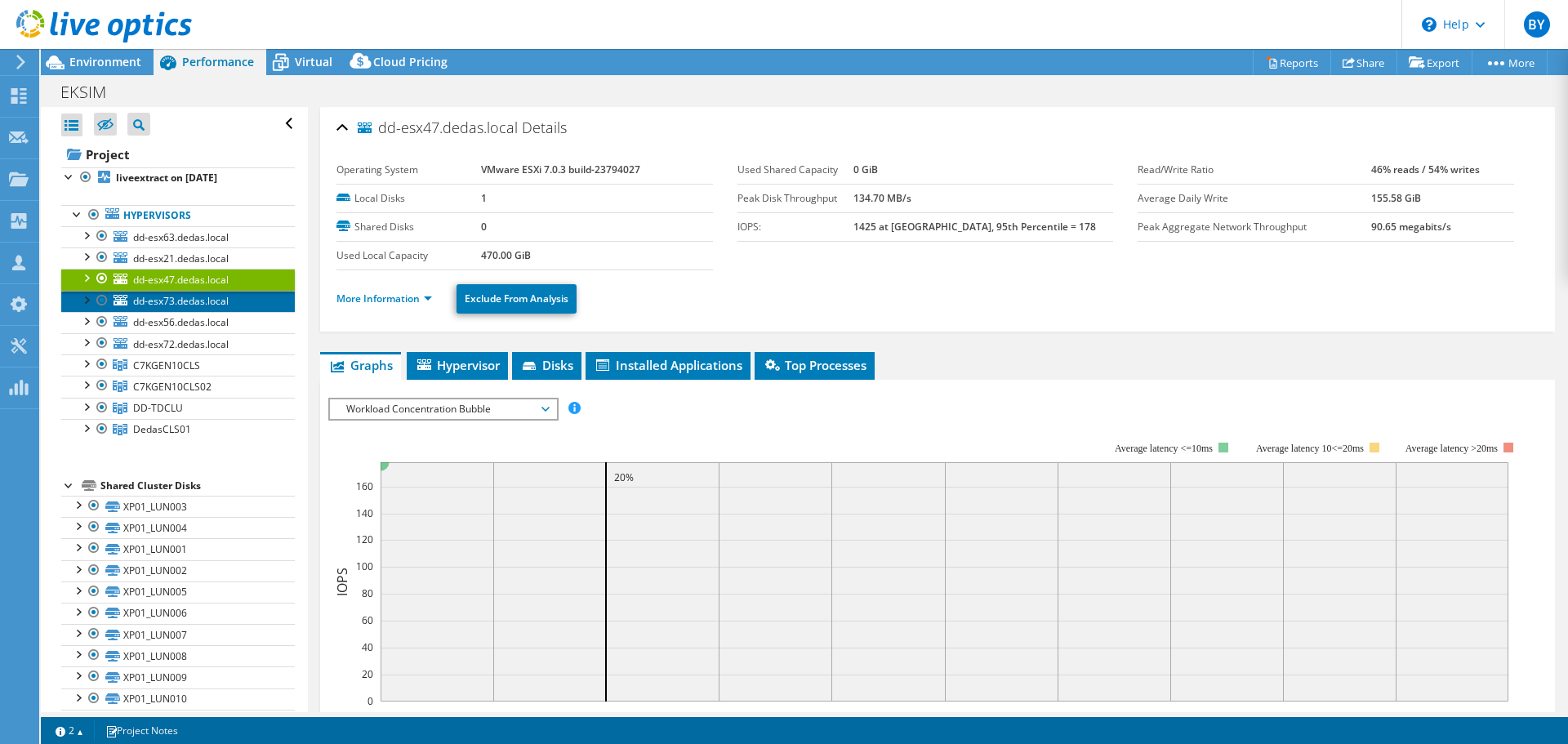
click at [171, 302] on span "dd-esx73.dedas.local" at bounding box center [181, 301] width 96 height 14
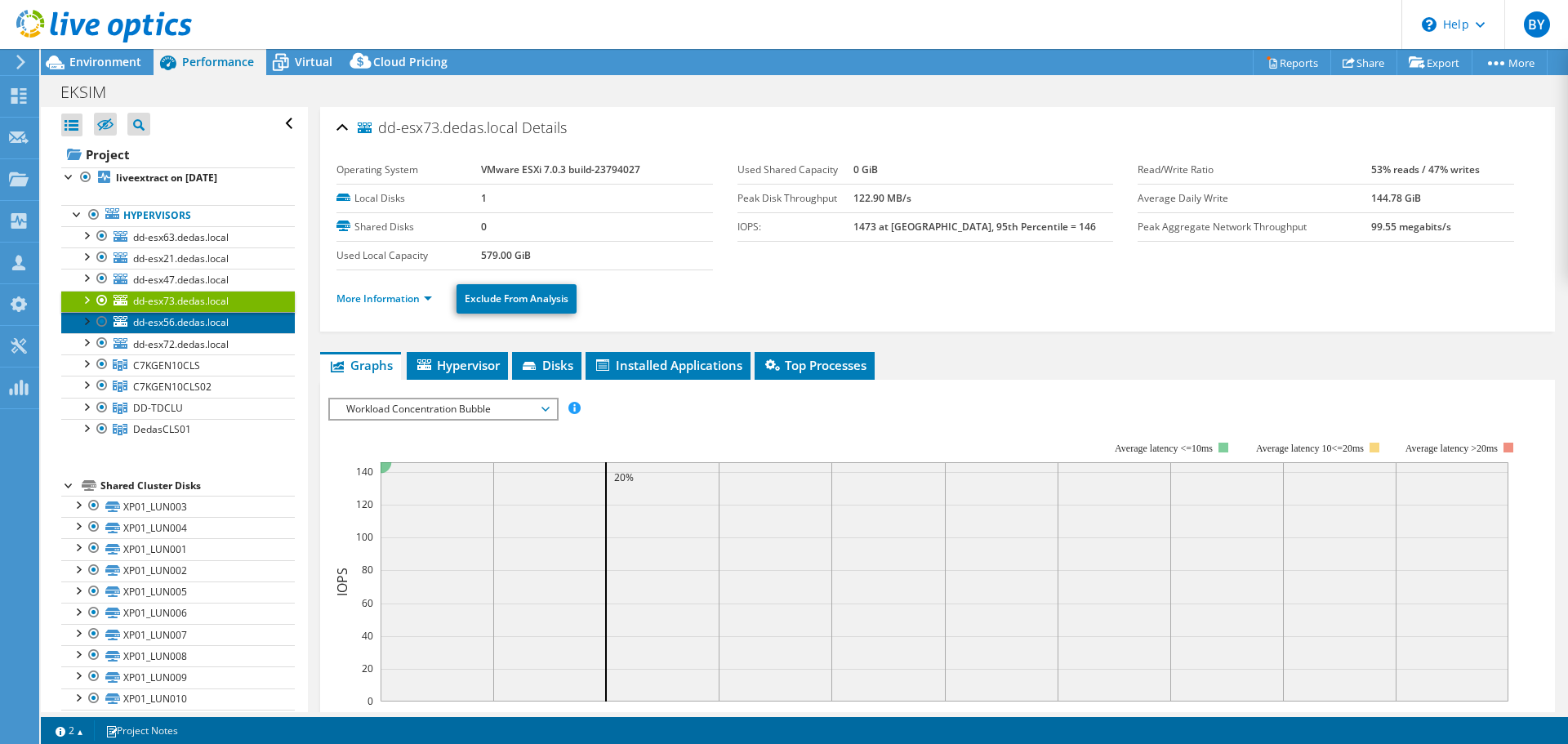
click at [173, 326] on span "dd-esx56.dedas.local" at bounding box center [181, 321] width 96 height 14
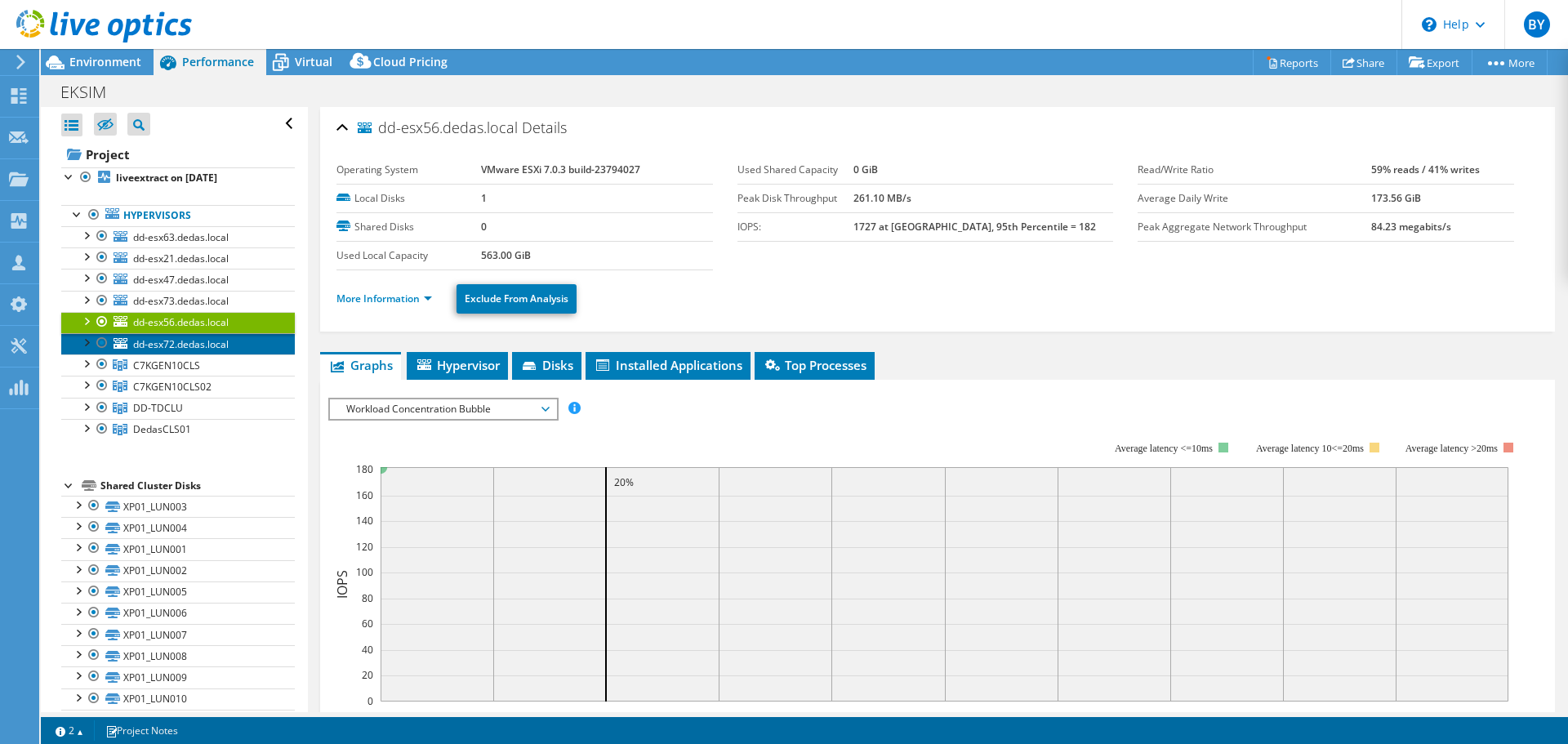
click at [177, 346] on span "dd-esx72.dedas.local" at bounding box center [181, 344] width 96 height 14
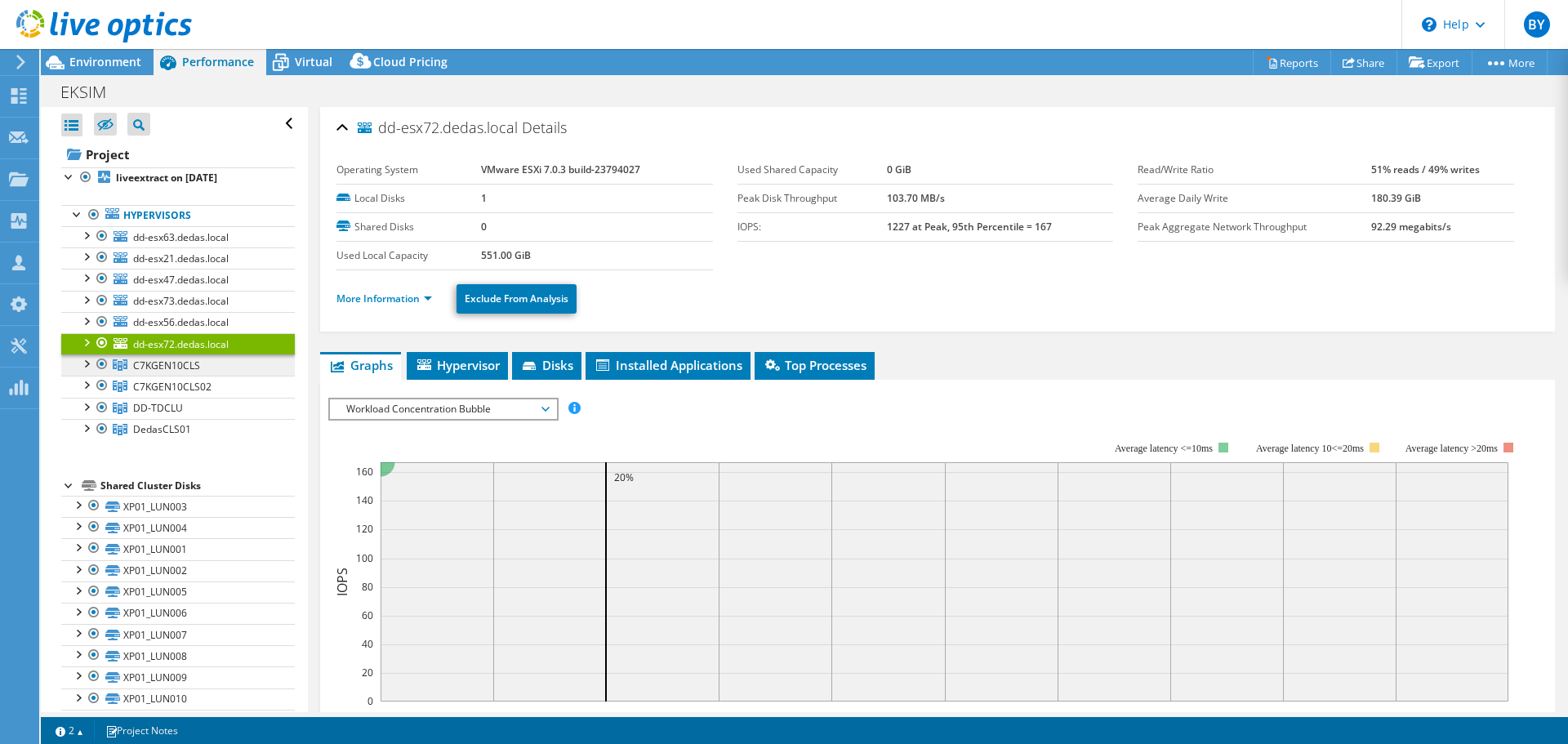
click at [176, 364] on span "C7KGEN10CLS" at bounding box center [166, 365] width 67 height 14
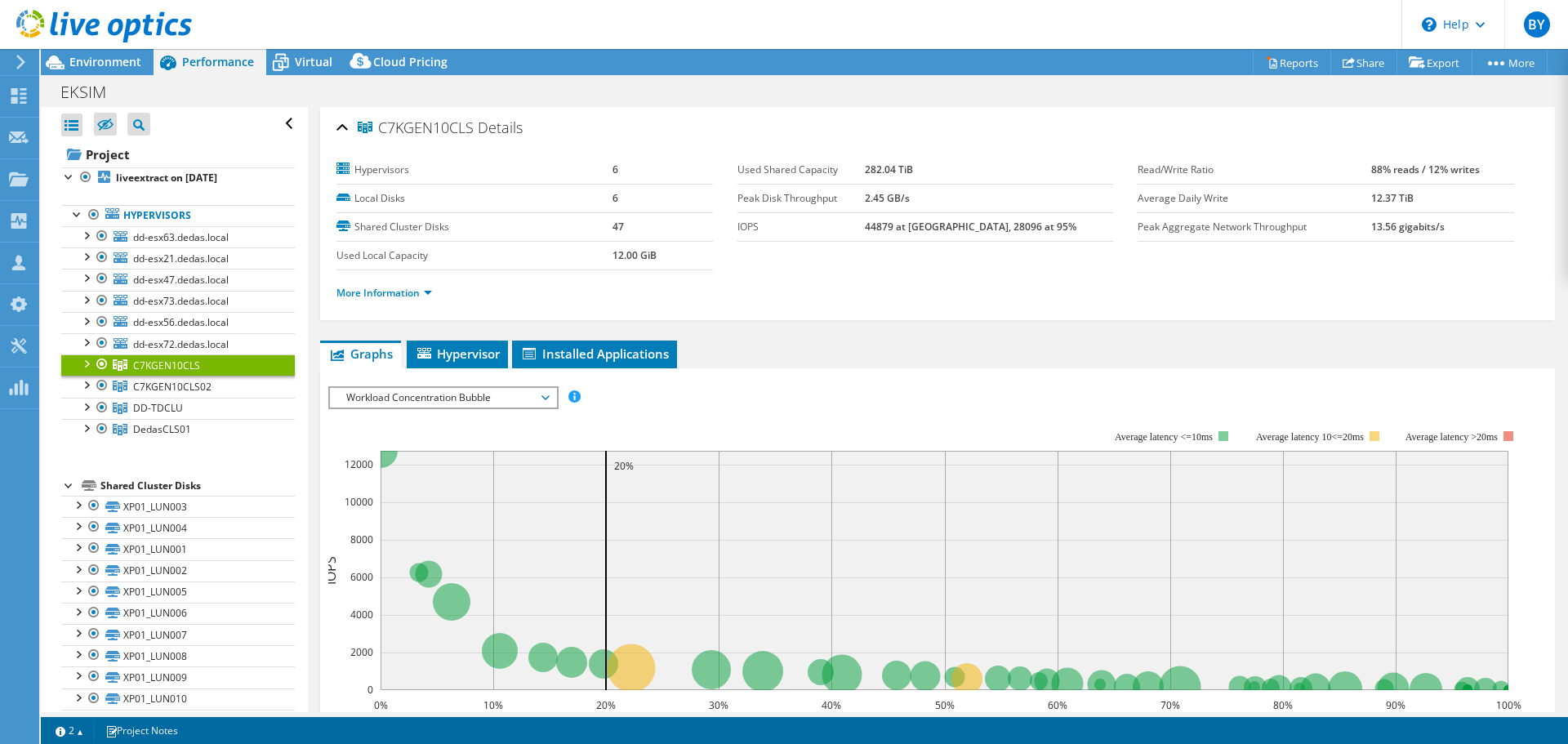
click at [86, 366] on div at bounding box center [85, 362] width 16 height 16
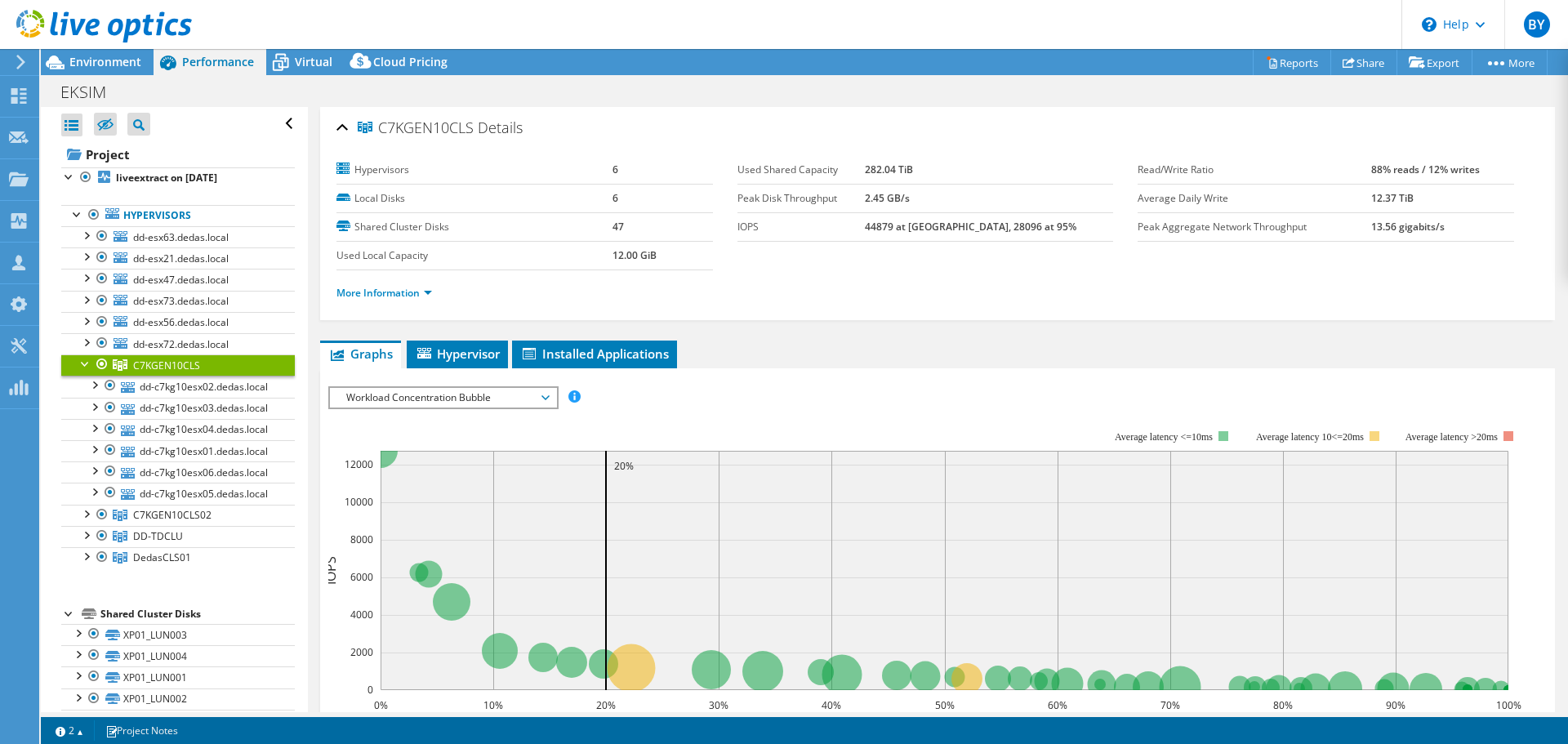
click at [86, 366] on div at bounding box center [85, 362] width 16 height 16
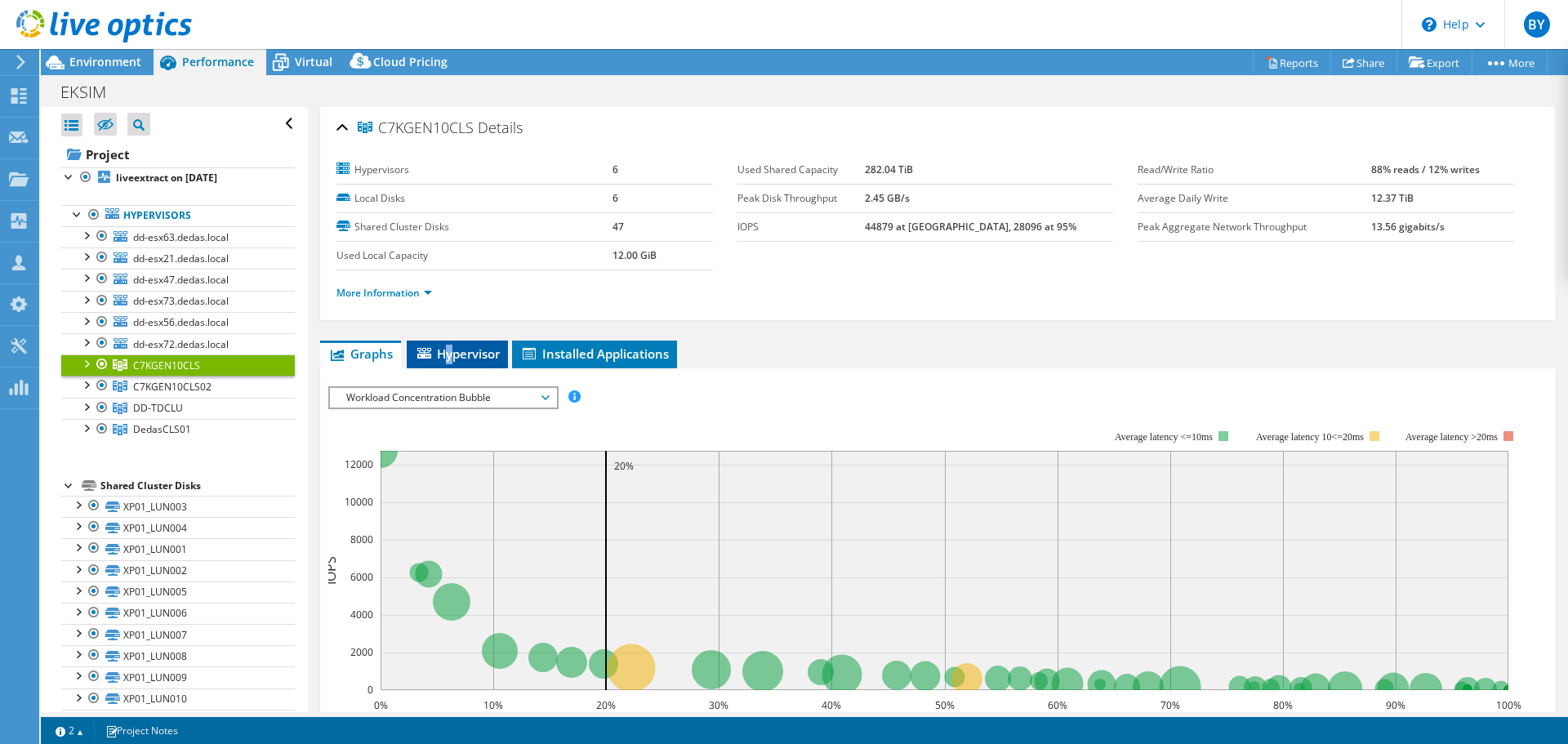
type textarea "y"
click at [450, 350] on span "Hypervisor" at bounding box center [457, 353] width 85 height 16
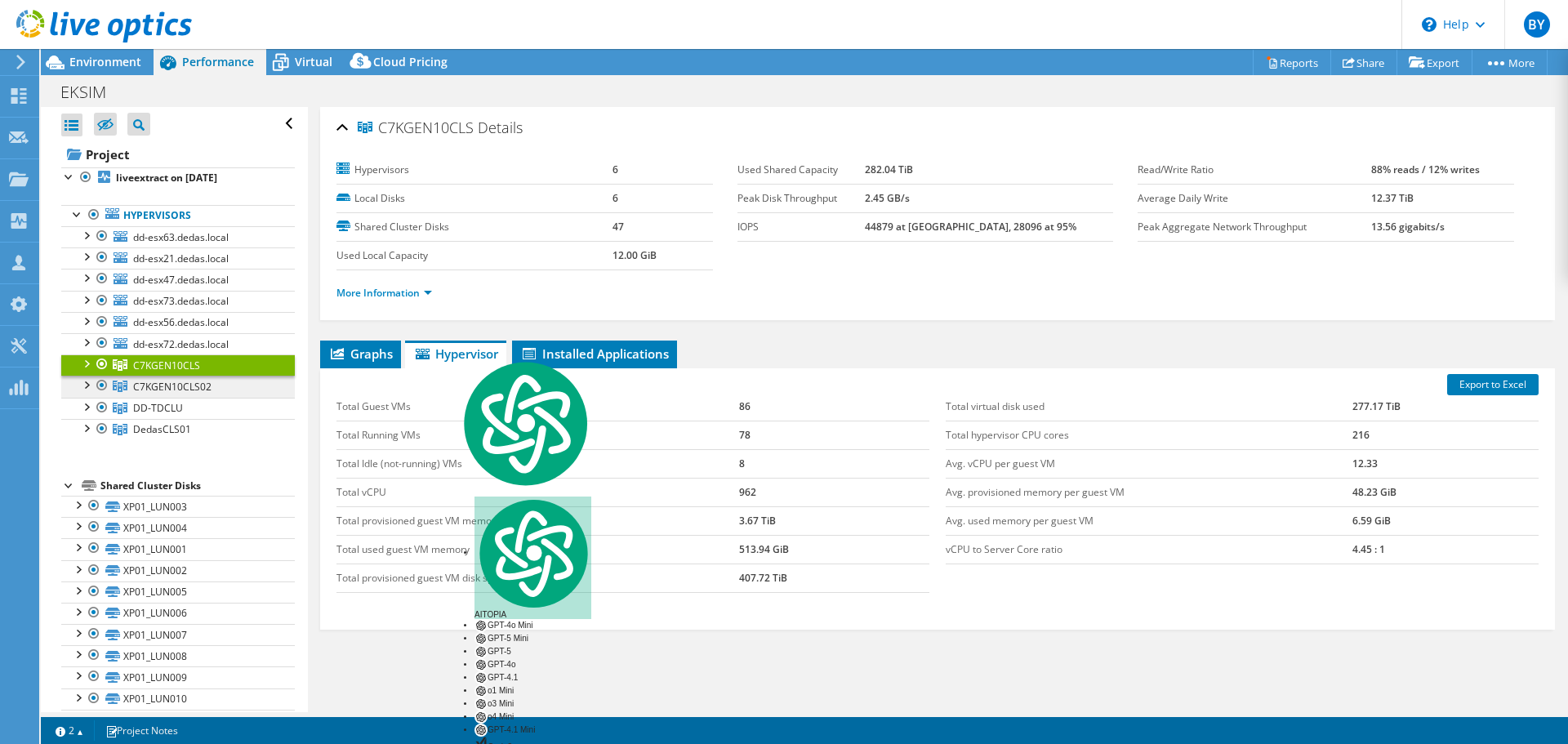
click at [210, 388] on link "C7KGEN10CLS02" at bounding box center [178, 386] width 234 height 22
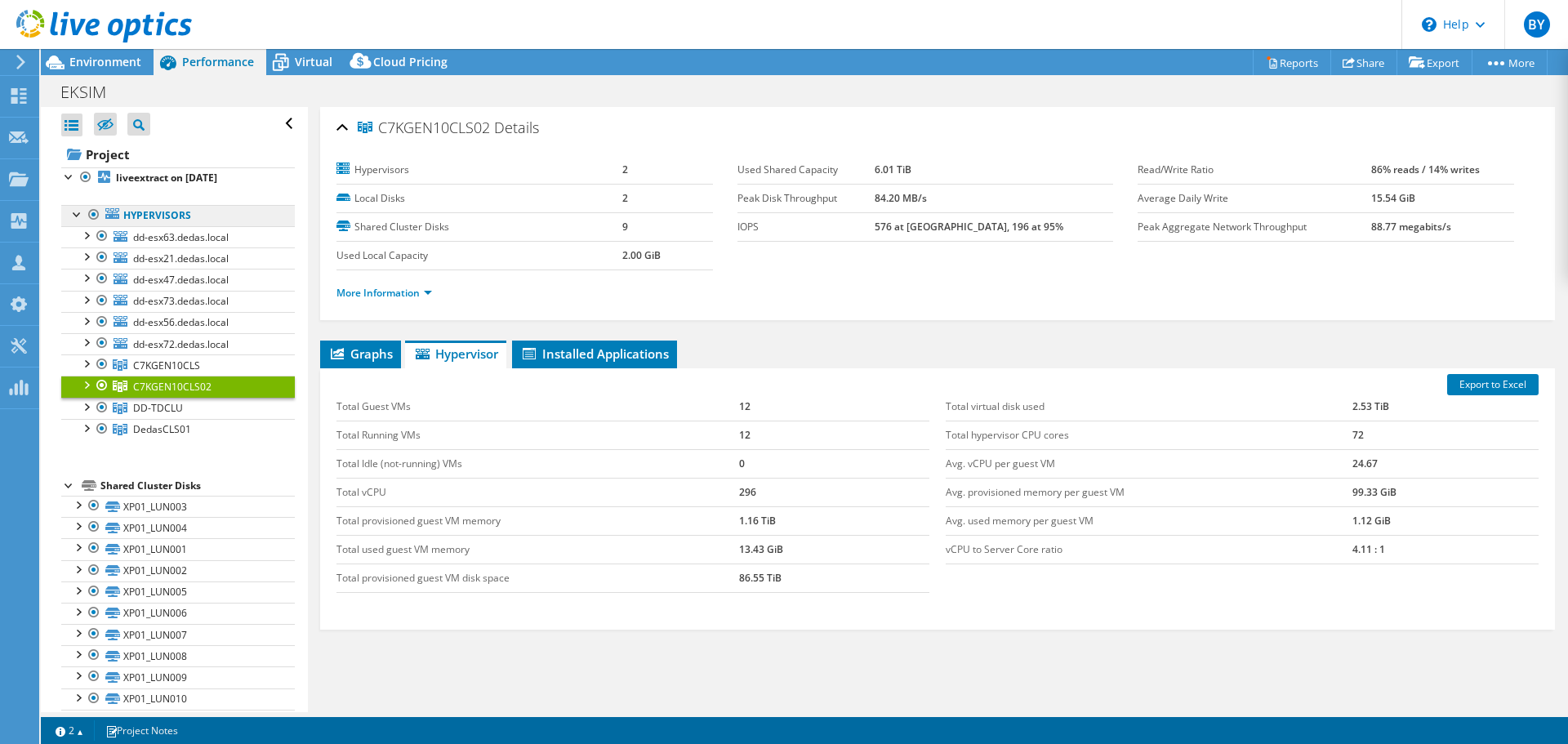
click at [147, 215] on link "Hypervisors" at bounding box center [178, 215] width 234 height 22
click at [151, 171] on b "liveextract on [DATE]" at bounding box center [166, 178] width 101 height 14
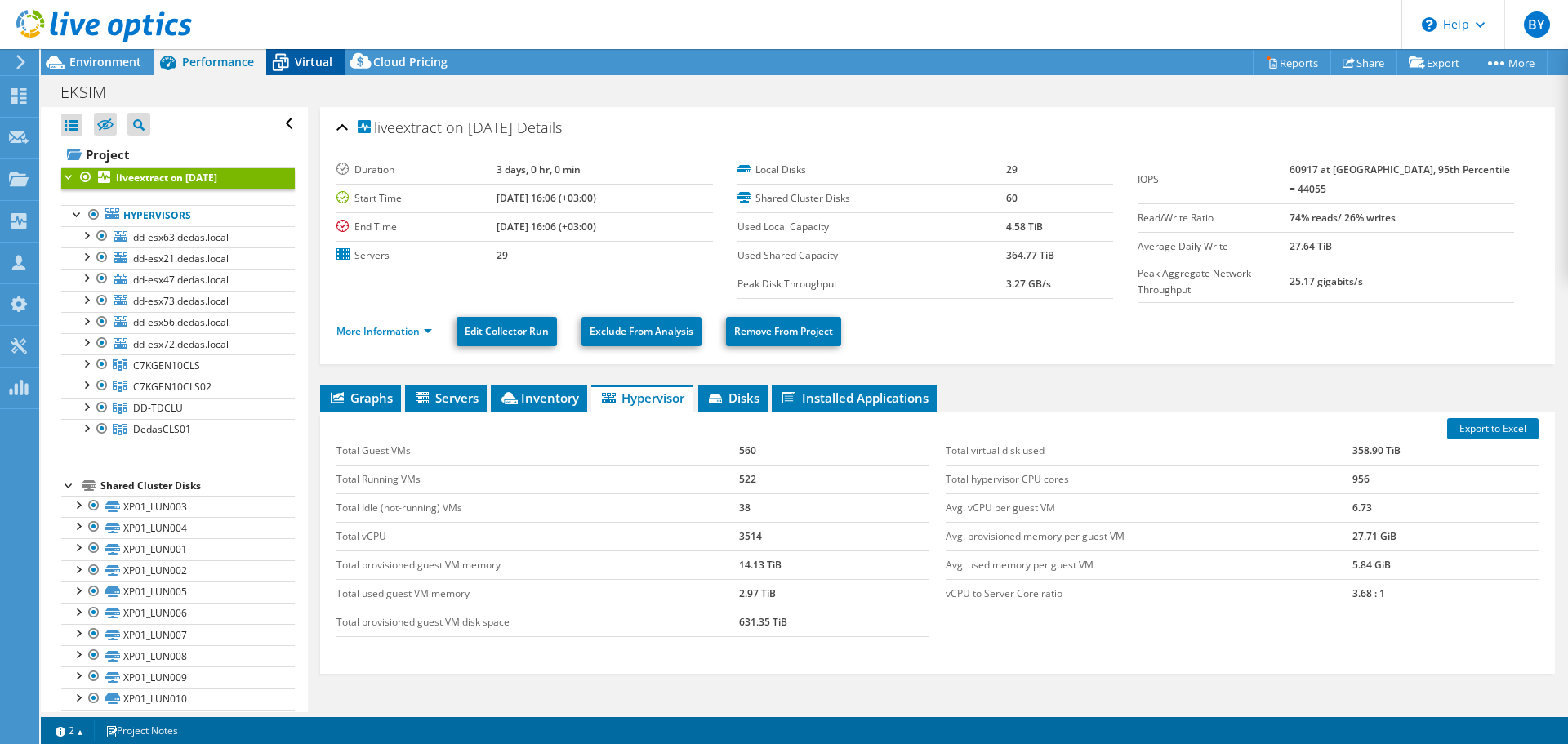
click at [284, 50] on icon at bounding box center [280, 62] width 28 height 28
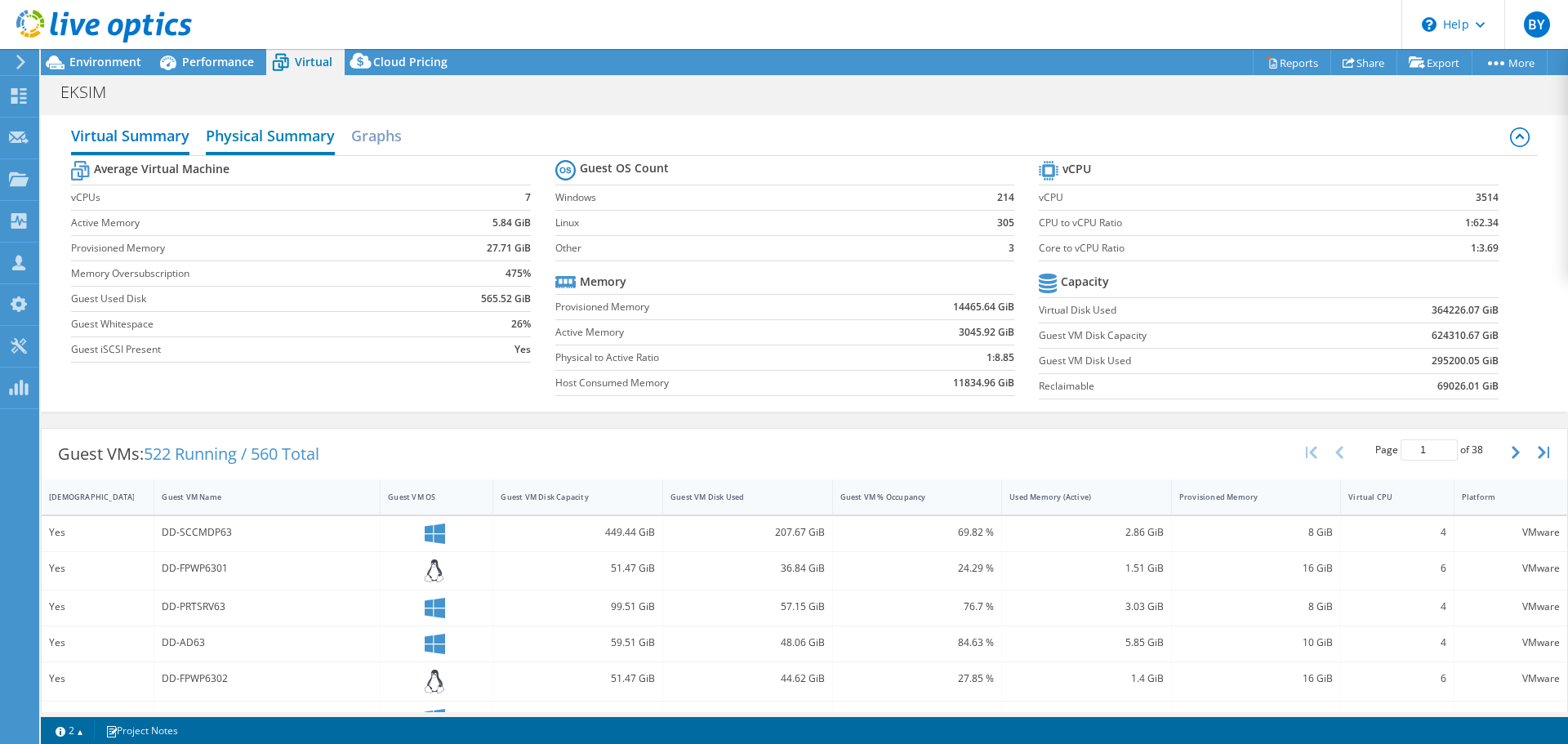
click at [285, 129] on h2 "Physical Summary" at bounding box center [270, 137] width 129 height 36
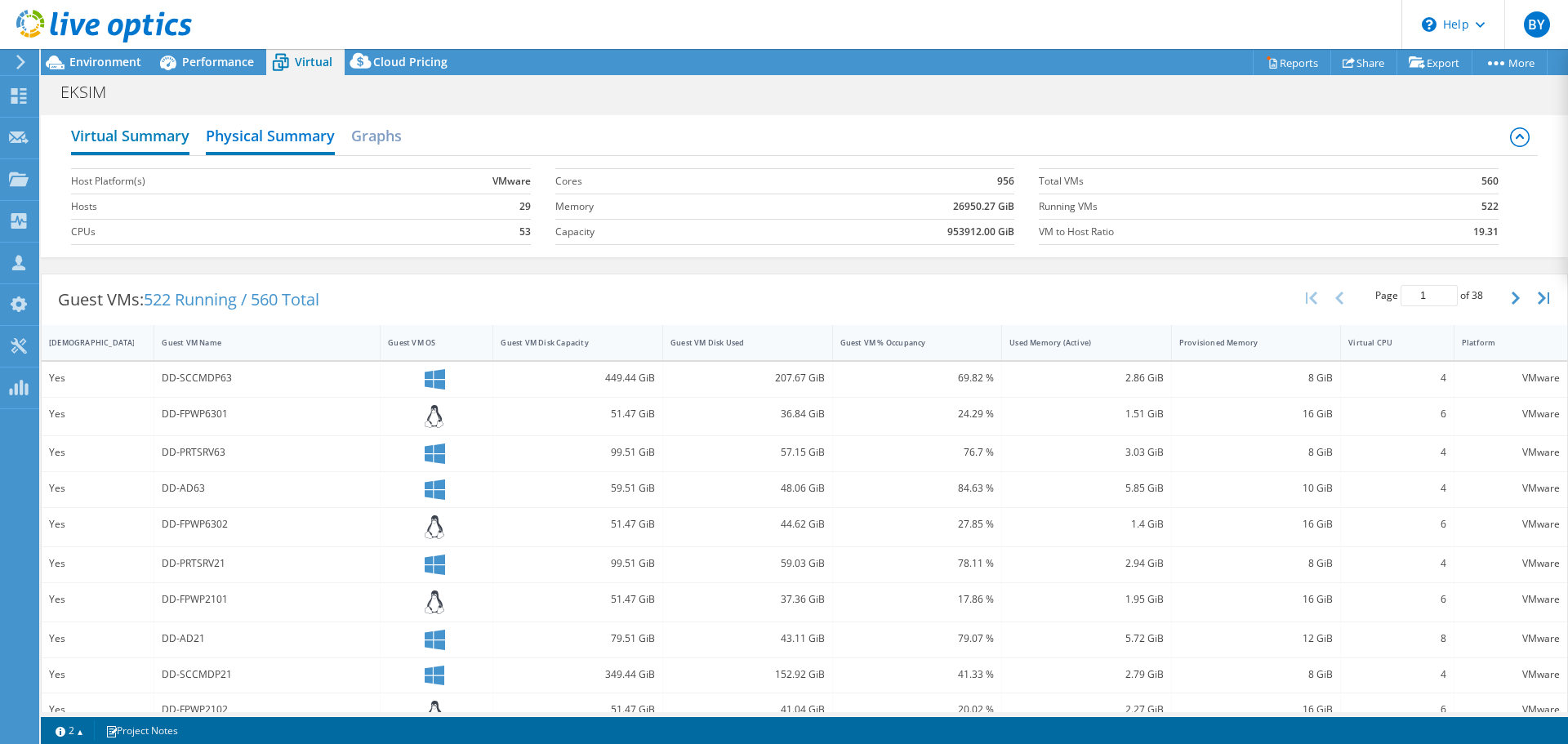
click at [118, 132] on h2 "Virtual Summary" at bounding box center [131, 137] width 118 height 36
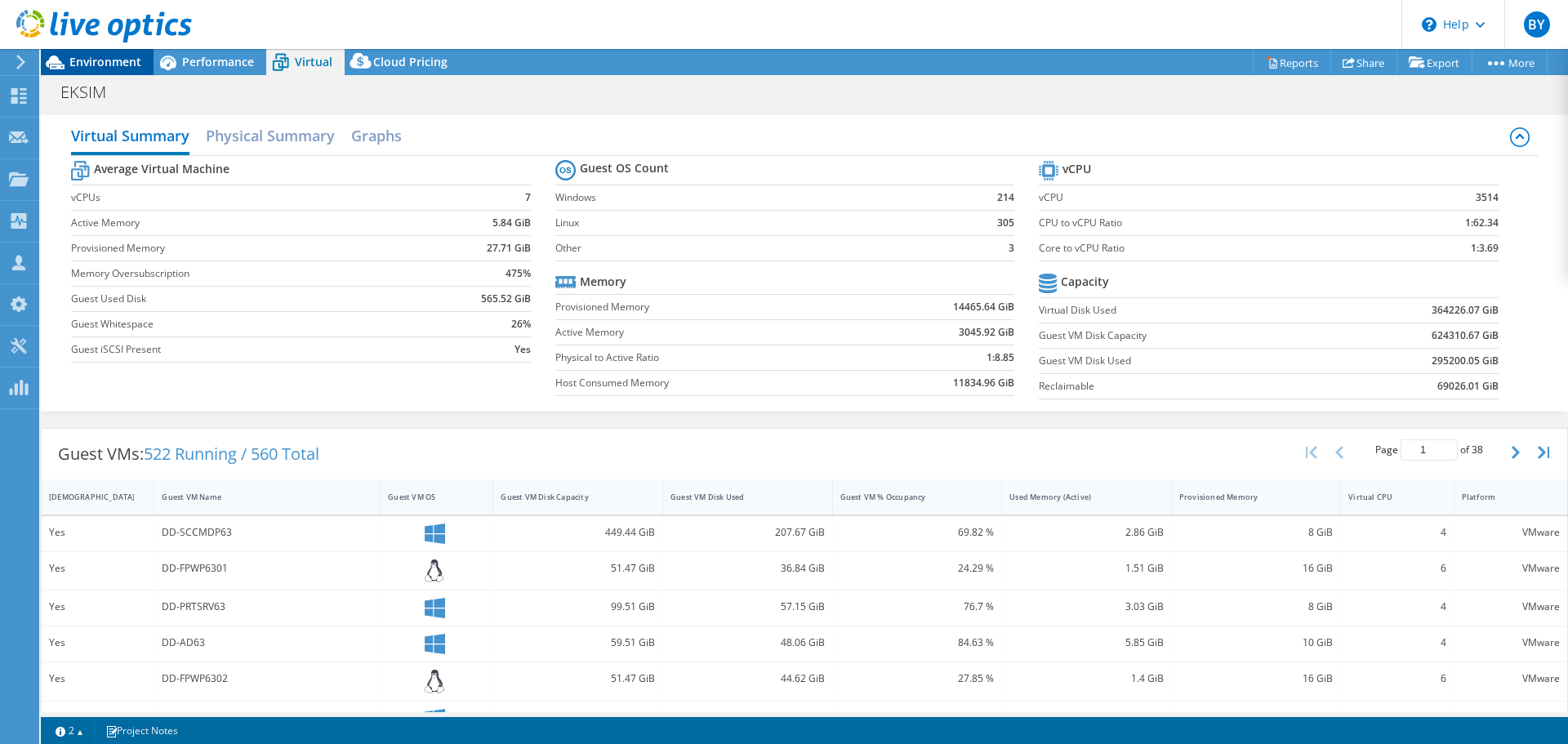
click at [90, 69] on span "Environment" at bounding box center [105, 61] width 71 height 16
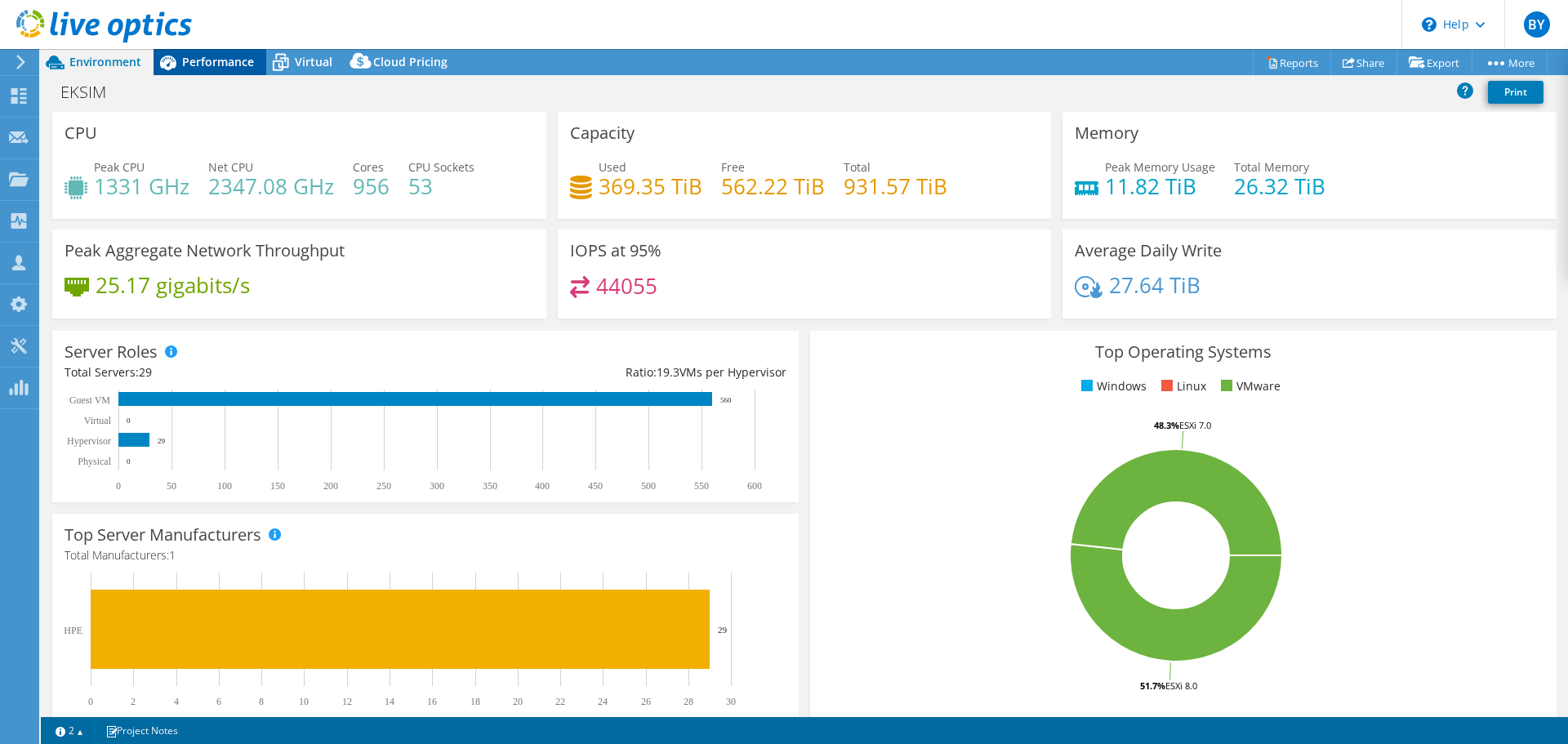
click at [197, 53] on div "Performance" at bounding box center [210, 62] width 113 height 26
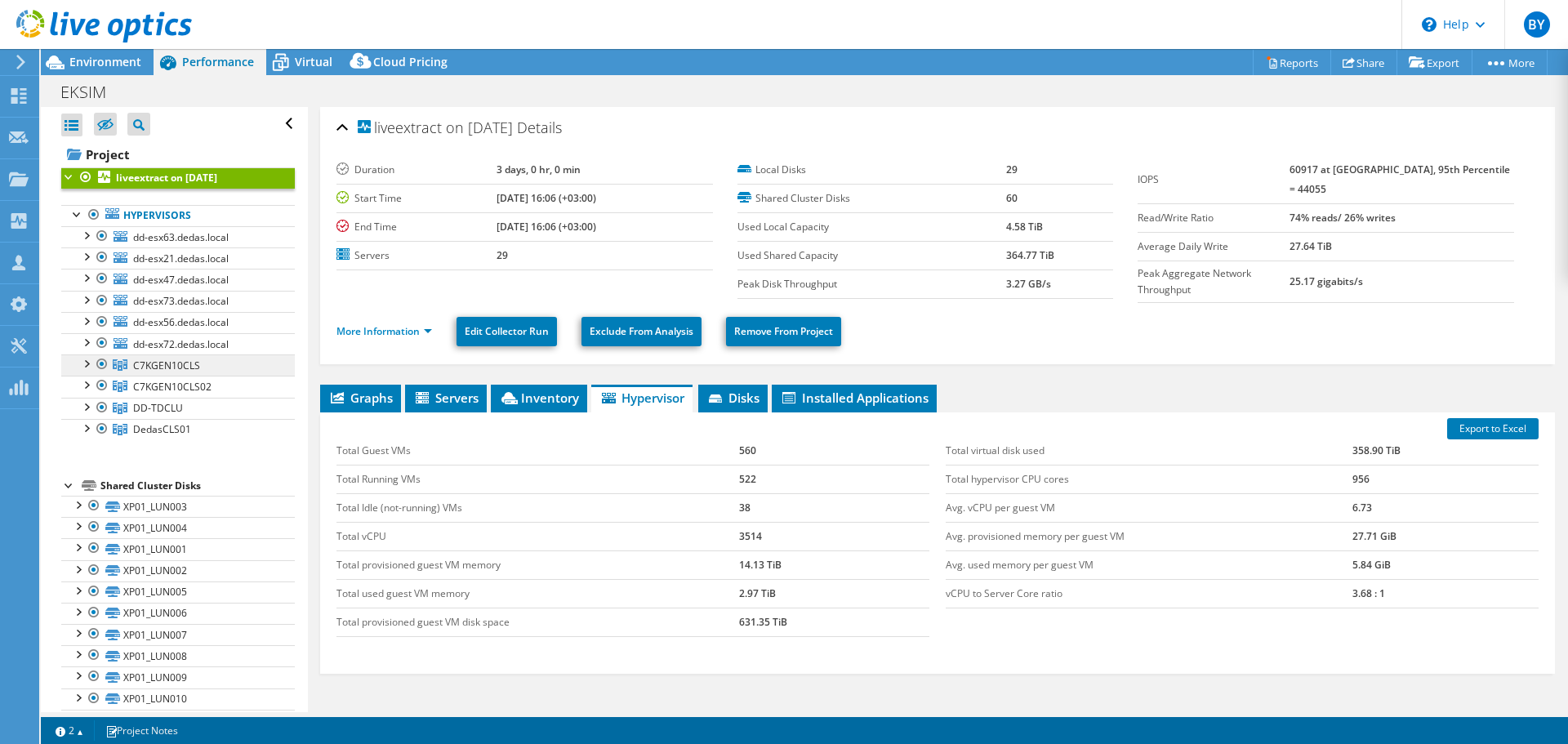
click at [203, 370] on link "C7KGEN10CLS" at bounding box center [178, 364] width 234 height 22
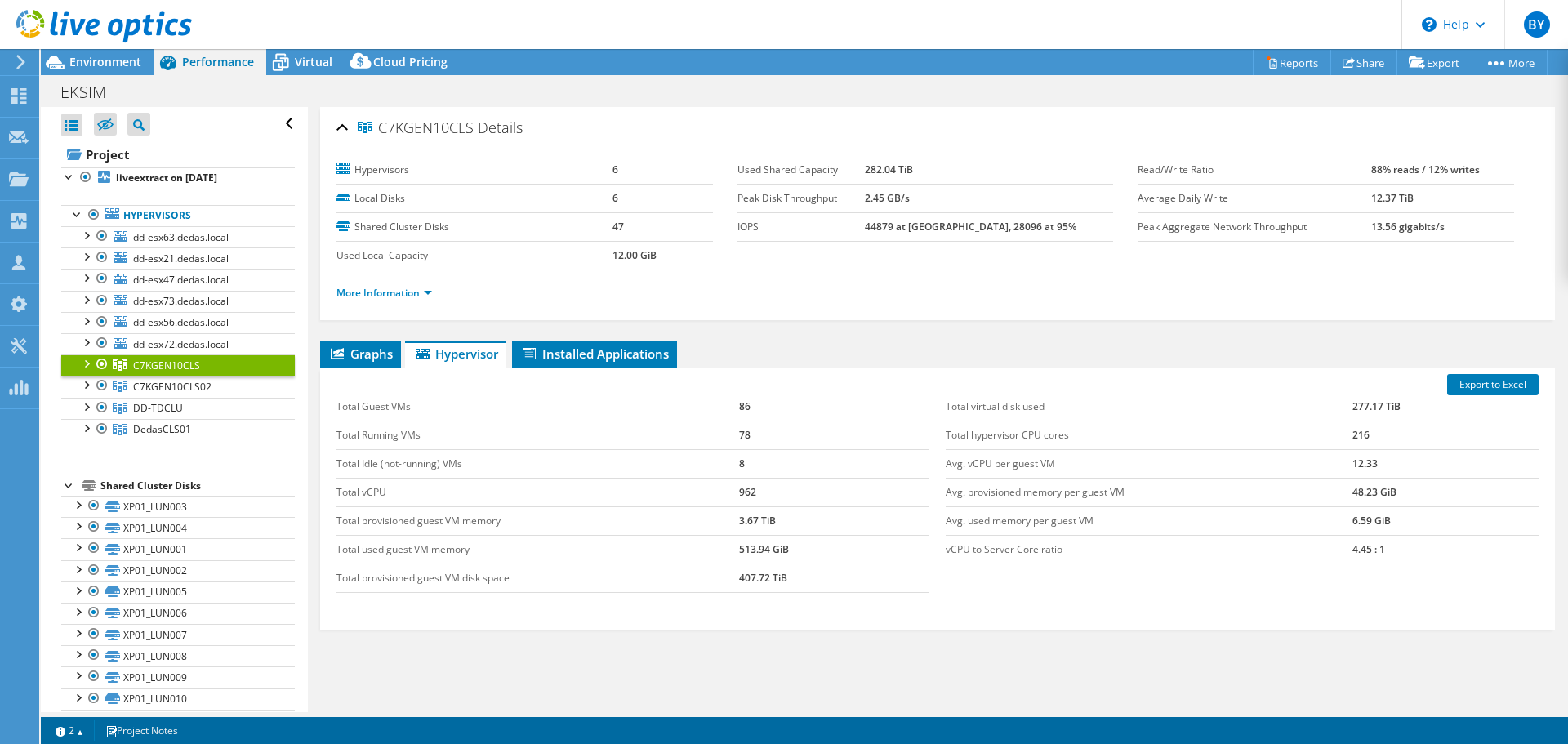
click at [199, 190] on ul "Hypervisors dd-esx63.dedas.local datastore1 (1)" at bounding box center [178, 322] width 234 height 268
click at [182, 211] on link "Hypervisors" at bounding box center [178, 215] width 234 height 22
click at [97, 216] on div at bounding box center [93, 214] width 16 height 20
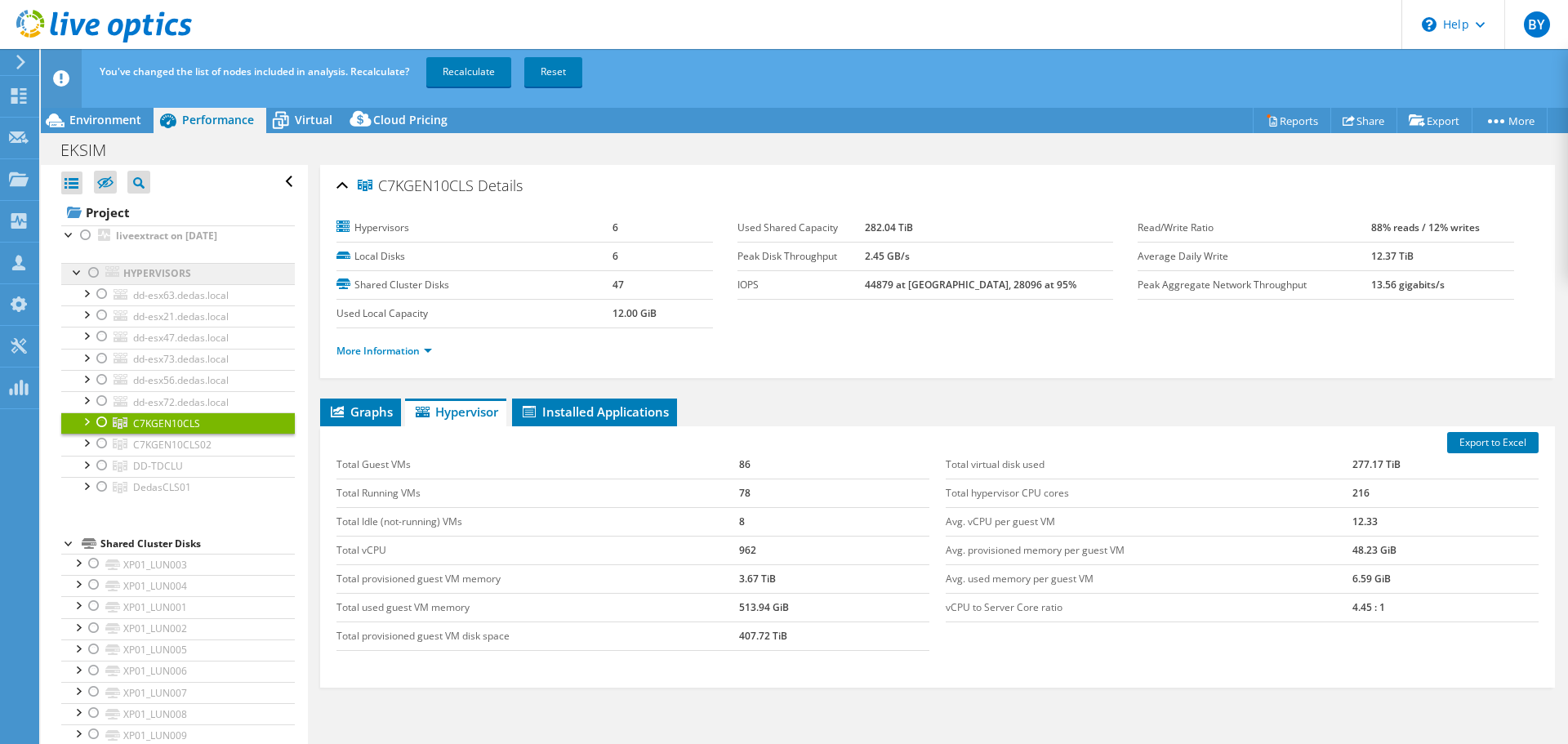
click at [171, 277] on link "Hypervisors" at bounding box center [178, 273] width 234 height 22
click at [97, 276] on div at bounding box center [93, 272] width 16 height 20
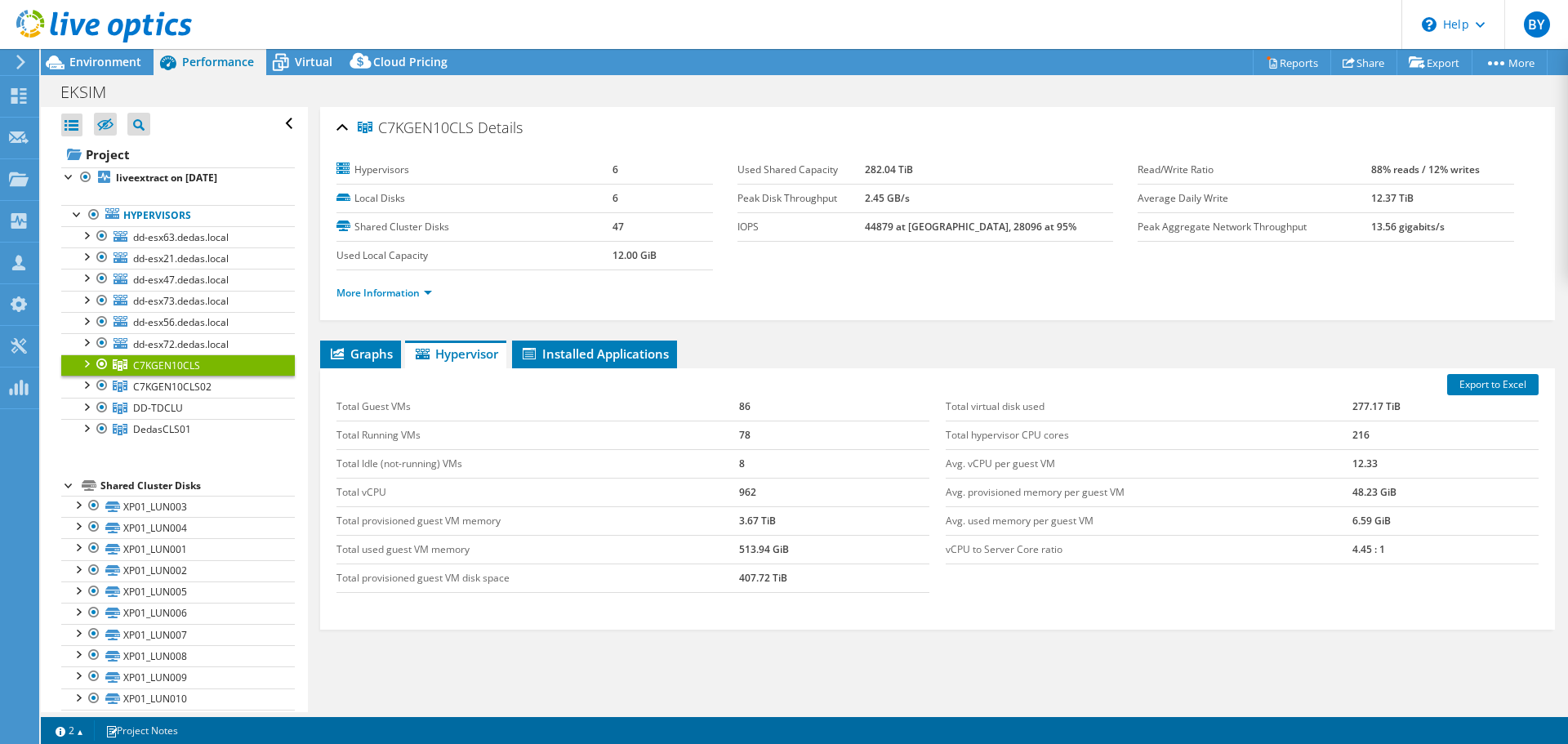
click at [165, 455] on ul "Hypervisors dd-esx63.dedas.local datastore1 (1)" at bounding box center [178, 322] width 234 height 268
click at [172, 221] on link "Hypervisors" at bounding box center [178, 215] width 234 height 22
click at [160, 181] on b "liveextract on [DATE]" at bounding box center [166, 178] width 101 height 14
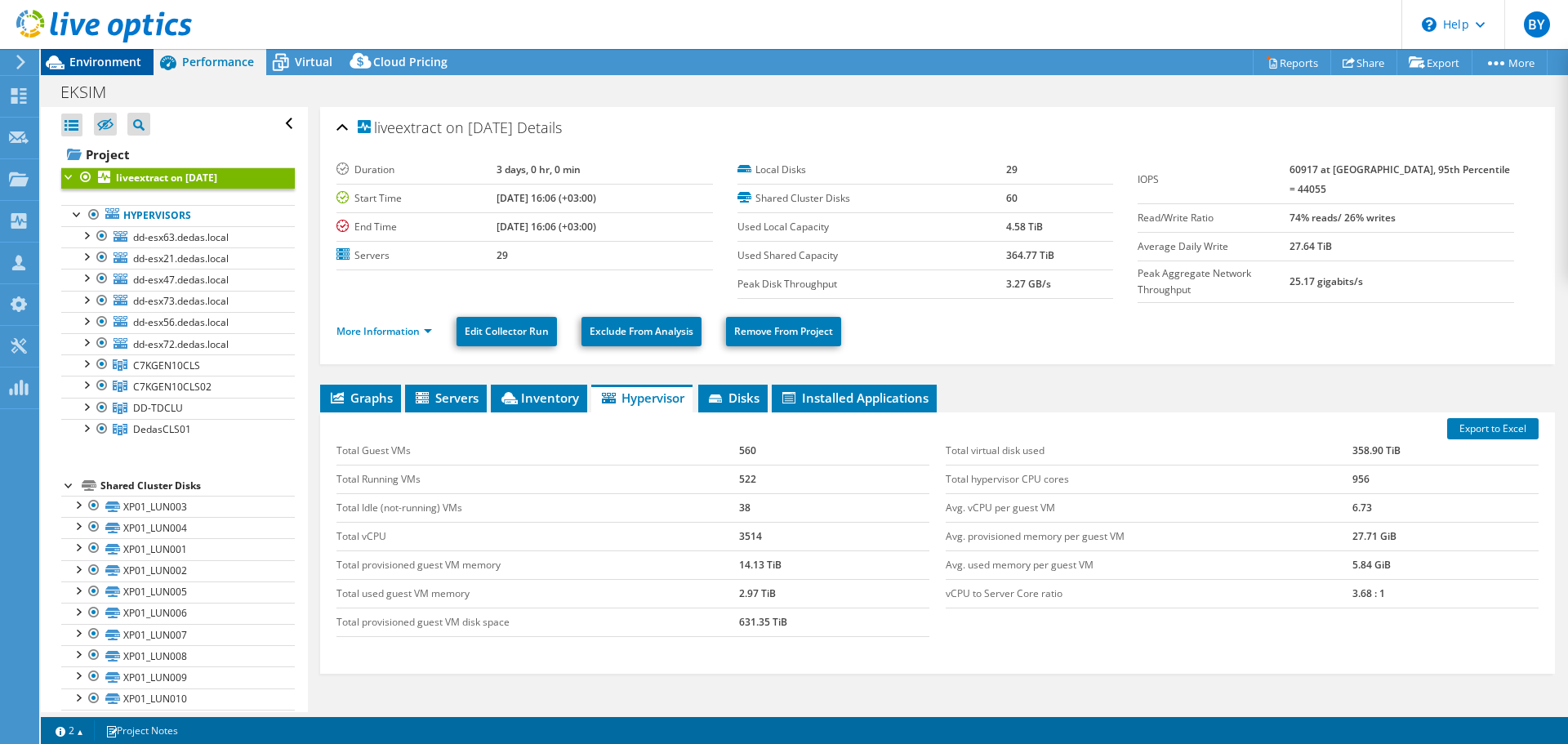
click at [119, 62] on span "Environment" at bounding box center [105, 61] width 71 height 16
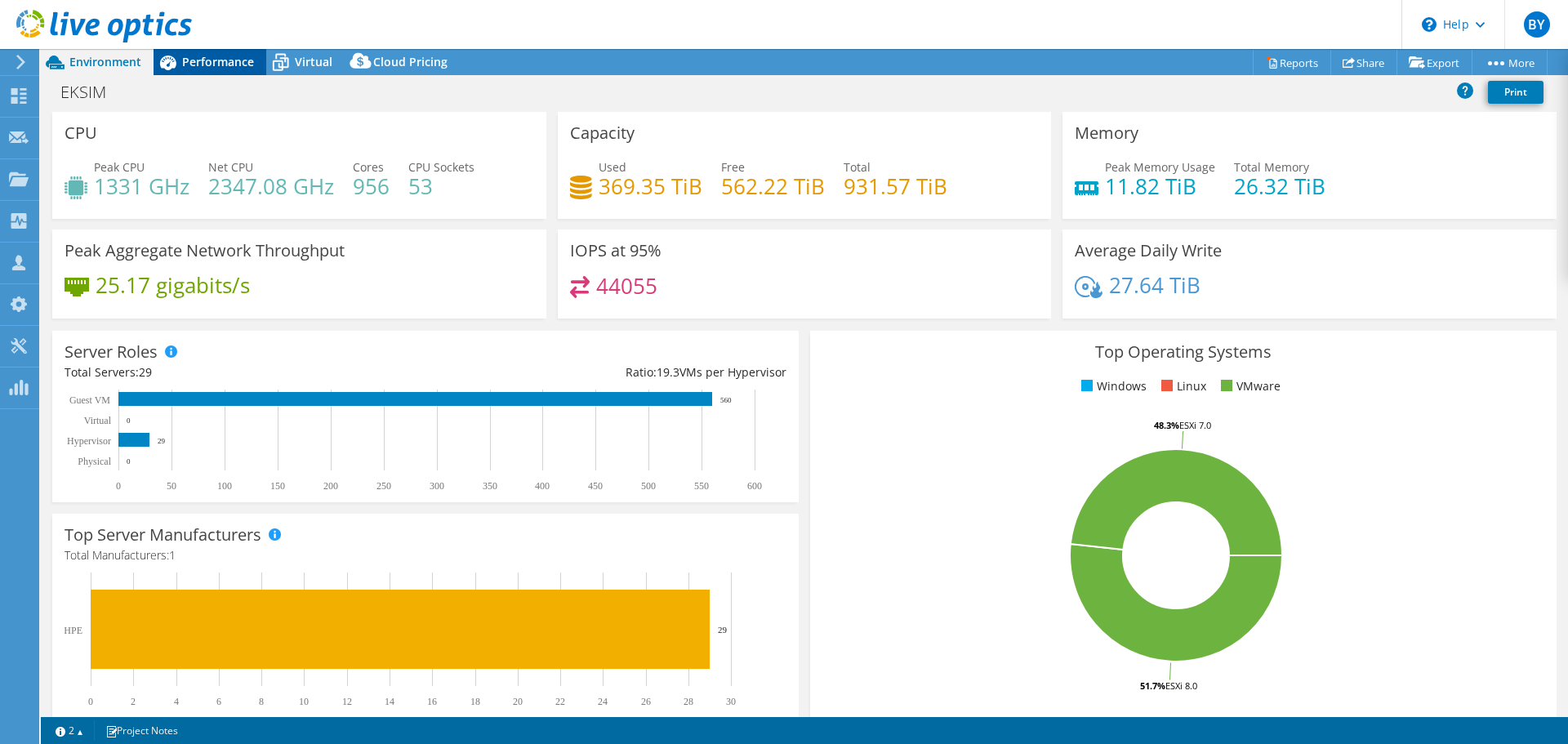
click at [189, 66] on span "Performance" at bounding box center [218, 61] width 71 height 16
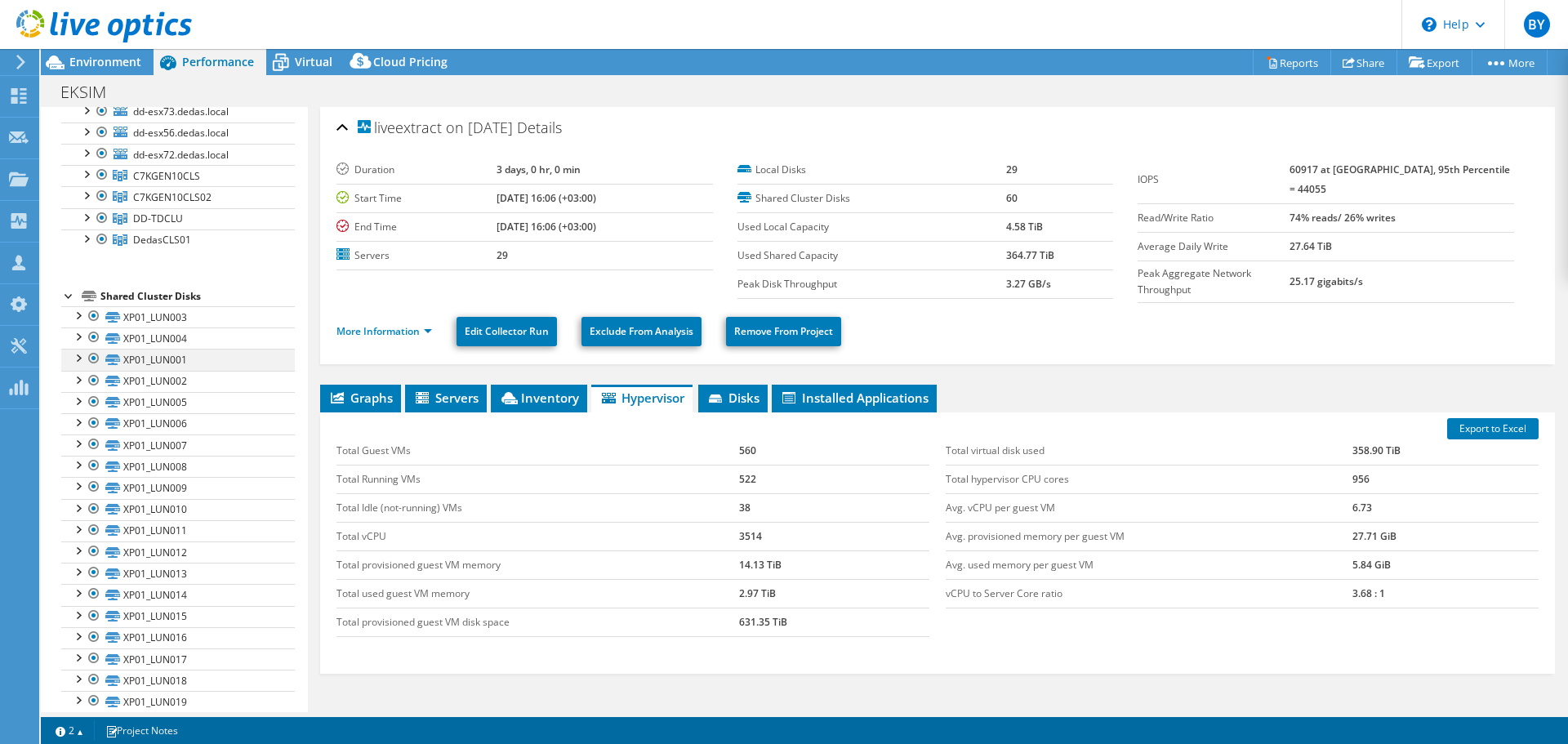
scroll to position [189, 0]
click at [79, 320] on div at bounding box center [77, 315] width 16 height 16
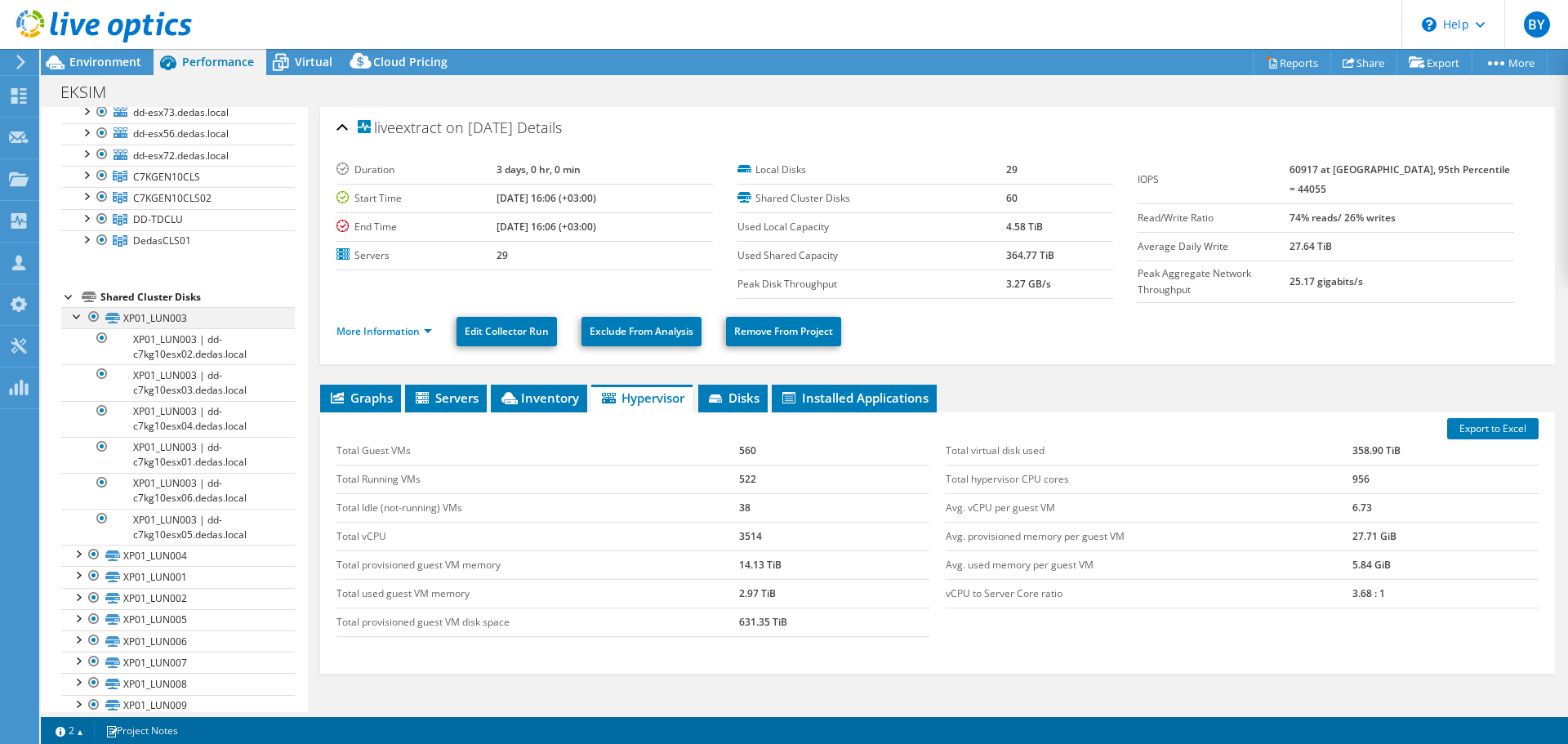
click at [79, 320] on div at bounding box center [77, 315] width 16 height 16
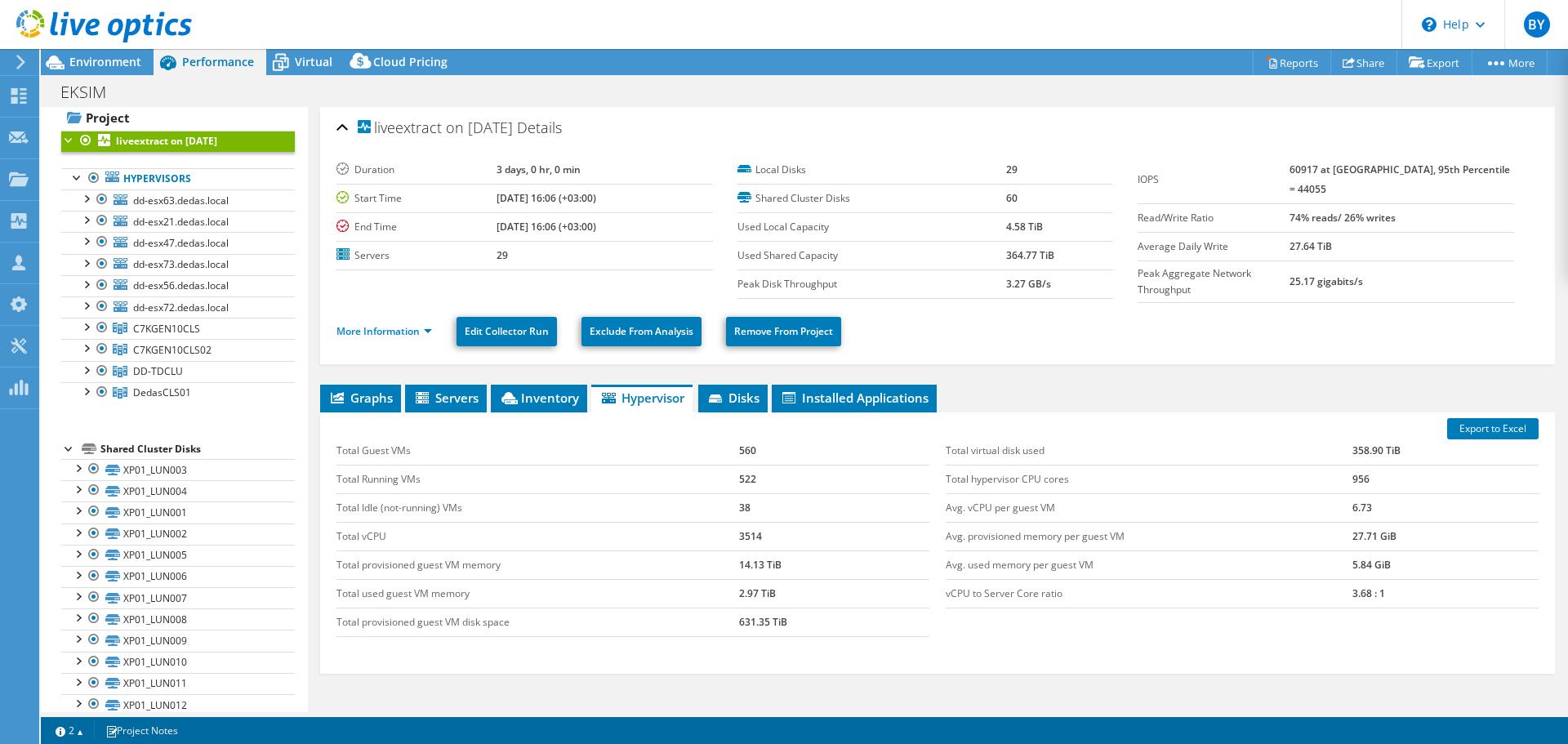
scroll to position [0, 0]
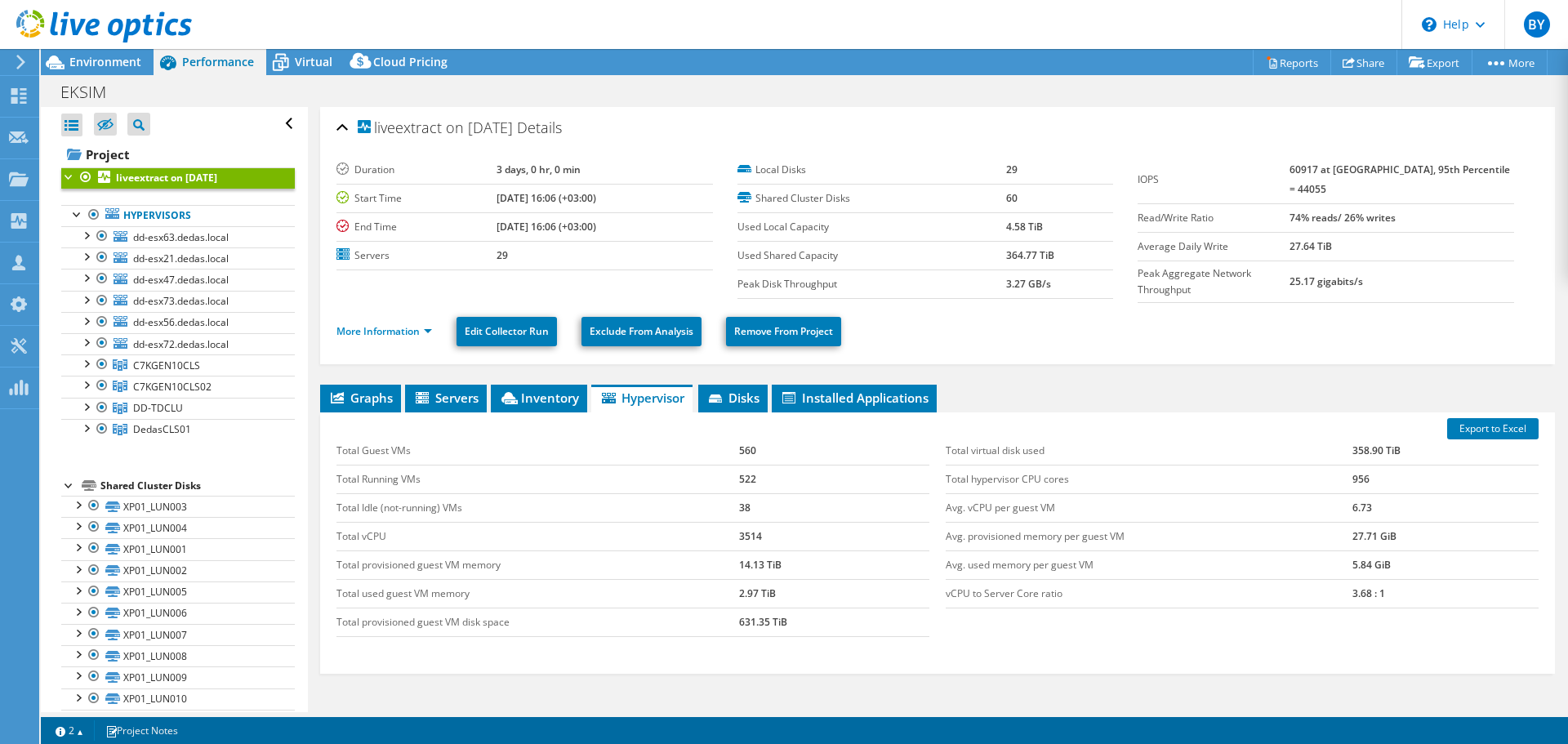
click at [391, 334] on li "More Information" at bounding box center [389, 331] width 105 height 18
click at [390, 324] on link "More Information" at bounding box center [384, 331] width 96 height 14
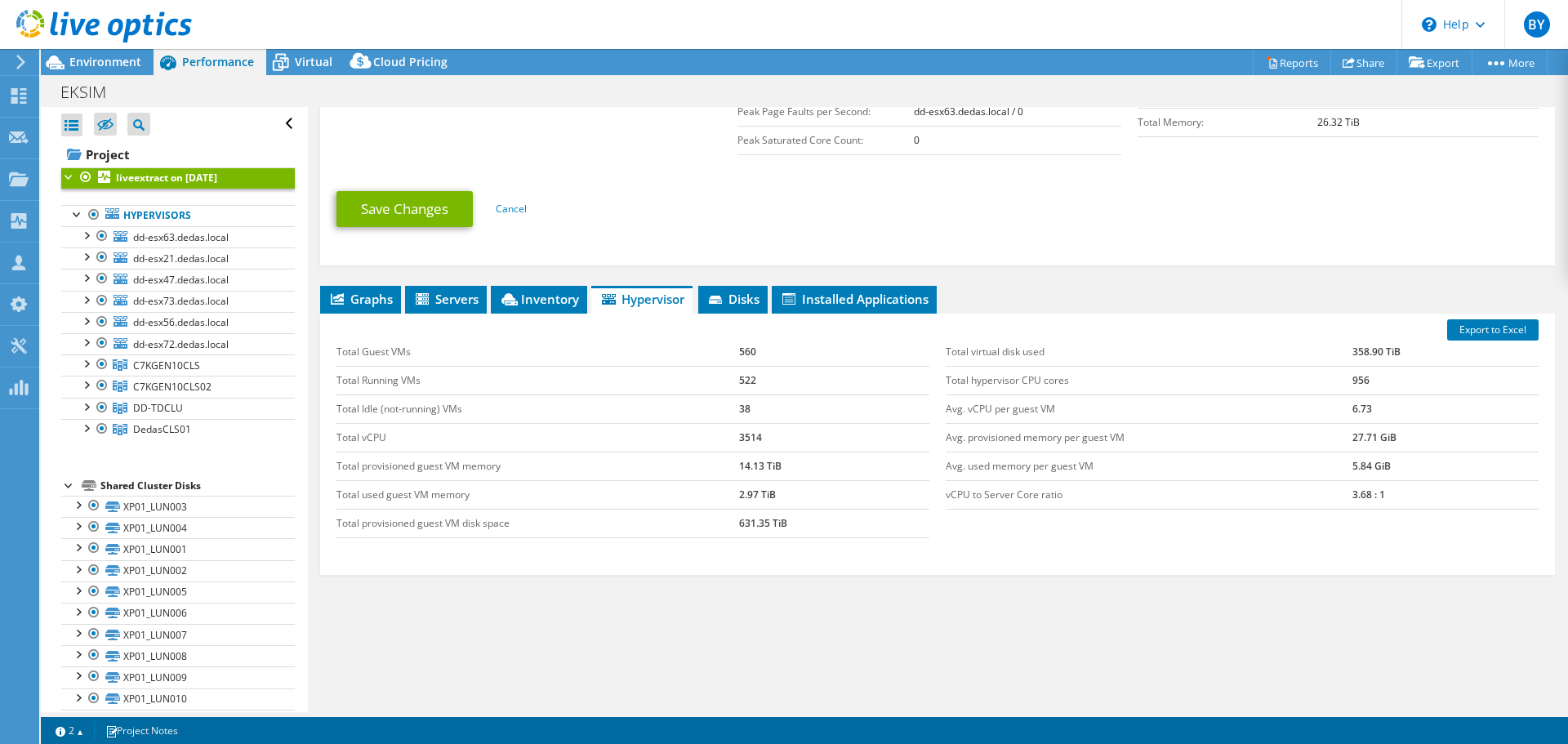
scroll to position [487, 0]
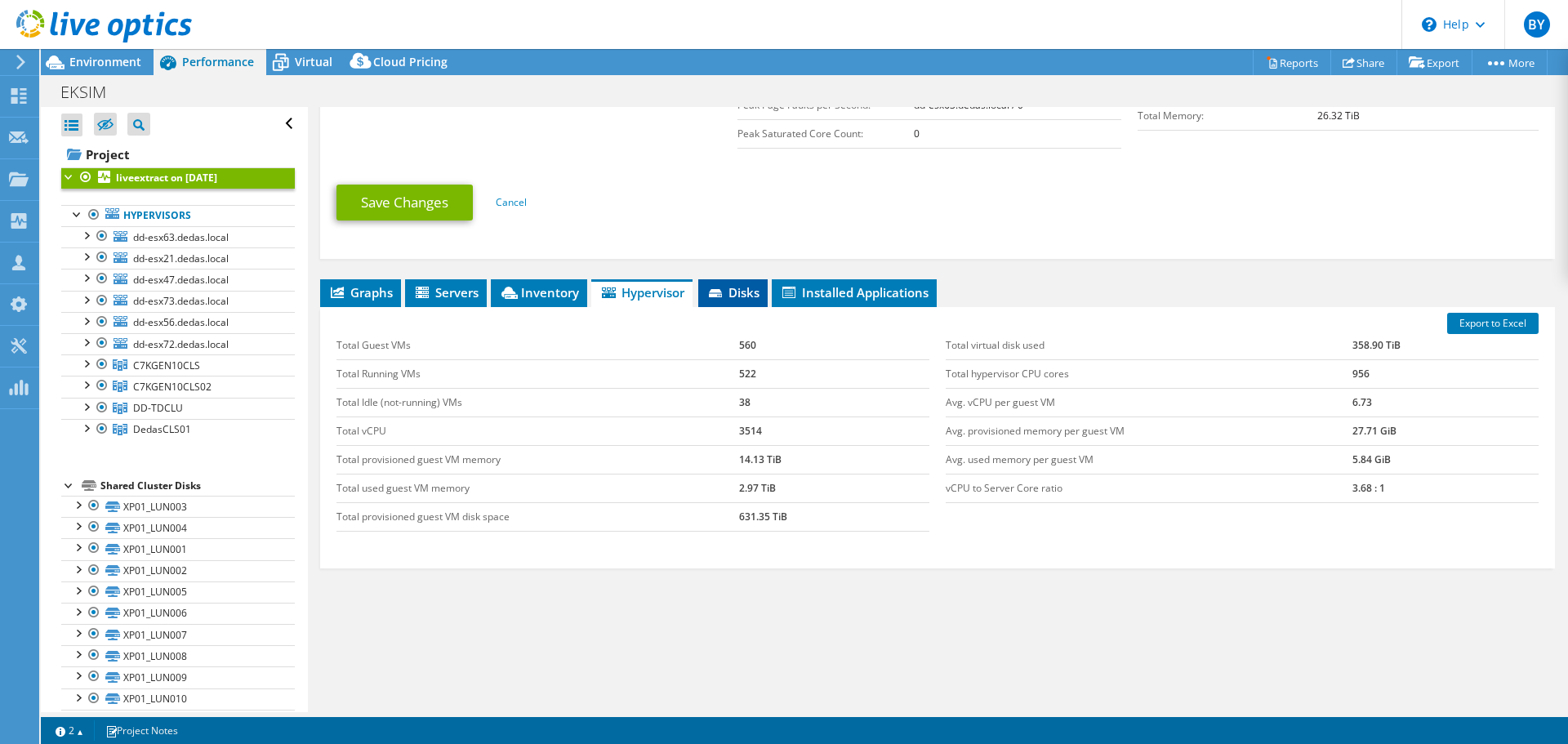
click at [743, 296] on span "Disks" at bounding box center [733, 291] width 53 height 16
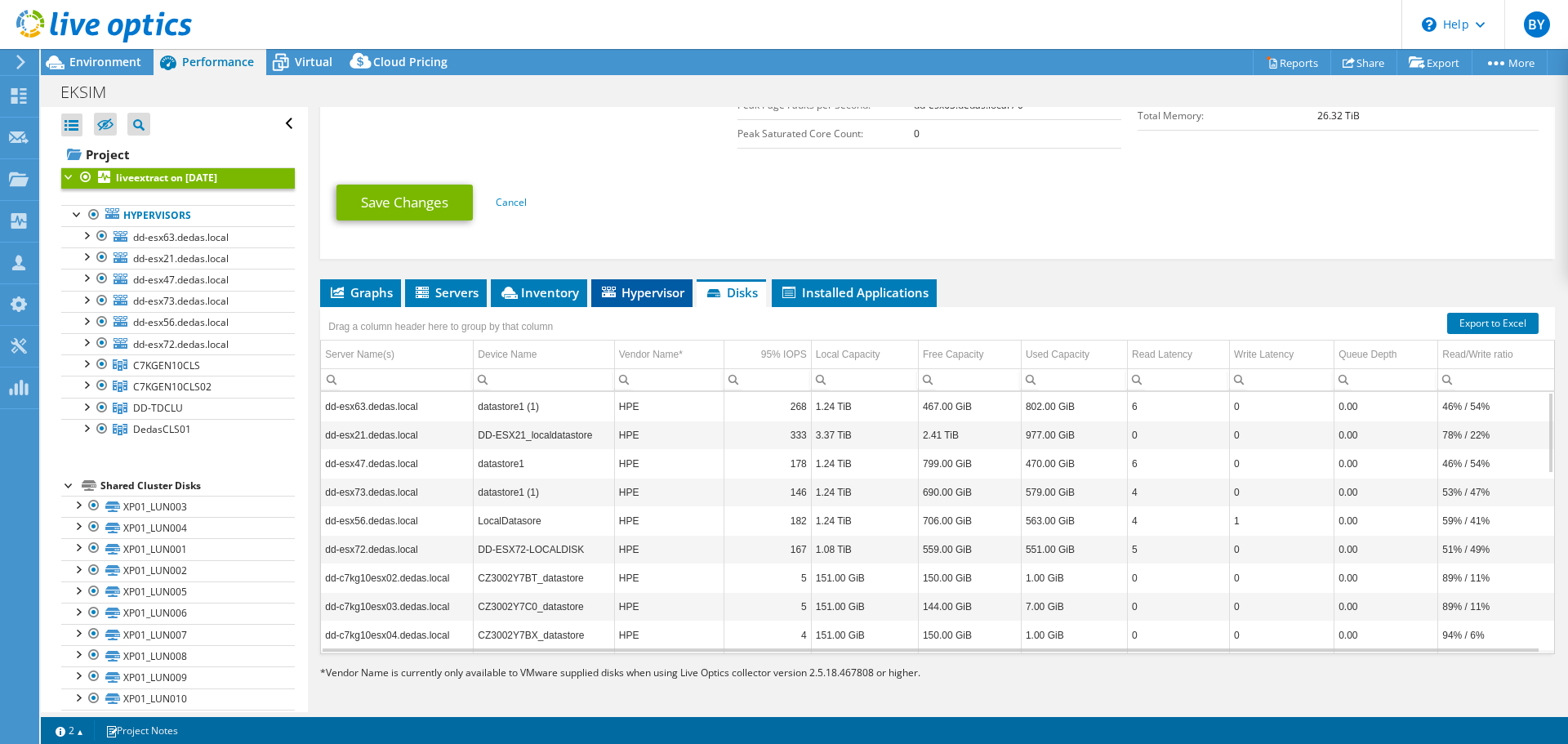
click at [637, 295] on span "Hypervisor" at bounding box center [642, 291] width 85 height 16
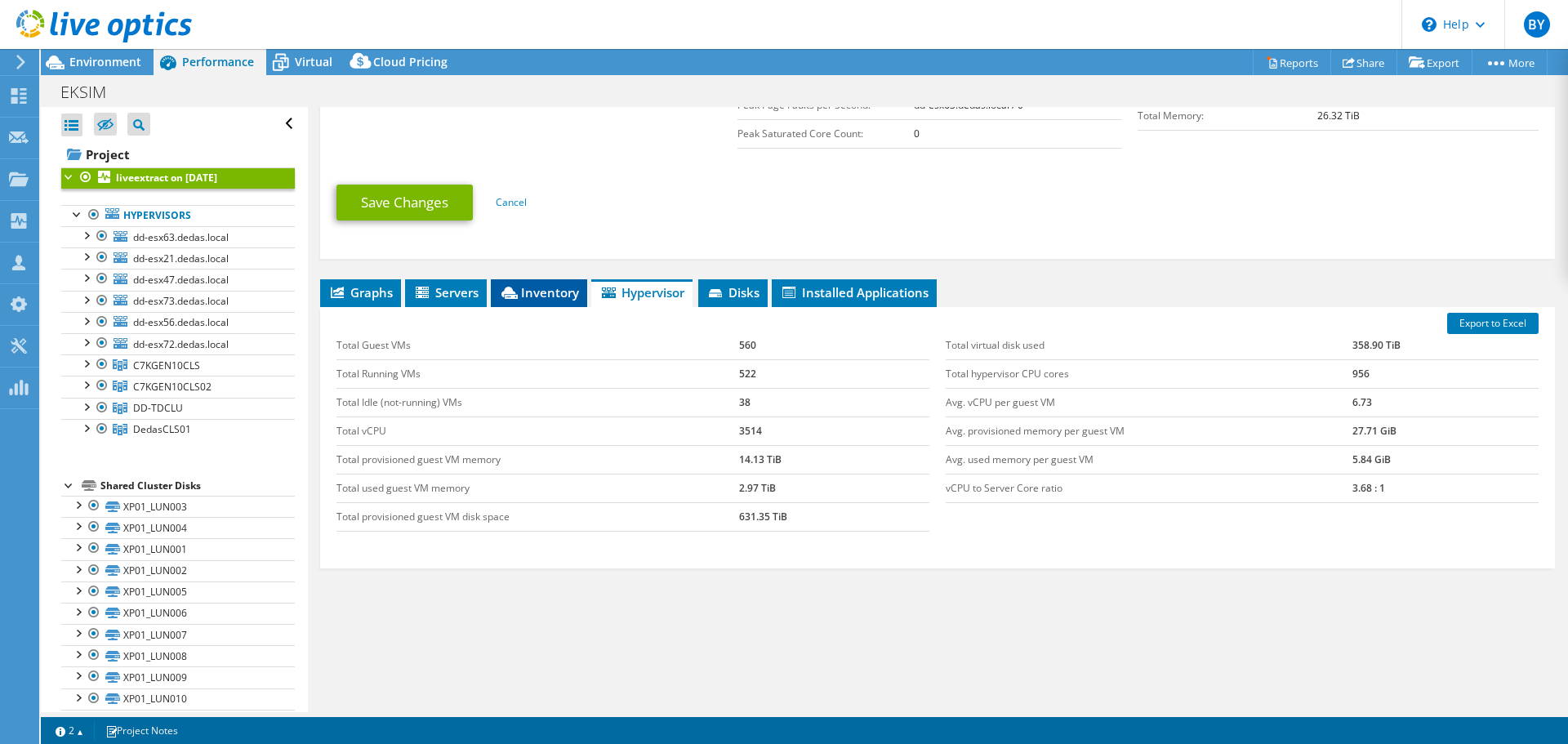
click at [570, 292] on span "Inventory" at bounding box center [538, 291] width 80 height 16
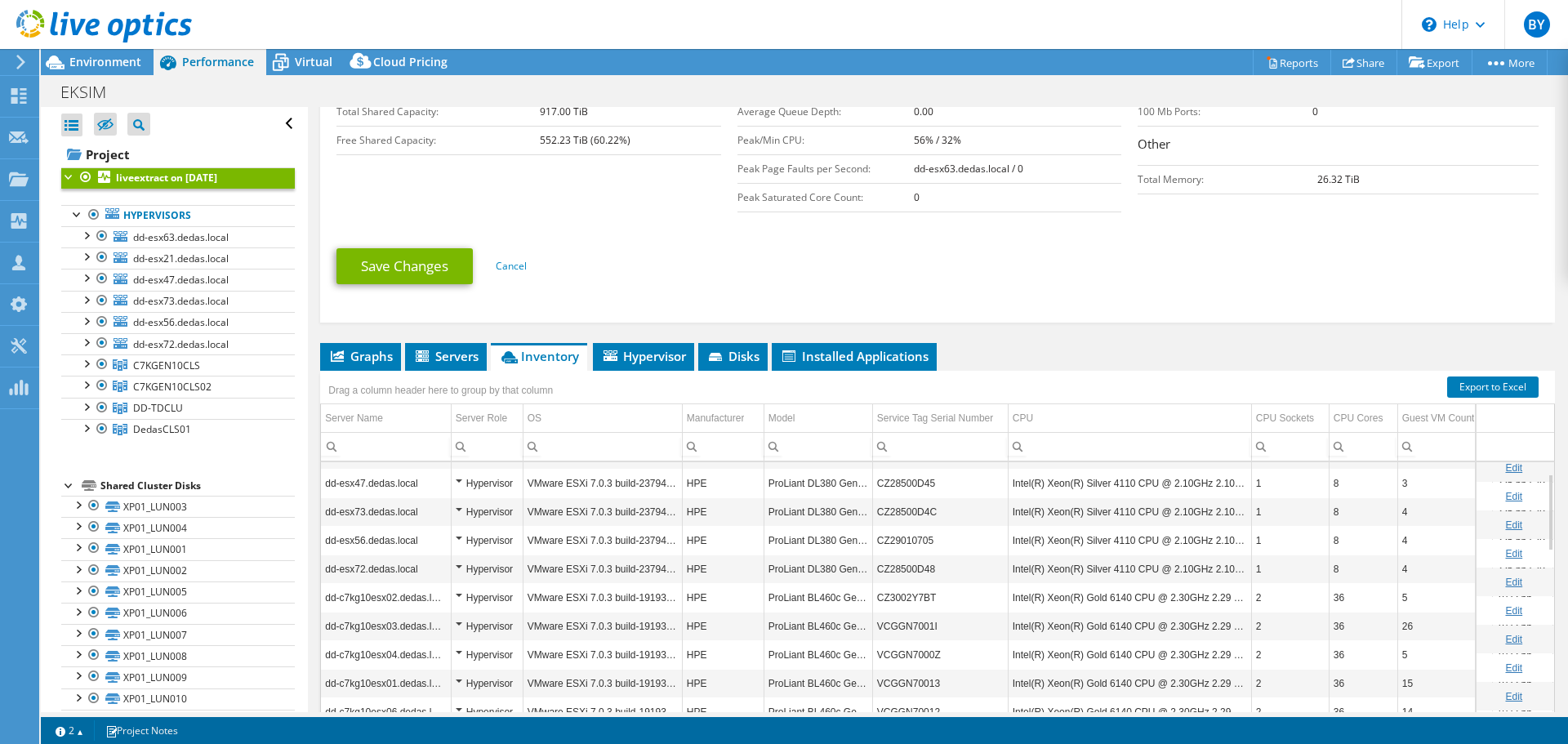
scroll to position [61, 0]
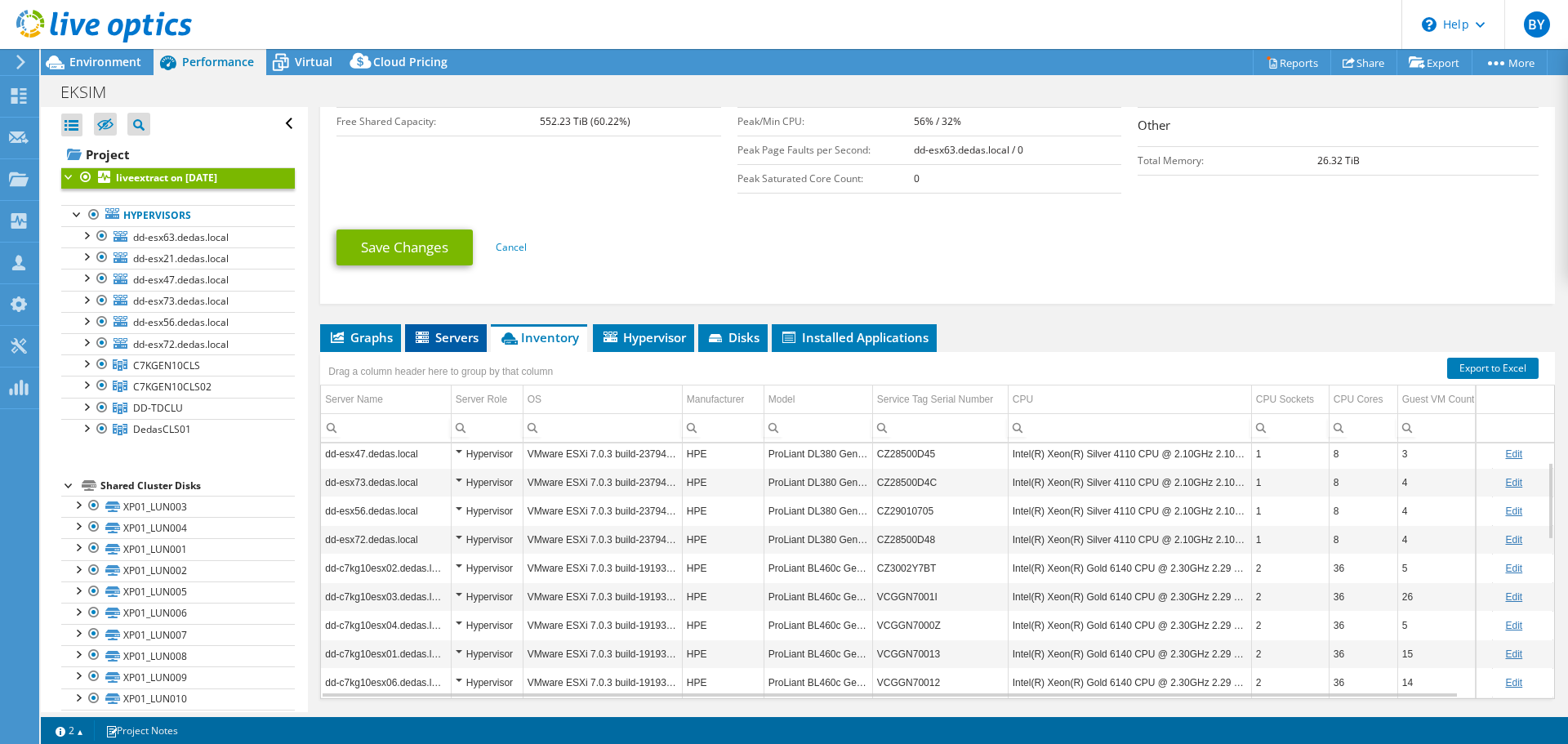
click at [453, 331] on span "Servers" at bounding box center [446, 336] width 66 height 16
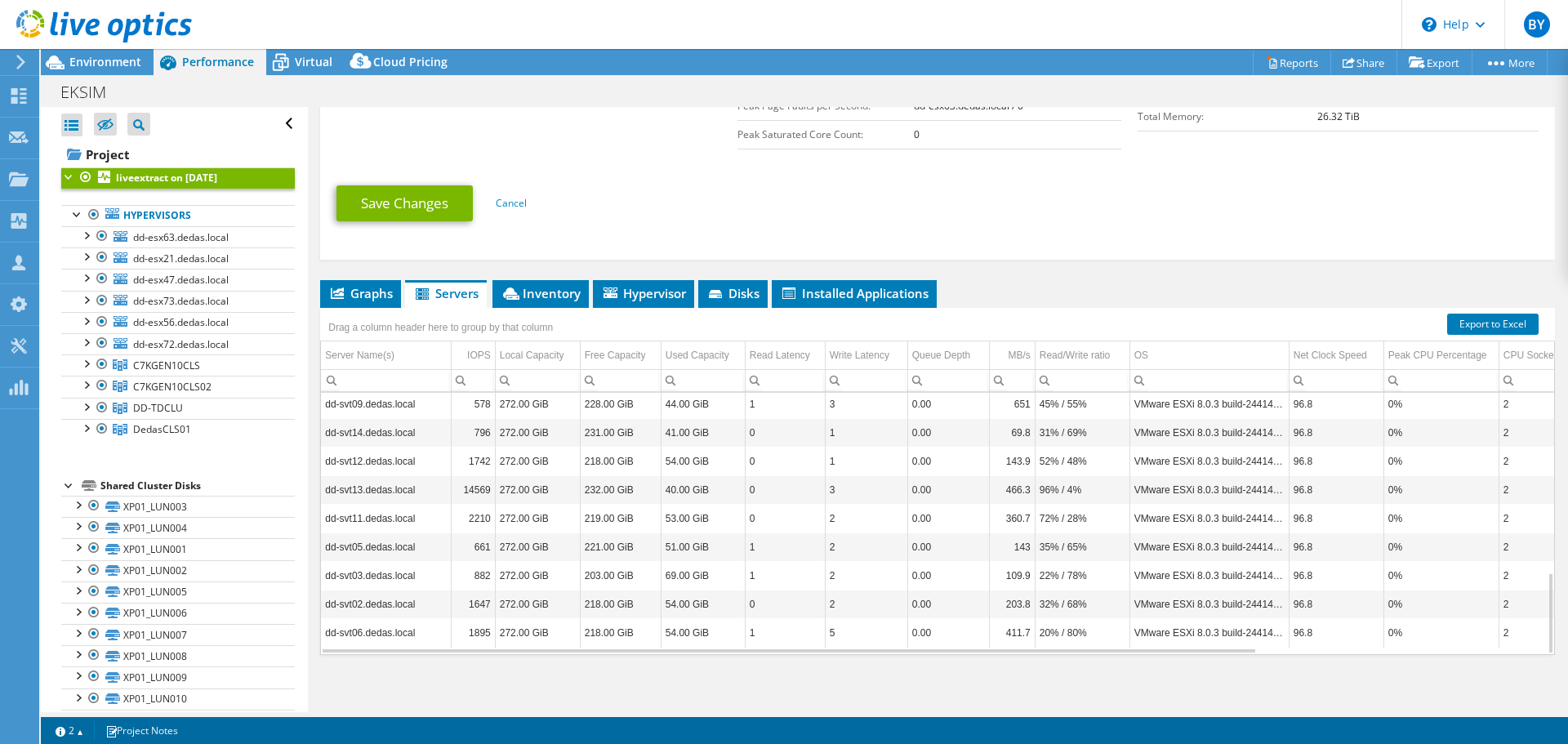
scroll to position [487, 0]
click at [390, 361] on td "Server Name(s)" at bounding box center [386, 354] width 130 height 28
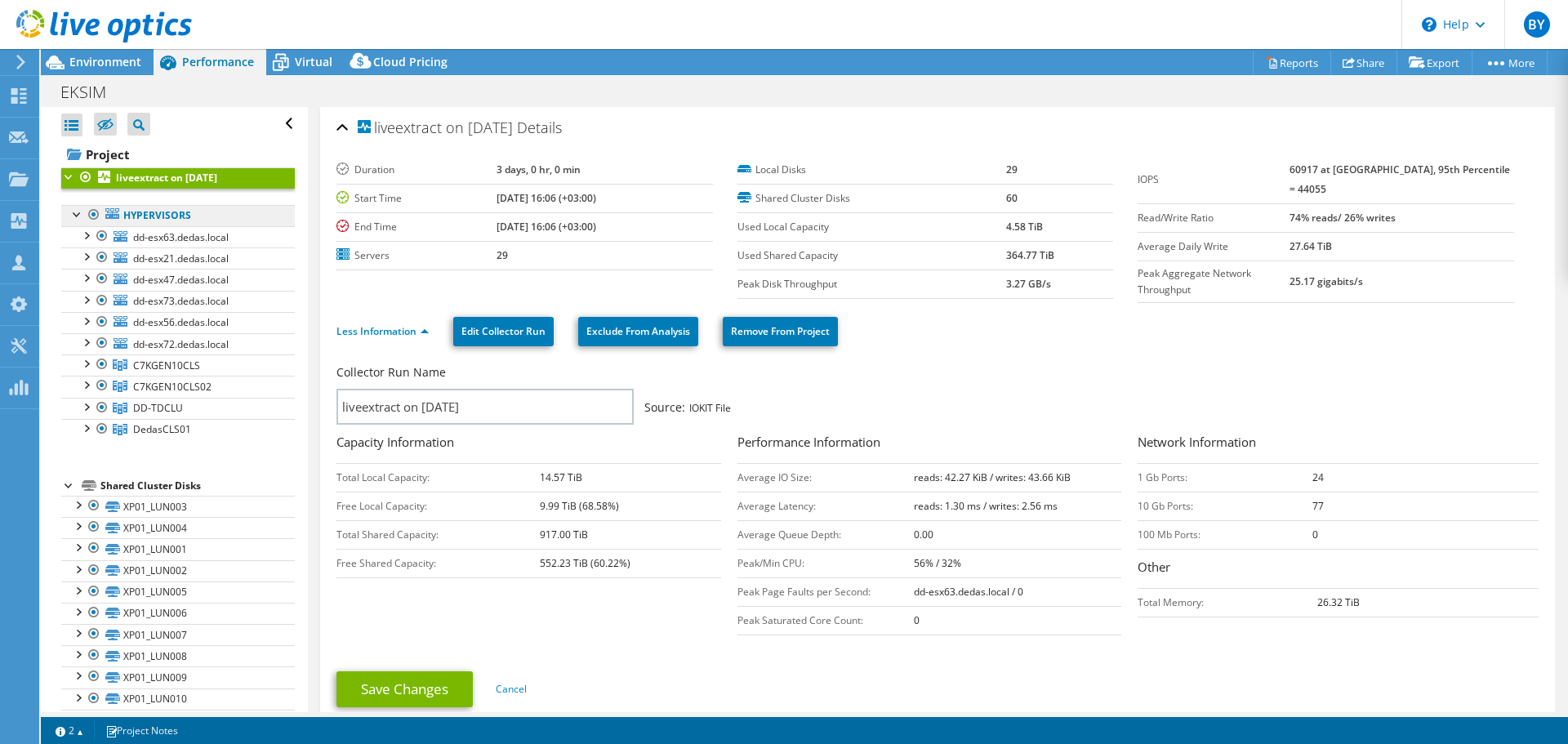
click at [210, 211] on link "Hypervisors" at bounding box center [178, 215] width 234 height 22
click at [168, 217] on link "Hypervisors" at bounding box center [178, 215] width 234 height 22
click at [279, 65] on icon at bounding box center [280, 62] width 28 height 28
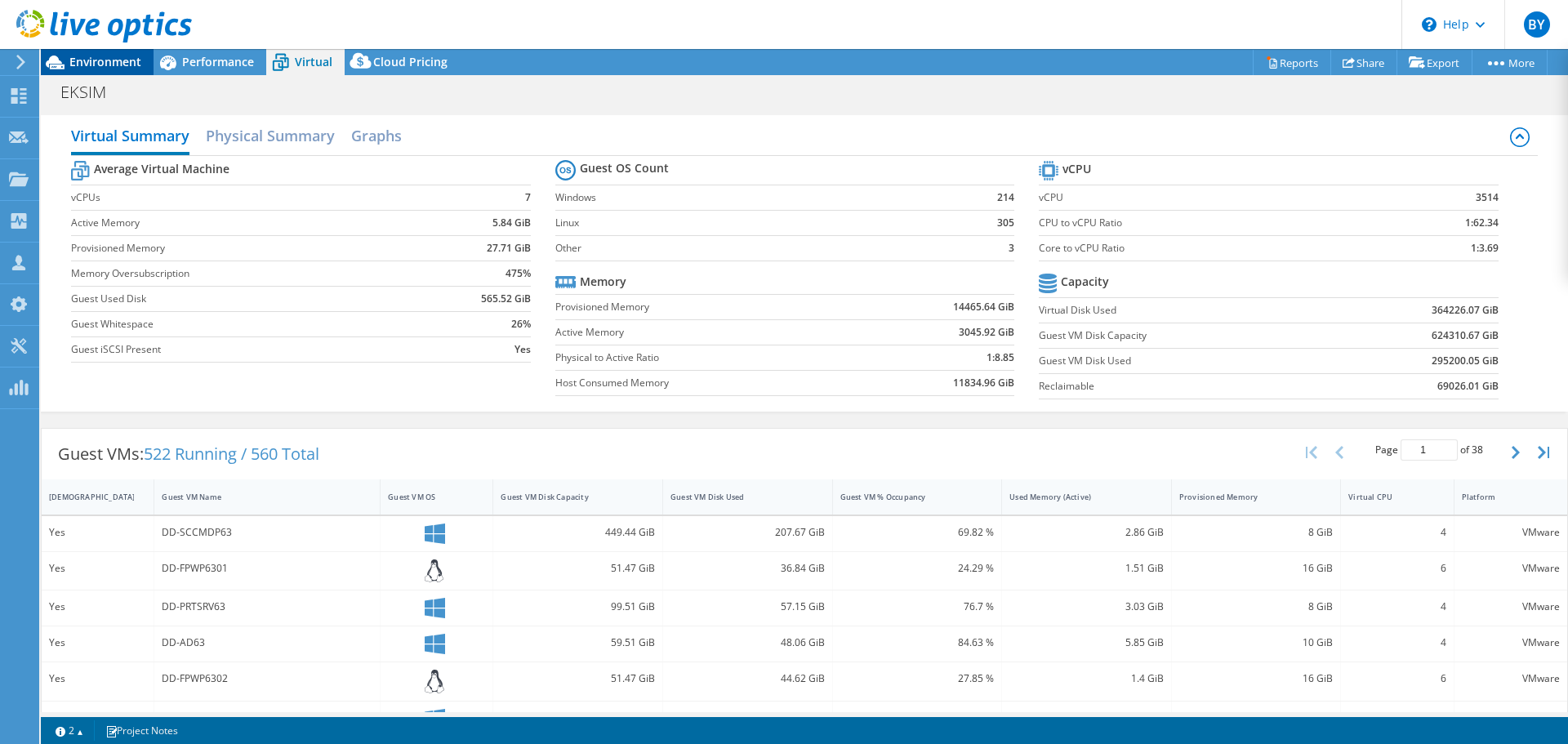
click at [113, 56] on span "Environment" at bounding box center [105, 61] width 71 height 16
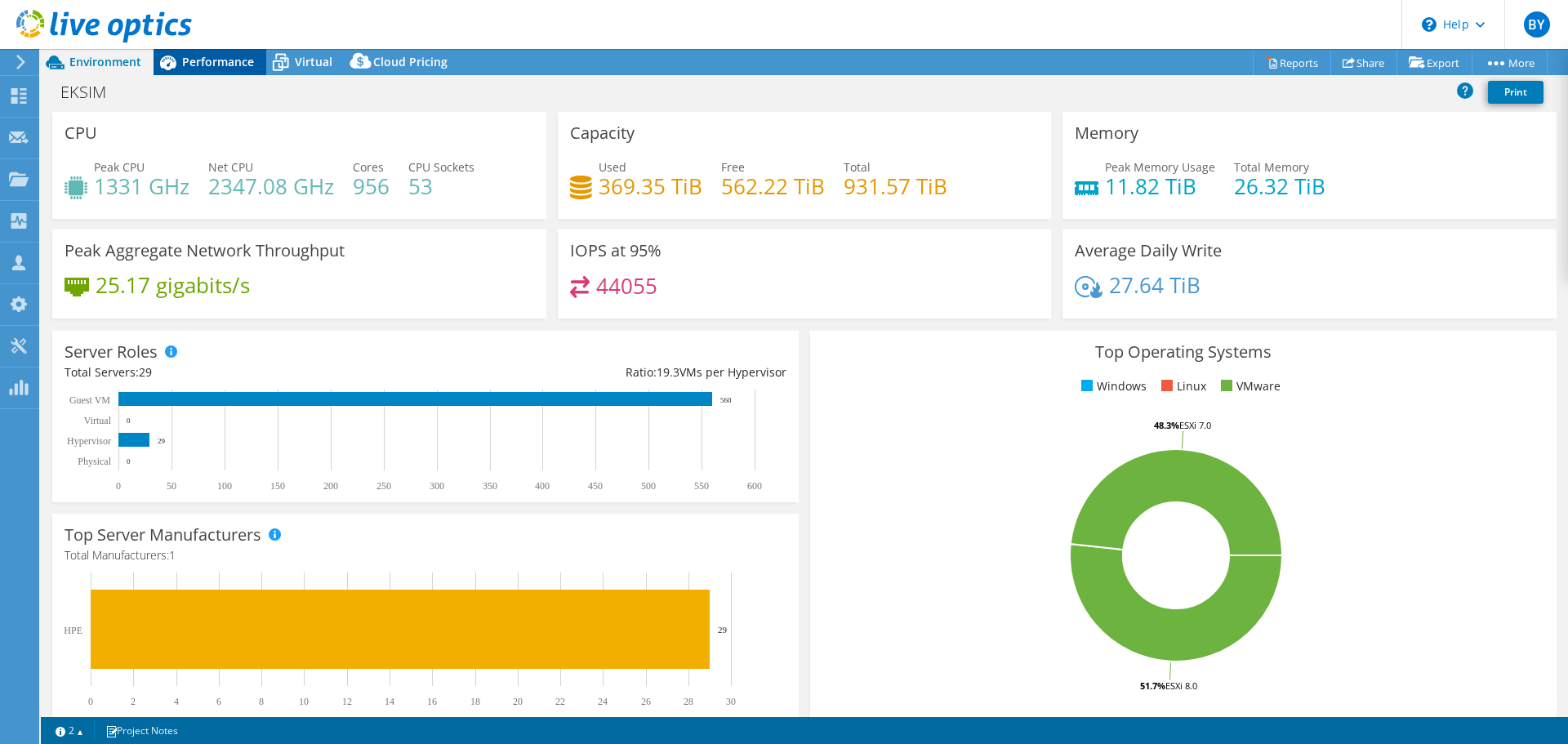
click at [226, 59] on span "Performance" at bounding box center [218, 61] width 71 height 16
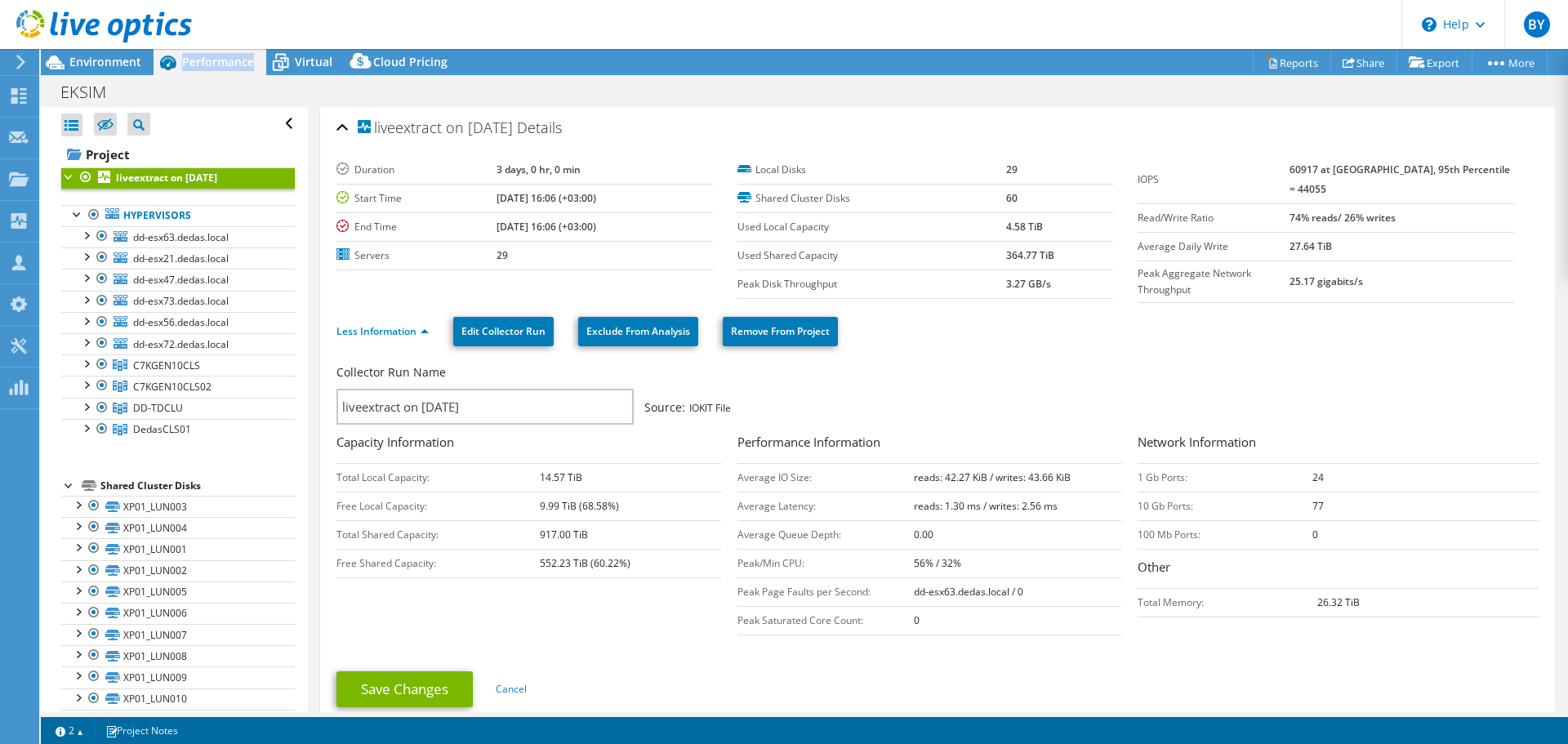
click at [226, 59] on span "Performance" at bounding box center [218, 61] width 71 height 16
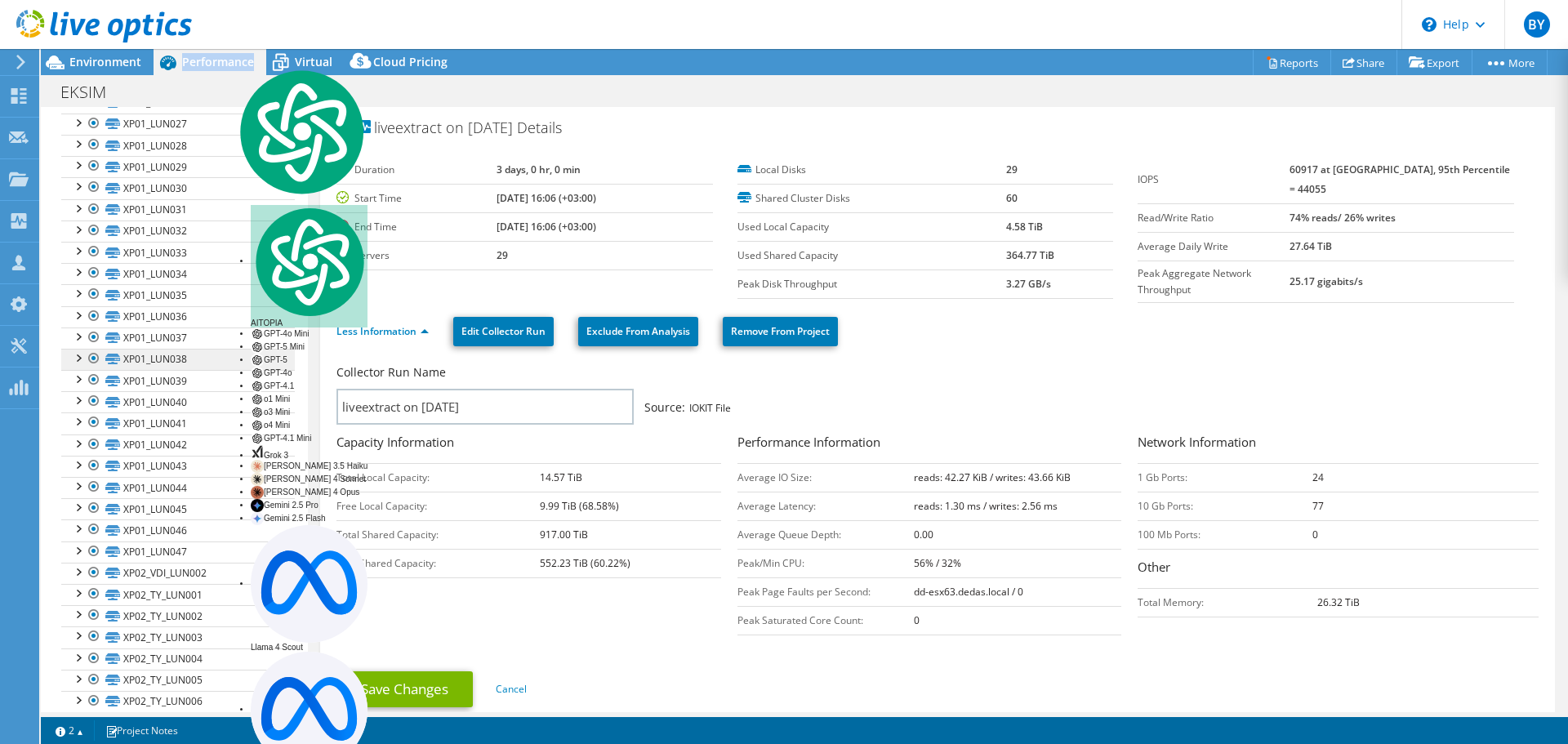
scroll to position [1086, 0]
